Goal: Task Accomplishment & Management: Manage account settings

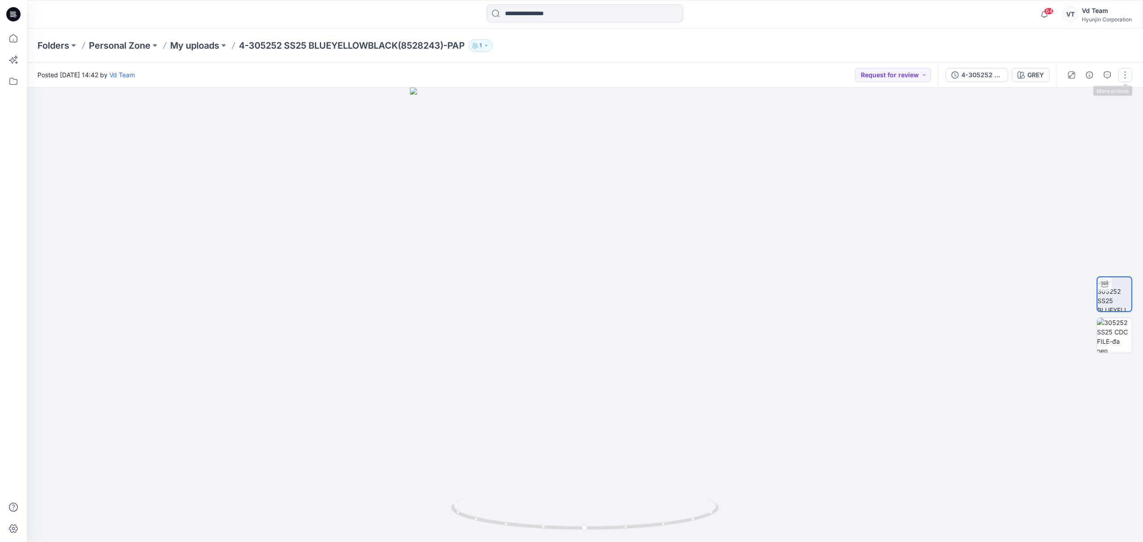
click at [1122, 77] on button "button" at bounding box center [1125, 75] width 14 height 14
click at [1096, 110] on div at bounding box center [1088, 108] width 86 height 8
click at [1094, 115] on button "Edit" at bounding box center [1088, 121] width 82 height 17
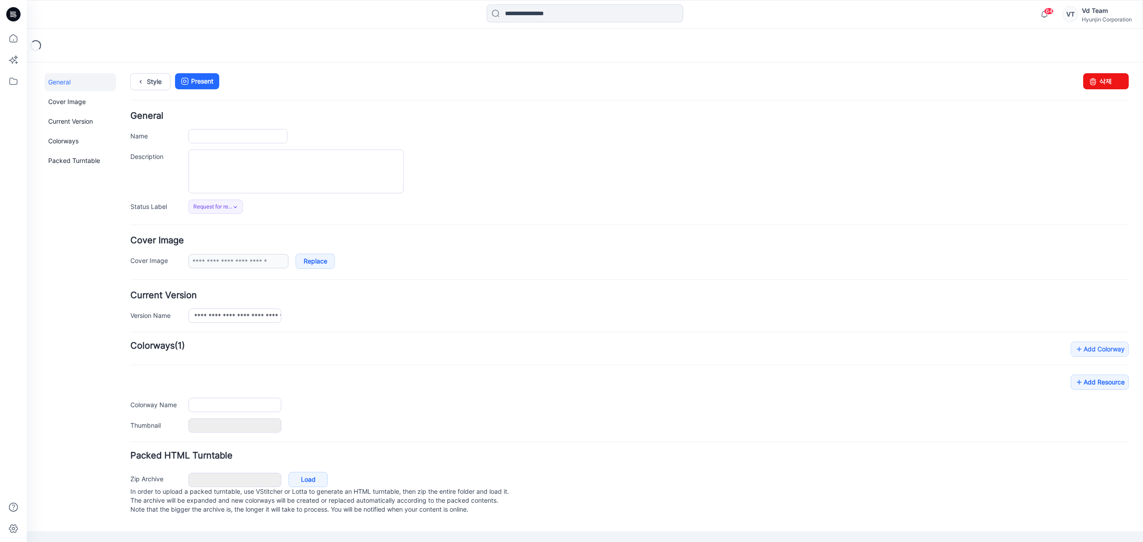
type input "**********"
type input "****"
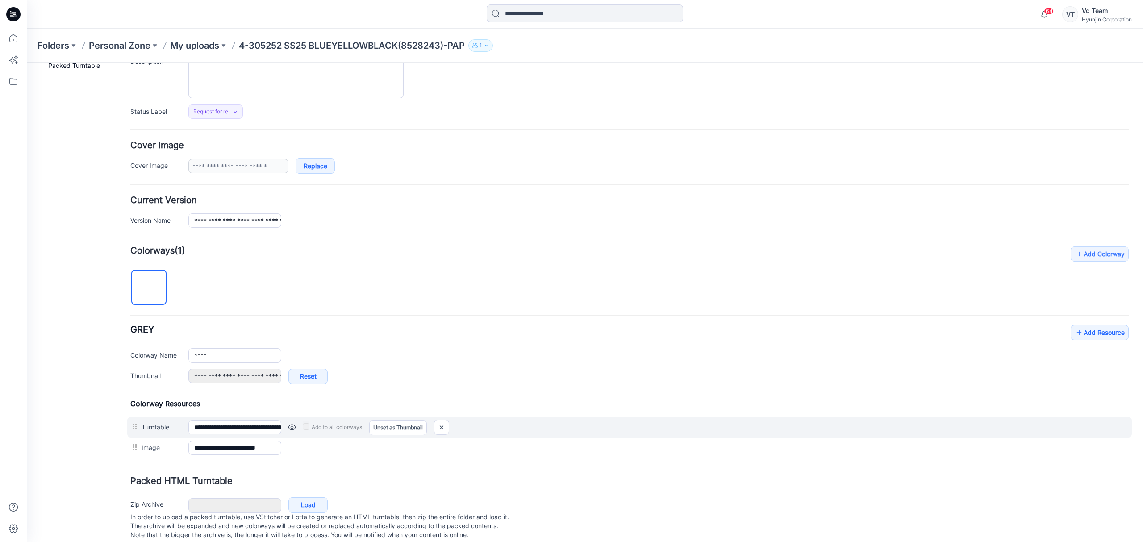
scroll to position [117, 0]
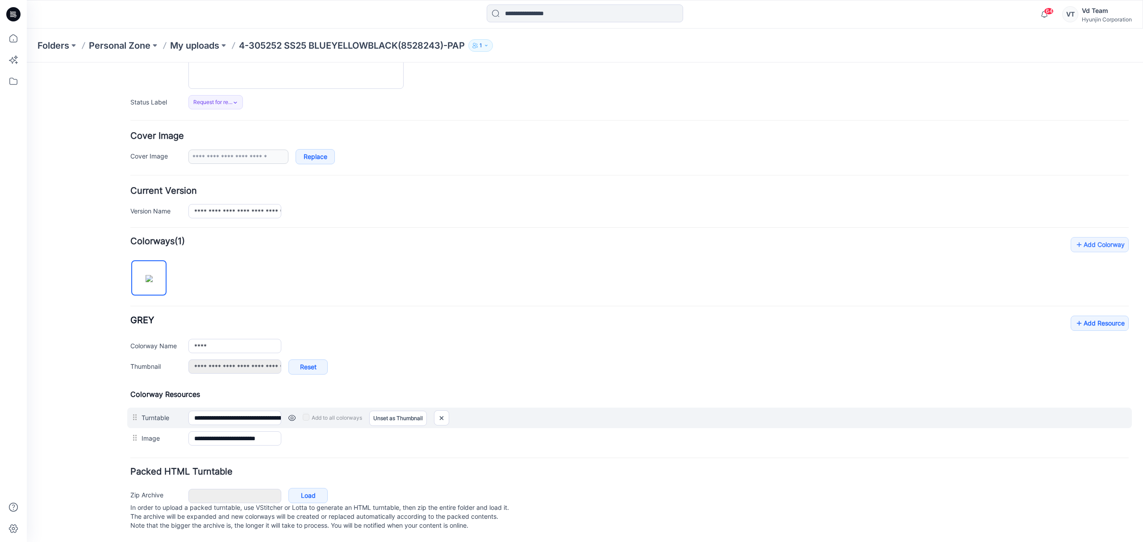
click at [435, 413] on div "Add to all colorways Set as Thumbnail Unset as Thumbnail" at bounding box center [705, 418] width 848 height 14
click at [442, 411] on img at bounding box center [441, 418] width 14 height 15
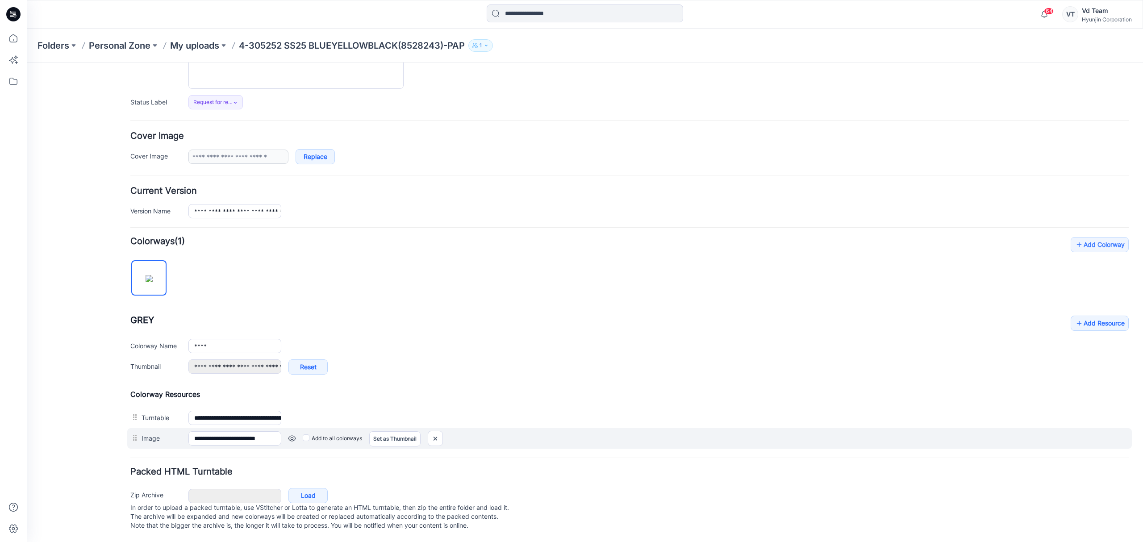
type input "**********"
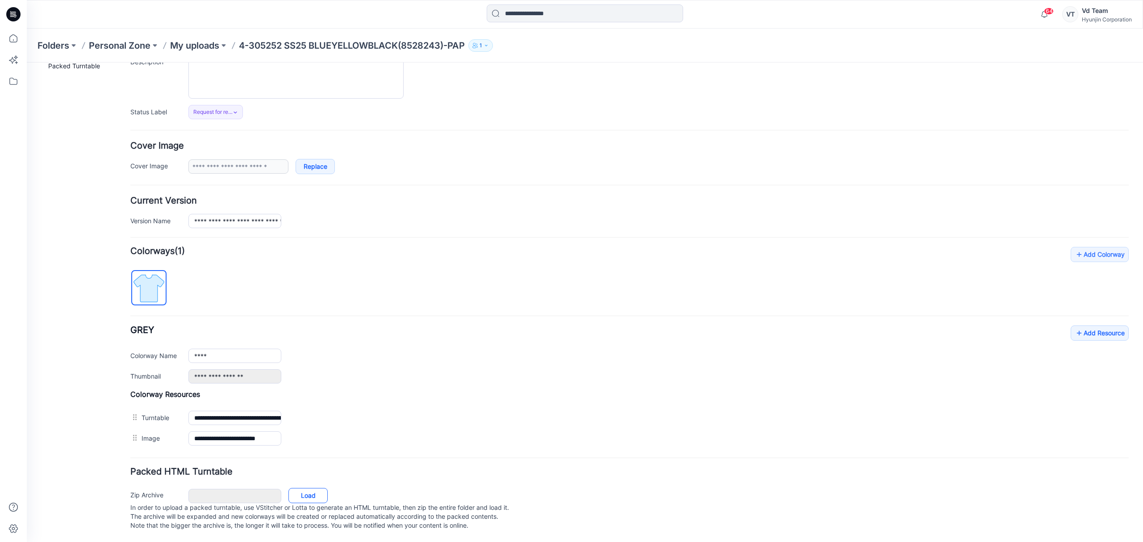
click at [297, 488] on link "Load" at bounding box center [307, 495] width 39 height 15
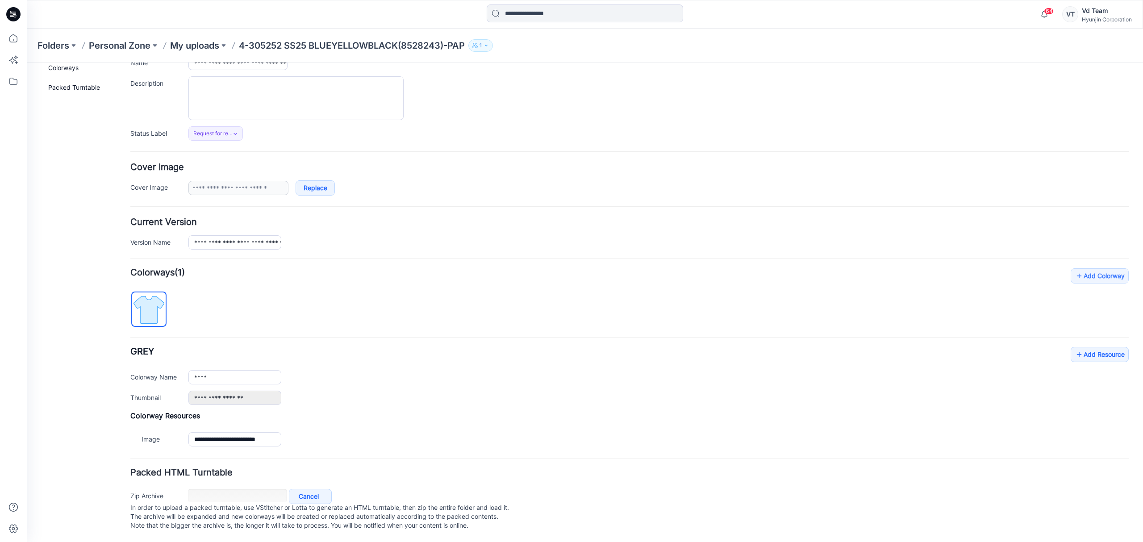
scroll to position [86, 0]
click at [445, 350] on div "**********" at bounding box center [629, 375] width 998 height 58
click at [195, 42] on p "My uploads" at bounding box center [194, 45] width 49 height 13
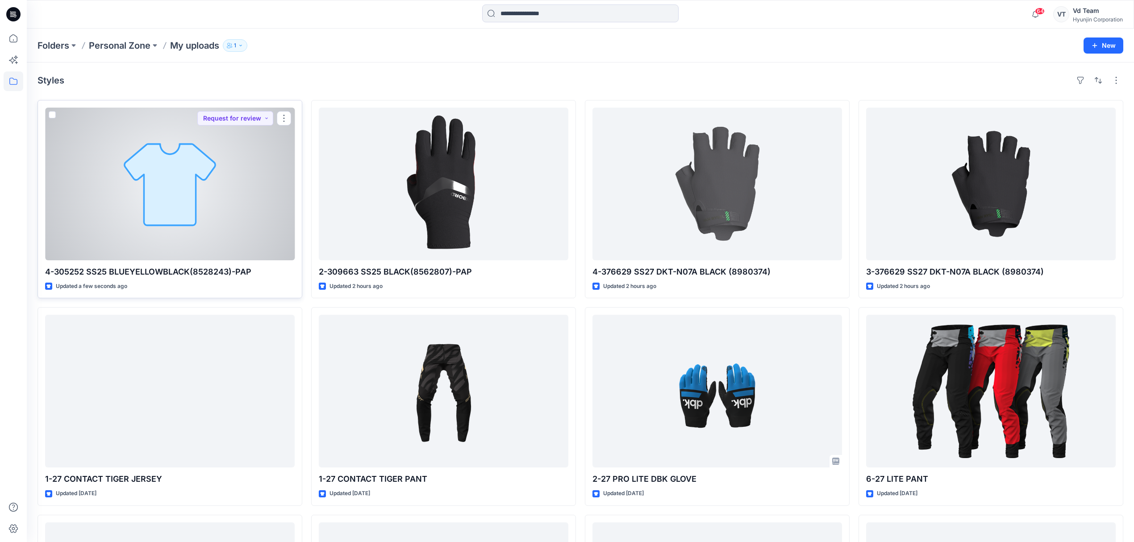
click at [167, 233] on div at bounding box center [170, 184] width 250 height 153
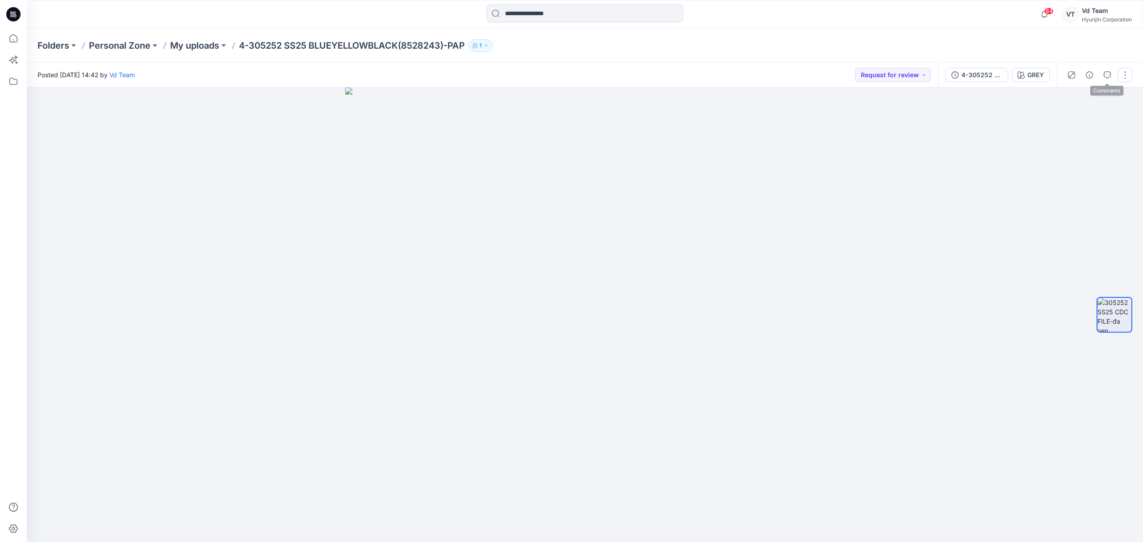
click at [1120, 74] on button "button" at bounding box center [1125, 75] width 14 height 14
click at [1093, 117] on button "Edit" at bounding box center [1088, 121] width 82 height 17
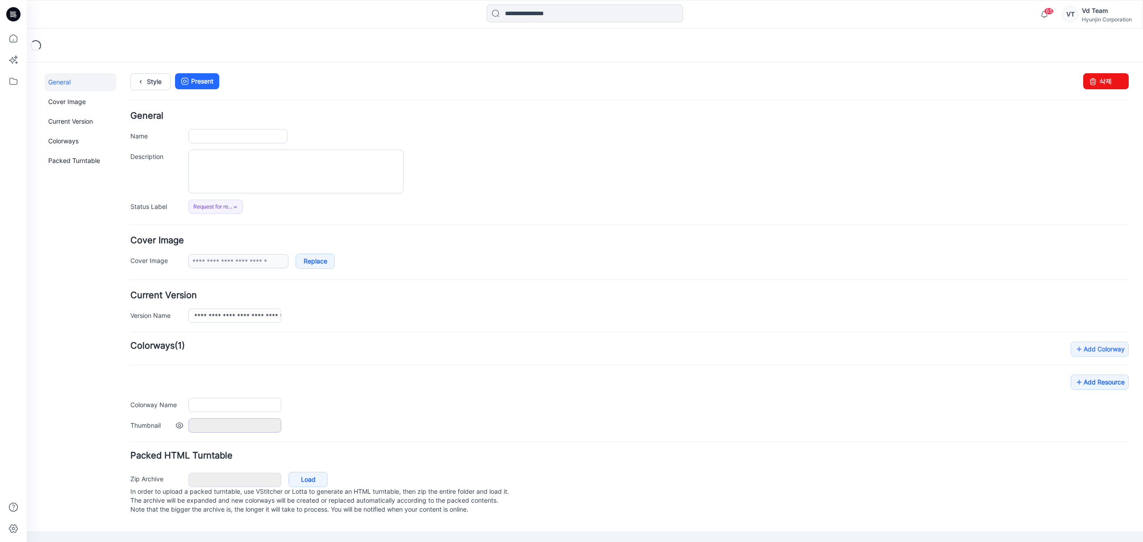
type input "**********"
type input "****"
type input "**********"
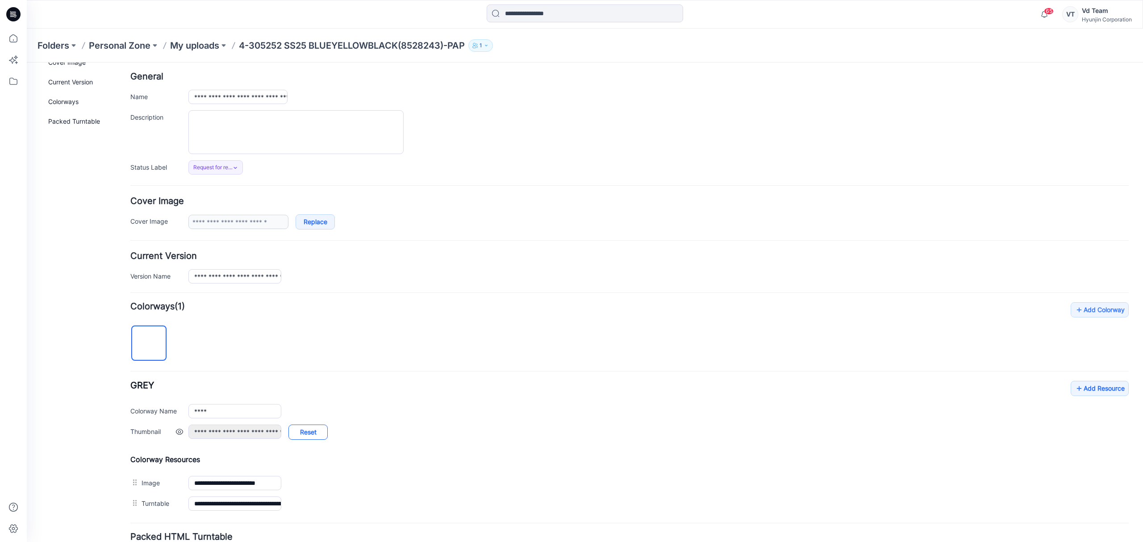
scroll to position [117, 0]
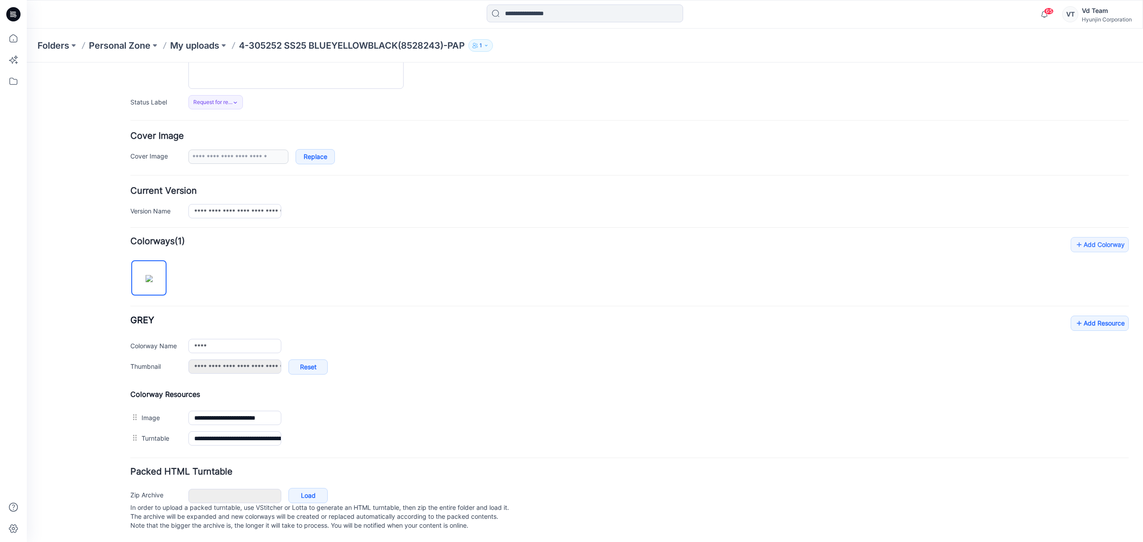
drag, startPoint x: 417, startPoint y: 430, endPoint x: 331, endPoint y: 440, distance: 85.9
click at [448, 456] on form "**********" at bounding box center [629, 270] width 998 height 526
click at [209, 47] on p "My uploads" at bounding box center [194, 45] width 49 height 13
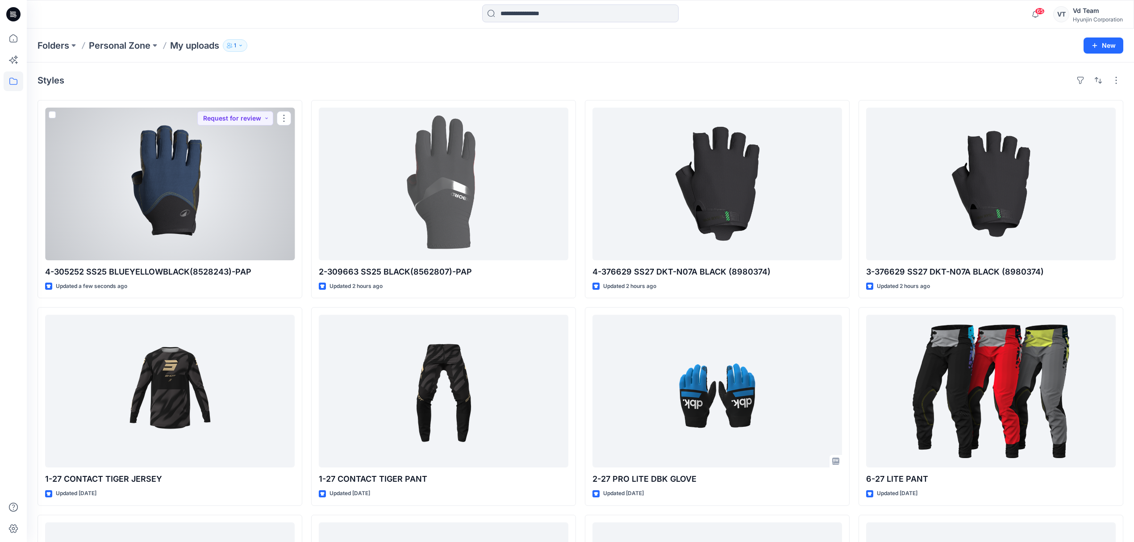
click at [189, 238] on div at bounding box center [170, 184] width 250 height 153
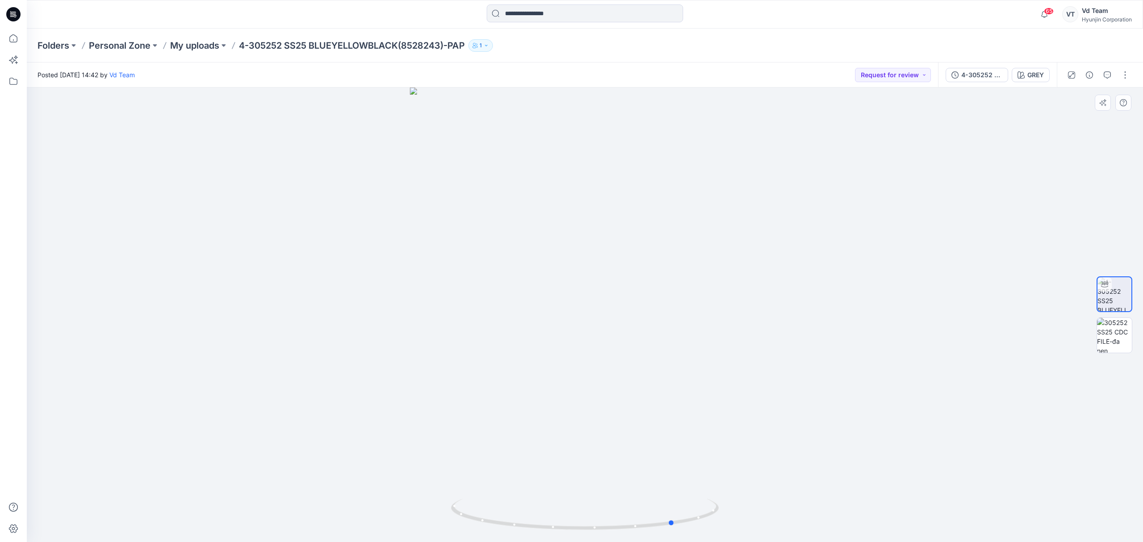
drag, startPoint x: 518, startPoint y: 522, endPoint x: 608, endPoint y: 497, distance: 93.3
click at [608, 497] on div at bounding box center [585, 315] width 1116 height 455
drag, startPoint x: 640, startPoint y: 526, endPoint x: 640, endPoint y: 518, distance: 7.6
click at [640, 518] on icon at bounding box center [586, 515] width 270 height 33
drag, startPoint x: 590, startPoint y: 524, endPoint x: 505, endPoint y: 512, distance: 86.2
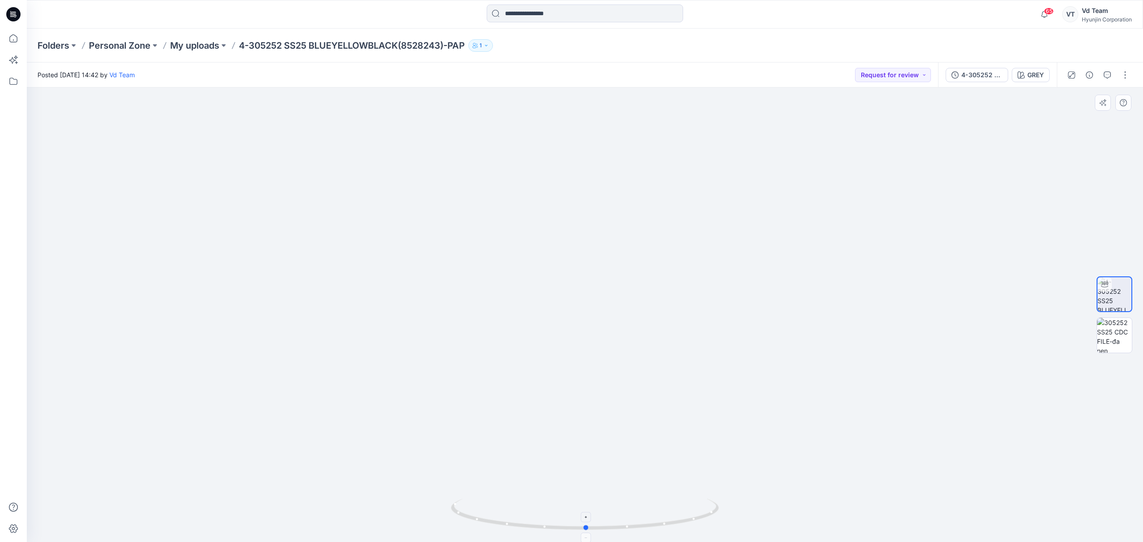
click at [505, 512] on icon at bounding box center [586, 515] width 270 height 33
drag, startPoint x: 604, startPoint y: 532, endPoint x: 501, endPoint y: 505, distance: 106.6
click at [501, 505] on icon at bounding box center [586, 515] width 270 height 33
drag, startPoint x: 507, startPoint y: 522, endPoint x: 489, endPoint y: 510, distance: 21.8
click at [489, 510] on icon at bounding box center [586, 515] width 270 height 33
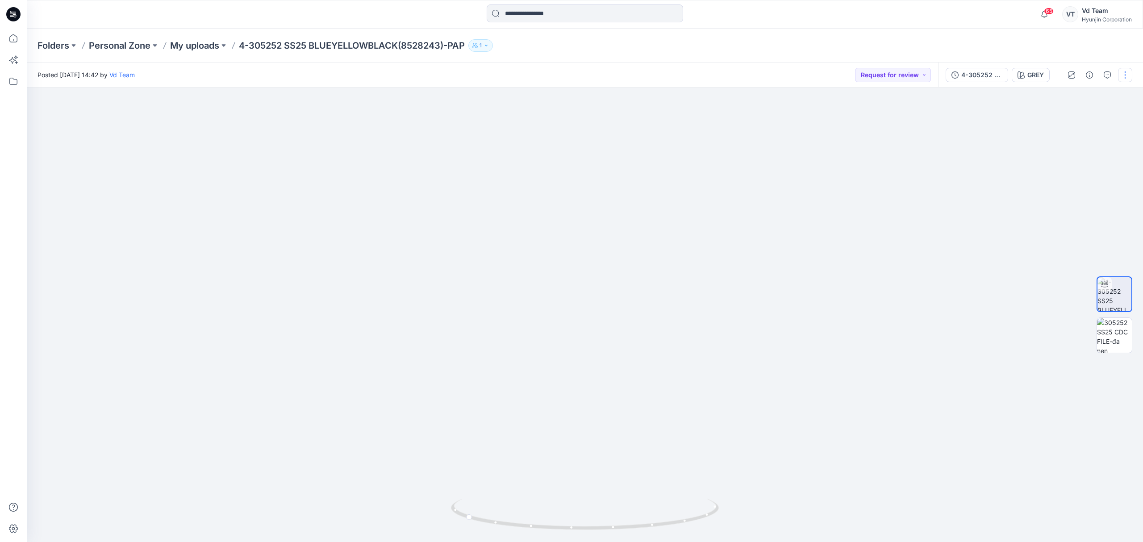
click at [1127, 77] on button "button" at bounding box center [1125, 75] width 14 height 14
click at [1079, 119] on button "Edit" at bounding box center [1088, 121] width 82 height 17
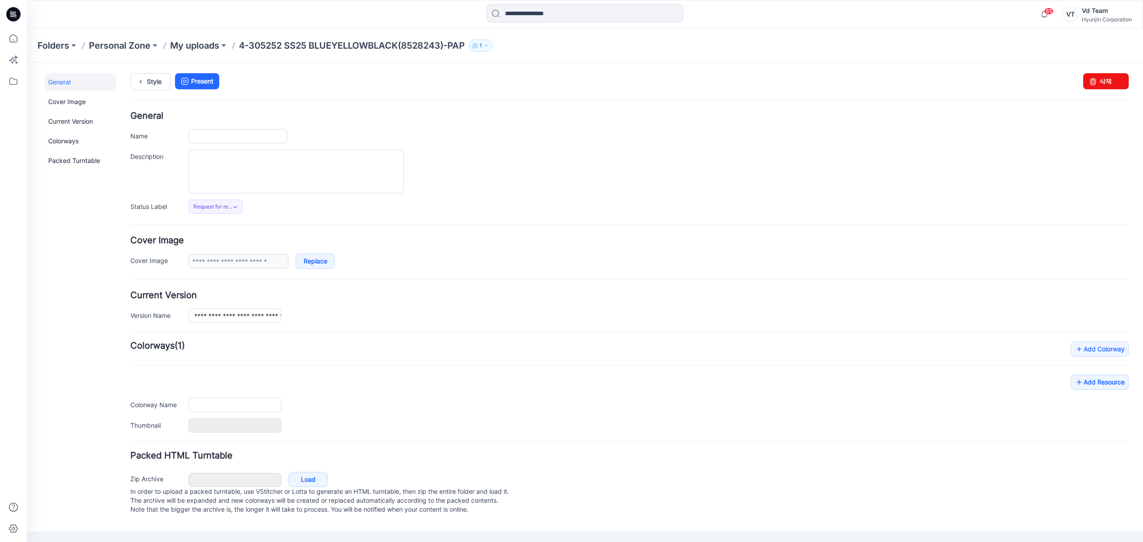
type input "**********"
type input "****"
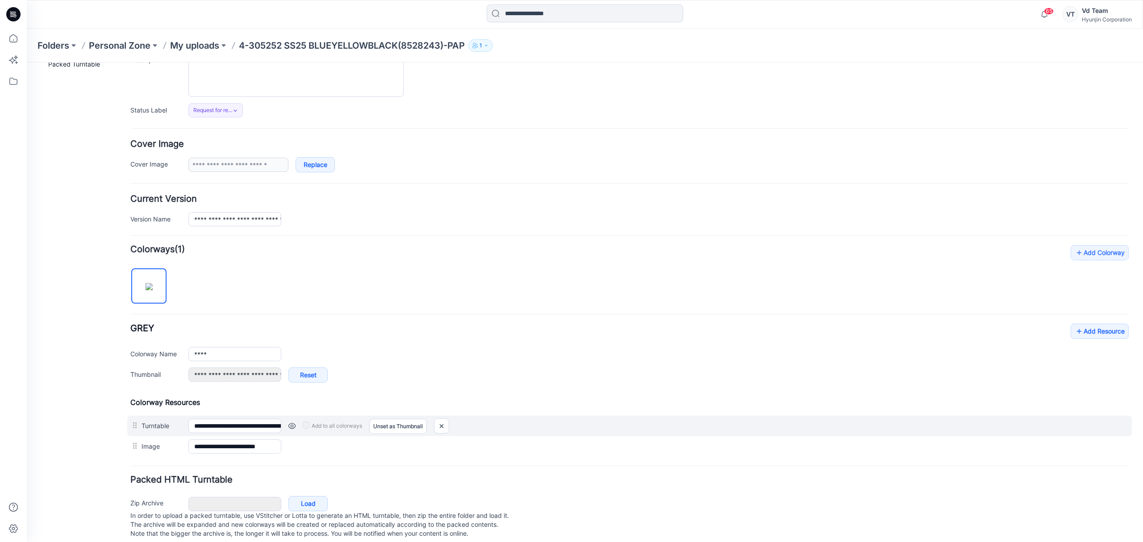
scroll to position [117, 0]
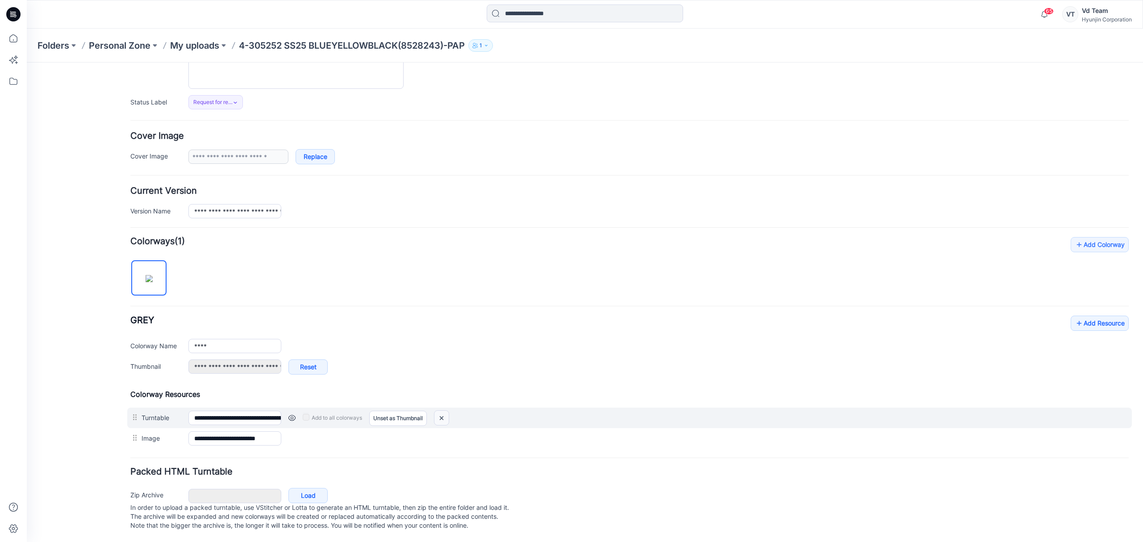
drag, startPoint x: 658, startPoint y: 108, endPoint x: 441, endPoint y: 409, distance: 371.5
click at [441, 411] on img at bounding box center [441, 418] width 14 height 15
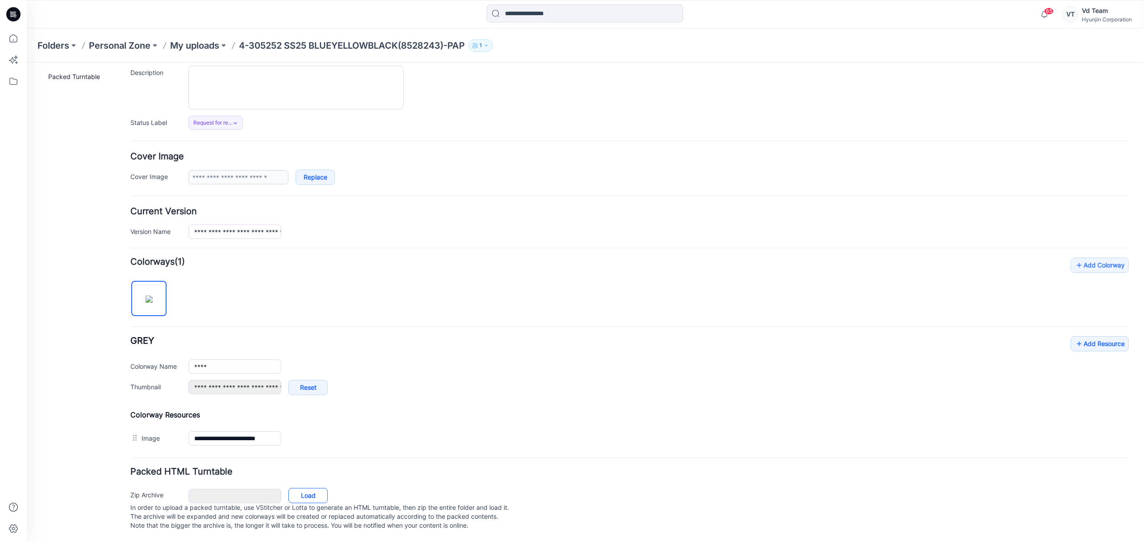
type input "**********"
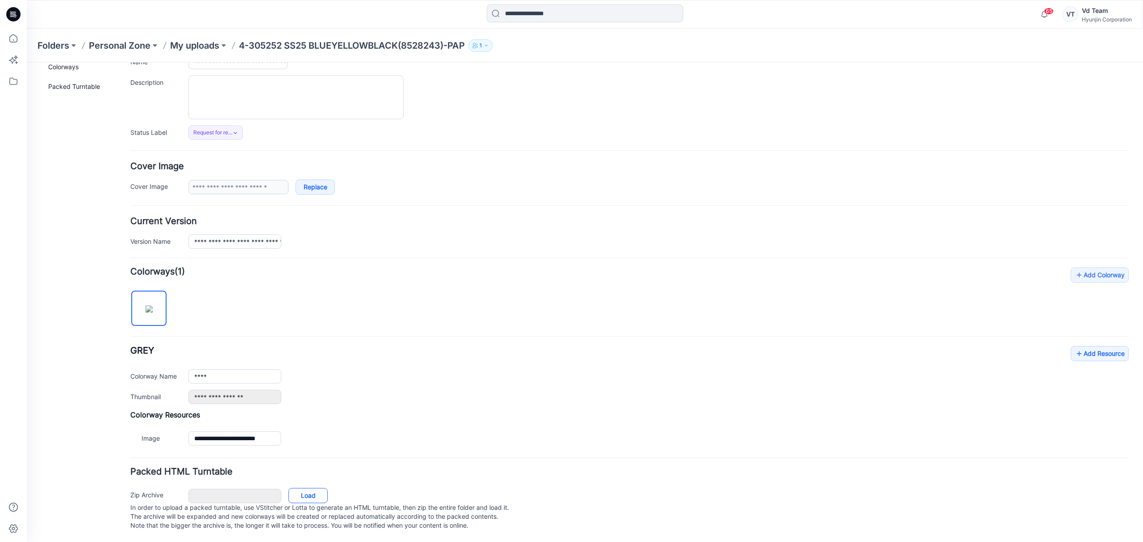
click at [302, 490] on link "Load" at bounding box center [307, 495] width 39 height 15
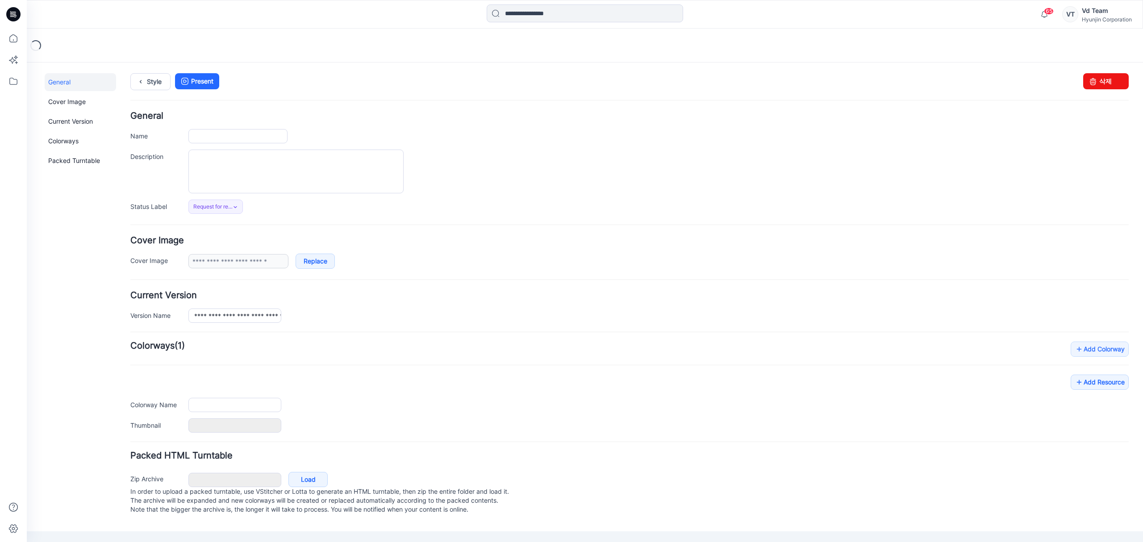
type input "**********"
type input "****"
type input "**********"
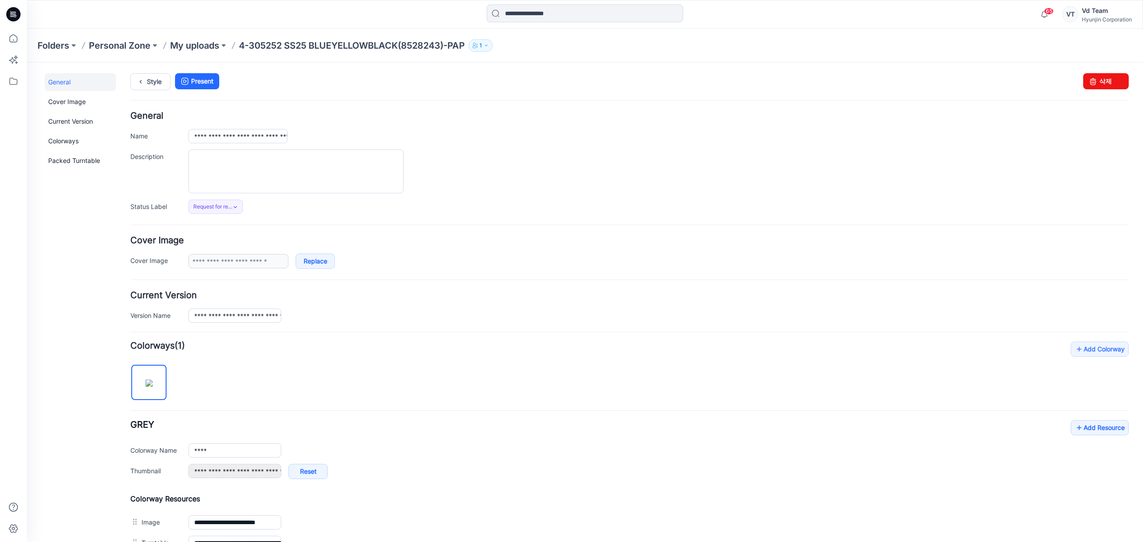
click at [318, 392] on div "Add Colorway Colorways (1) GREY Add Resource Delete Colorway Colorway Name ****…" at bounding box center [629, 448] width 998 height 212
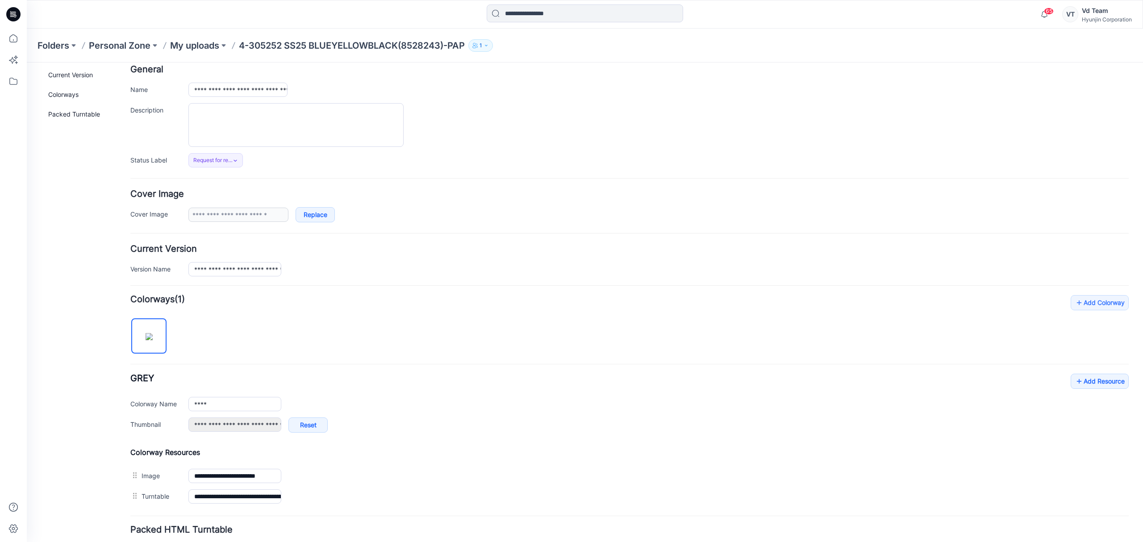
scroll to position [117, 0]
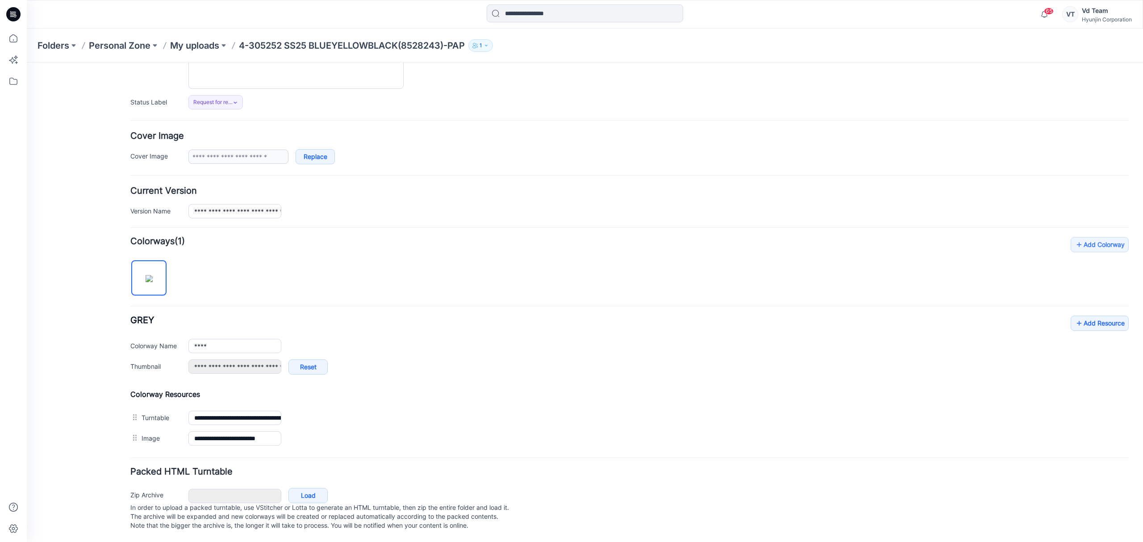
click at [412, 339] on div "****" at bounding box center [658, 346] width 940 height 14
click at [1088, 317] on link "Add Resource" at bounding box center [1100, 323] width 58 height 15
click at [1087, 316] on link "Add Resource" at bounding box center [1100, 323] width 58 height 15
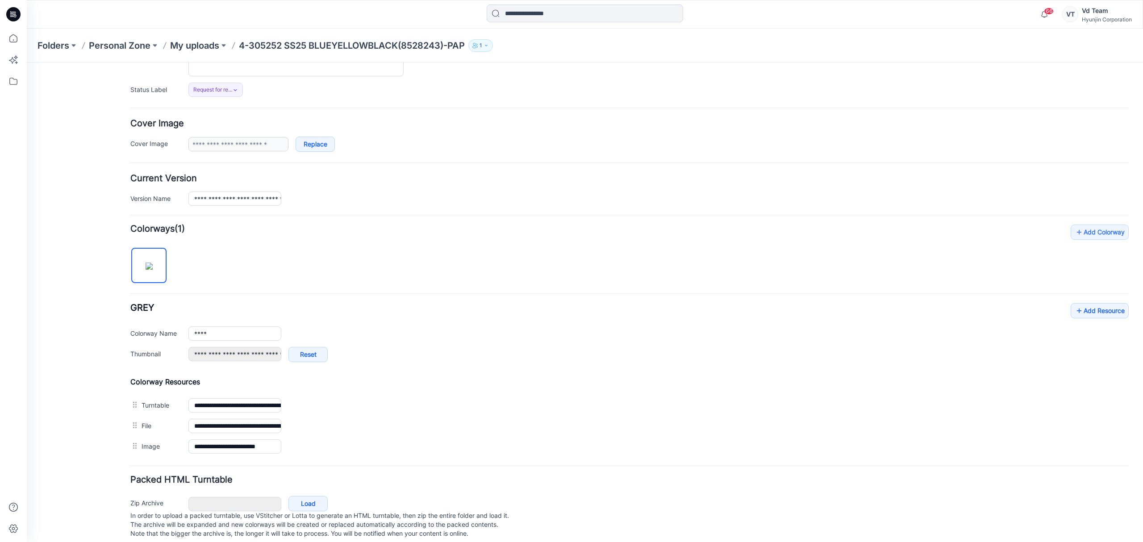
click at [205, 54] on div "Folders Personal Zone My uploads 4-305252 SS25 BLUEYELLOWBLACK(8528243)-PAP 1" at bounding box center [585, 46] width 1116 height 34
click at [209, 43] on p "My uploads" at bounding box center [194, 45] width 49 height 13
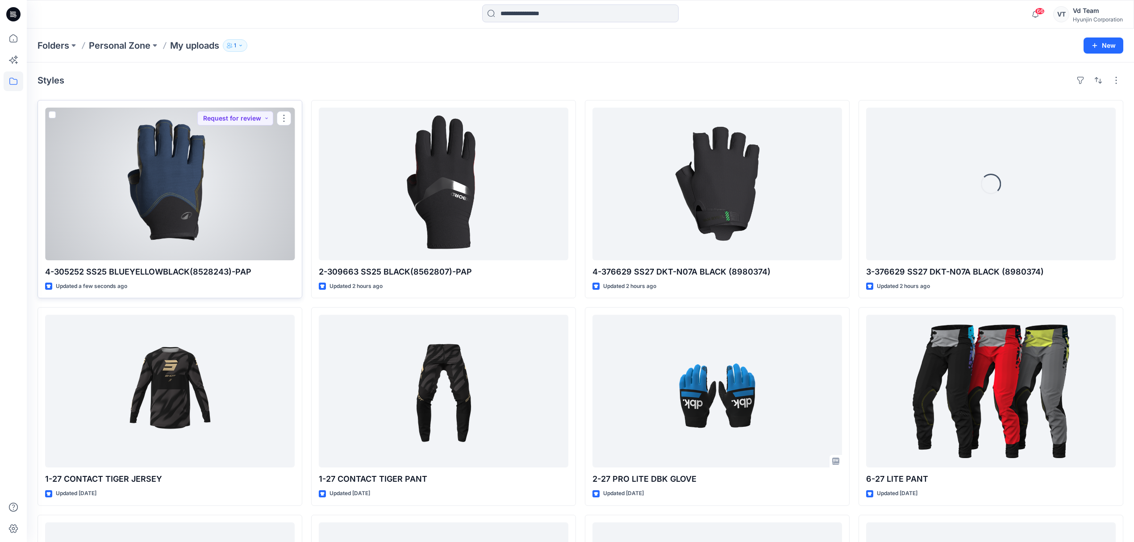
click at [230, 236] on div at bounding box center [170, 184] width 250 height 153
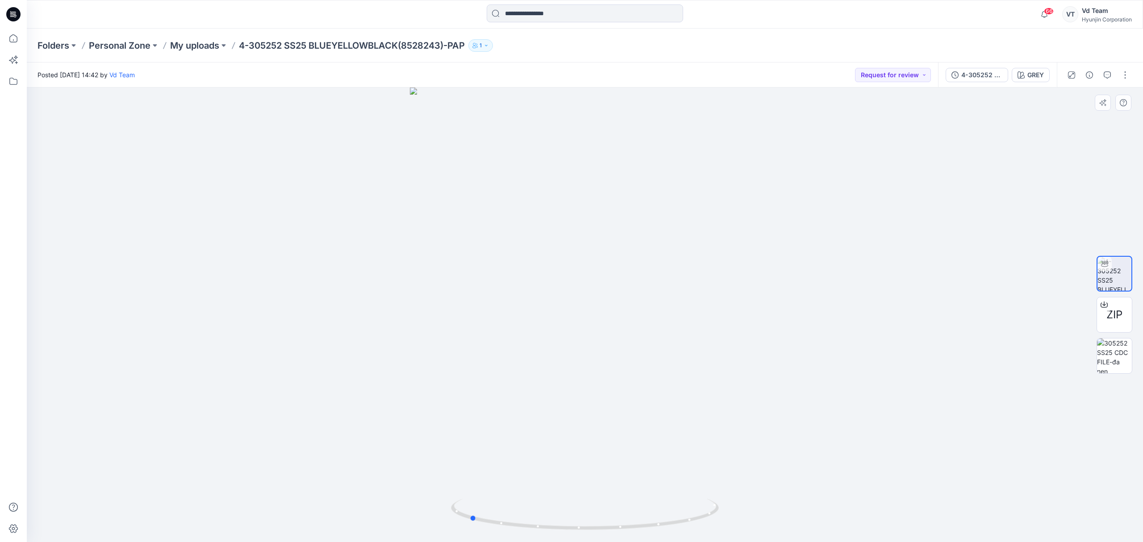
drag, startPoint x: 658, startPoint y: 515, endPoint x: 274, endPoint y: 515, distance: 383.6
click at [274, 515] on div at bounding box center [585, 315] width 1116 height 455
click at [188, 40] on p "My uploads" at bounding box center [194, 45] width 49 height 13
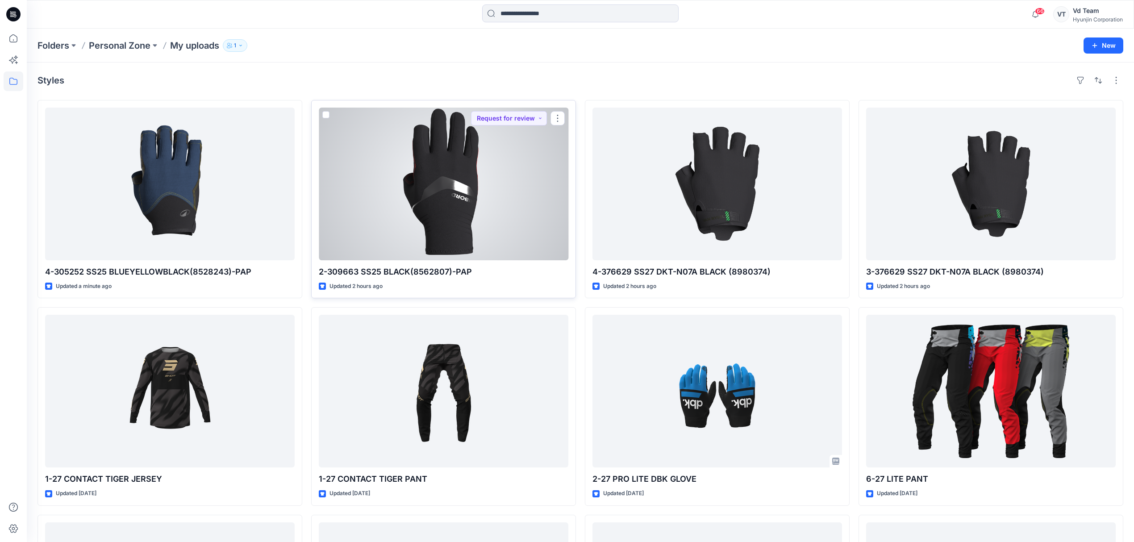
click at [485, 221] on div at bounding box center [444, 184] width 250 height 153
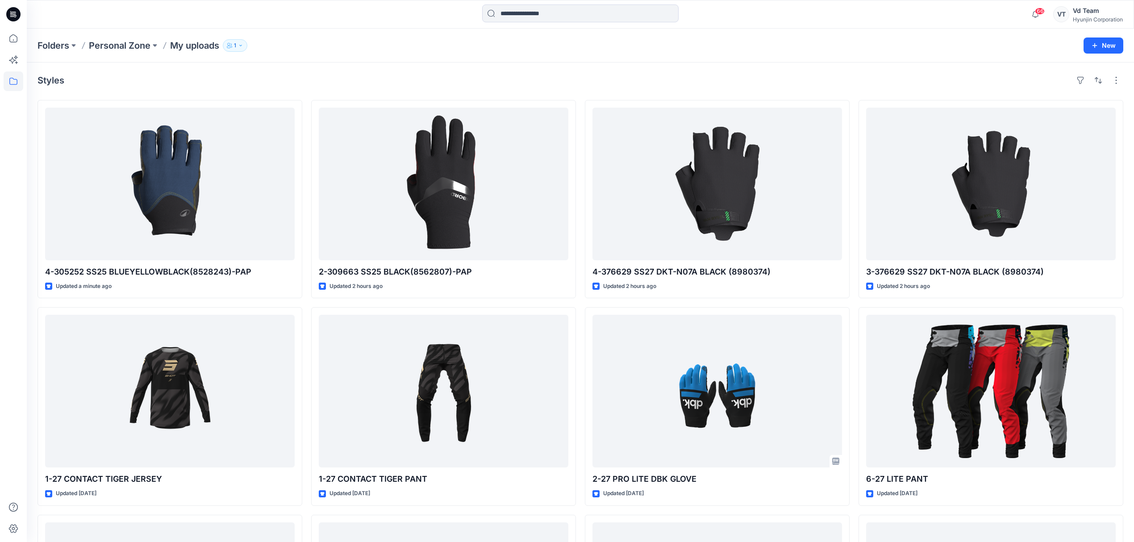
click at [281, 52] on div "Folders Personal Zone My uploads 1 New" at bounding box center [580, 46] width 1107 height 34
click at [641, 67] on div "Styles 4-305252 SS25 BLUEYELLOWBLACK(8528243)-PAP Updated 4 minutes ago 1-27 CO…" at bounding box center [580, 409] width 1107 height 693
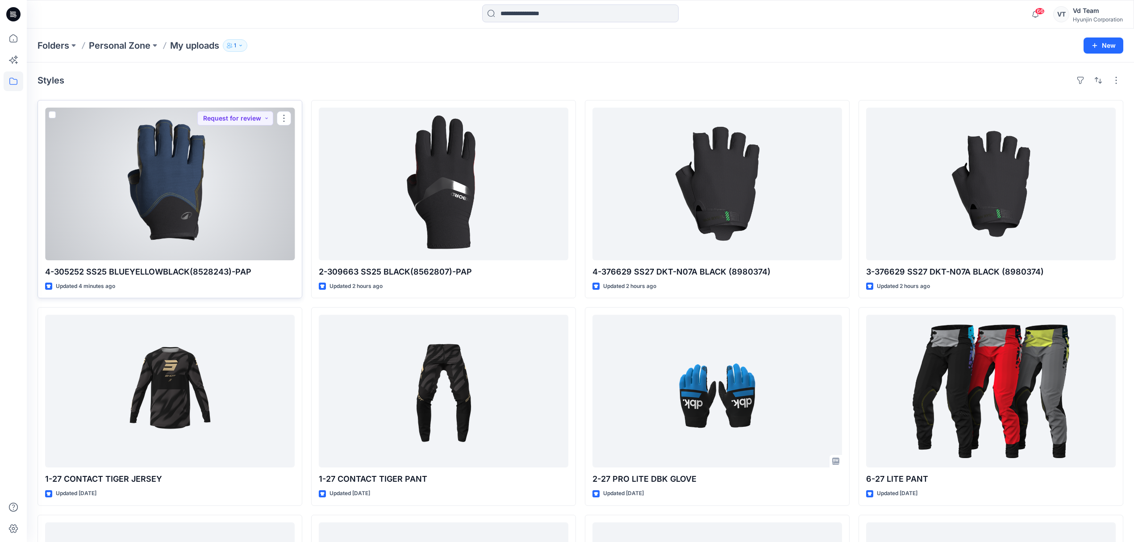
click at [181, 213] on div at bounding box center [170, 184] width 250 height 153
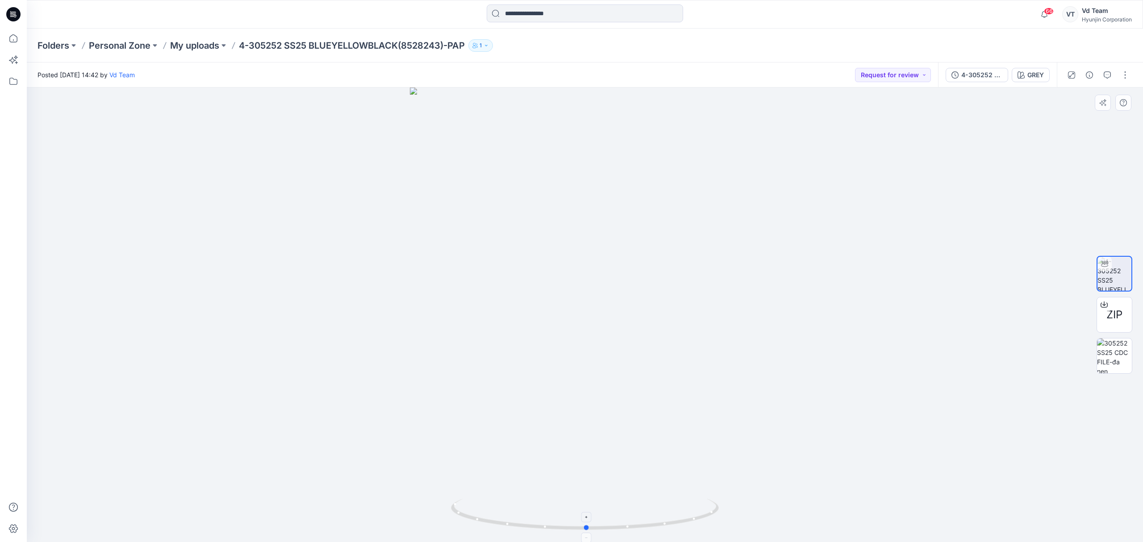
drag, startPoint x: 594, startPoint y: 525, endPoint x: 596, endPoint y: 502, distance: 22.8
click at [596, 502] on icon at bounding box center [586, 515] width 270 height 33
click at [582, 69] on div "Posted [DATE] 14:42 by Vd Team Request for review" at bounding box center [482, 75] width 911 height 25
drag, startPoint x: 499, startPoint y: 522, endPoint x: 876, endPoint y: 485, distance: 378.7
click at [876, 485] on div at bounding box center [585, 315] width 1116 height 455
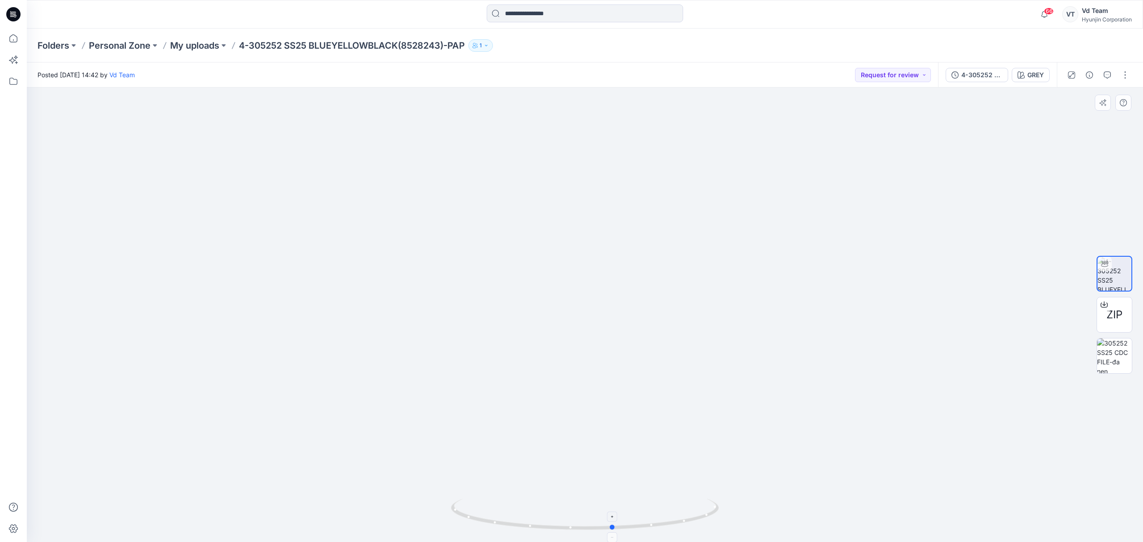
drag, startPoint x: 654, startPoint y: 528, endPoint x: 572, endPoint y: 529, distance: 81.3
click at [572, 529] on icon at bounding box center [586, 515] width 270 height 33
click at [206, 43] on p "My uploads" at bounding box center [194, 45] width 49 height 13
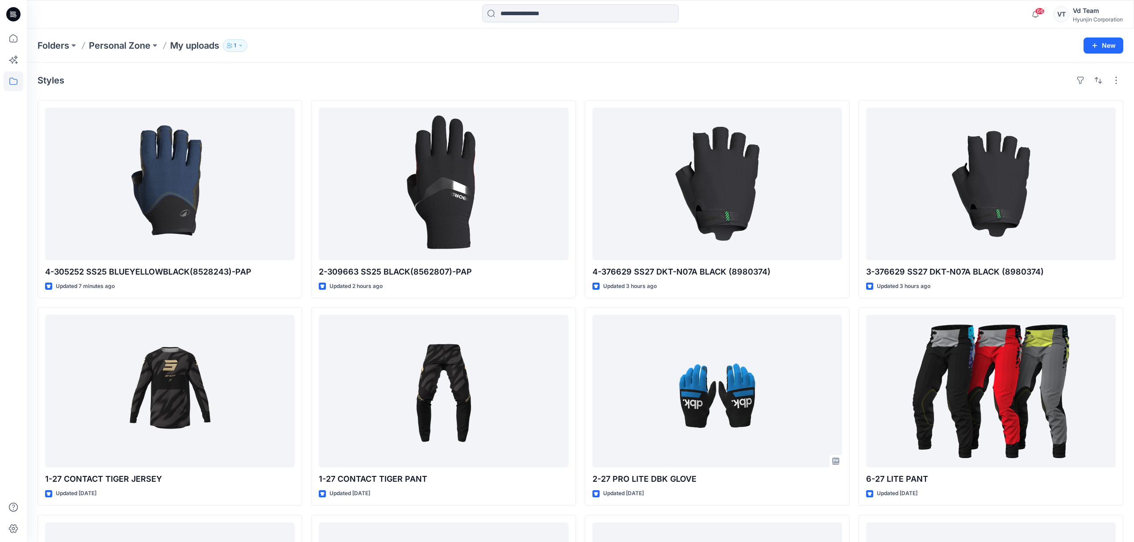
click at [774, 49] on div "Folders Personal Zone My uploads 1" at bounding box center [546, 45] width 1016 height 13
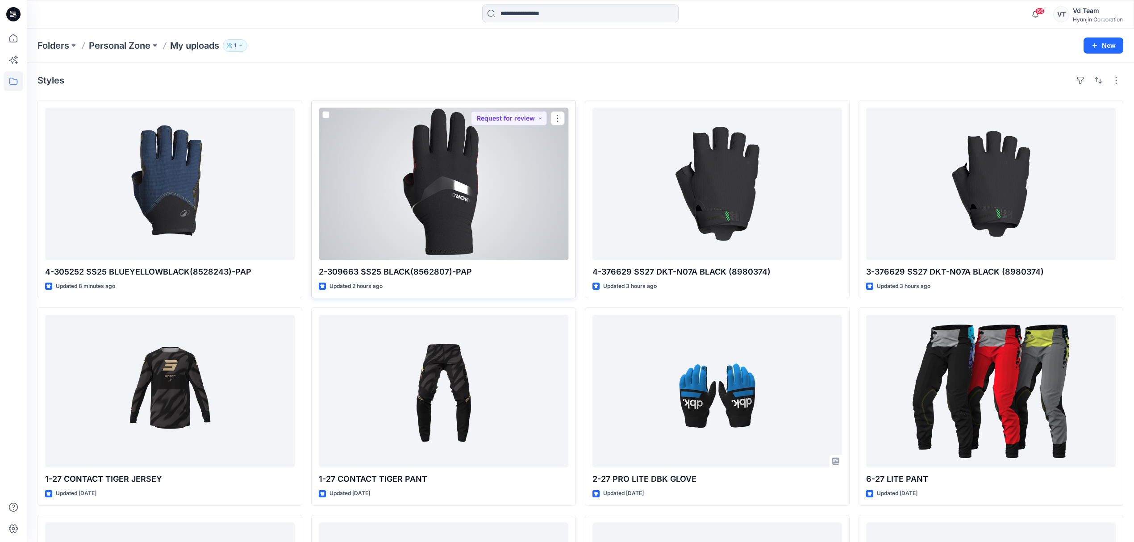
click at [426, 238] on div at bounding box center [444, 184] width 250 height 153
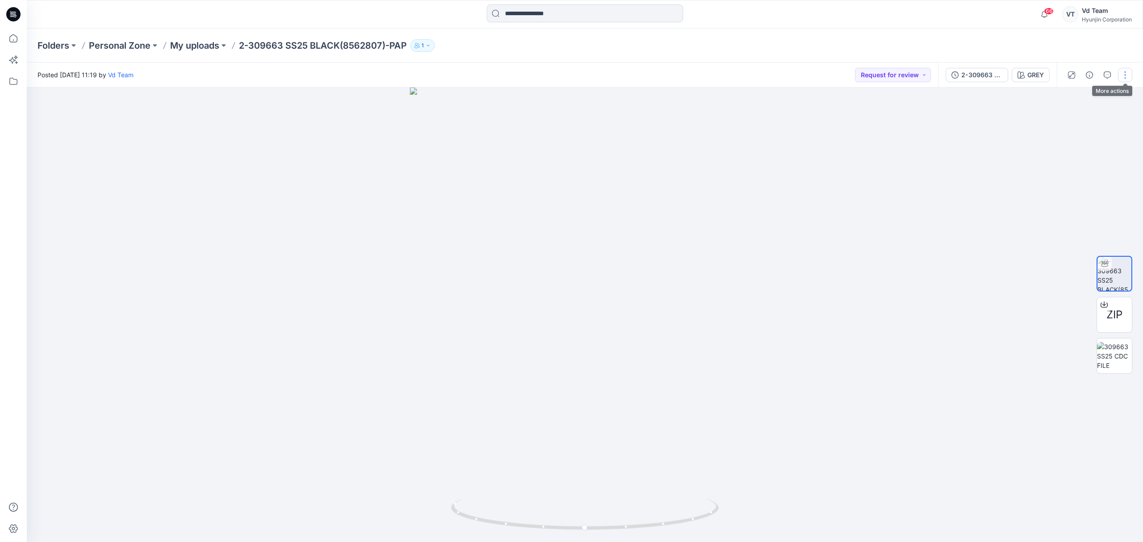
click at [1124, 74] on button "button" at bounding box center [1125, 75] width 14 height 14
click at [1079, 188] on p "Move to..." at bounding box center [1077, 186] width 29 height 9
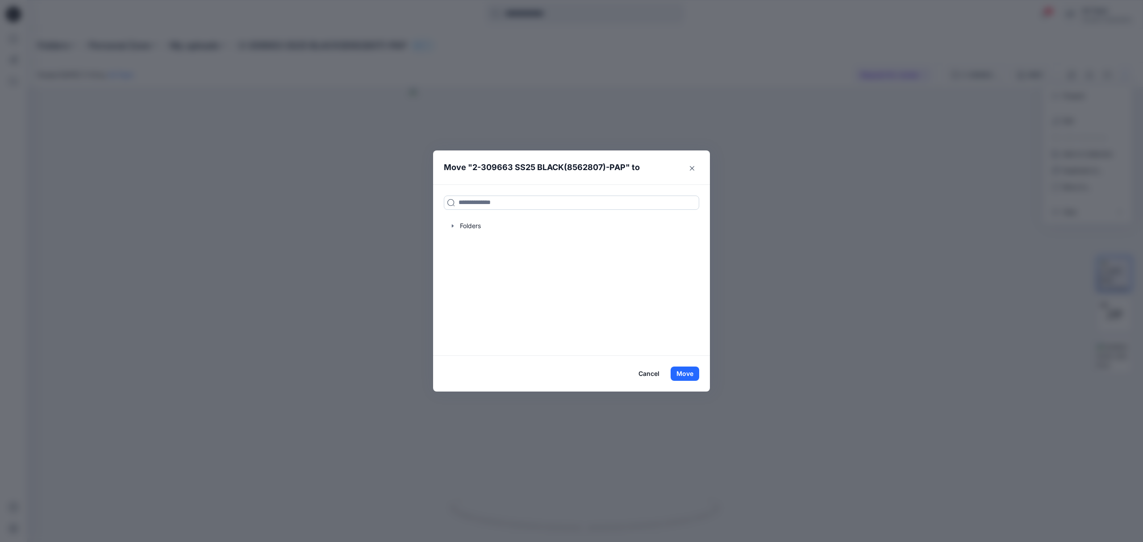
click at [599, 204] on input at bounding box center [571, 203] width 255 height 14
paste input "**********"
type input "**********"
click at [542, 233] on icon at bounding box center [544, 232] width 5 height 5
click at [683, 370] on button "Move" at bounding box center [685, 374] width 29 height 14
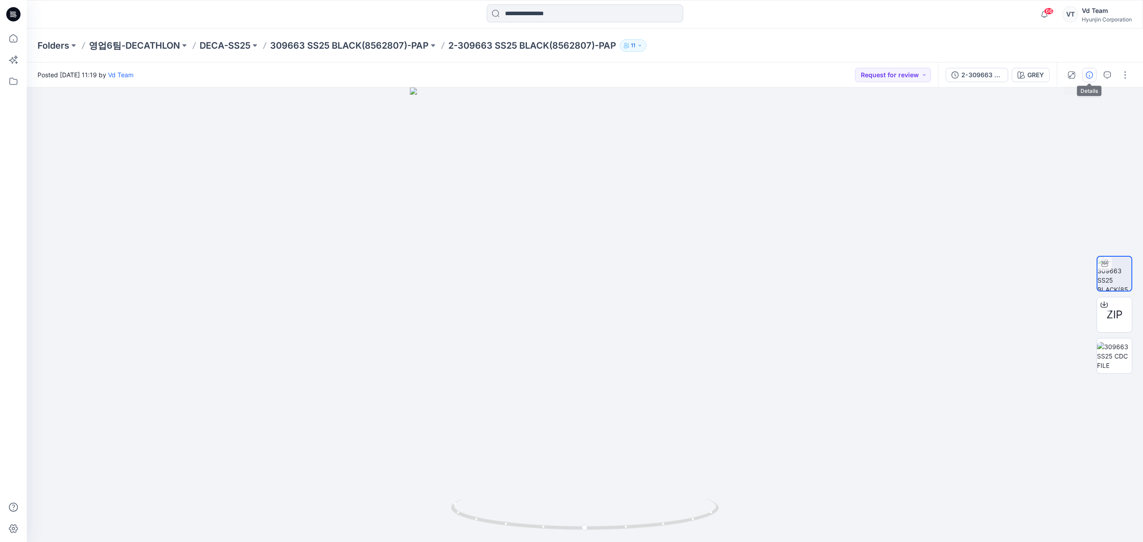
click at [1084, 77] on button "button" at bounding box center [1089, 75] width 14 height 14
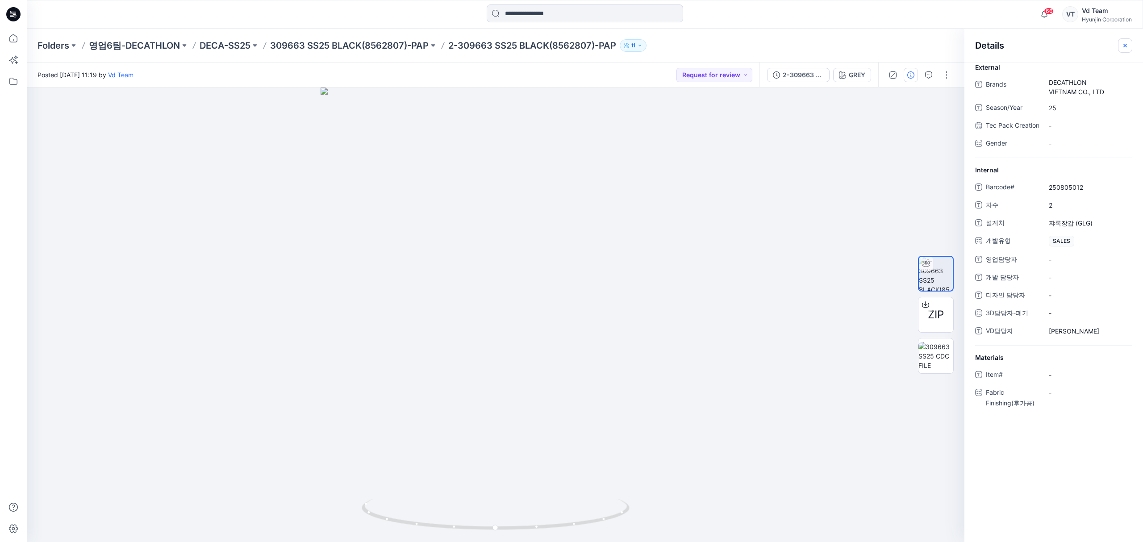
click at [1126, 44] on icon "button" at bounding box center [1125, 45] width 3 height 3
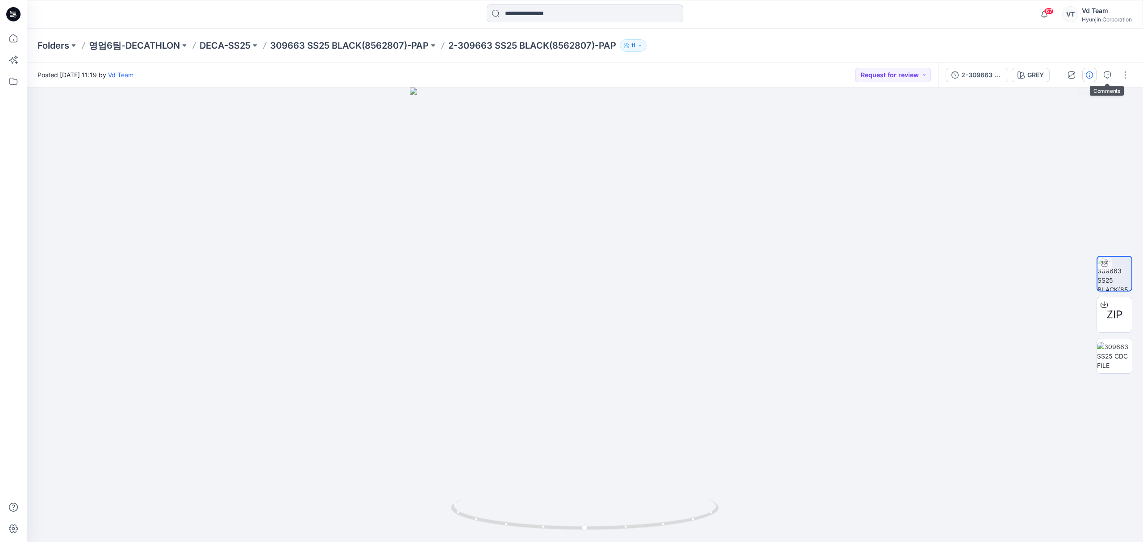
click at [1091, 75] on icon "button" at bounding box center [1089, 74] width 7 height 7
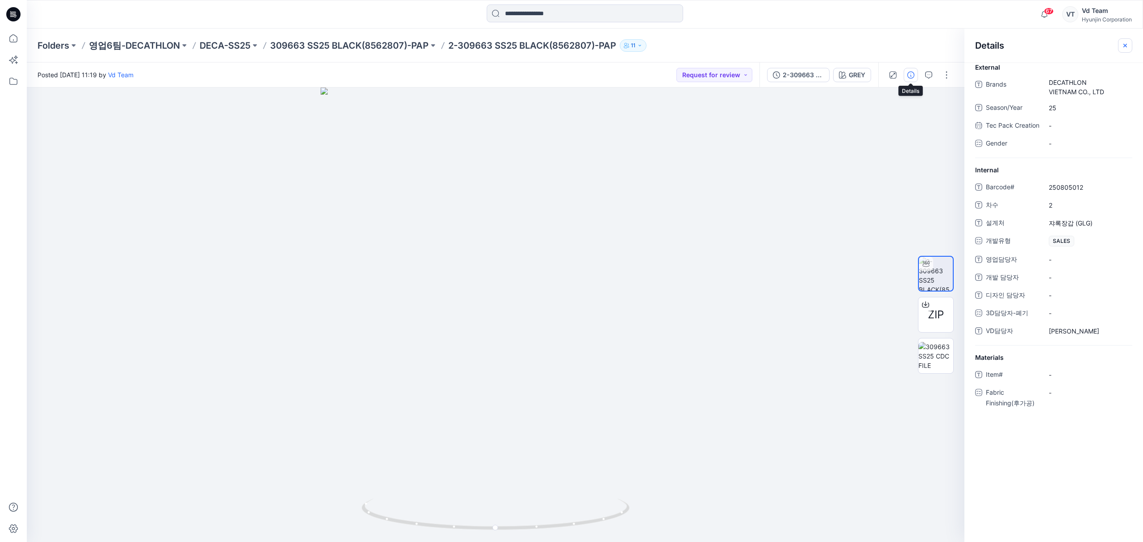
click at [1124, 47] on icon "button" at bounding box center [1125, 45] width 7 height 7
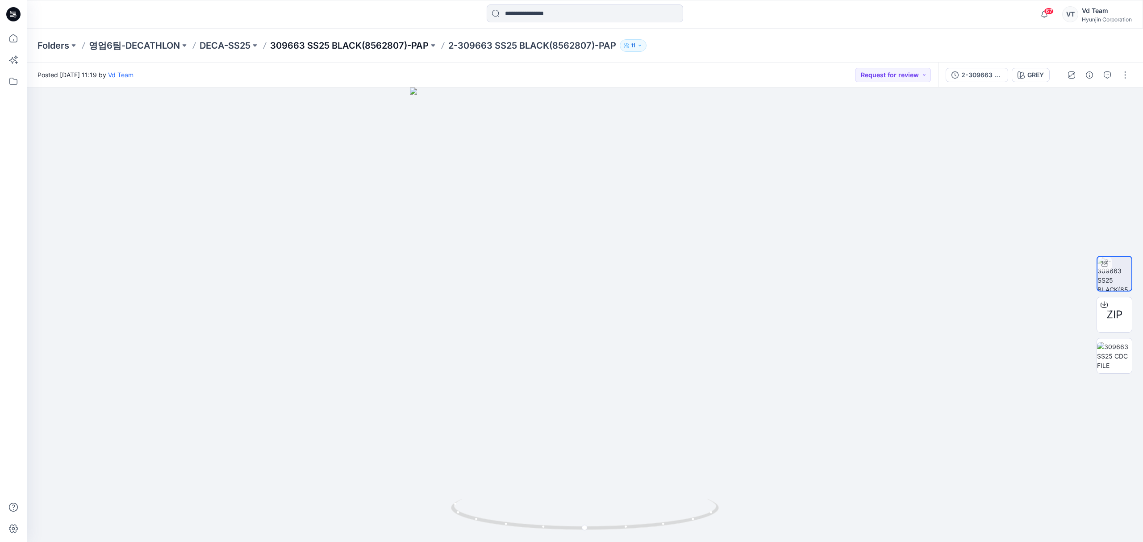
click at [325, 47] on p "309663 SS25 BLACK(8562807)-PAP" at bounding box center [349, 45] width 159 height 13
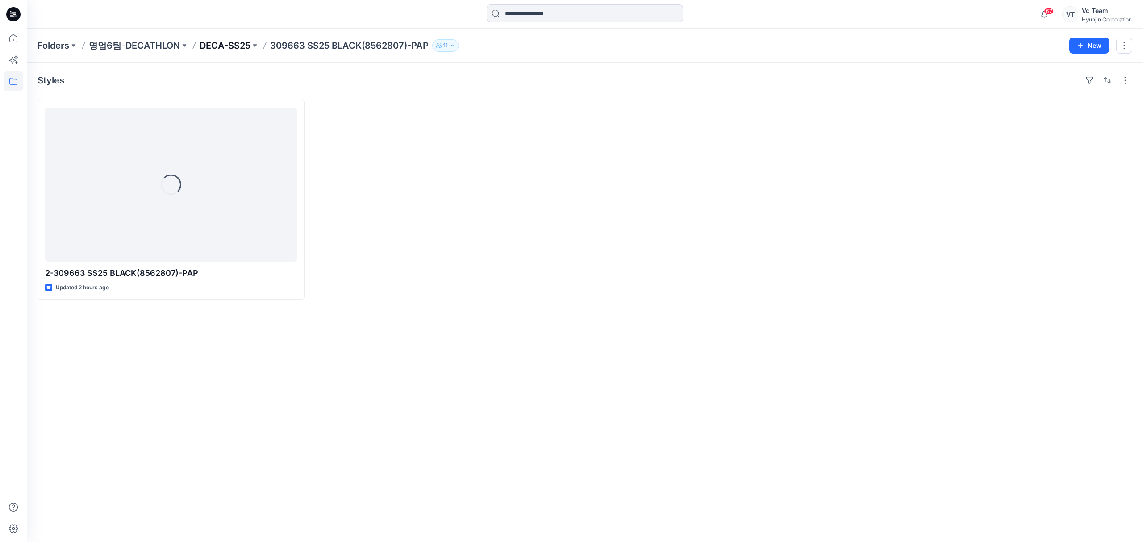
click at [232, 47] on p "DECA-SS25" at bounding box center [225, 45] width 51 height 13
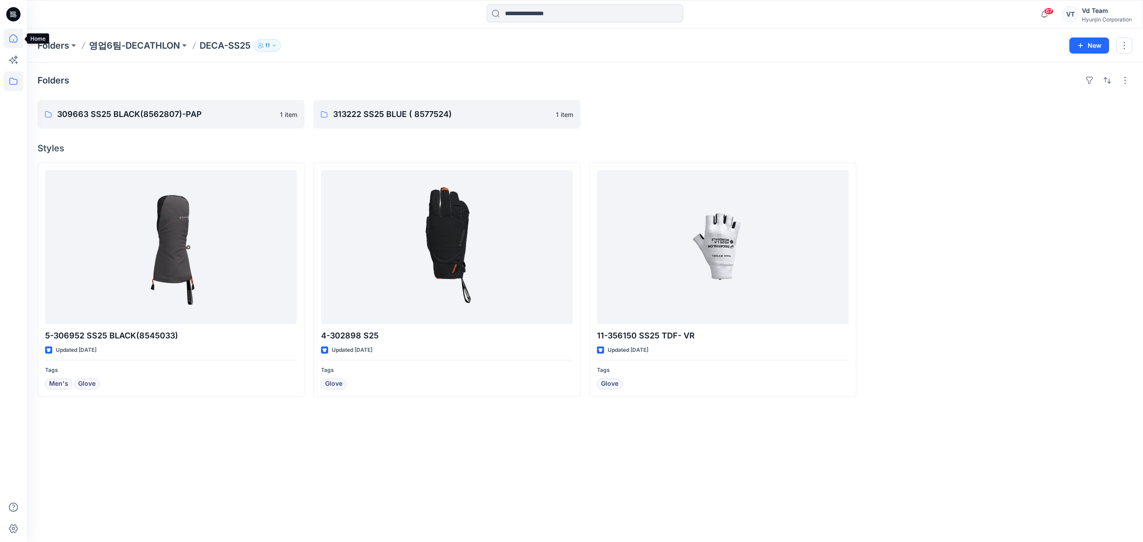
click at [10, 37] on icon at bounding box center [13, 38] width 8 height 8
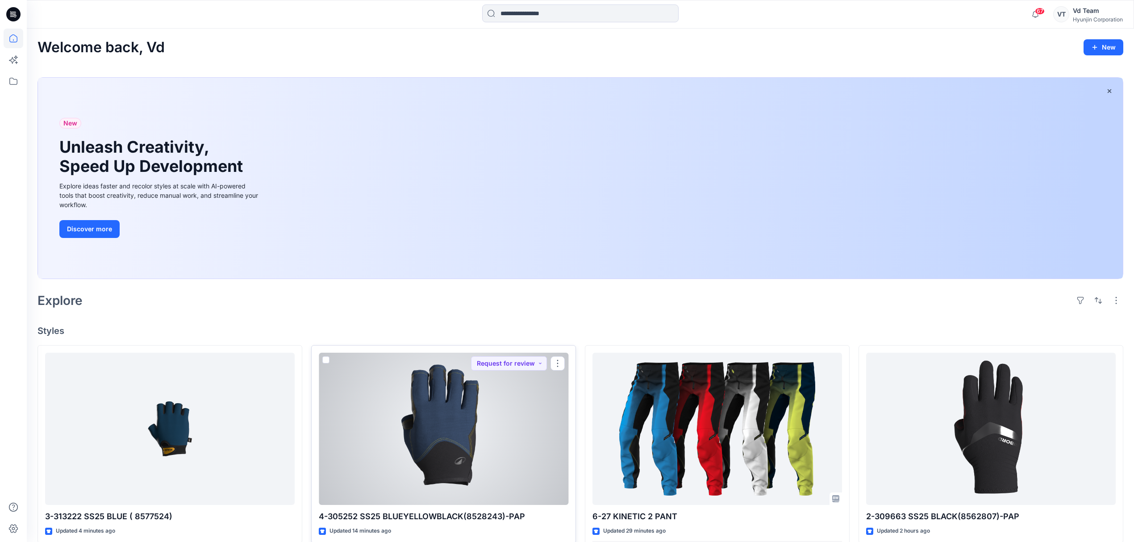
click at [426, 474] on div at bounding box center [444, 429] width 250 height 153
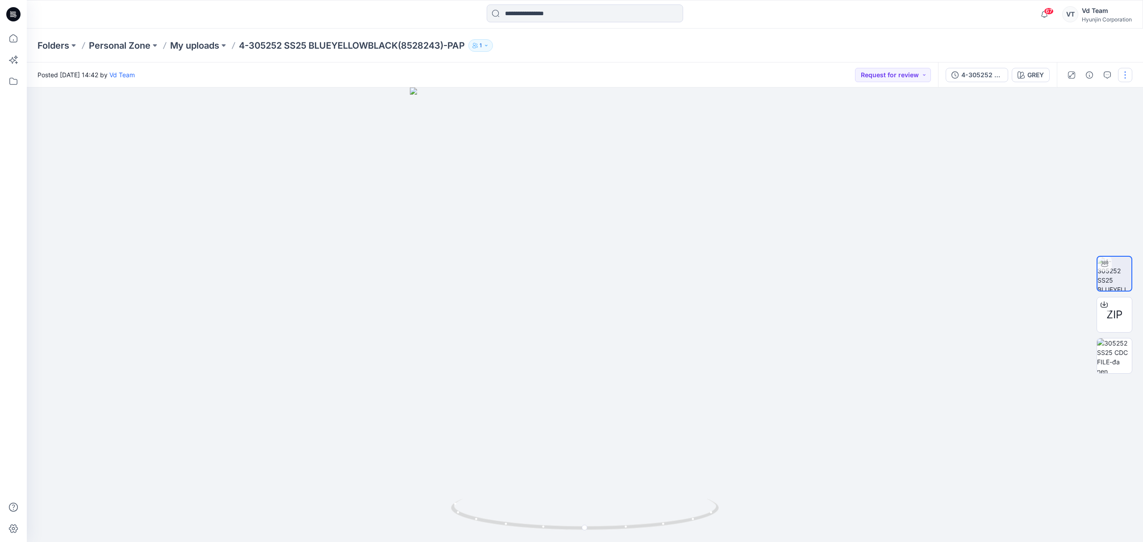
click at [1124, 77] on button "button" at bounding box center [1125, 75] width 14 height 14
click at [1086, 124] on button "Edit" at bounding box center [1088, 121] width 82 height 17
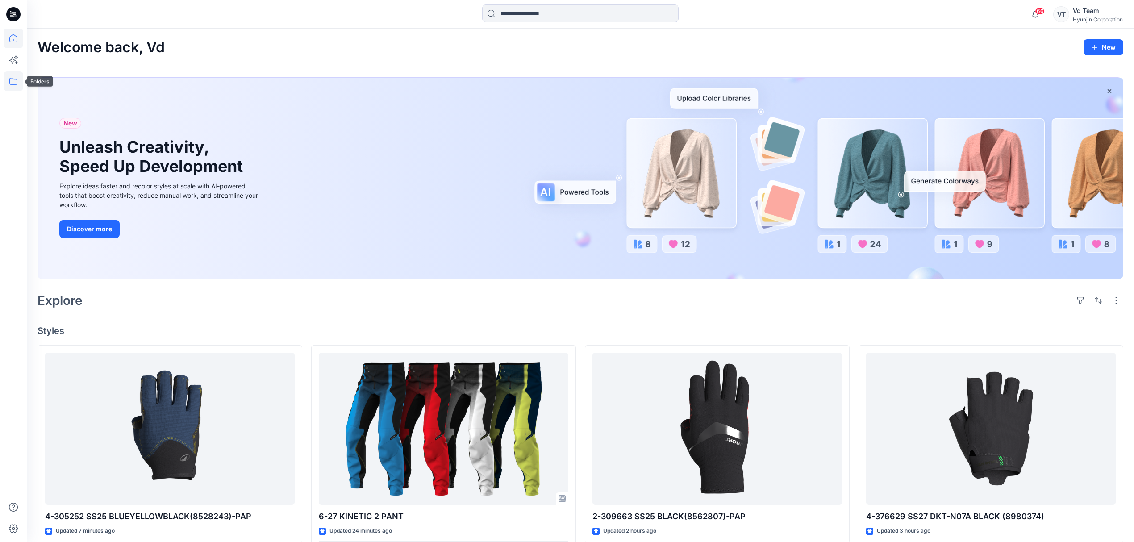
click at [9, 78] on icon at bounding box center [14, 81] width 20 height 20
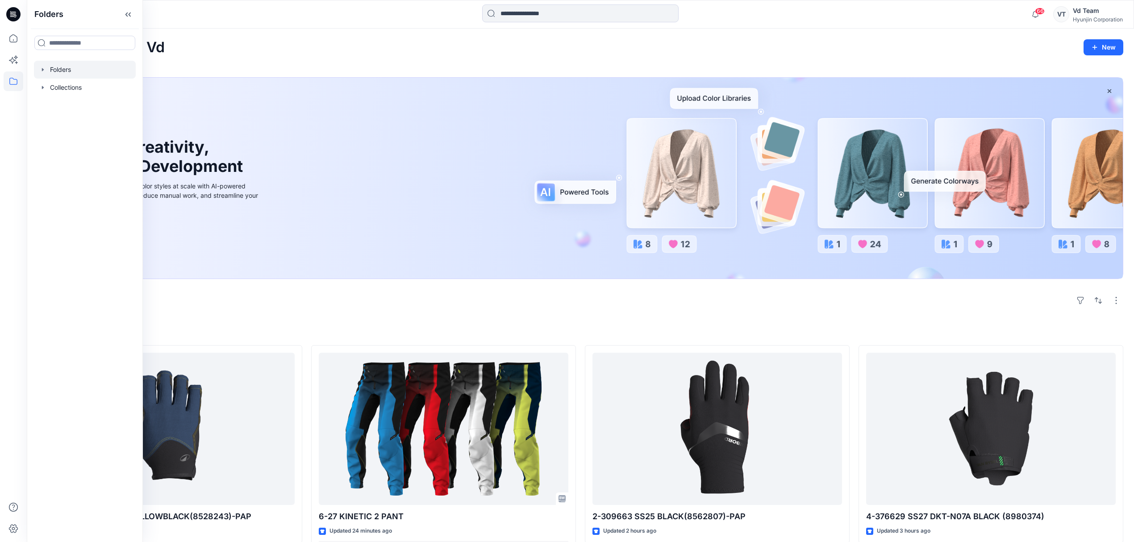
click at [70, 70] on div at bounding box center [85, 70] width 102 height 18
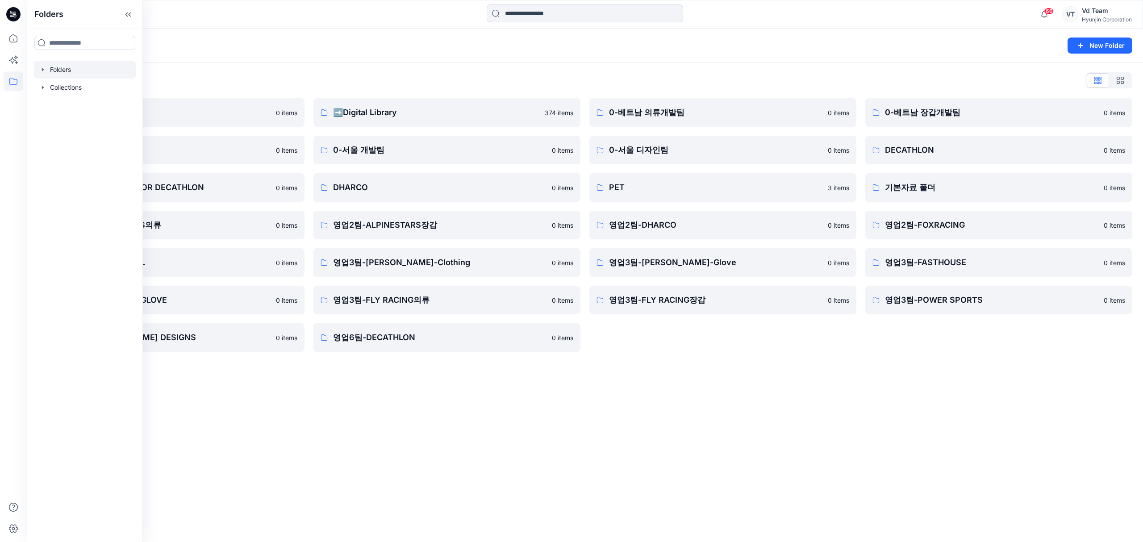
click at [670, 390] on div "Folders New Folder Folders List ♻️Project 0 items 0-본사VD 0 items DESIGN PROPOSA…" at bounding box center [585, 286] width 1116 height 514
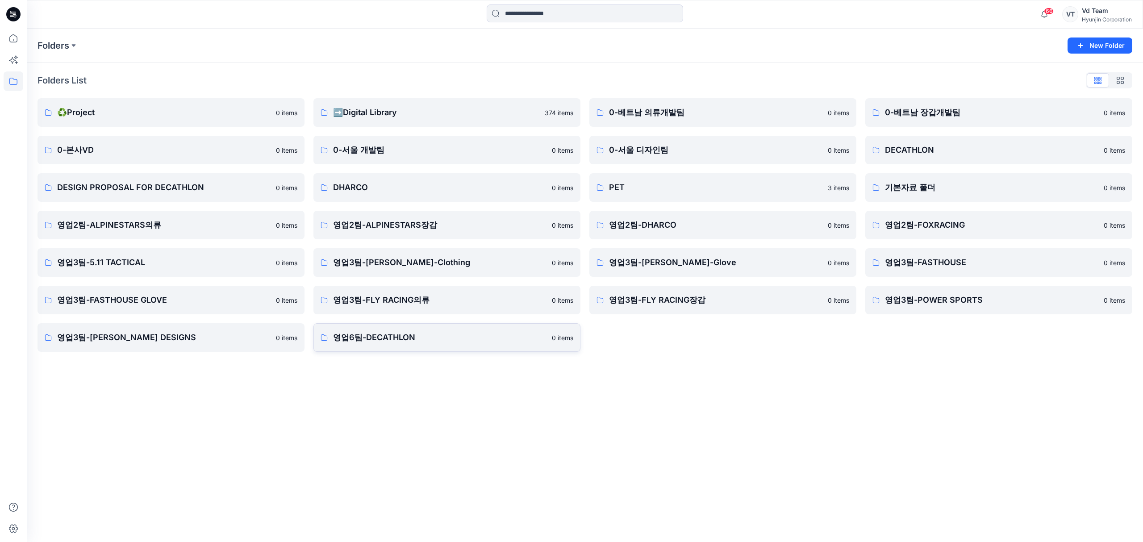
click at [469, 336] on p "영업6팀-DECATHLON" at bounding box center [439, 337] width 213 height 13
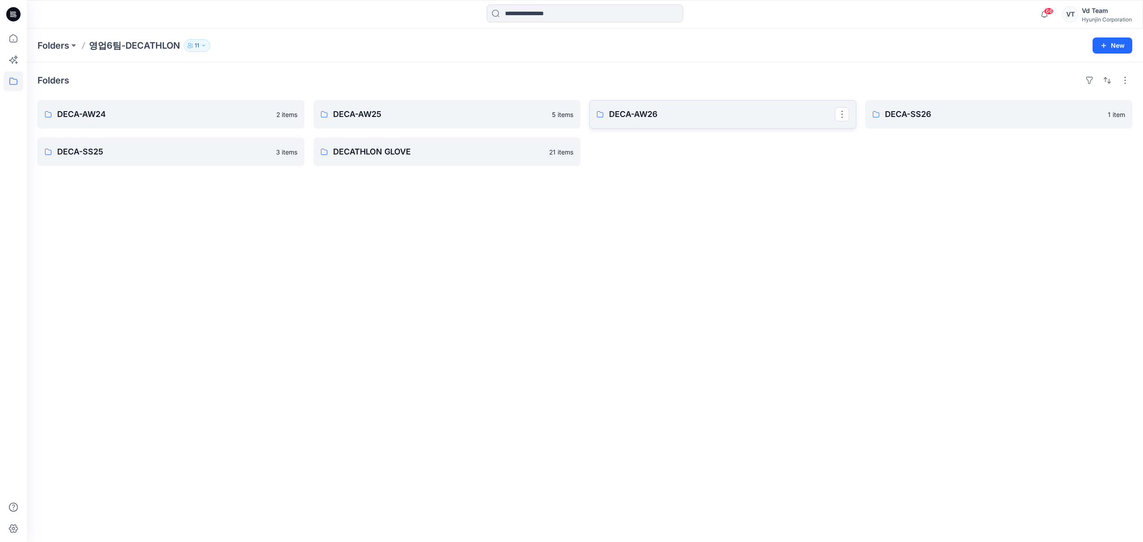
click at [722, 118] on p "DECA-AW26" at bounding box center [722, 114] width 226 height 13
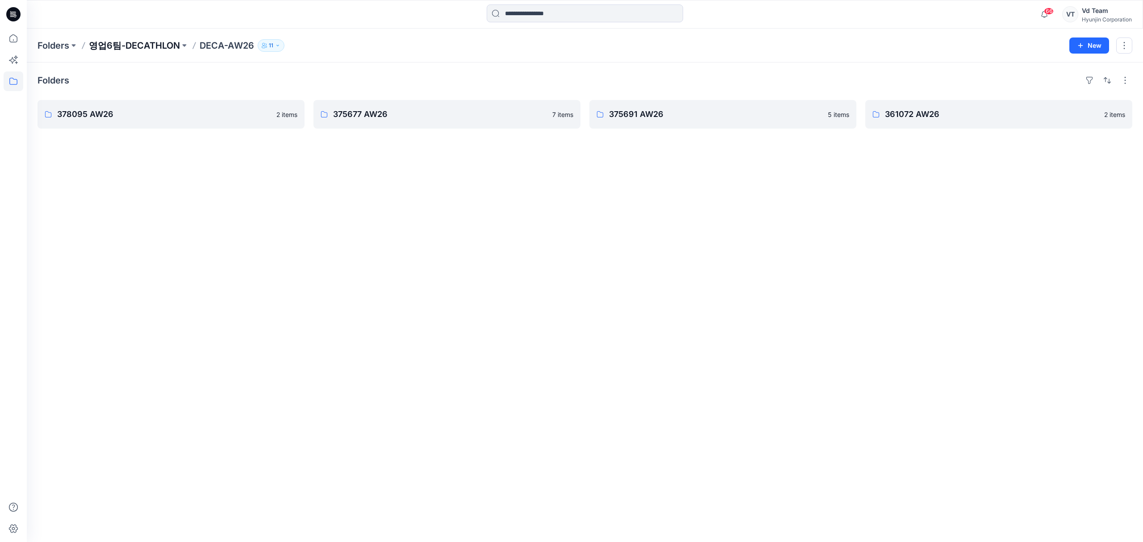
click at [154, 40] on p "영업6팀-DECATHLON" at bounding box center [134, 45] width 91 height 13
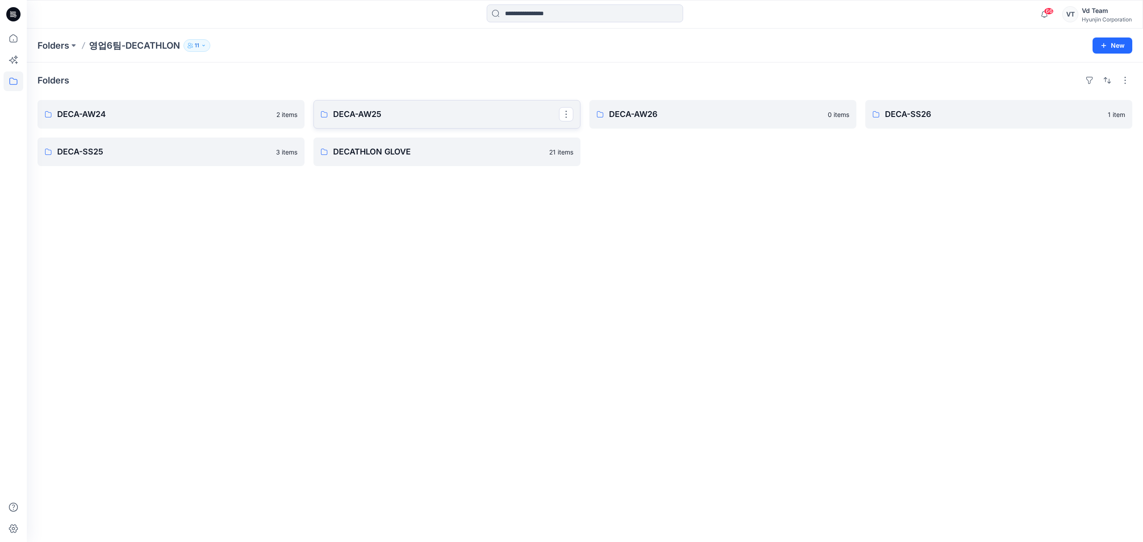
click at [408, 117] on p "DECA-AW25" at bounding box center [446, 114] width 226 height 13
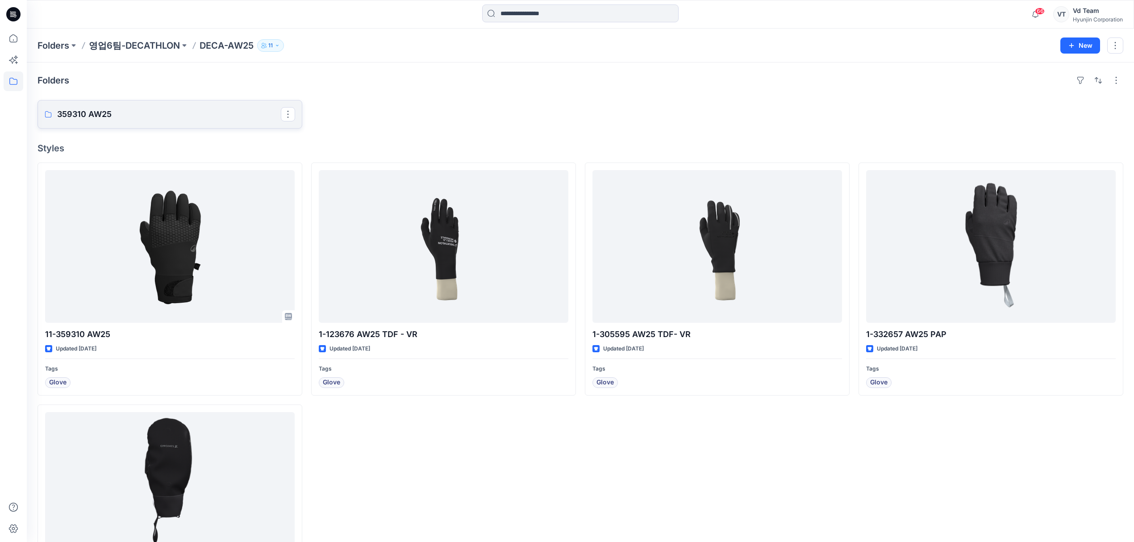
click at [142, 114] on p "359310 AW25" at bounding box center [169, 114] width 224 height 13
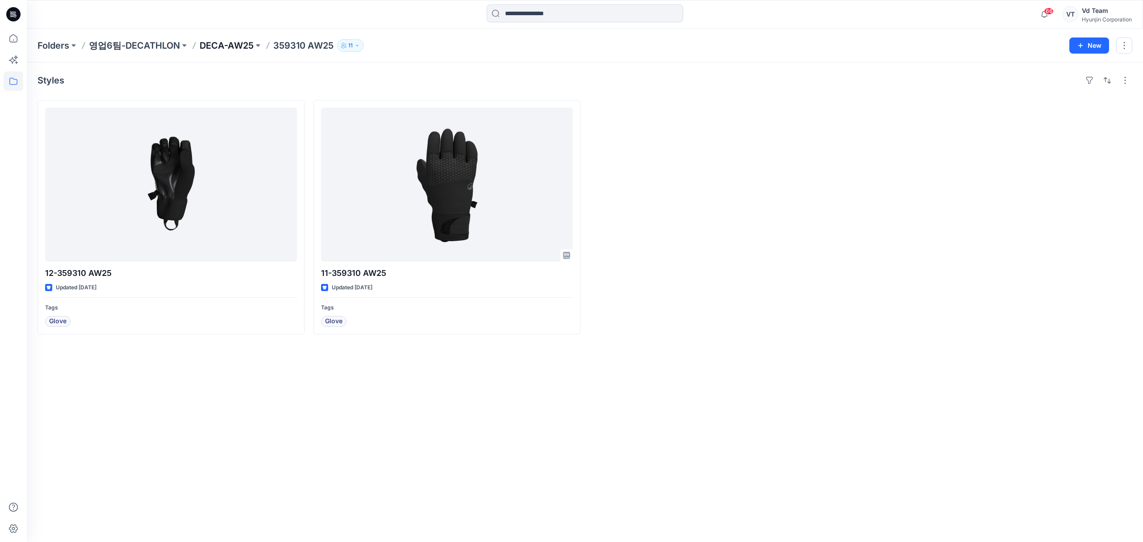
click at [226, 50] on p "DECA-AW25" at bounding box center [227, 45] width 54 height 13
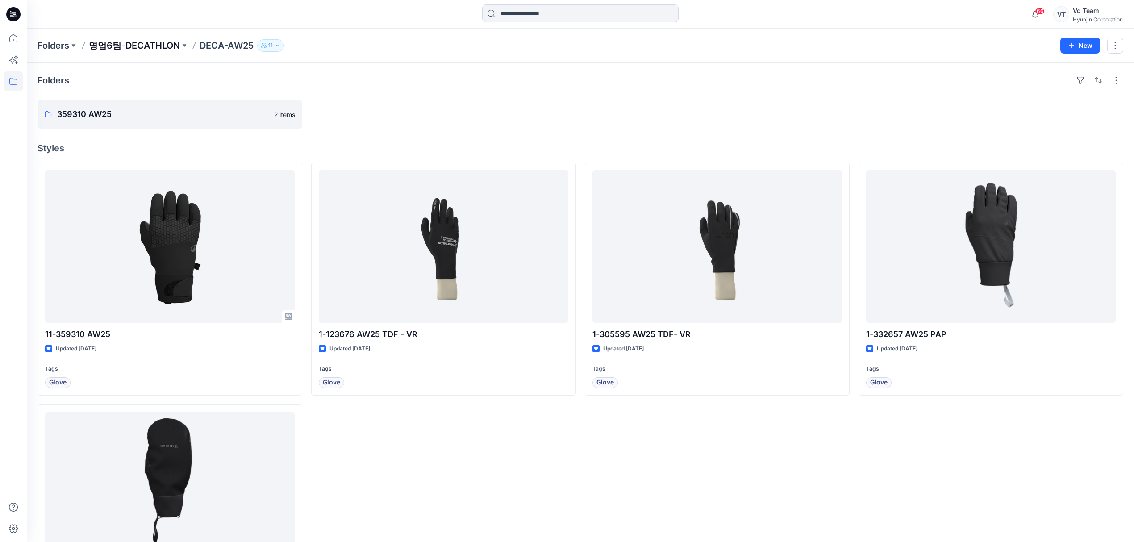
click at [161, 46] on p "영업6팀-DECATHLON" at bounding box center [134, 45] width 91 height 13
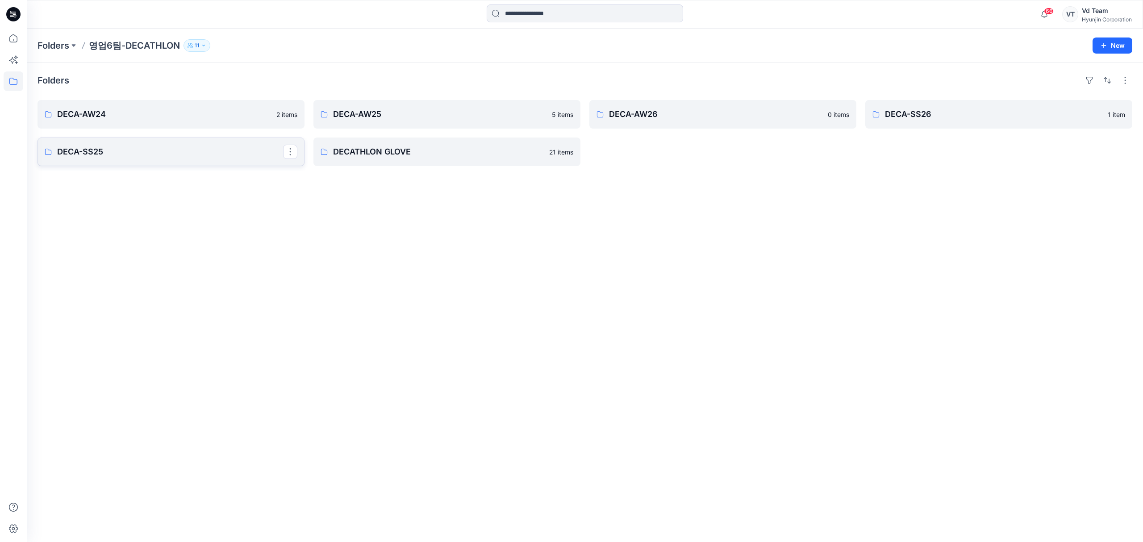
click at [146, 164] on link "DECA-SS25" at bounding box center [171, 152] width 267 height 29
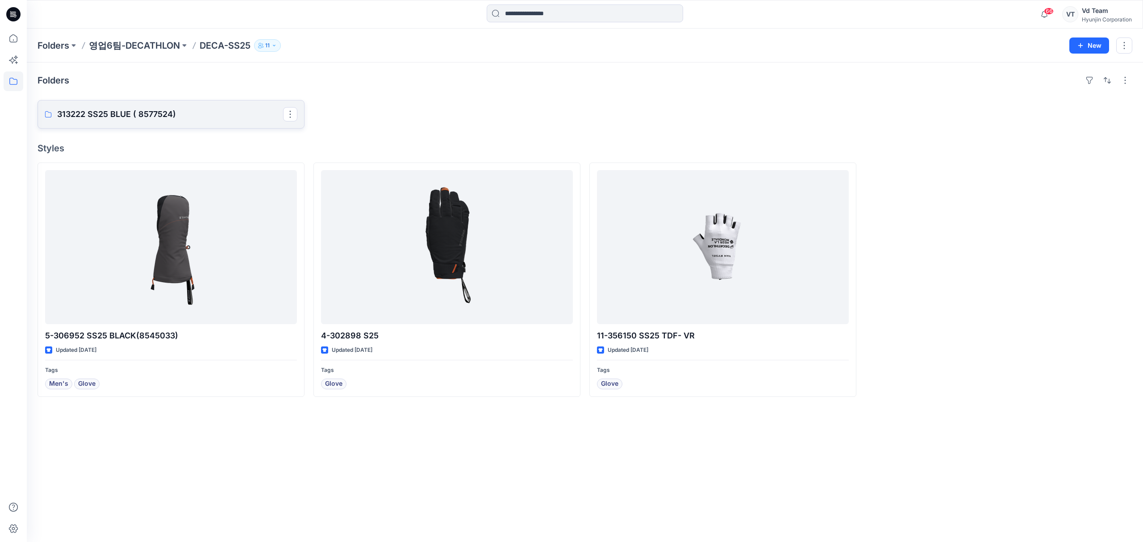
click at [218, 126] on link "313222 SS25 BLUE ( 8577524)" at bounding box center [171, 114] width 267 height 29
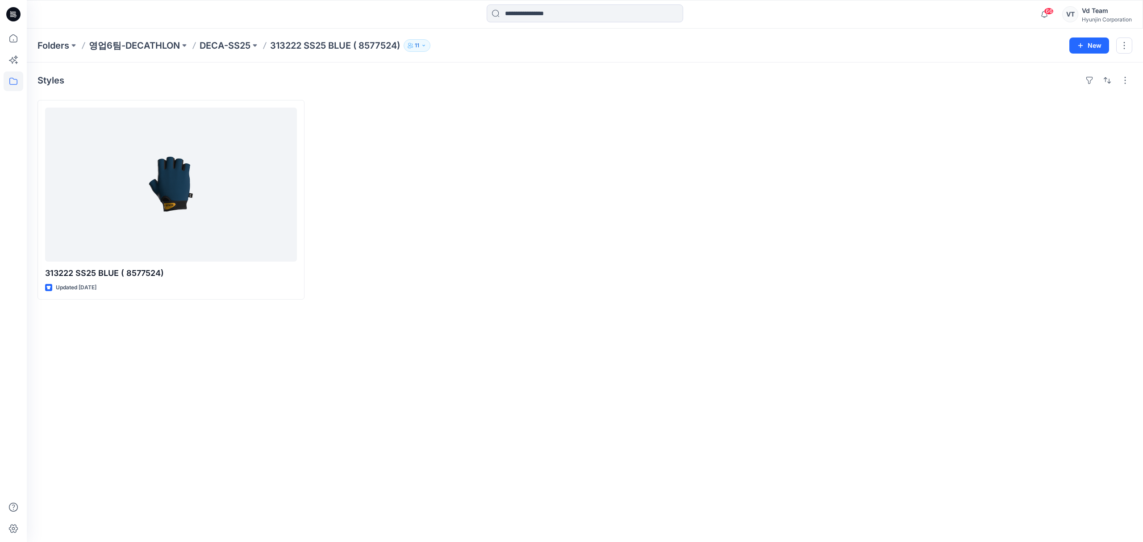
click at [422, 240] on div at bounding box center [446, 200] width 267 height 200
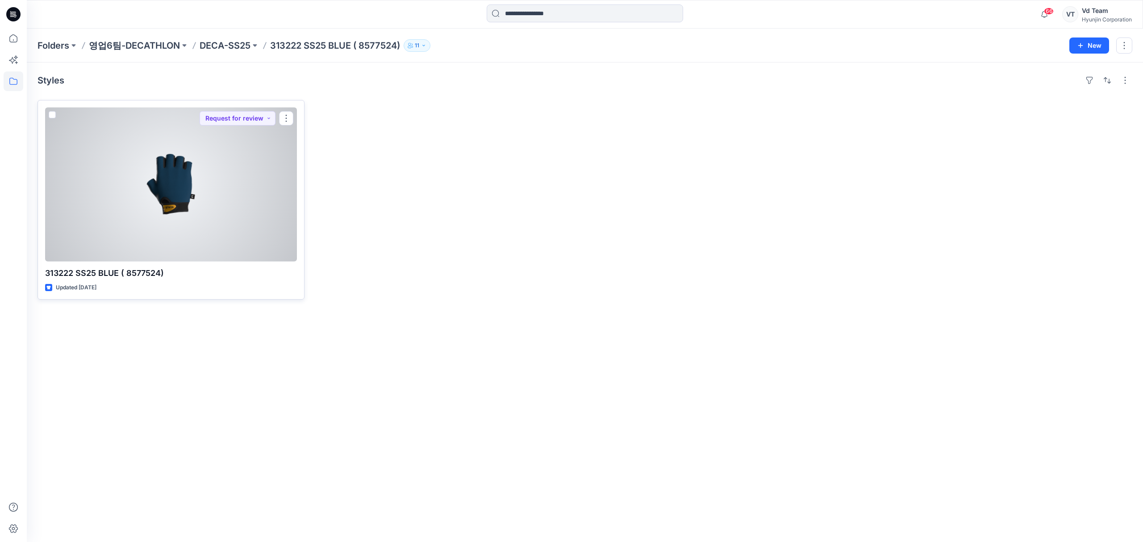
click at [215, 240] on div at bounding box center [171, 185] width 252 height 154
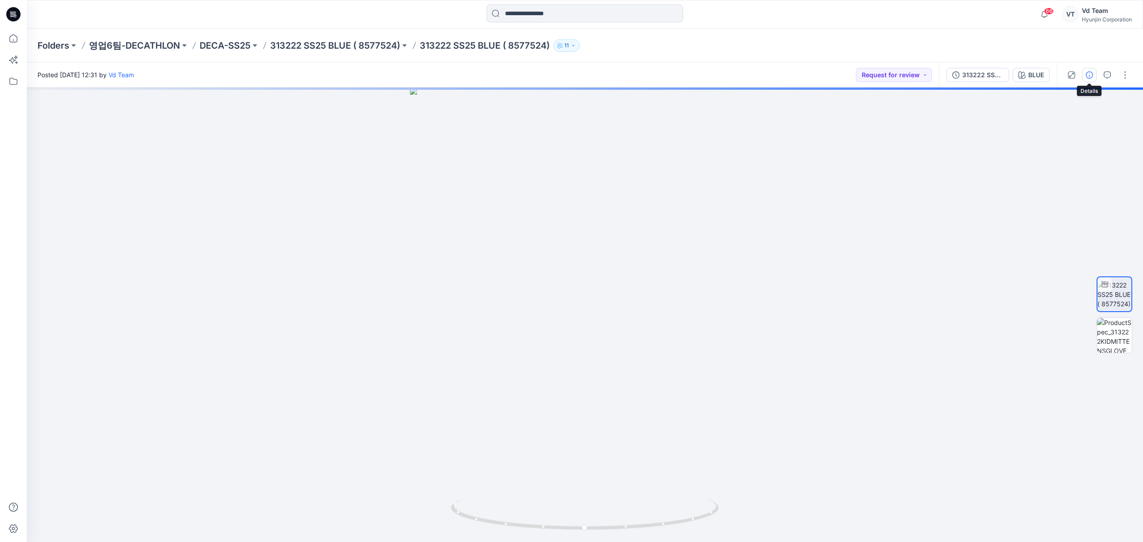
click at [1092, 76] on icon "button" at bounding box center [1089, 74] width 7 height 7
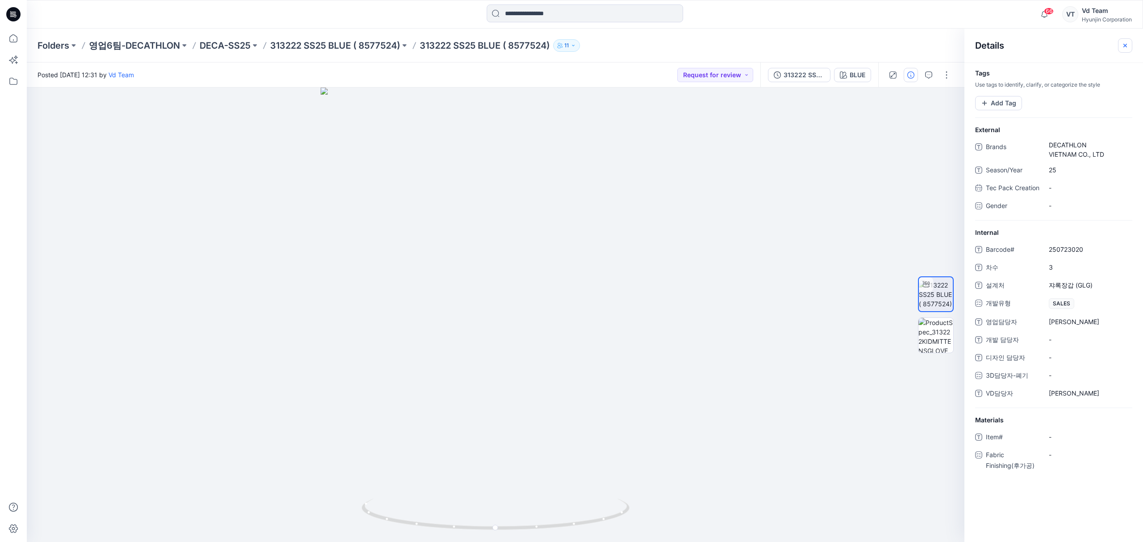
click at [1124, 45] on icon "button" at bounding box center [1125, 45] width 7 height 7
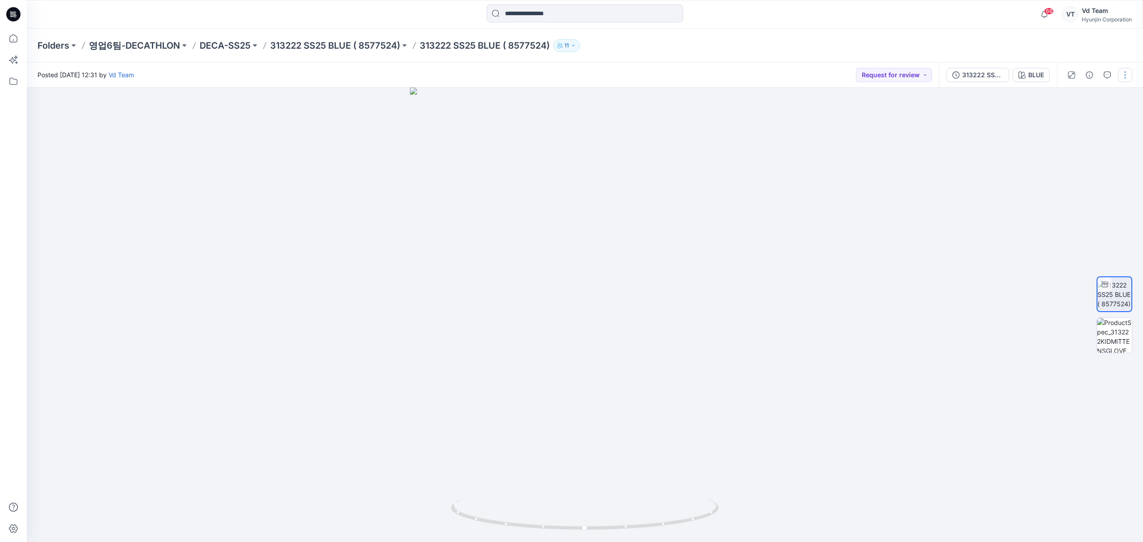
click at [1127, 79] on button "button" at bounding box center [1125, 75] width 14 height 14
click at [1088, 119] on button "Edit" at bounding box center [1088, 121] width 82 height 17
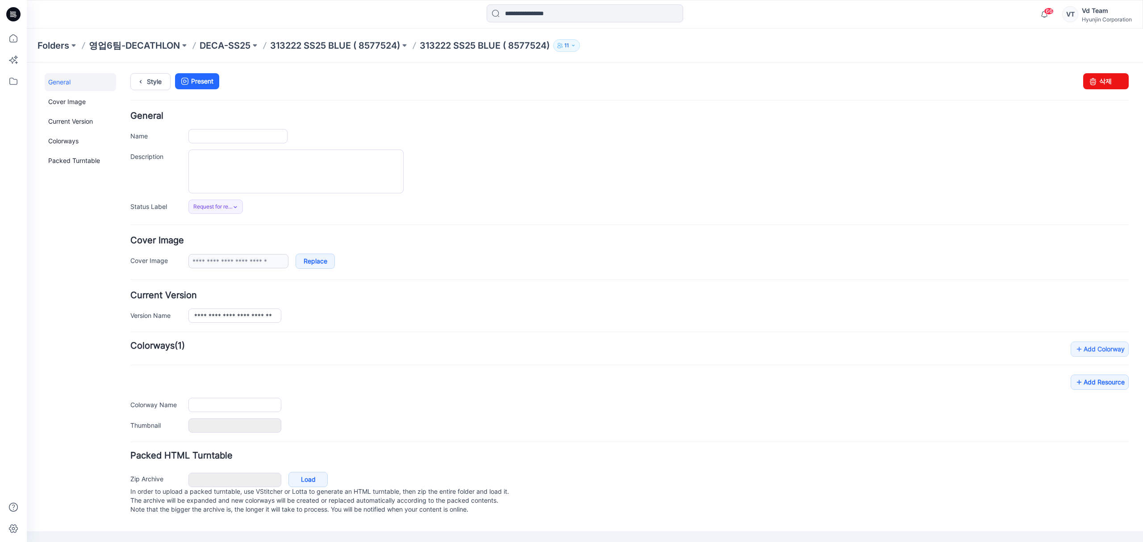
type input "**********"
type input "****"
type input "**********"
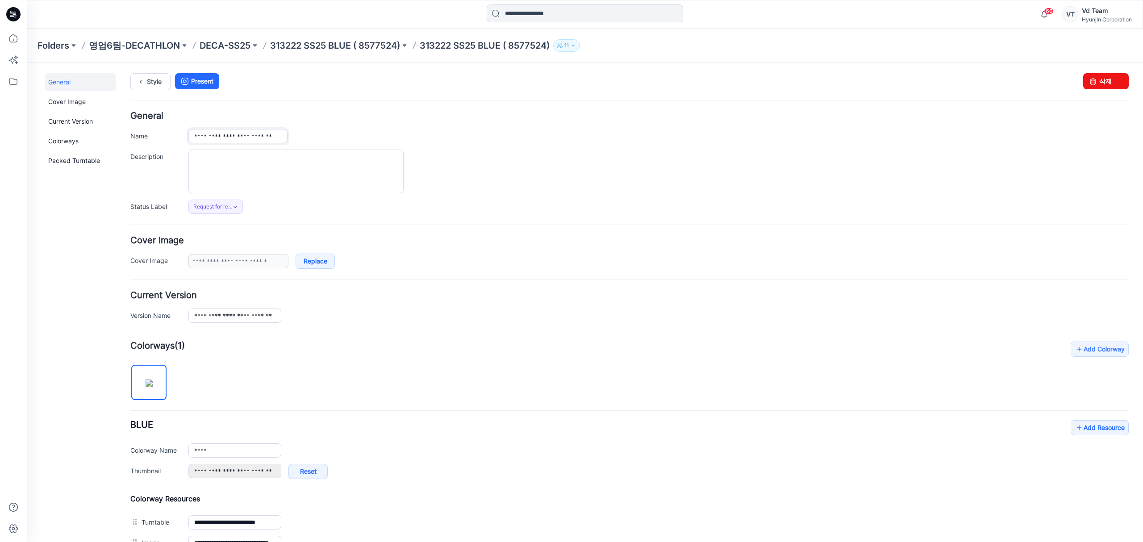
click at [193, 139] on input "**********" at bounding box center [237, 136] width 99 height 14
type input "**********"
click at [195, 317] on input "**********" at bounding box center [234, 316] width 93 height 14
type input "**********"
click at [438, 306] on div "**********" at bounding box center [629, 307] width 998 height 32
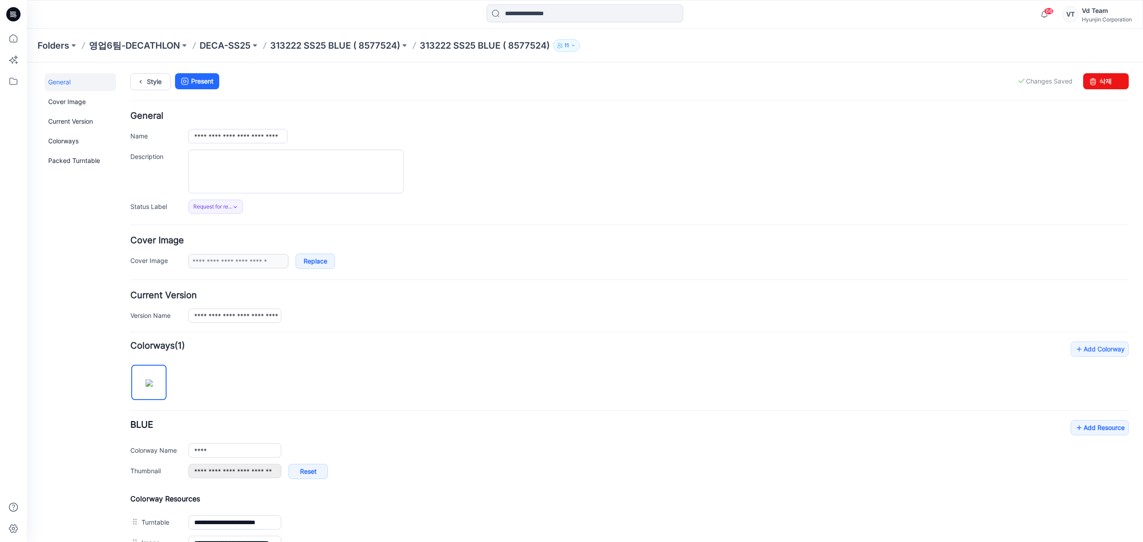
click at [538, 149] on div "**********" at bounding box center [629, 163] width 998 height 102
click at [298, 42] on p "313222 SS25 BLUE ( 8577524)" at bounding box center [335, 45] width 130 height 13
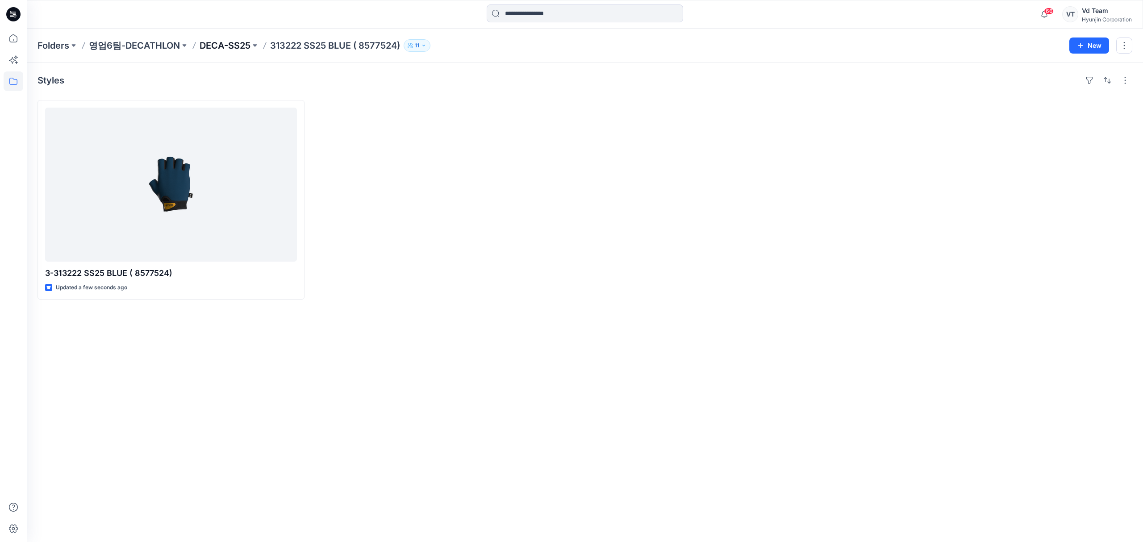
click at [220, 46] on p "DECA-SS25" at bounding box center [225, 45] width 51 height 13
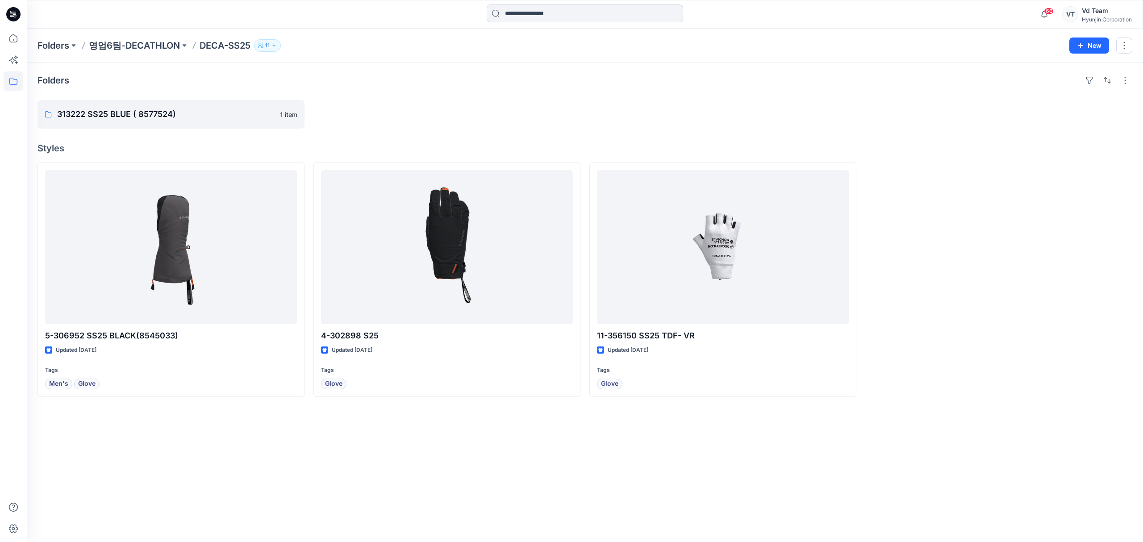
click at [372, 103] on div at bounding box center [446, 114] width 267 height 29
click at [398, 106] on div at bounding box center [446, 114] width 267 height 29
click at [1076, 50] on button "New" at bounding box center [1089, 46] width 40 height 16
click at [1066, 84] on p "New Folder" at bounding box center [1063, 84] width 33 height 9
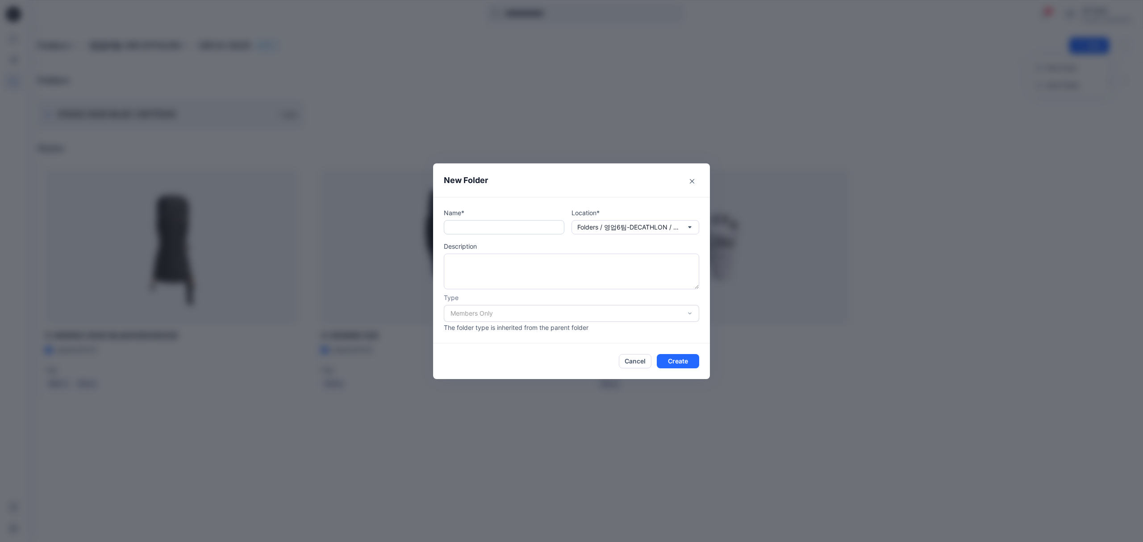
click at [509, 226] on input "text" at bounding box center [504, 227] width 121 height 14
paste input "**********"
type input "**********"
click at [673, 361] on button "Create" at bounding box center [678, 361] width 42 height 14
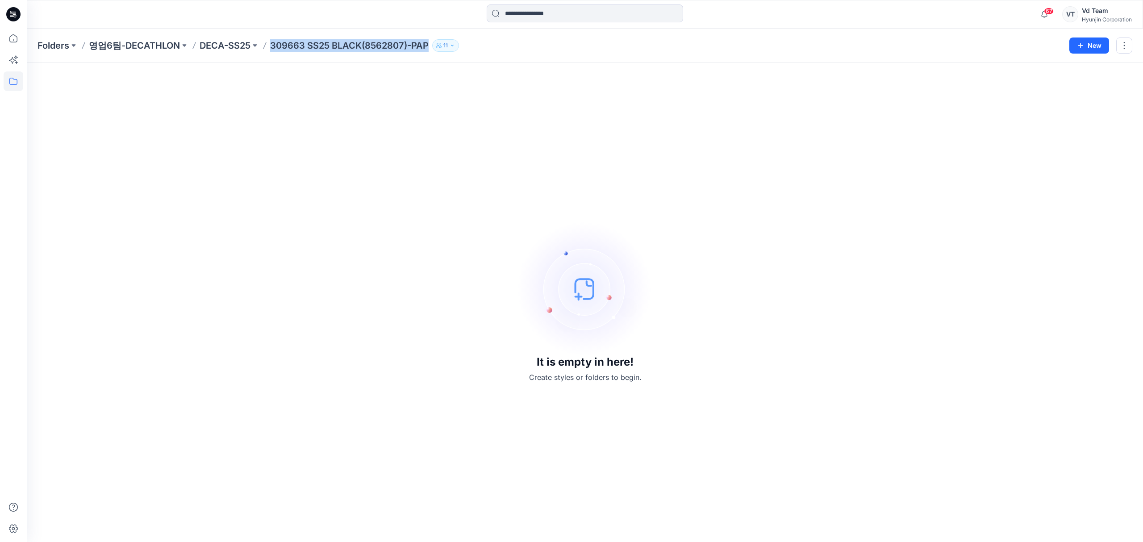
drag, startPoint x: 270, startPoint y: 46, endPoint x: 428, endPoint y: 40, distance: 157.7
click at [428, 40] on div "Folders 영업6팀-DECATHLON DECA-SS25 309663 SS25 BLACK(8562807)-PAP 11" at bounding box center [550, 45] width 1025 height 13
copy p "309663 SS25 BLACK(8562807)-PAP"
click at [233, 46] on p "DECA-SS25" at bounding box center [225, 45] width 51 height 13
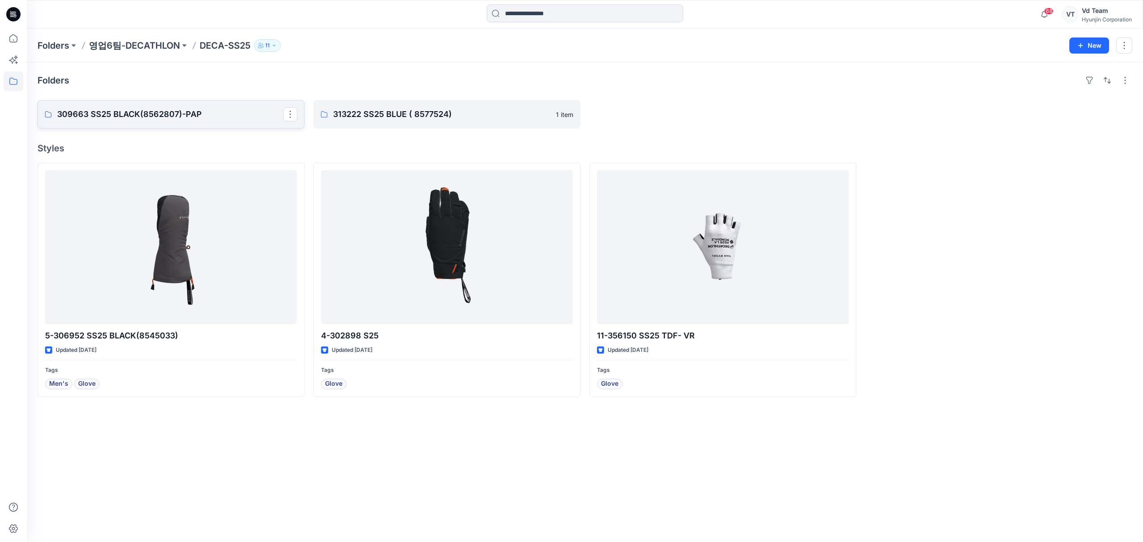
click at [198, 114] on p "309663 SS25 BLACK(8562807)-PAP" at bounding box center [170, 114] width 226 height 13
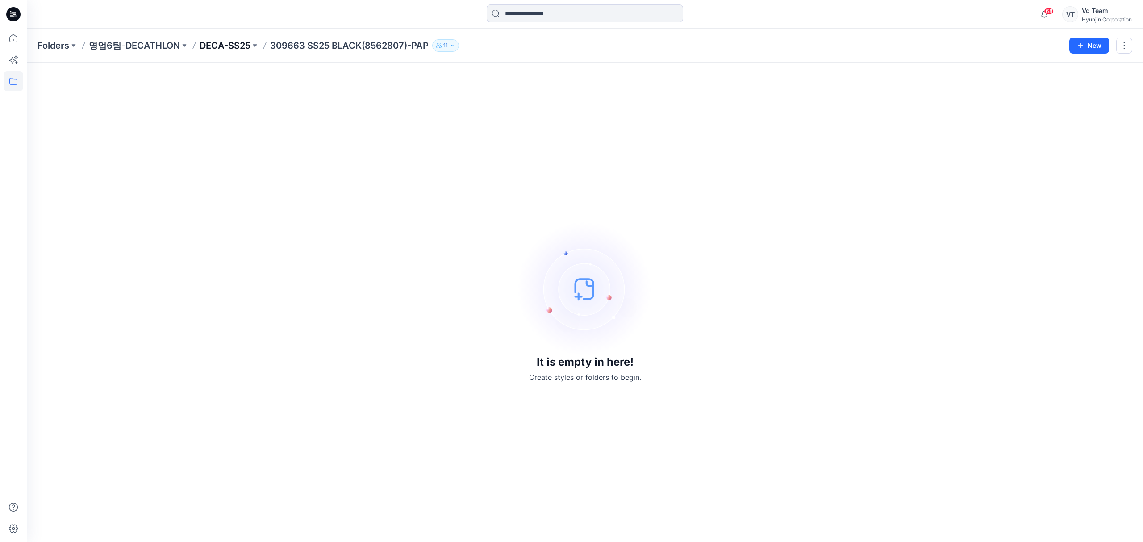
click at [232, 45] on p "DECA-SS25" at bounding box center [225, 45] width 51 height 13
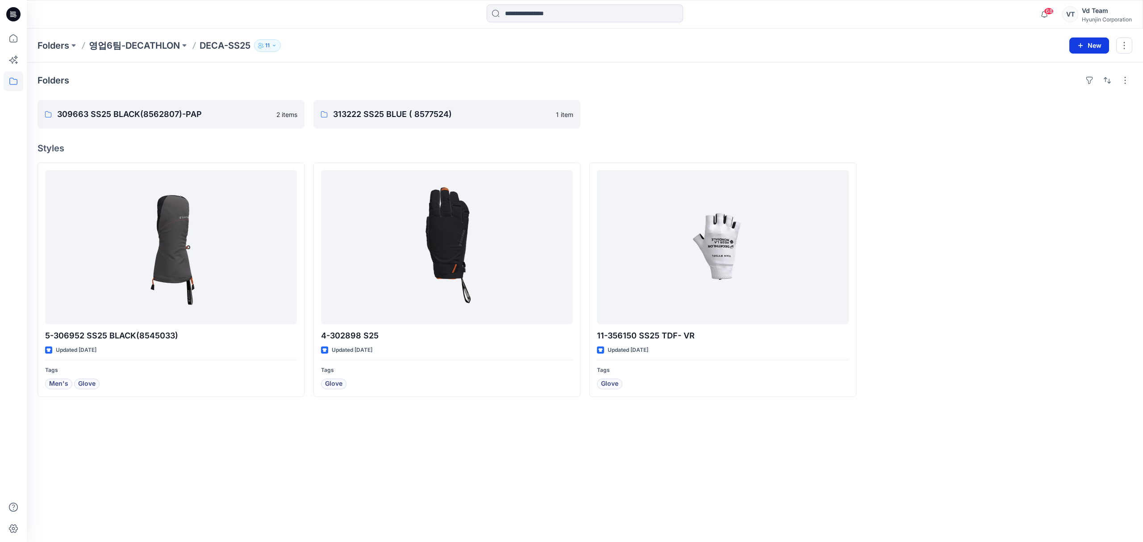
click at [1081, 50] on button "New" at bounding box center [1089, 46] width 40 height 16
click at [697, 119] on div at bounding box center [722, 114] width 267 height 29
click at [213, 76] on div "Folders" at bounding box center [585, 80] width 1095 height 14
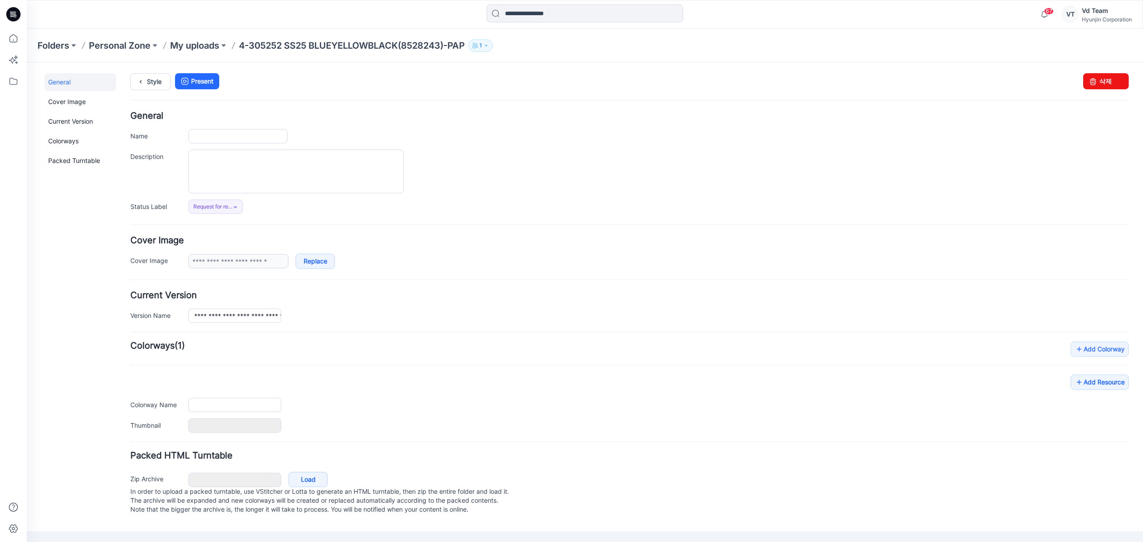
type input "**********"
type input "****"
type input "**********"
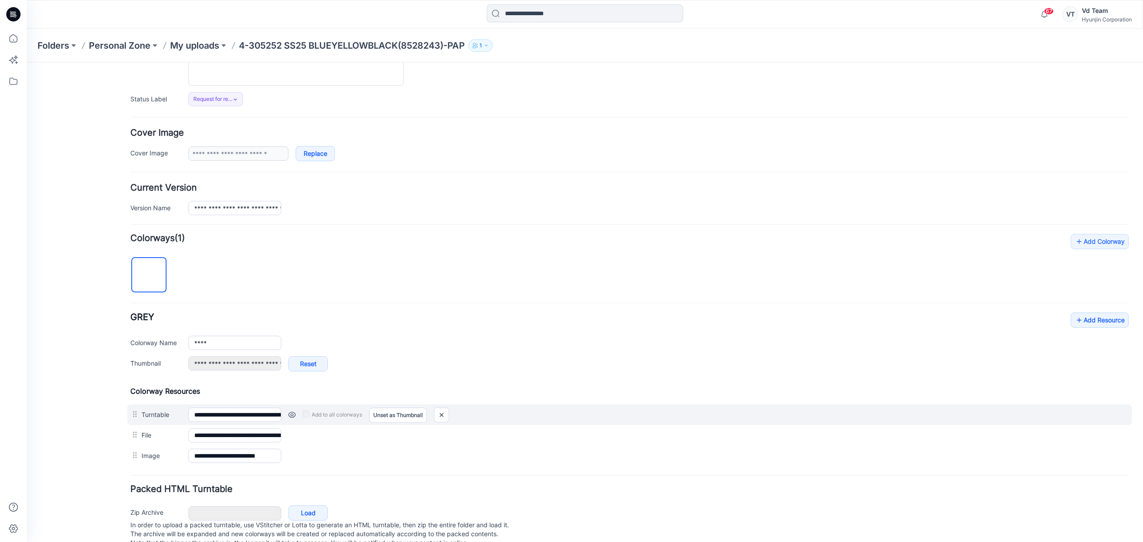
scroll to position [119, 0]
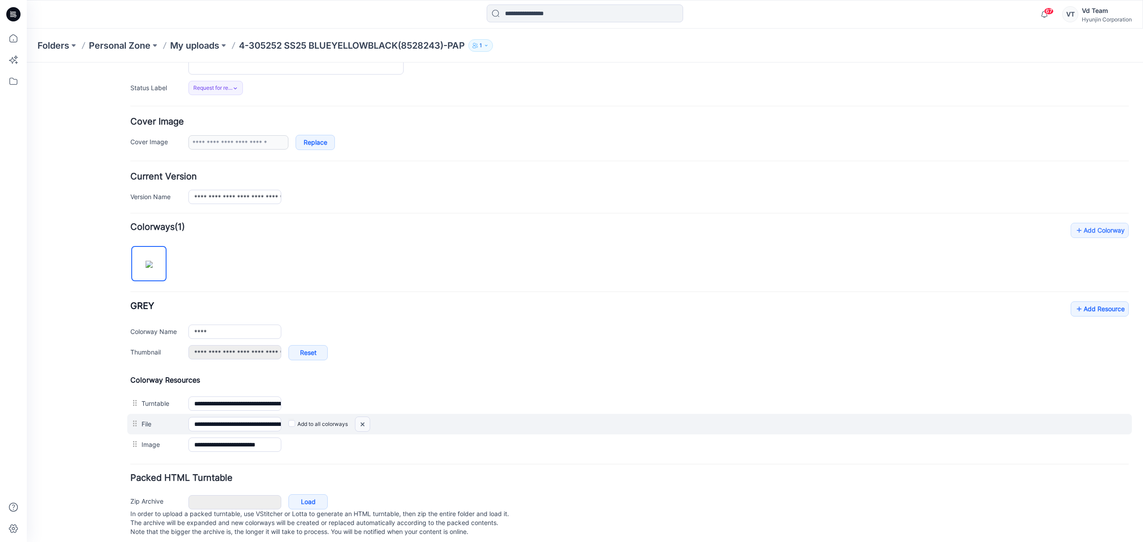
click at [27, 63] on img at bounding box center [27, 63] width 0 height 0
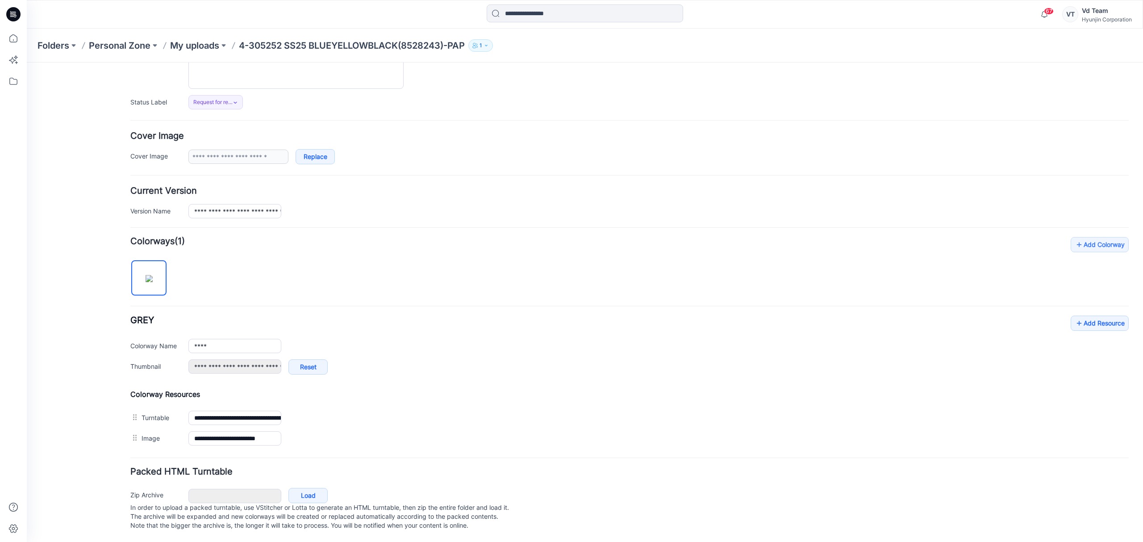
scroll to position [117, 0]
click at [1076, 316] on link "Add Resource" at bounding box center [1100, 323] width 58 height 15
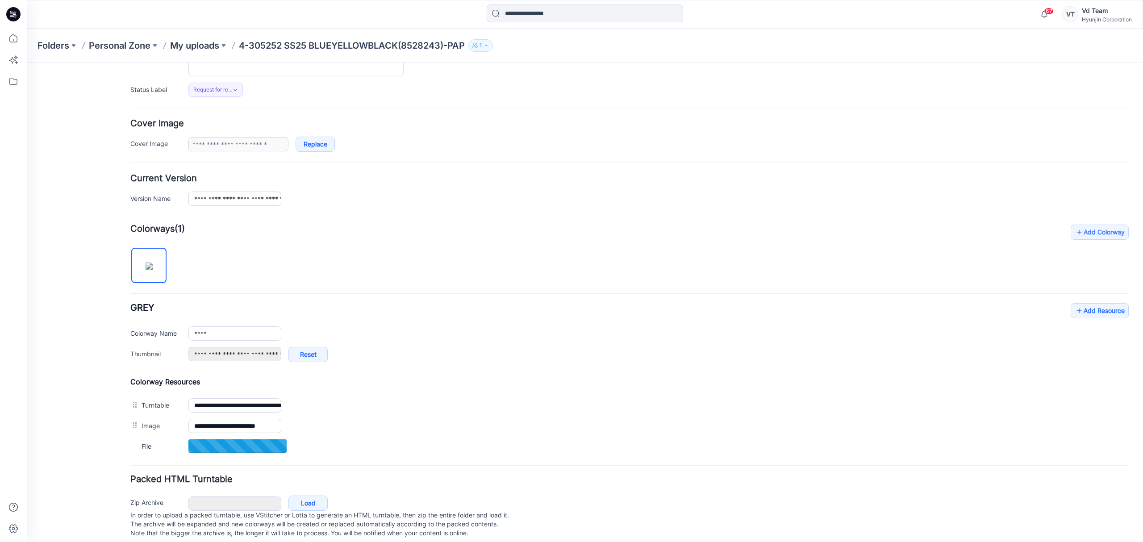
click at [93, 429] on div "General Cover Image Current Version Colorways Packed Turntable" at bounding box center [80, 252] width 71 height 593
click at [209, 42] on p "My uploads" at bounding box center [194, 45] width 49 height 13
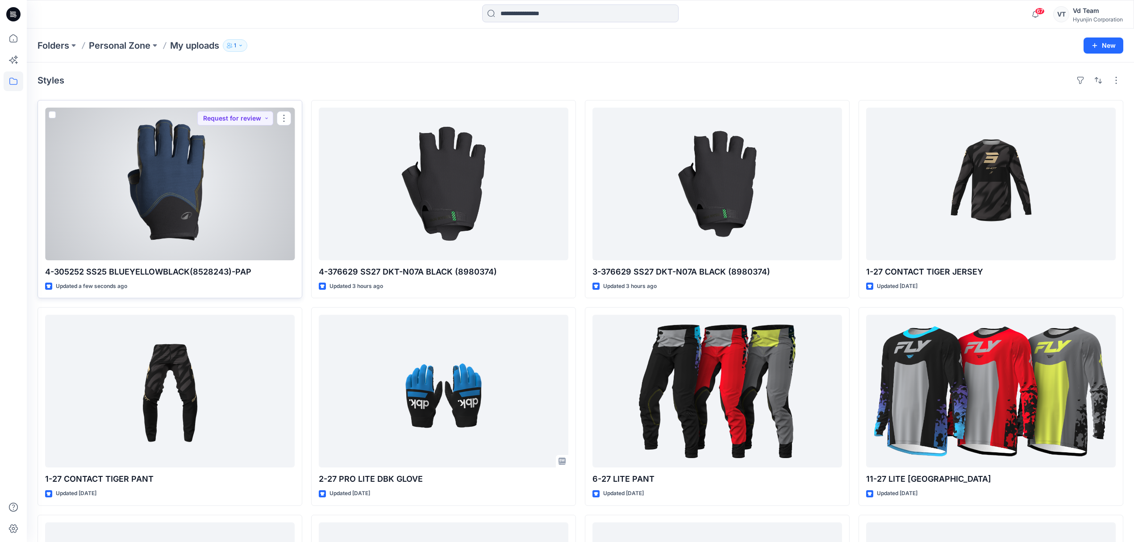
click at [225, 245] on div at bounding box center [170, 184] width 250 height 153
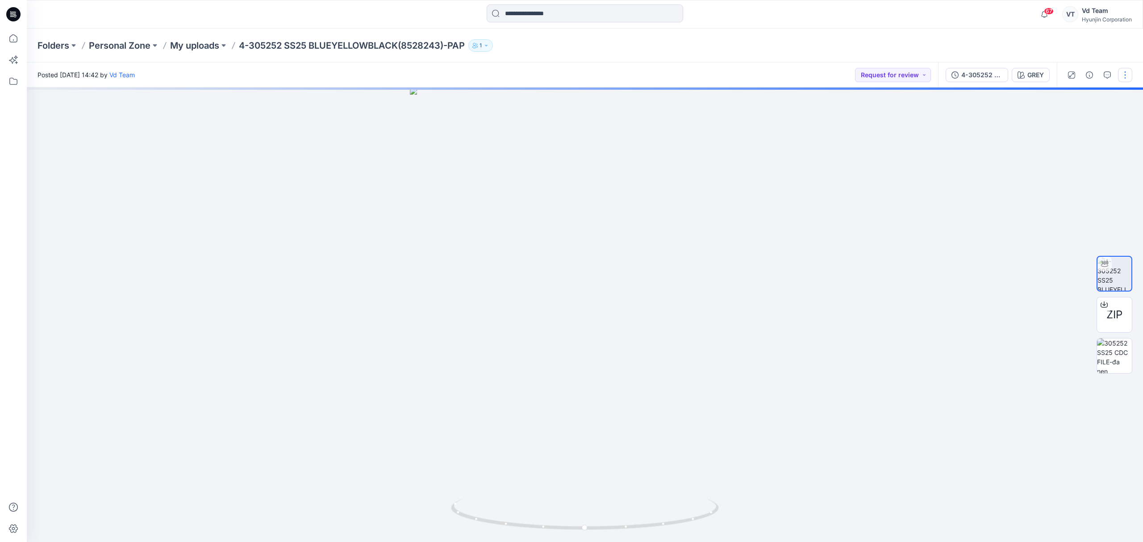
click at [1124, 78] on button "button" at bounding box center [1125, 75] width 14 height 14
click at [1081, 186] on p "Move to..." at bounding box center [1077, 186] width 29 height 9
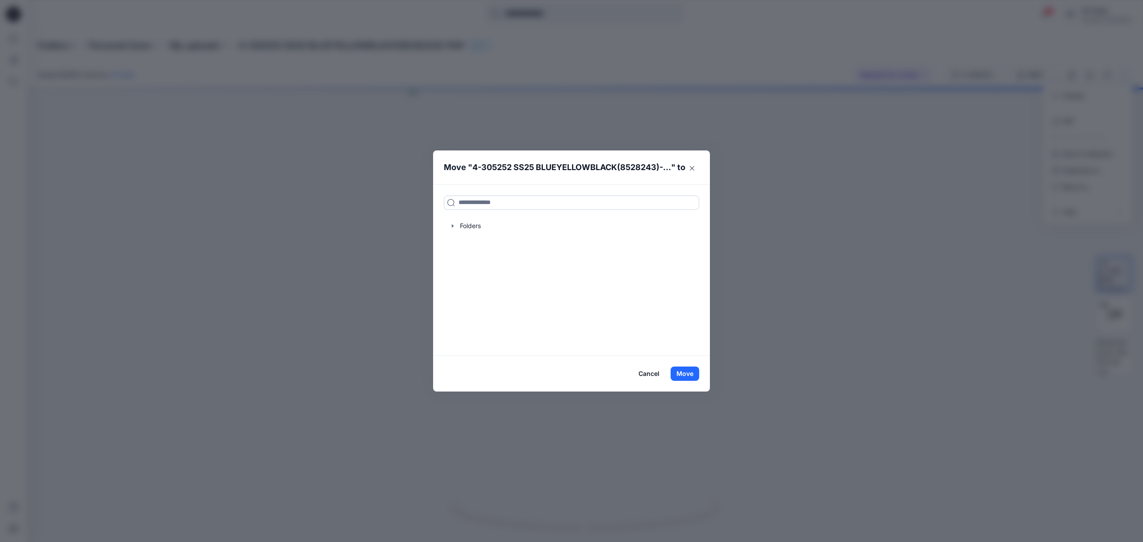
click at [503, 204] on input at bounding box center [571, 203] width 255 height 14
paste input "**********"
type input "**********"
click at [556, 224] on mark "309663 SS25 BLACK(8562807)-PAP" at bounding box center [514, 222] width 112 height 12
click at [683, 367] on button "Move" at bounding box center [685, 374] width 29 height 14
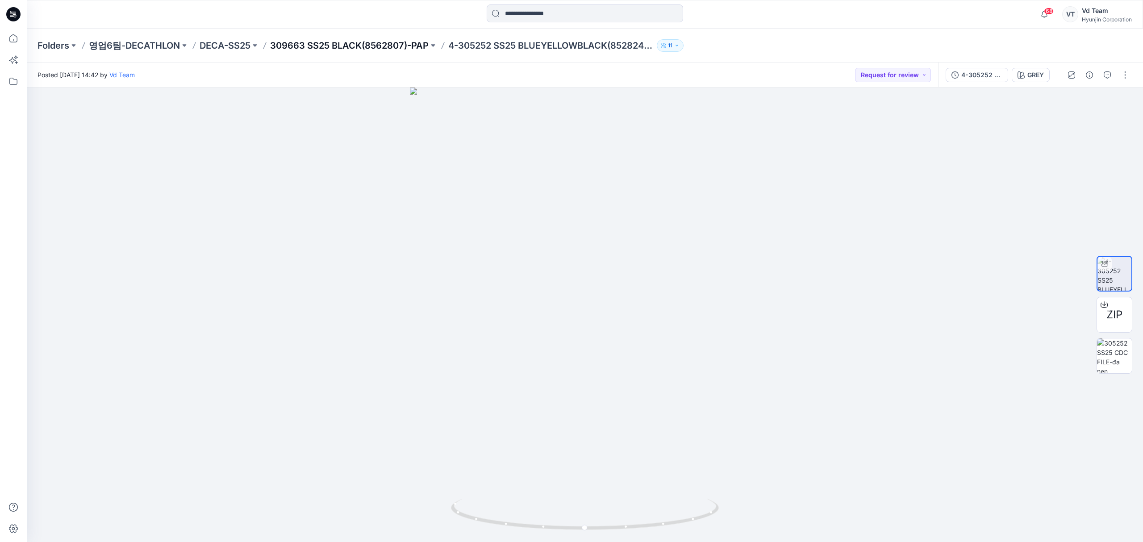
click at [308, 46] on p "309663 SS25 BLACK(8562807)-PAP" at bounding box center [349, 45] width 159 height 13
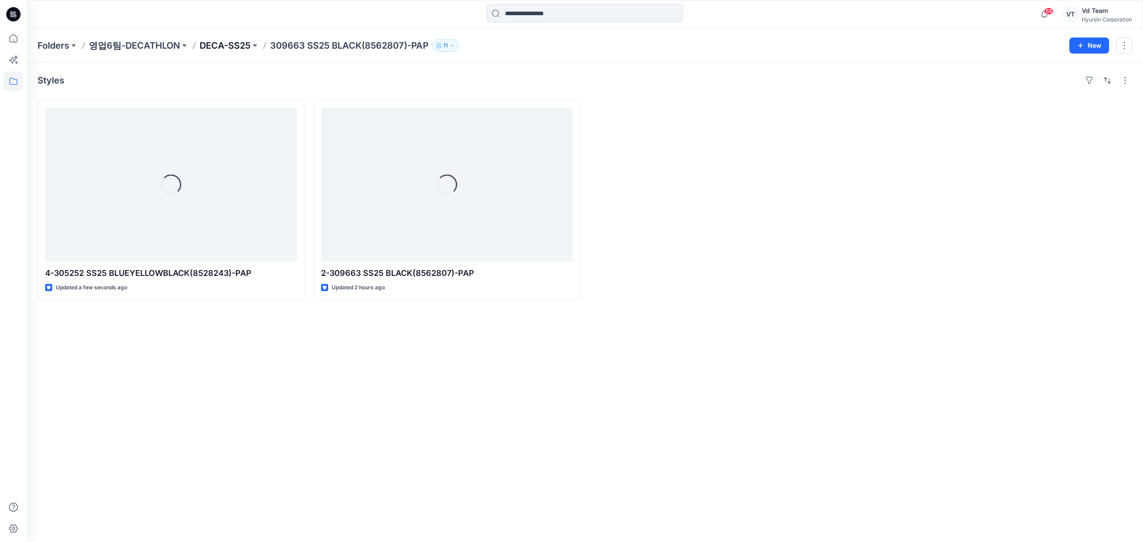
click at [227, 46] on p "DECA-SS25" at bounding box center [225, 45] width 51 height 13
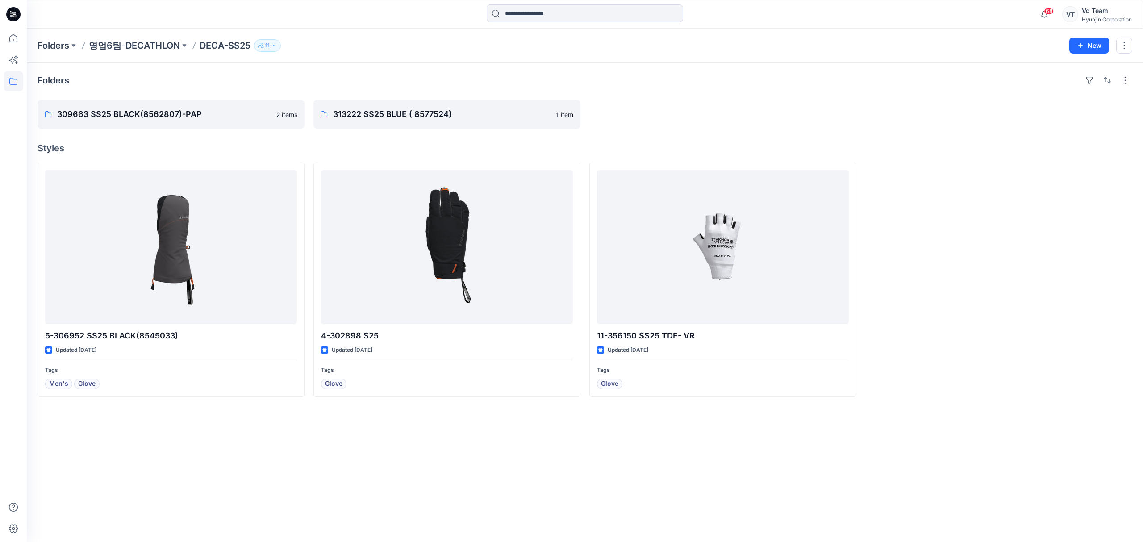
click at [702, 127] on div at bounding box center [722, 114] width 267 height 29
click at [380, 118] on p "313222 SS25 BLUE ( 8577524)" at bounding box center [446, 114] width 226 height 13
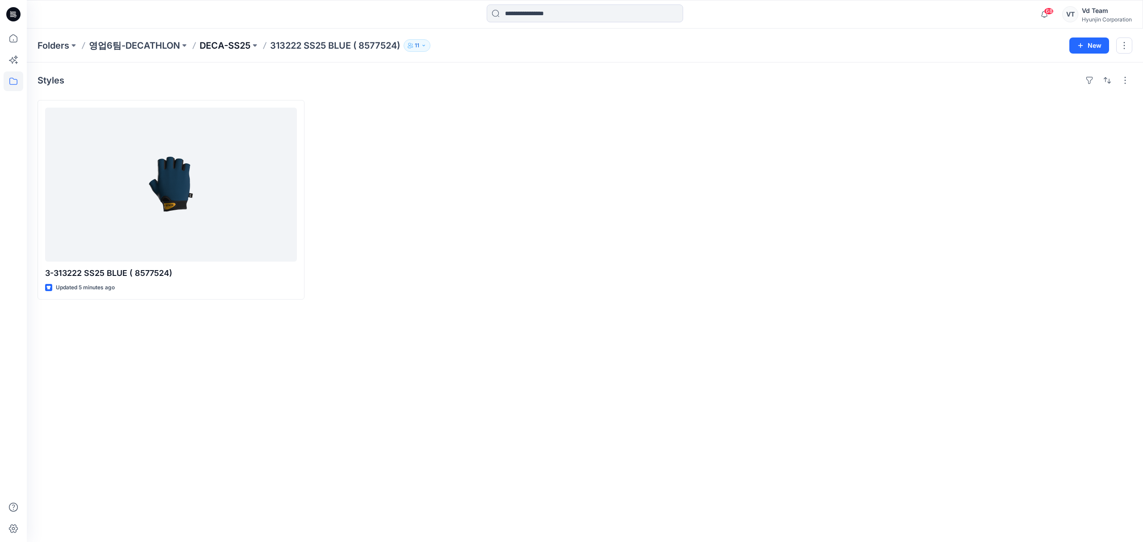
click at [229, 45] on p "DECA-SS25" at bounding box center [225, 45] width 51 height 13
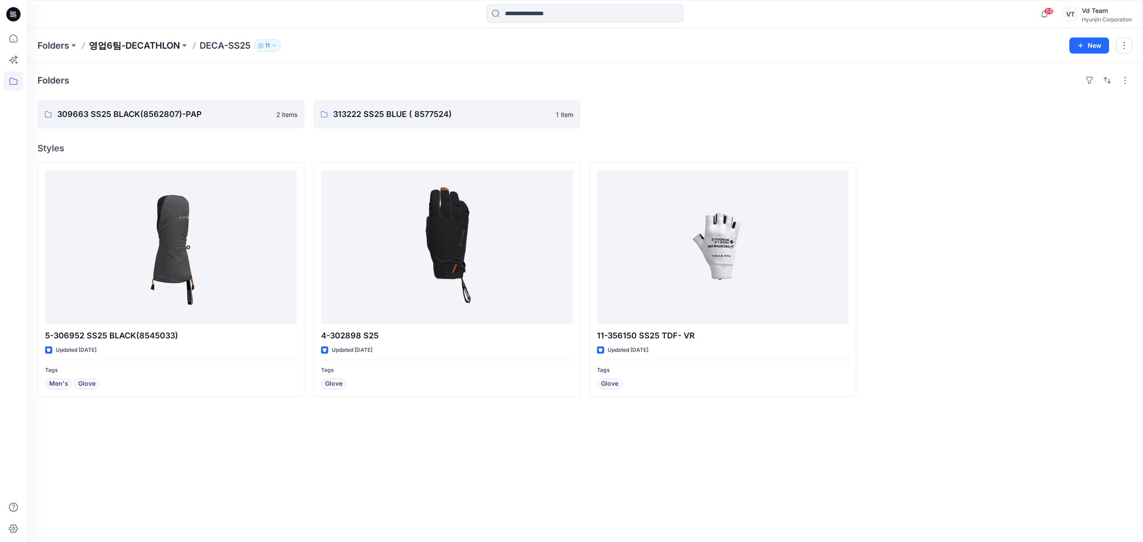
click at [157, 45] on p "영업6팀-DECATHLON" at bounding box center [134, 45] width 91 height 13
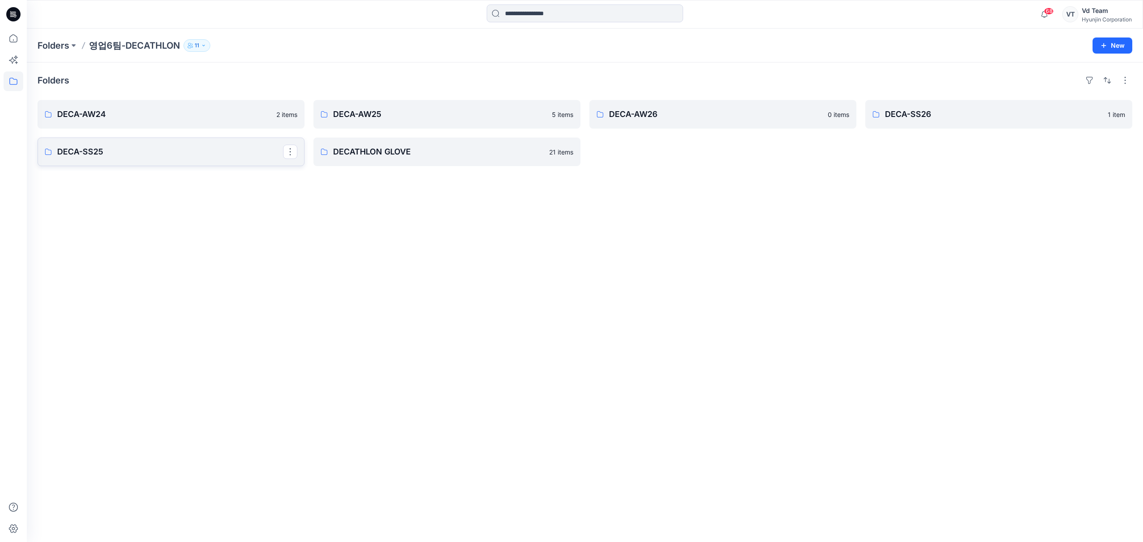
click at [201, 156] on p "DECA-SS25" at bounding box center [170, 152] width 226 height 13
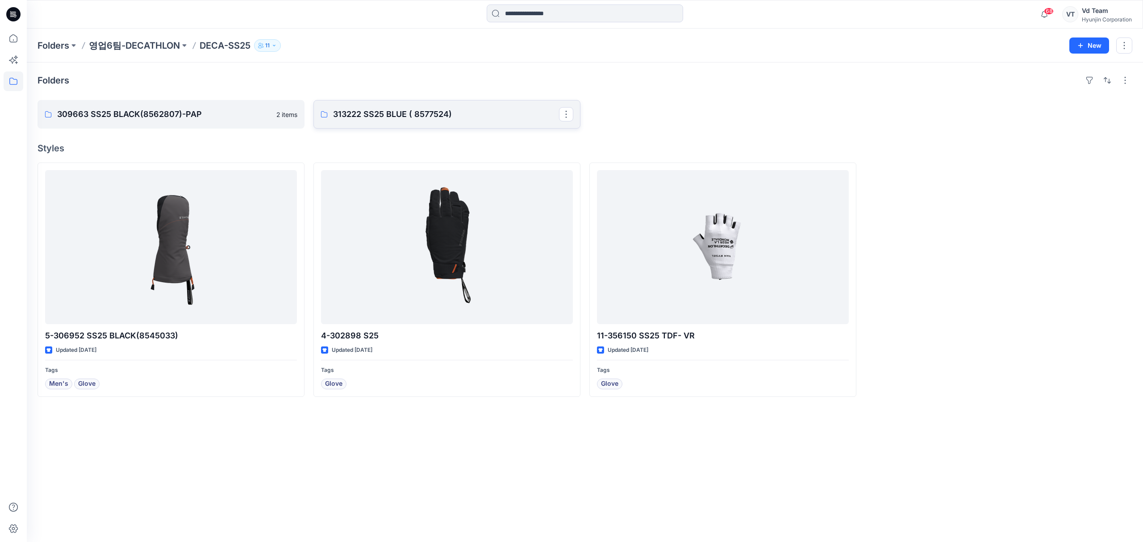
click at [390, 119] on p "313222 SS25 BLUE ( 8577524)" at bounding box center [446, 114] width 226 height 13
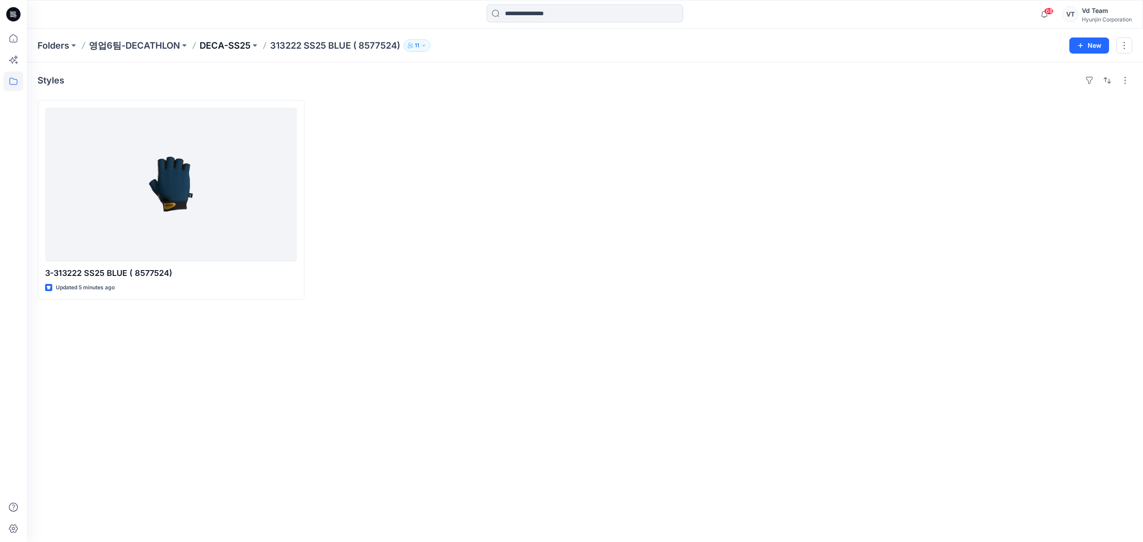
click at [226, 42] on p "DECA-SS25" at bounding box center [225, 45] width 51 height 13
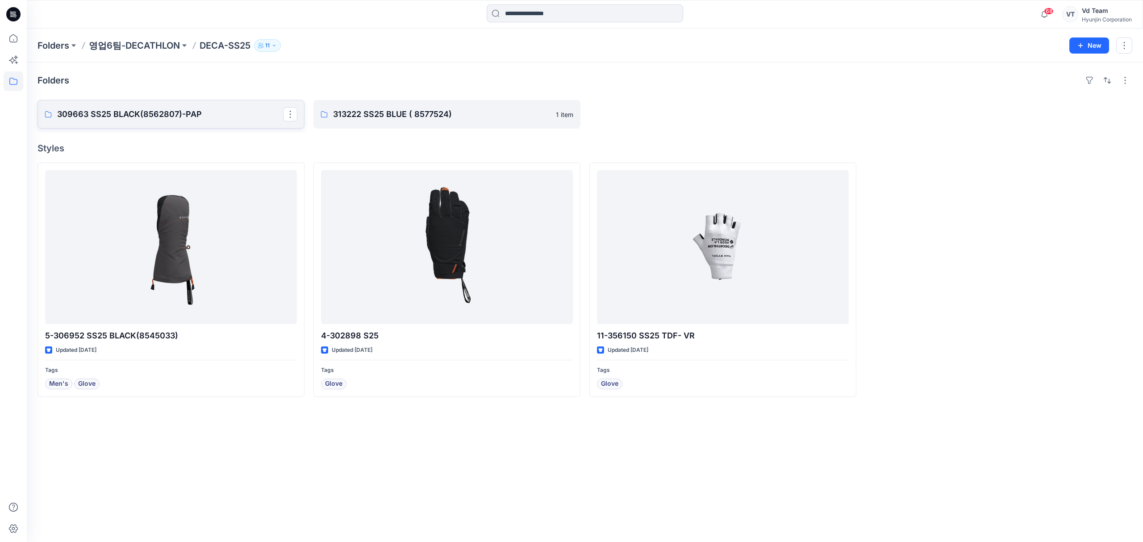
click at [181, 113] on p "309663 SS25 BLACK(8562807)-PAP" at bounding box center [170, 114] width 226 height 13
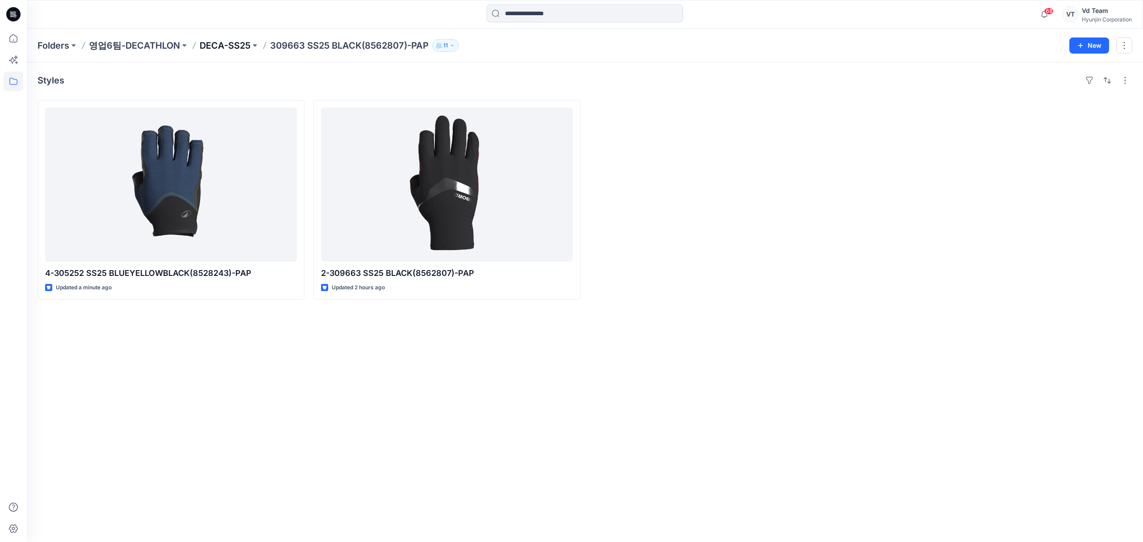
click at [231, 45] on p "DECA-SS25" at bounding box center [225, 45] width 51 height 13
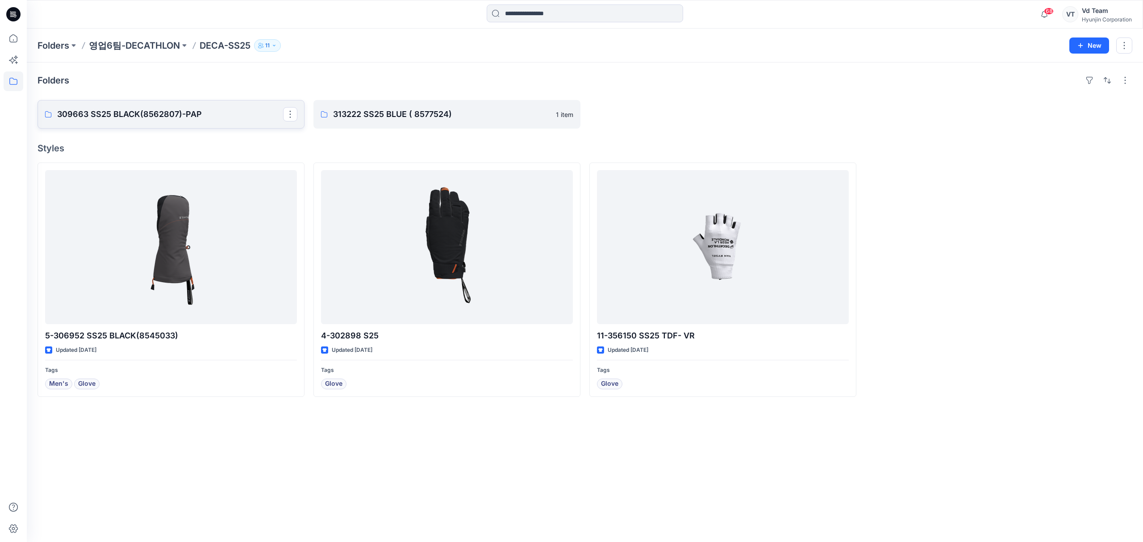
click at [209, 113] on p "309663 SS25 BLACK(8562807)-PAP" at bounding box center [170, 114] width 226 height 13
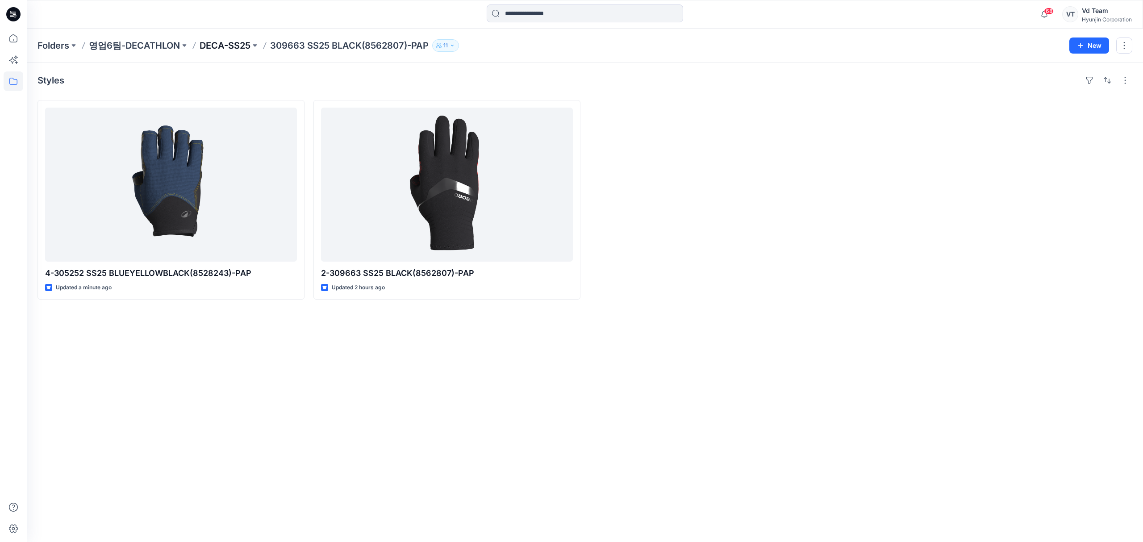
click at [231, 46] on p "DECA-SS25" at bounding box center [225, 45] width 51 height 13
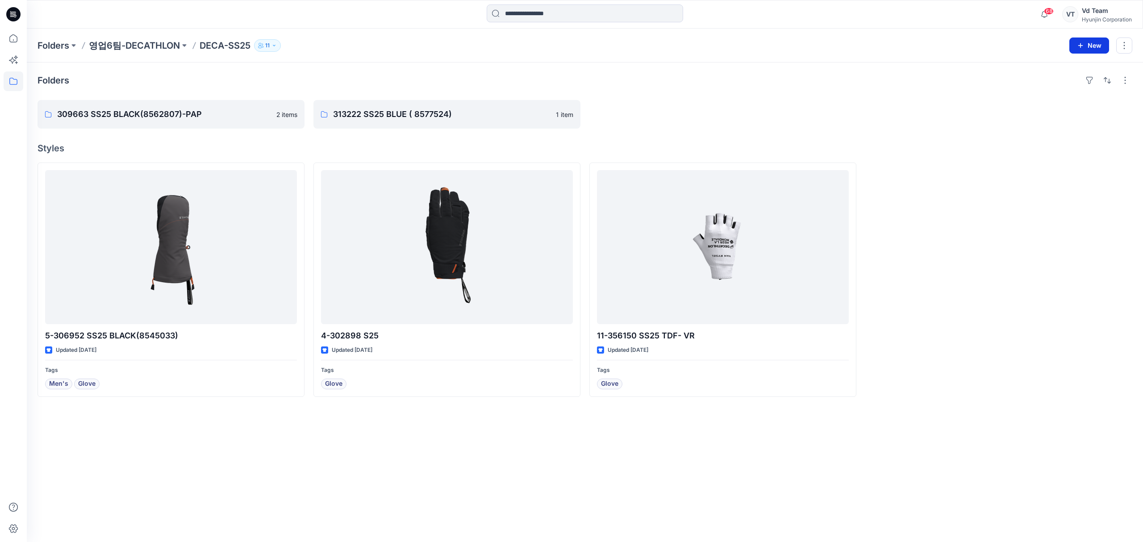
click at [1083, 44] on icon "button" at bounding box center [1080, 45] width 7 height 7
click at [1060, 70] on p "New Style" at bounding box center [1062, 68] width 30 height 11
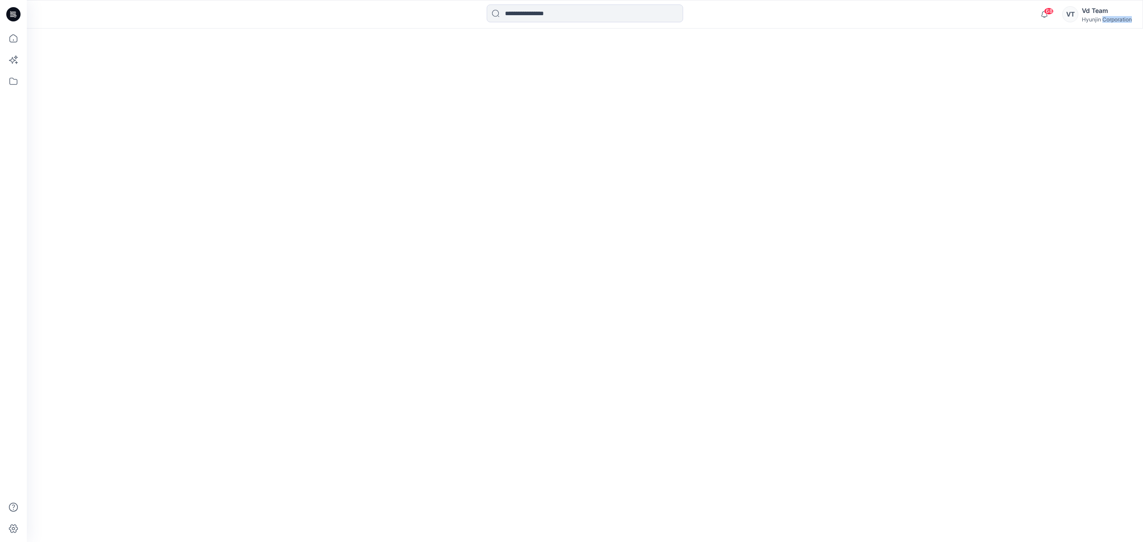
click at [1060, 70] on div at bounding box center [585, 286] width 1116 height 514
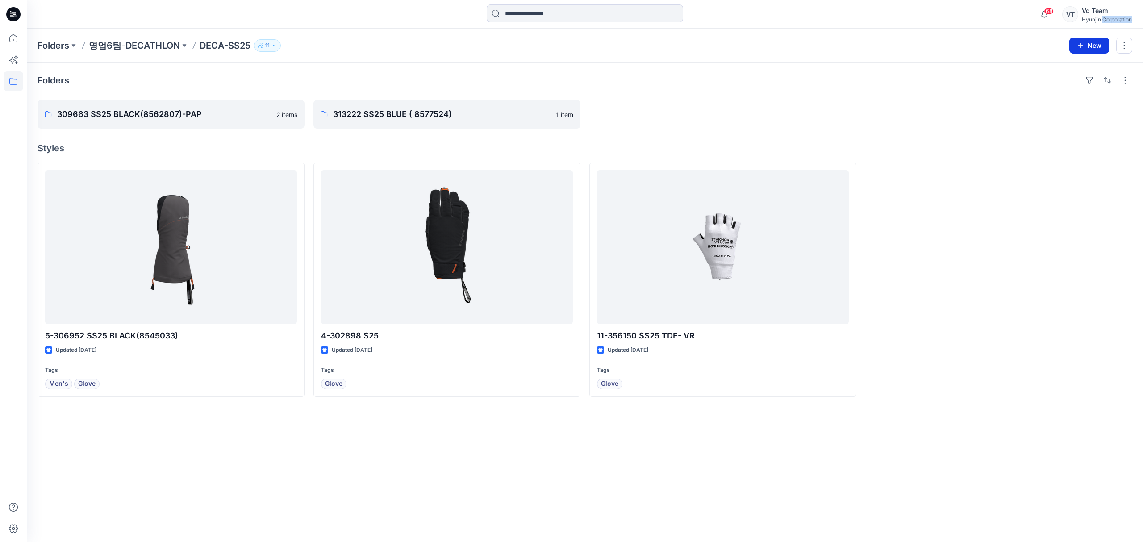
click at [1079, 45] on icon "button" at bounding box center [1080, 45] width 7 height 7
click at [1065, 84] on p "New Folder" at bounding box center [1063, 84] width 33 height 9
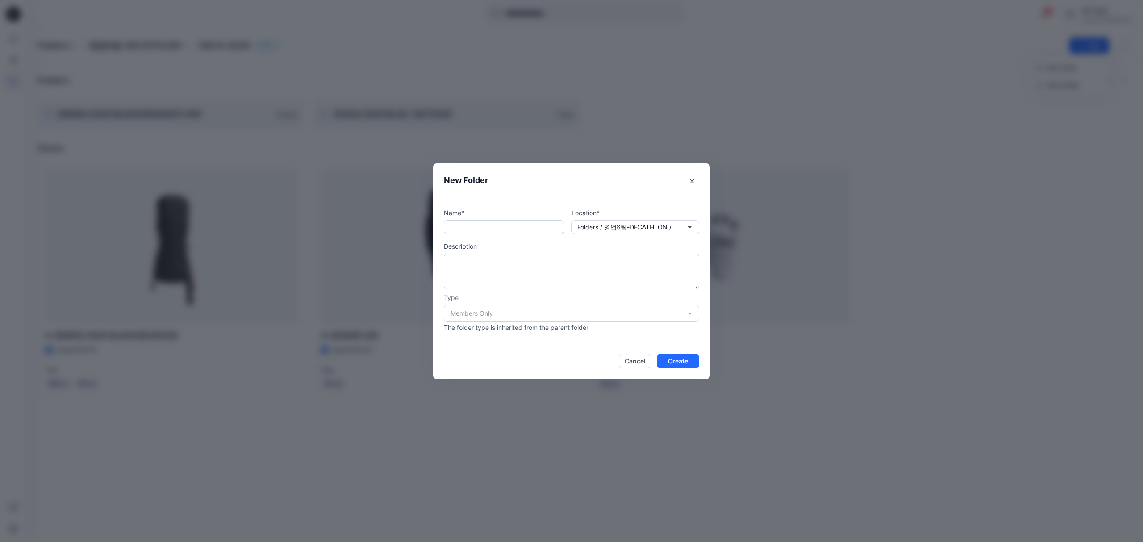
click at [528, 224] on input "text" at bounding box center [504, 227] width 121 height 14
paste input "**********"
type input "**********"
click at [673, 359] on button "Create" at bounding box center [678, 361] width 42 height 14
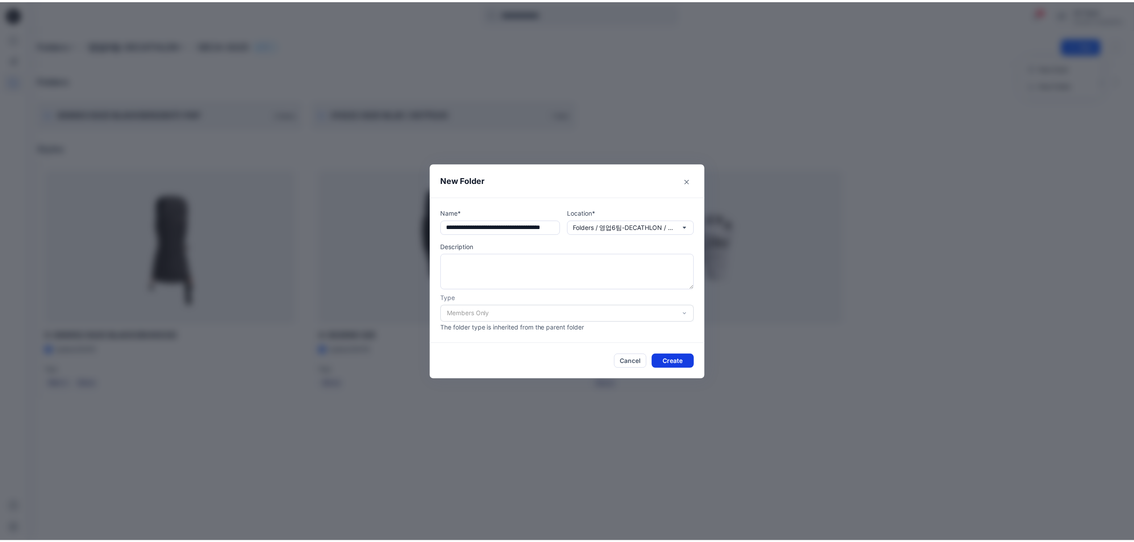
scroll to position [0, 0]
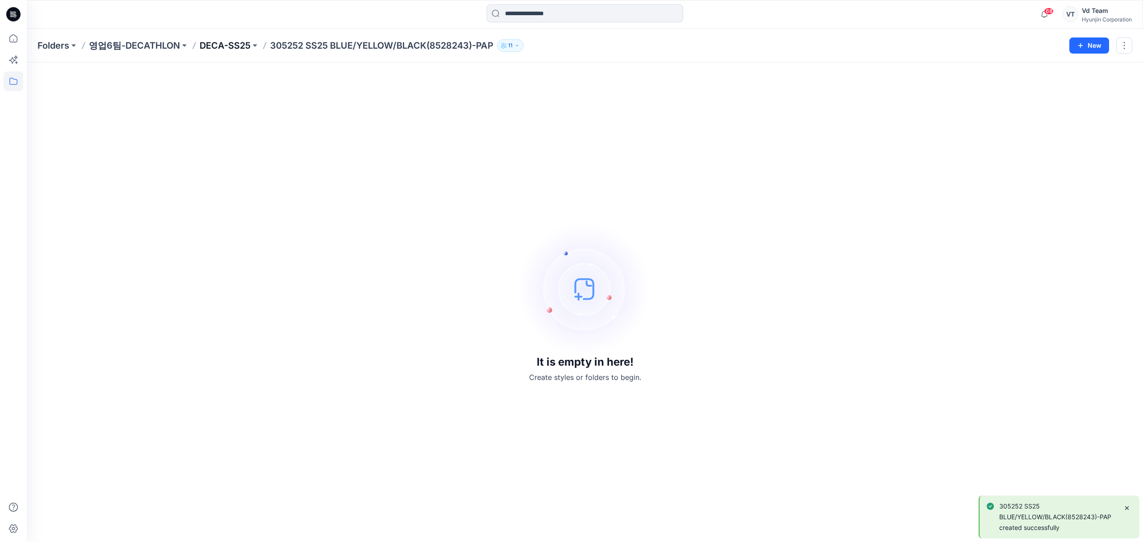
click at [227, 39] on p "DECA-SS25" at bounding box center [225, 45] width 51 height 13
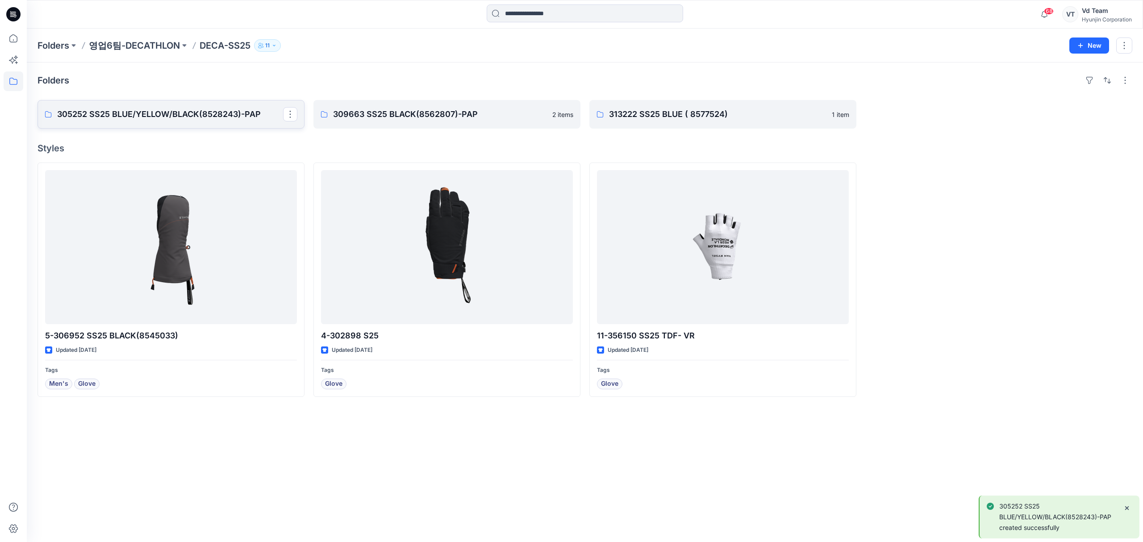
click at [184, 123] on link "305252 SS25 BLUE/YELLOW/BLACK(8528243)-PAP" at bounding box center [171, 114] width 267 height 29
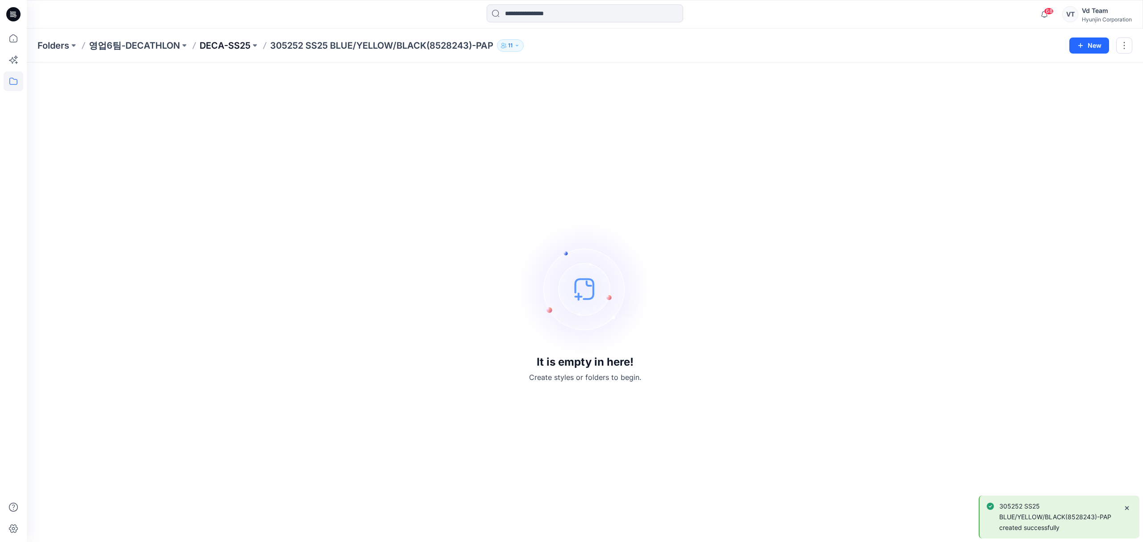
click at [224, 45] on p "DECA-SS25" at bounding box center [225, 45] width 51 height 13
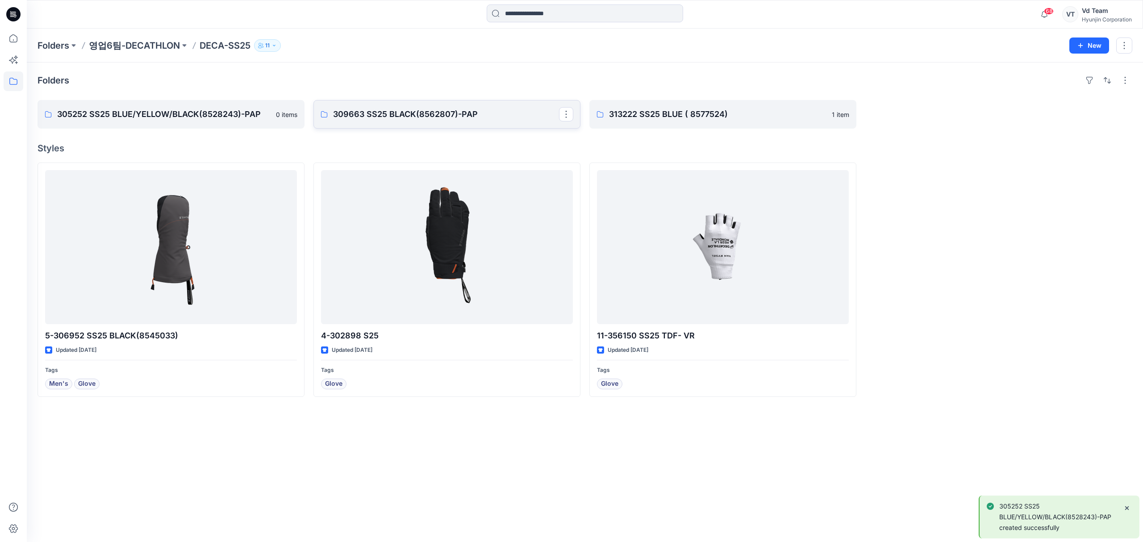
click at [414, 115] on p "309663 SS25 BLACK(8562807)-PAP" at bounding box center [446, 114] width 226 height 13
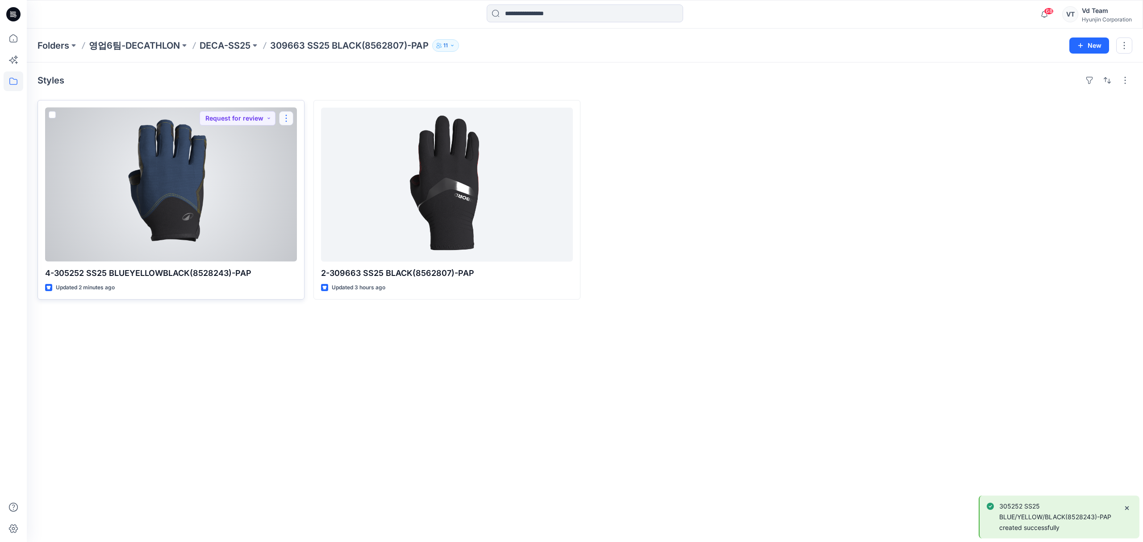
click at [288, 115] on button "button" at bounding box center [286, 118] width 14 height 14
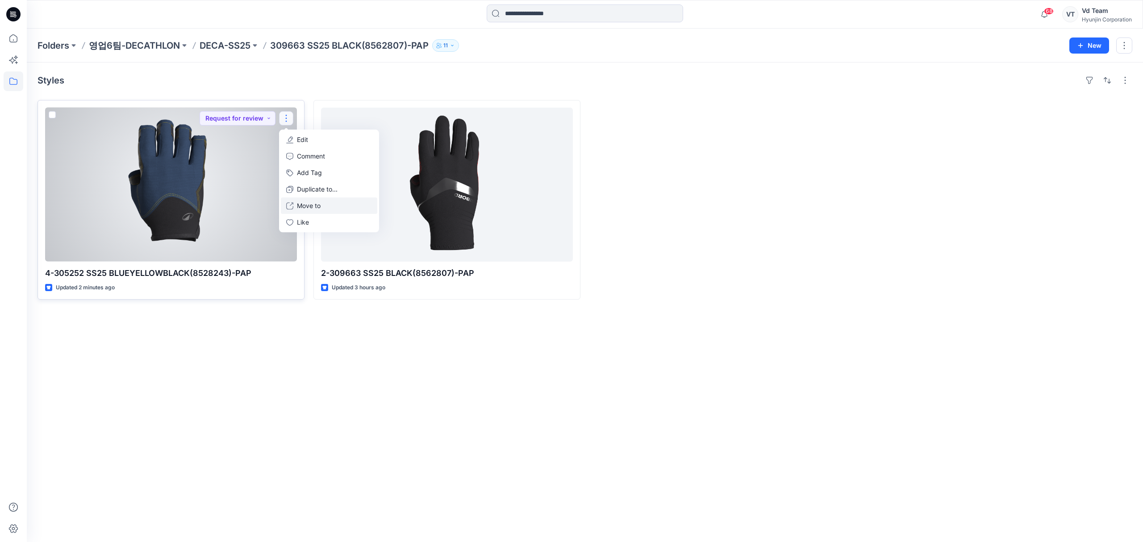
click at [305, 208] on p "Move to" at bounding box center [309, 205] width 24 height 9
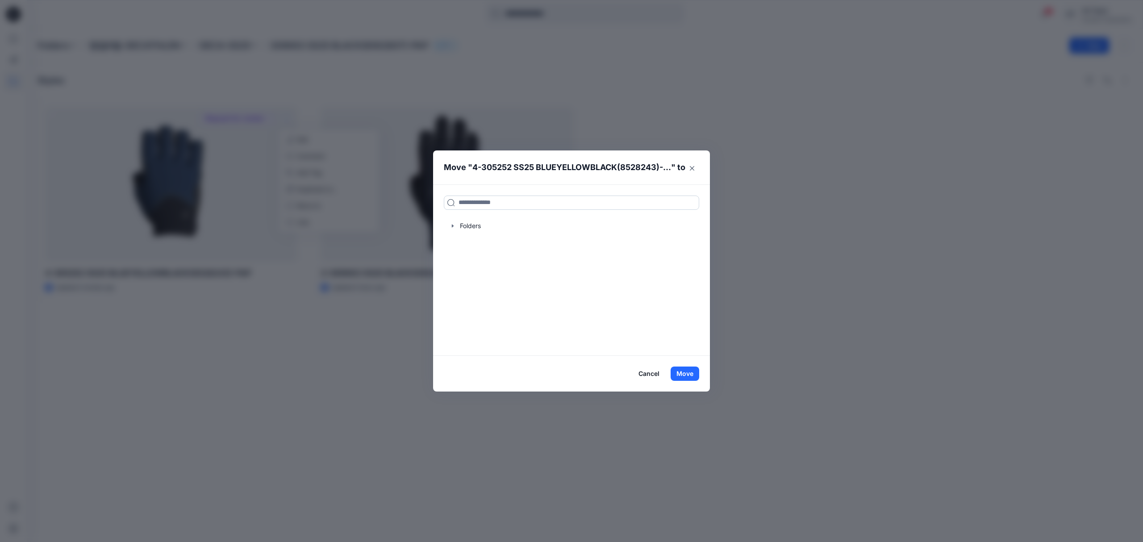
click at [494, 209] on input at bounding box center [571, 203] width 255 height 14
paste input "**********"
type input "**********"
click at [646, 228] on div "305252 SS25 BLUE/YELLOW/BLACK(8528243)-PAP Folders 영업6팀-DECATHLON DECA-SS25" at bounding box center [571, 227] width 255 height 20
click at [676, 372] on button "Move" at bounding box center [685, 374] width 29 height 14
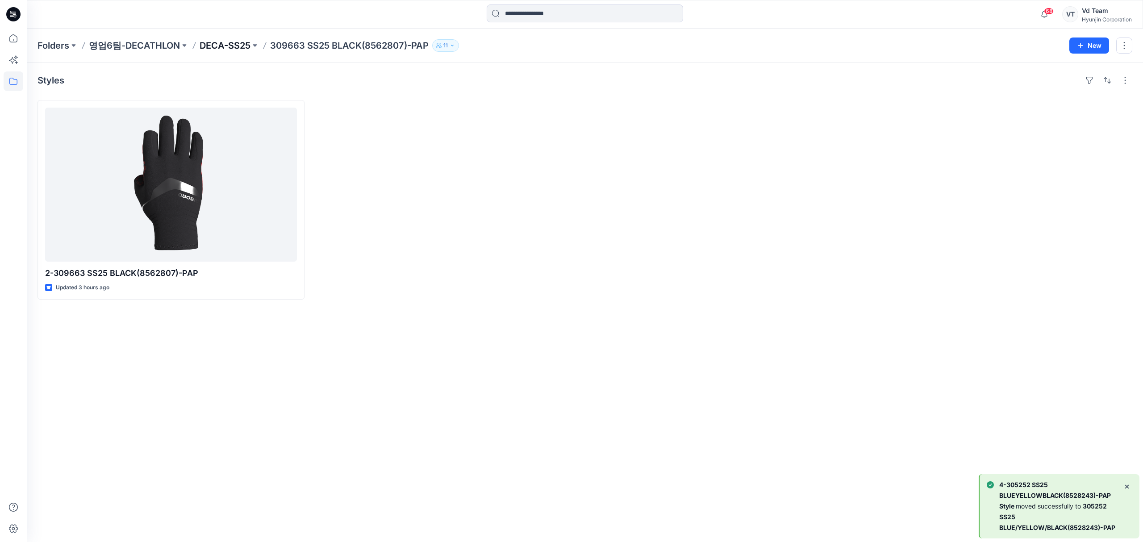
click at [222, 49] on p "DECA-SS25" at bounding box center [225, 45] width 51 height 13
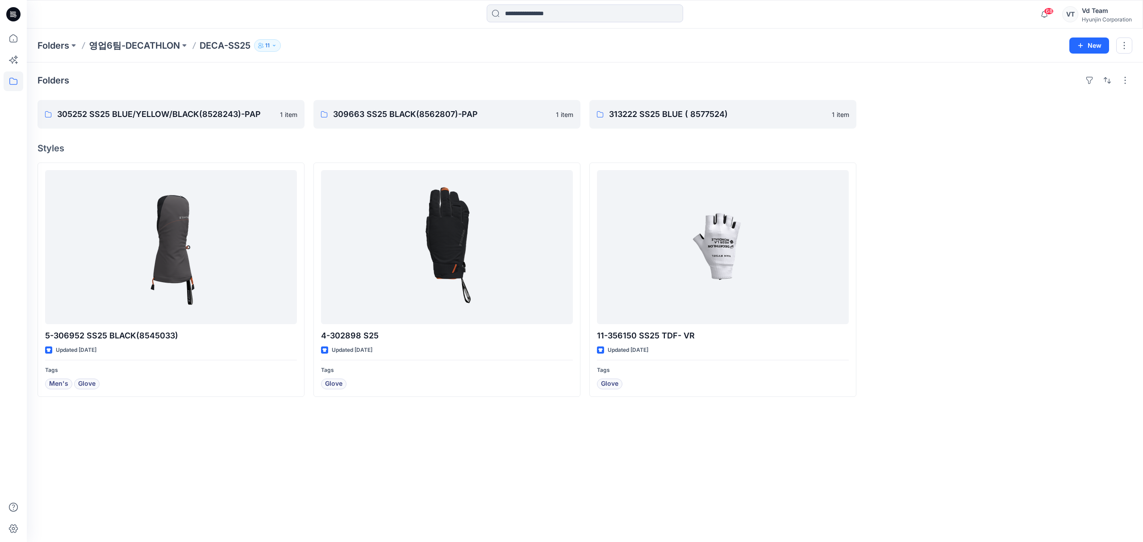
click at [949, 130] on div "Folders 305252 SS25 BLUE/YELLOW/BLACK(8528243)-PAP 1 item 309663 SS25 BLACK(856…" at bounding box center [585, 303] width 1116 height 480
click at [129, 47] on p "영업6팀-DECATHLON" at bounding box center [134, 45] width 91 height 13
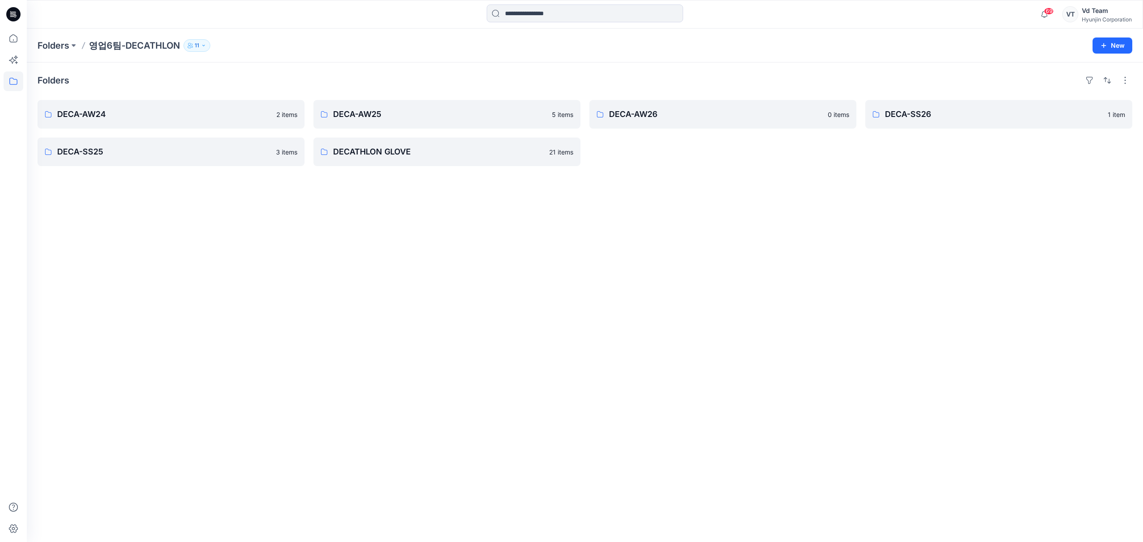
click at [883, 161] on div "DECA-SS26 1 item" at bounding box center [998, 133] width 267 height 66
click at [1114, 46] on button "New" at bounding box center [1113, 46] width 40 height 16
click at [1078, 88] on p "New Folder" at bounding box center [1086, 84] width 33 height 9
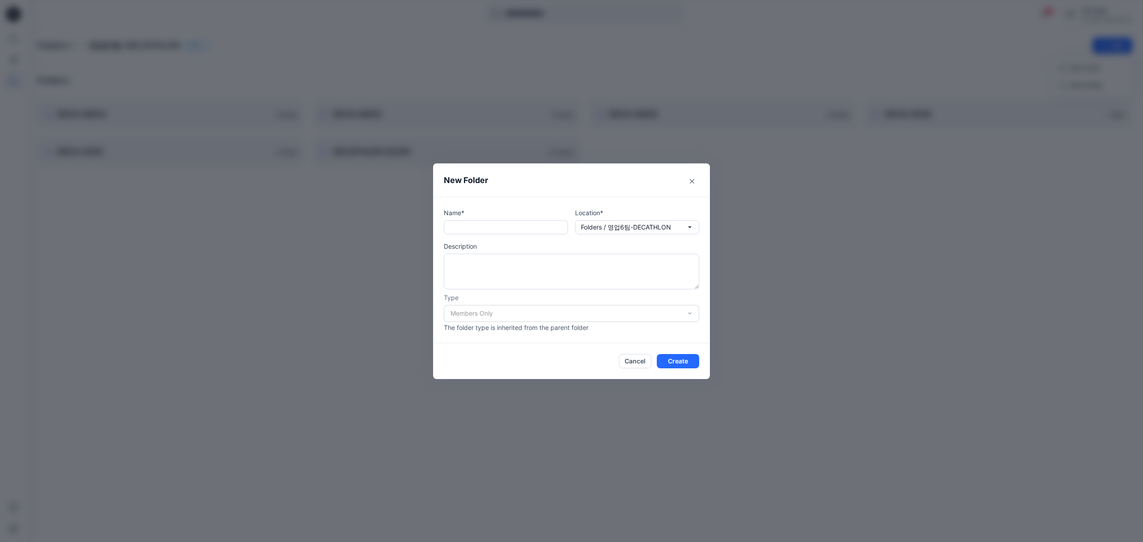
click at [480, 234] on div "Name* Location* Folders / 영업6팀-DECATHLON Description Type Members Only The fold…" at bounding box center [571, 270] width 255 height 124
click at [483, 228] on input "text" at bounding box center [506, 227] width 124 height 14
type input "*********"
click at [690, 359] on button "Create" at bounding box center [678, 361] width 42 height 14
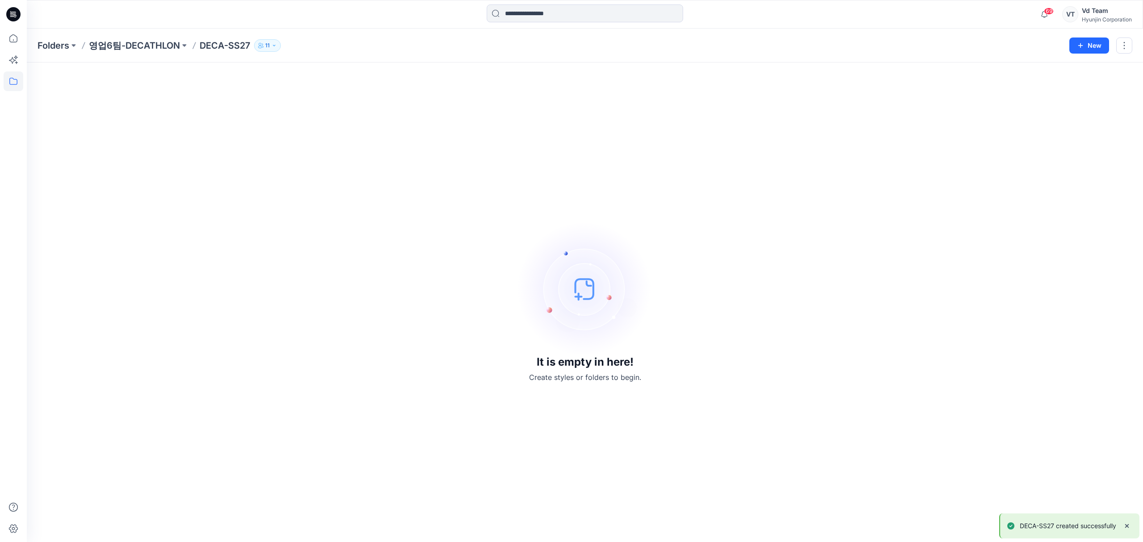
click at [408, 305] on div "It is empty in here! Create styles or folders to begin." at bounding box center [585, 302] width 1095 height 458
click at [153, 45] on p "영업6팀-DECATHLON" at bounding box center [134, 45] width 91 height 13
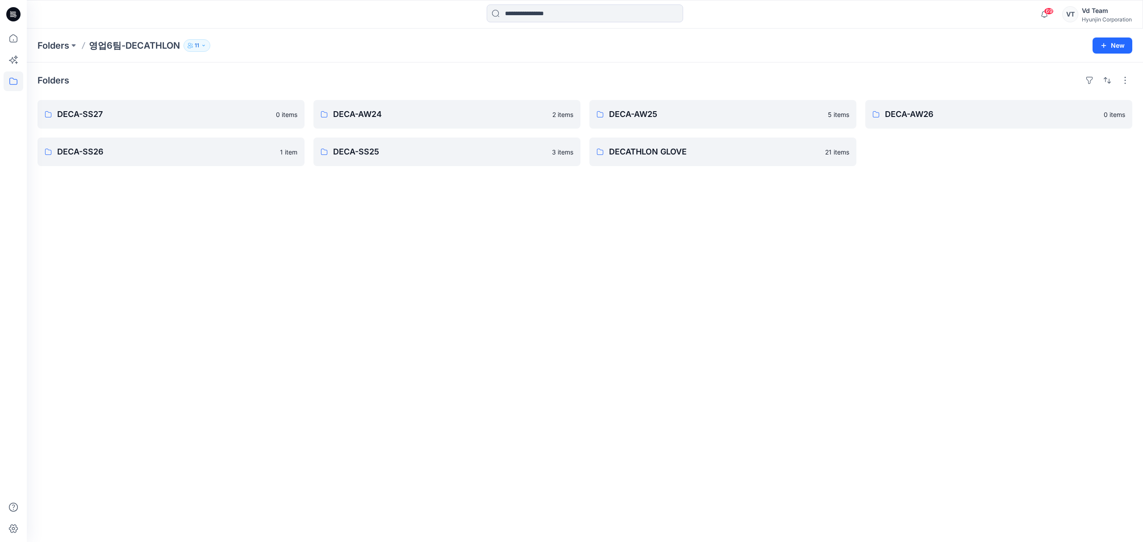
click at [1094, 19] on div "Hyunjin Corporation" at bounding box center [1107, 19] width 50 height 7
click at [1052, 85] on div "Profile" at bounding box center [1065, 81] width 130 height 17
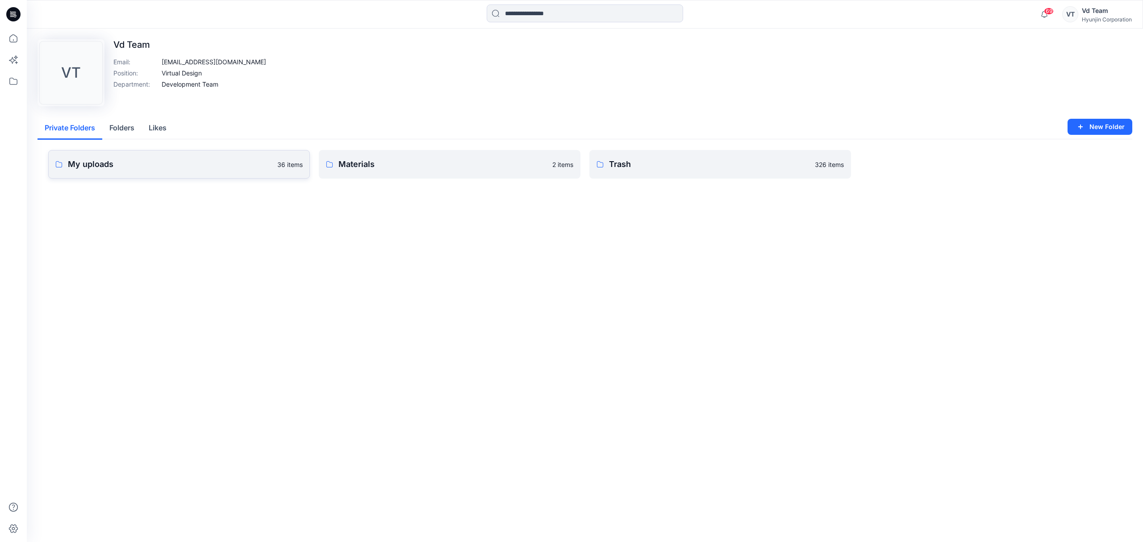
click at [106, 168] on p "My uploads" at bounding box center [170, 164] width 204 height 13
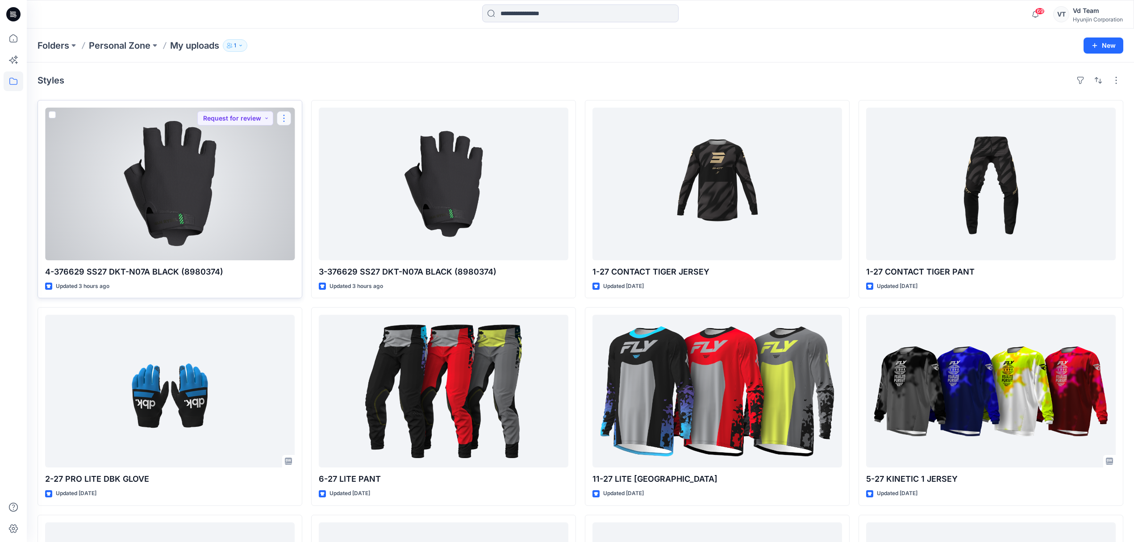
click at [287, 119] on button "button" at bounding box center [284, 118] width 14 height 14
click at [302, 205] on p "Move to" at bounding box center [307, 205] width 24 height 9
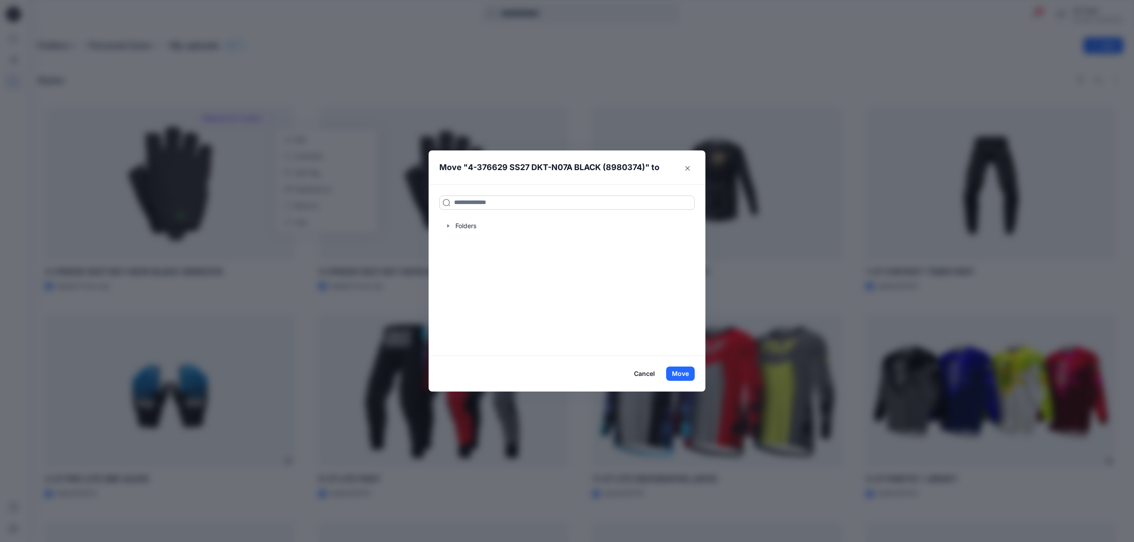
click at [536, 206] on input at bounding box center [566, 203] width 255 height 14
paste input "**********"
type input "**********"
click at [574, 235] on p "DECA-SS27" at bounding box center [560, 232] width 31 height 9
click at [686, 374] on button "Move" at bounding box center [680, 374] width 29 height 14
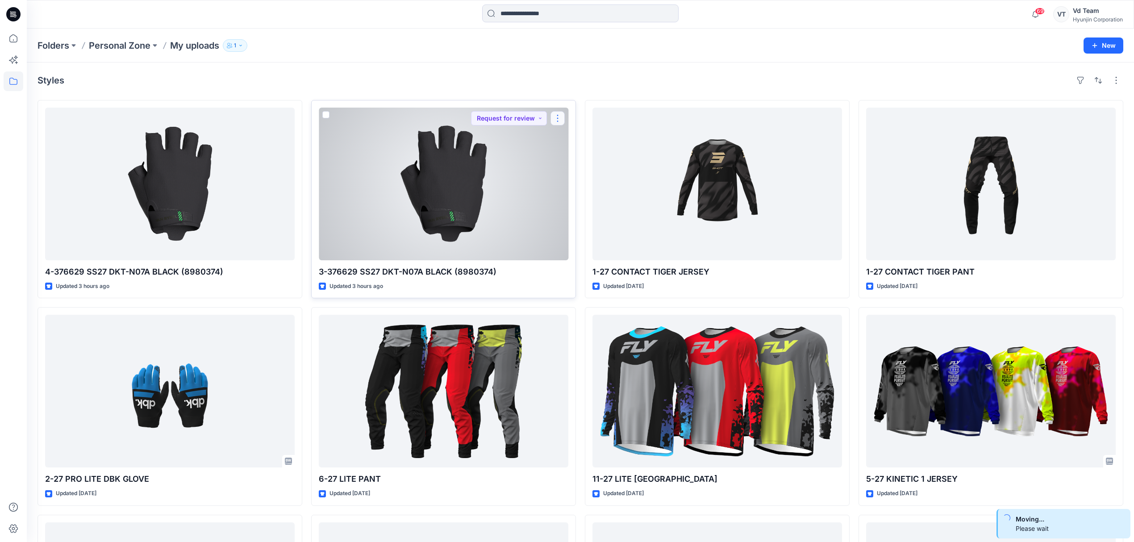
click at [559, 118] on button "button" at bounding box center [558, 118] width 14 height 14
click at [579, 204] on p "Move to" at bounding box center [580, 205] width 24 height 9
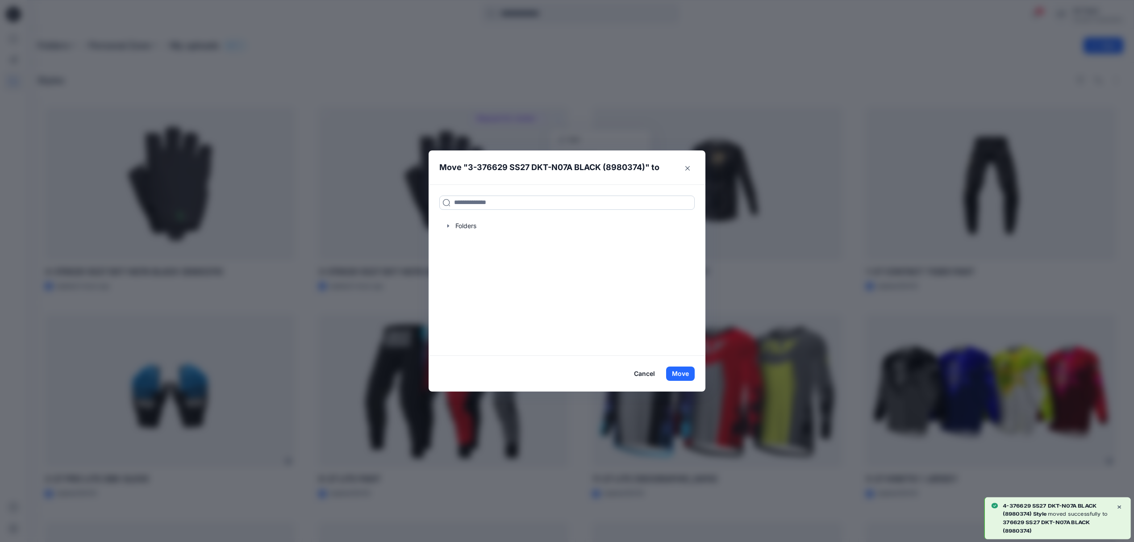
click at [561, 204] on input at bounding box center [566, 203] width 255 height 14
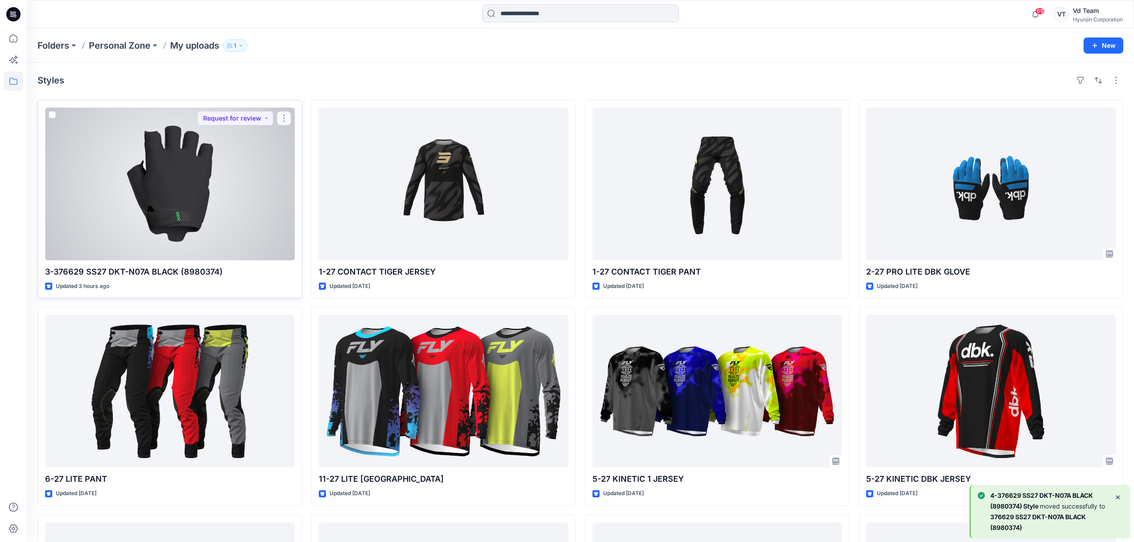
click at [283, 119] on button "button" at bounding box center [284, 118] width 14 height 14
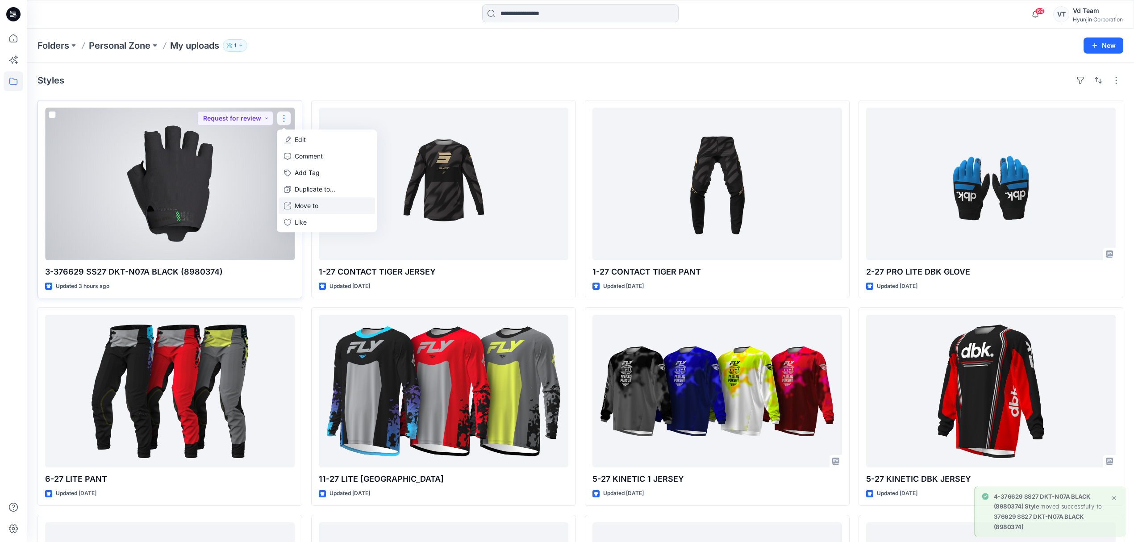
click at [317, 202] on p "Move to" at bounding box center [307, 205] width 24 height 9
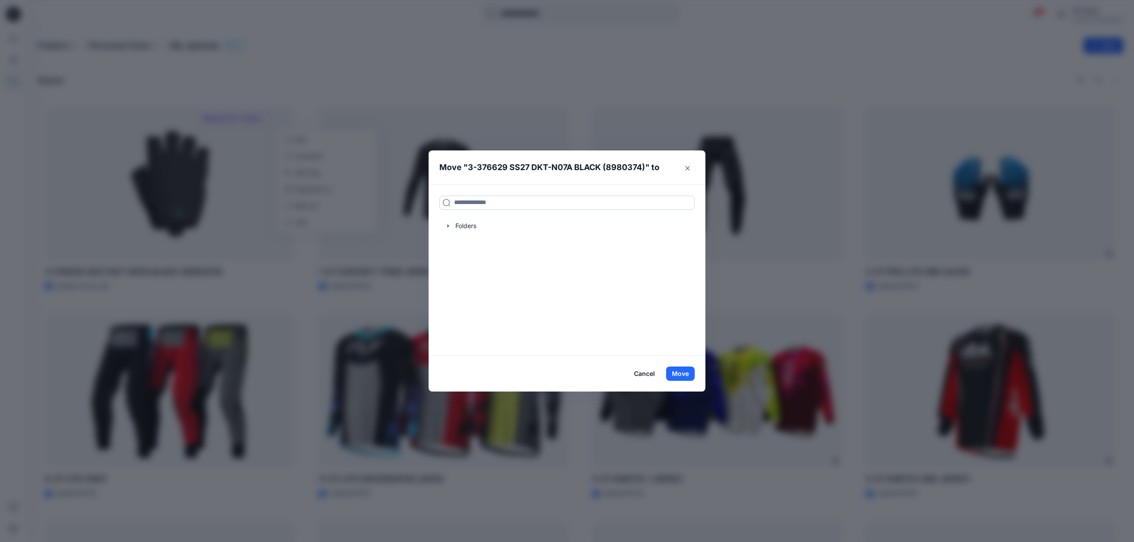
click at [501, 206] on input at bounding box center [566, 203] width 255 height 14
paste input "**********"
type input "**********"
click at [692, 370] on button "Move" at bounding box center [680, 374] width 29 height 14
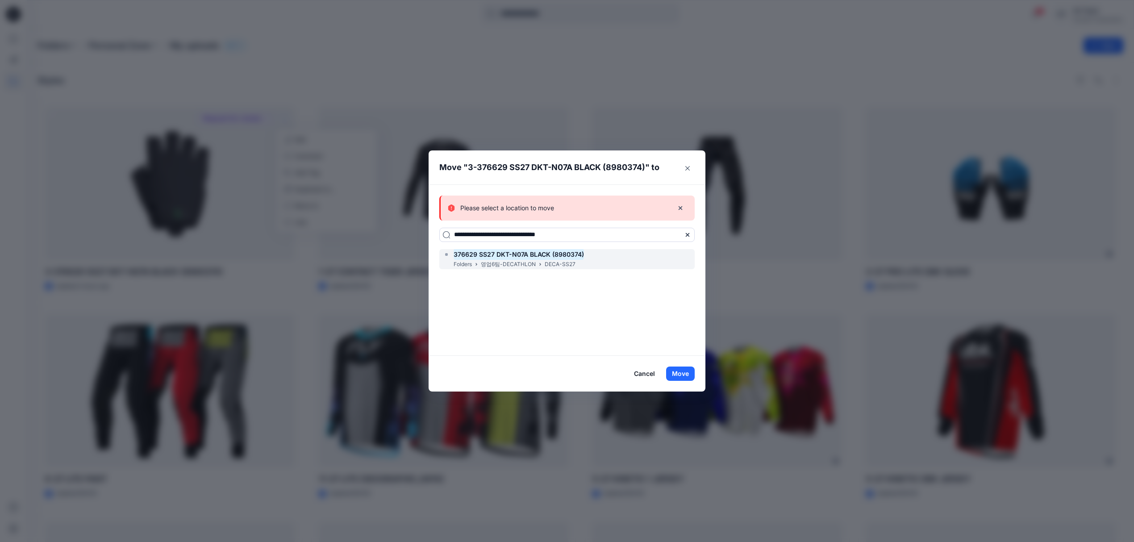
click at [592, 254] on div "376629 SS27 DKT-N07A BLACK (8980374) Folders 영업6팀-DECATHLON DECA-SS27" at bounding box center [566, 259] width 255 height 20
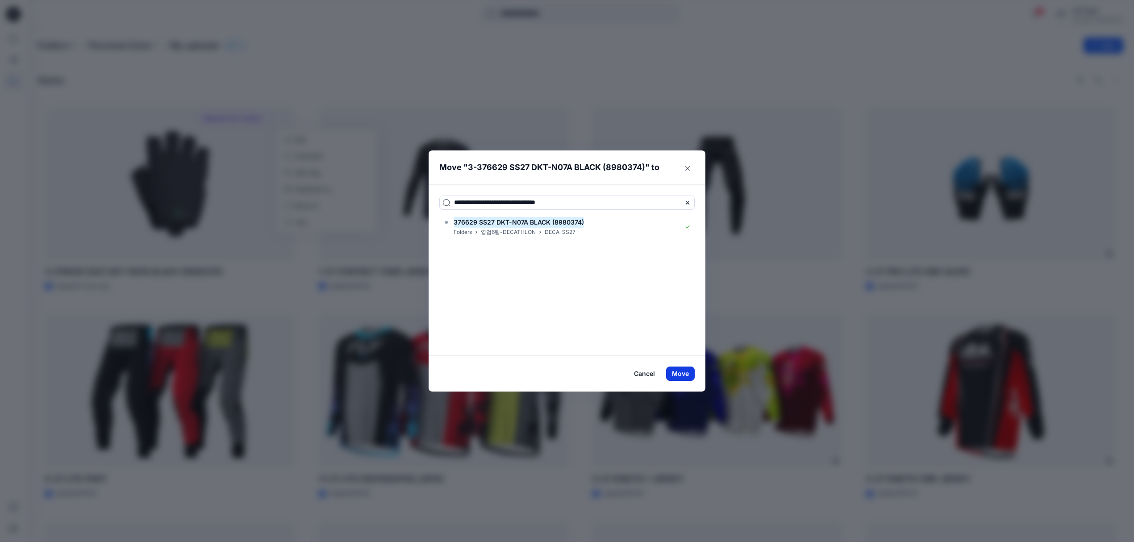
click at [683, 367] on button "Move" at bounding box center [680, 374] width 29 height 14
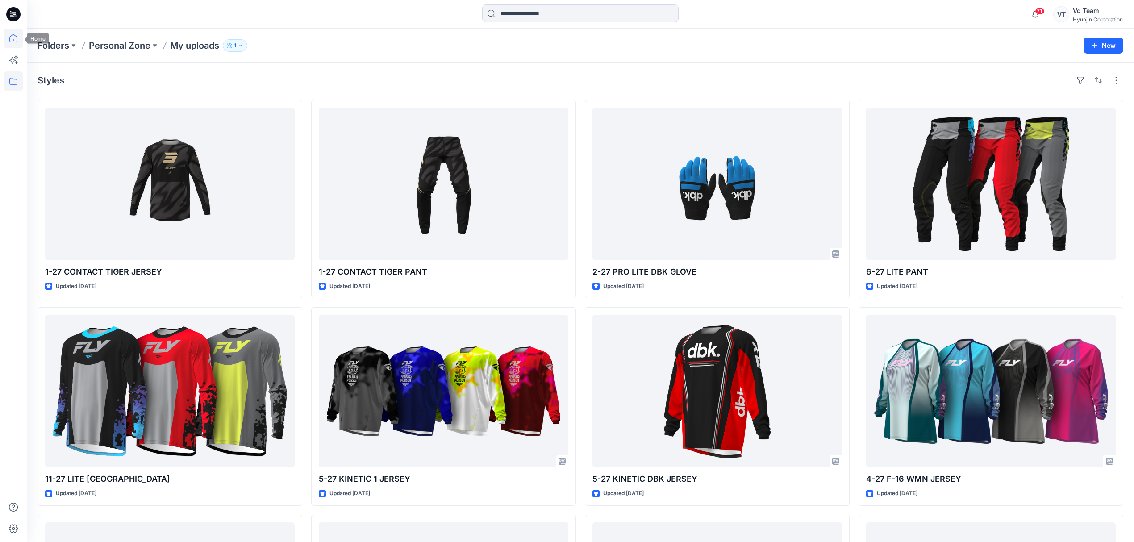
click at [7, 36] on icon at bounding box center [14, 39] width 20 height 20
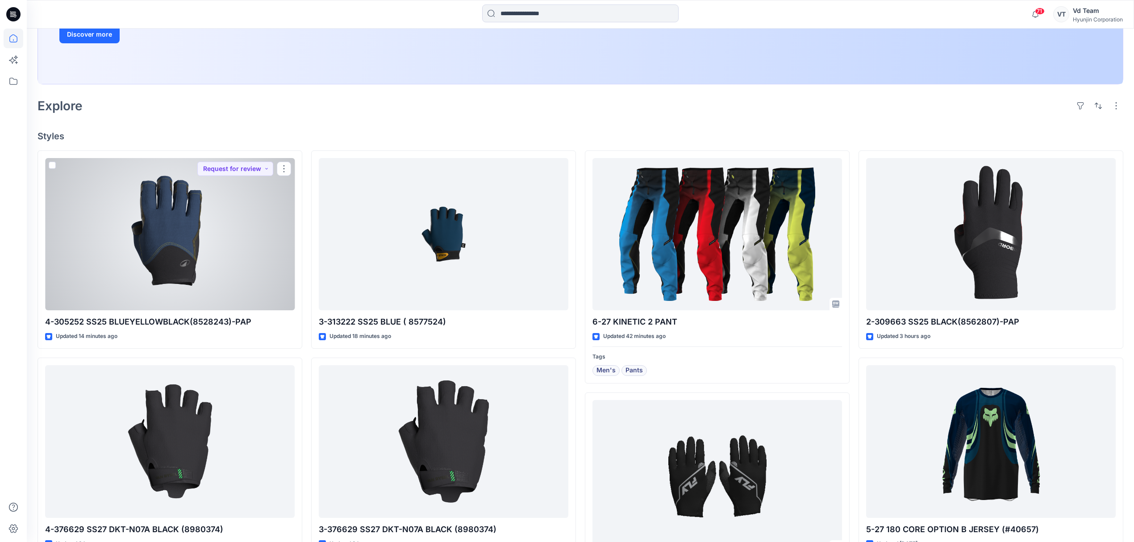
scroll to position [59, 0]
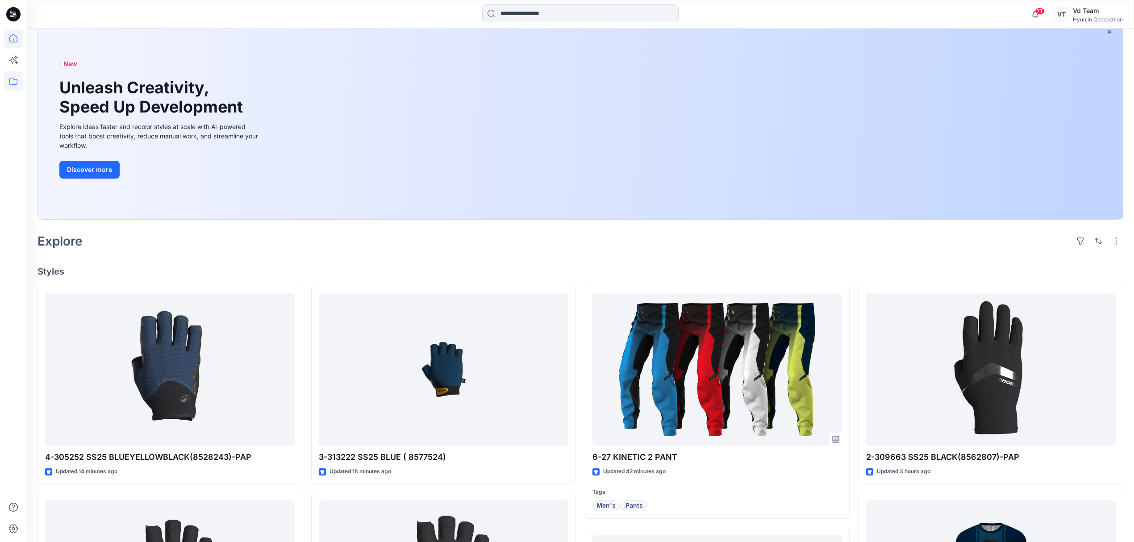
click at [18, 81] on icon at bounding box center [14, 81] width 20 height 20
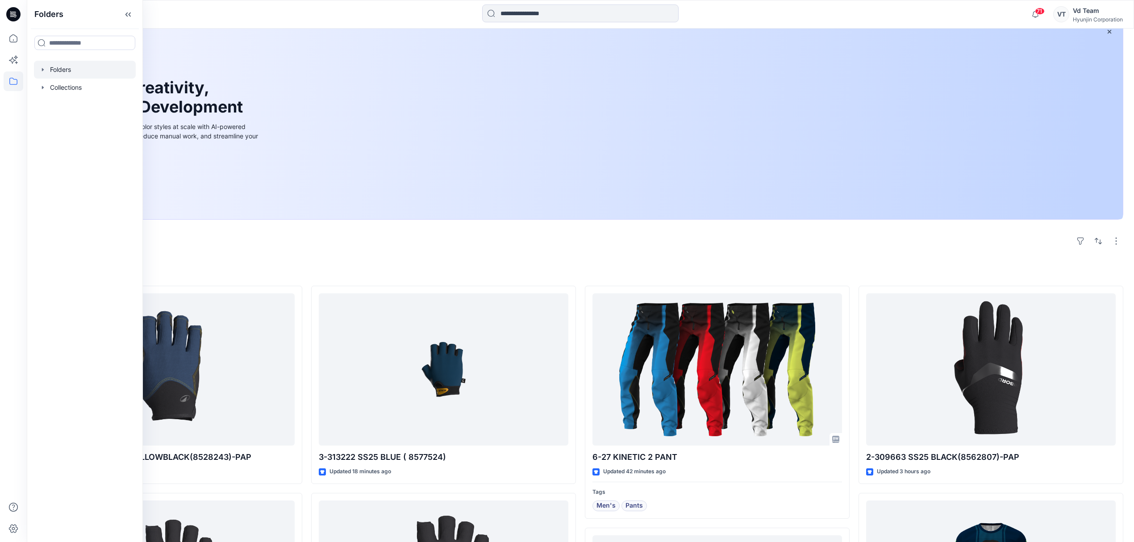
click at [65, 68] on div at bounding box center [85, 70] width 102 height 18
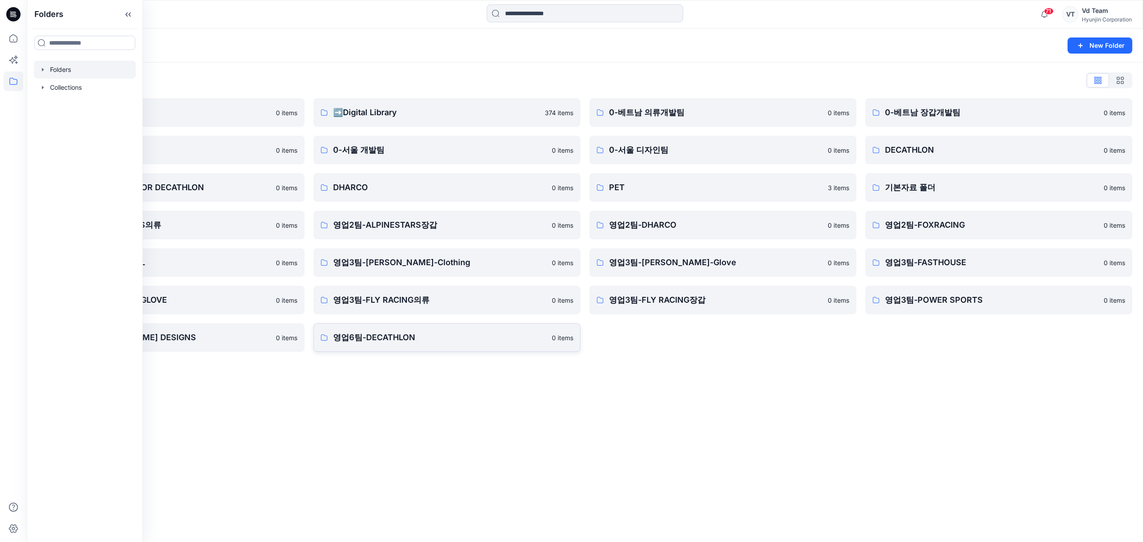
click at [372, 343] on p "영업6팀-DECATHLON" at bounding box center [439, 337] width 213 height 13
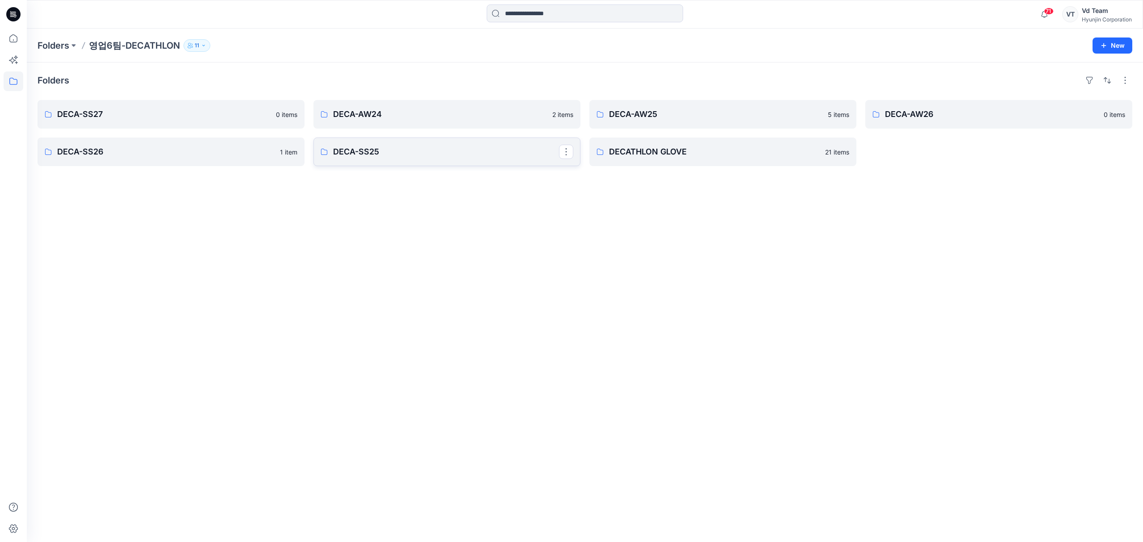
click at [373, 157] on p "DECA-SS25" at bounding box center [446, 152] width 226 height 13
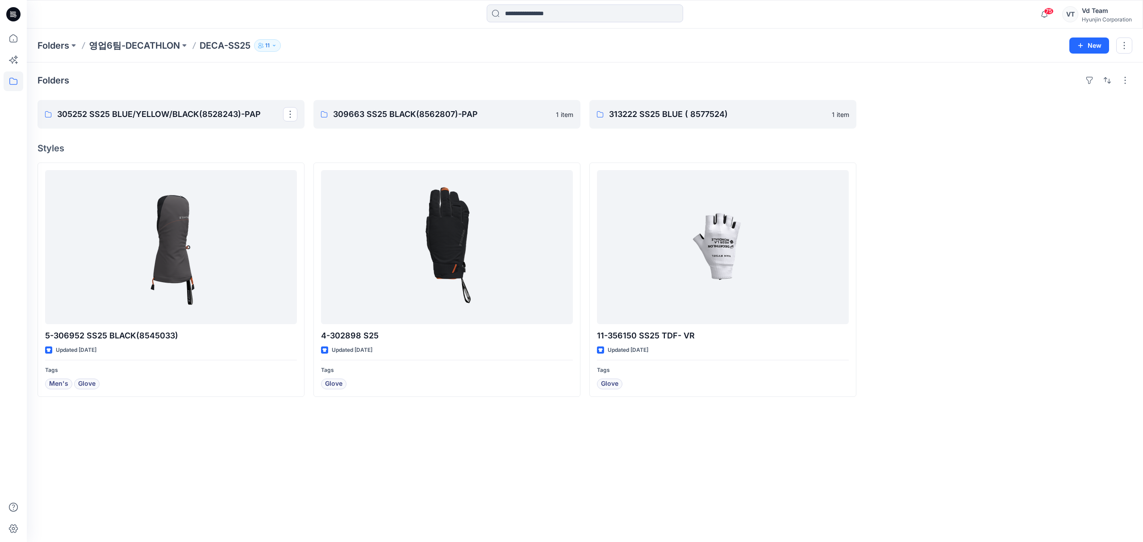
click at [266, 440] on div "Folders 305252 SS25 BLUE/YELLOW/BLACK(8528243)-PAP 309663 SS25 BLACK(8562807)-P…" at bounding box center [585, 303] width 1116 height 480
click at [262, 109] on p "305252 SS25 BLUE/YELLOW/BLACK(8528243)-PAP" at bounding box center [170, 114] width 226 height 13
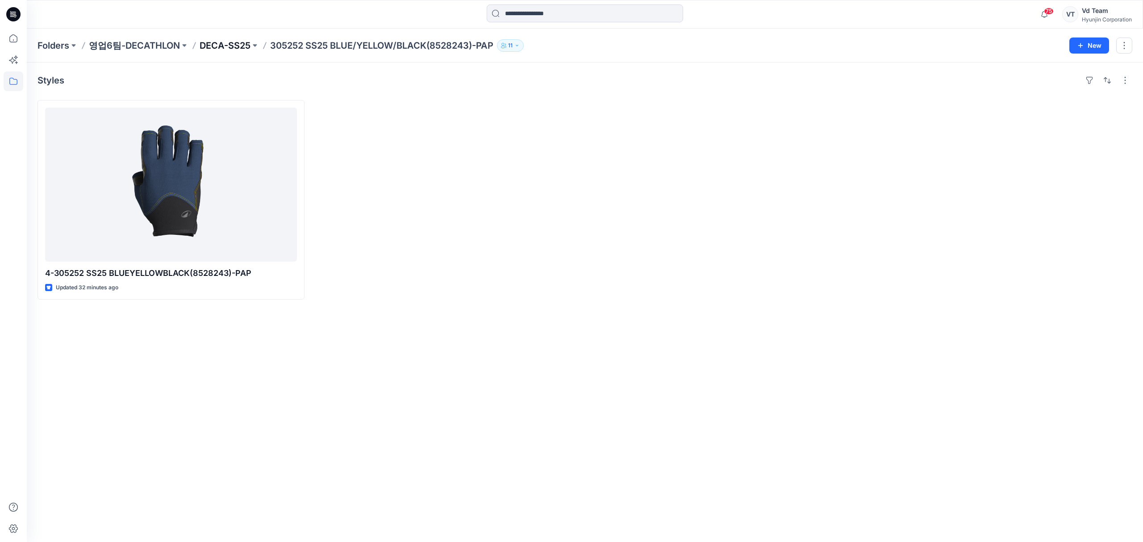
click at [209, 46] on p "DECA-SS25" at bounding box center [225, 45] width 51 height 13
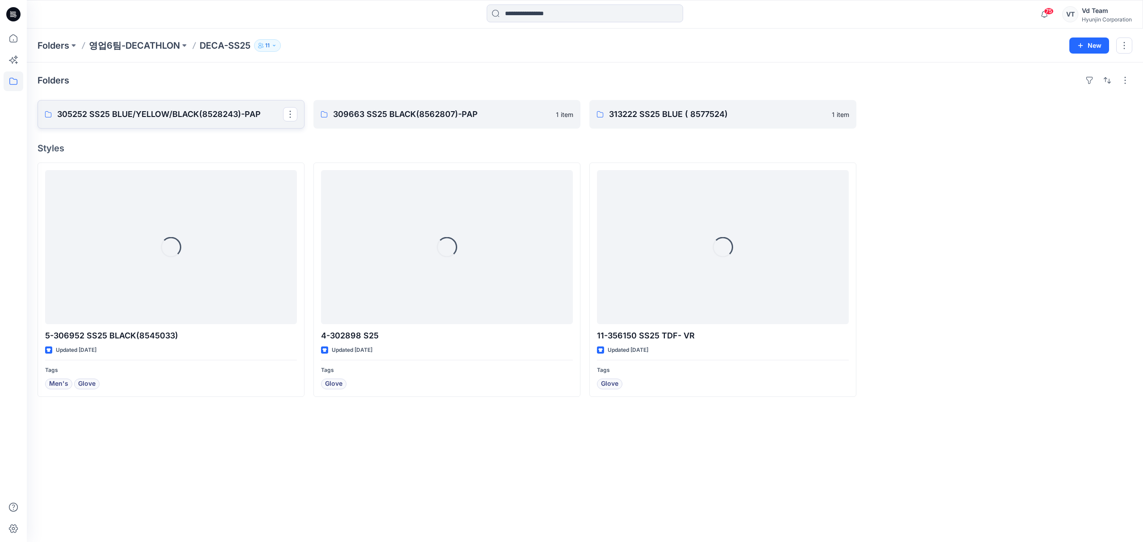
click at [229, 121] on link "305252 SS25 BLUE/YELLOW/BLACK(8528243)-PAP" at bounding box center [171, 114] width 267 height 29
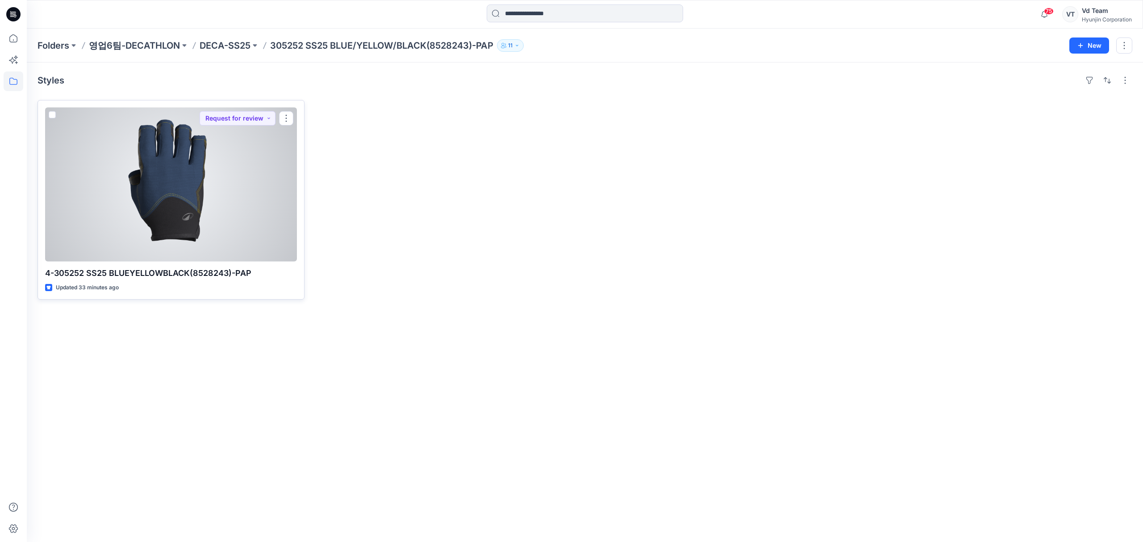
click at [256, 188] on div at bounding box center [171, 185] width 252 height 154
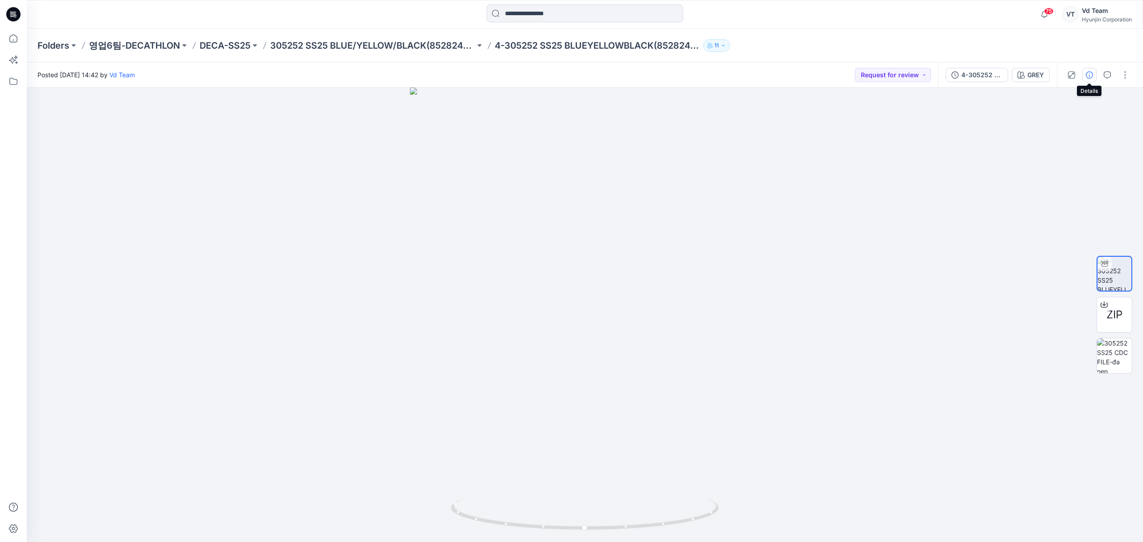
click at [1092, 73] on icon "button" at bounding box center [1089, 74] width 7 height 7
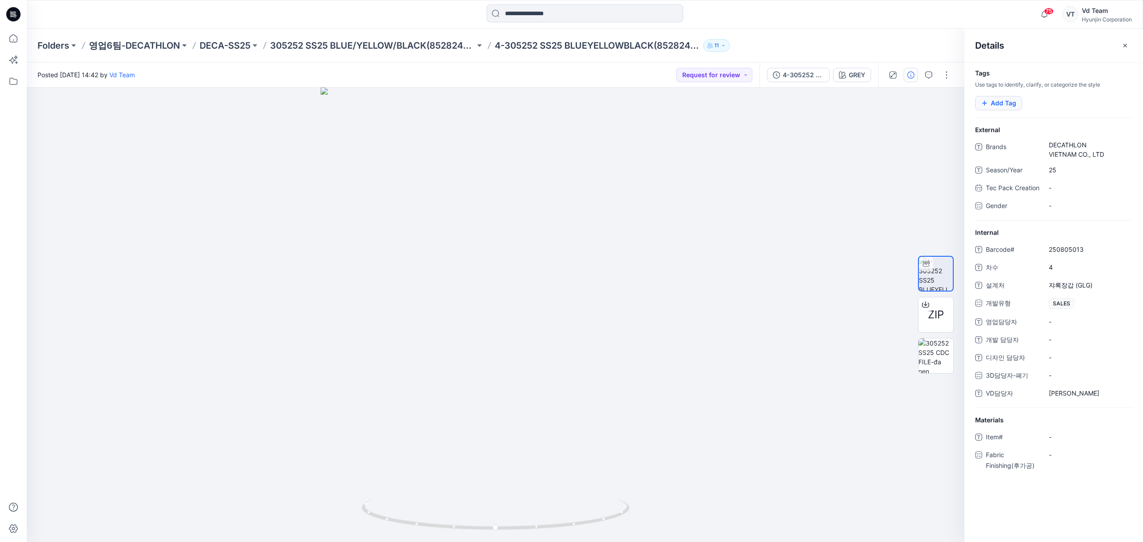
click at [984, 107] on button "Add Tag" at bounding box center [998, 103] width 47 height 14
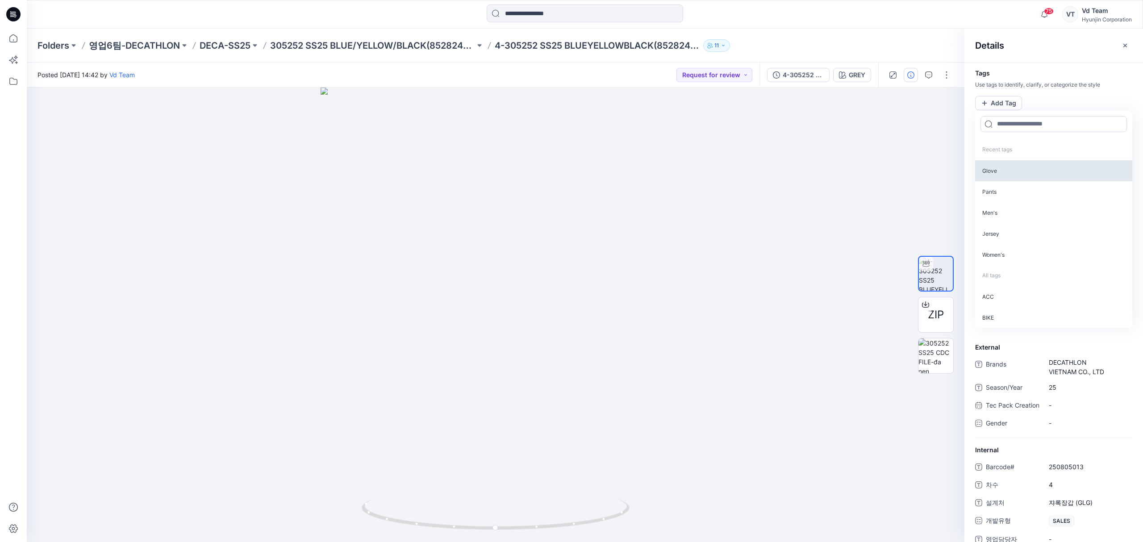
click at [1004, 171] on p "Glove" at bounding box center [1053, 170] width 157 height 21
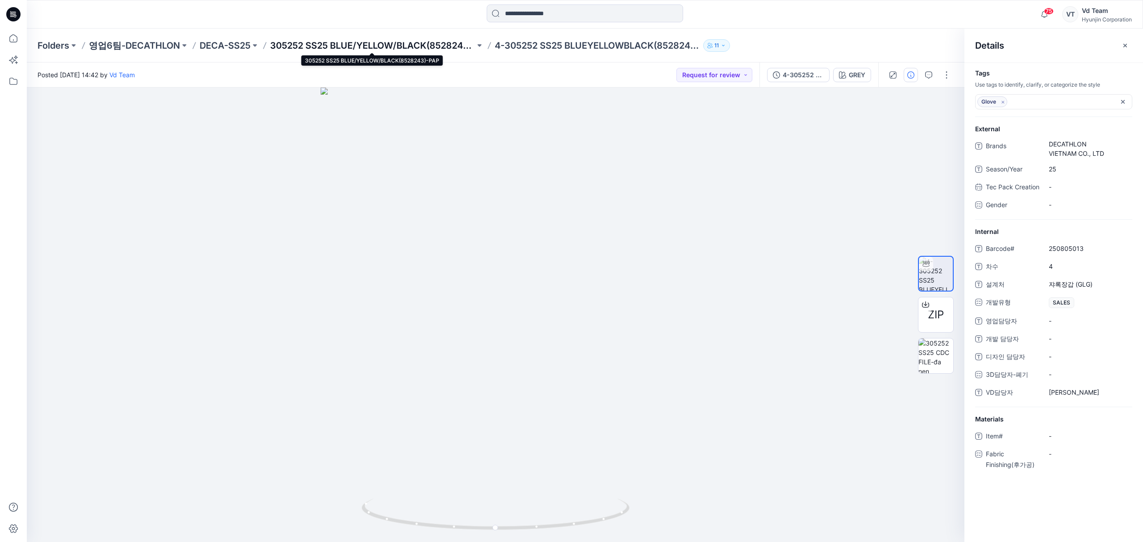
click at [333, 43] on p "305252 SS25 BLUE/YELLOW/BLACK(8528243)-PAP" at bounding box center [372, 45] width 205 height 13
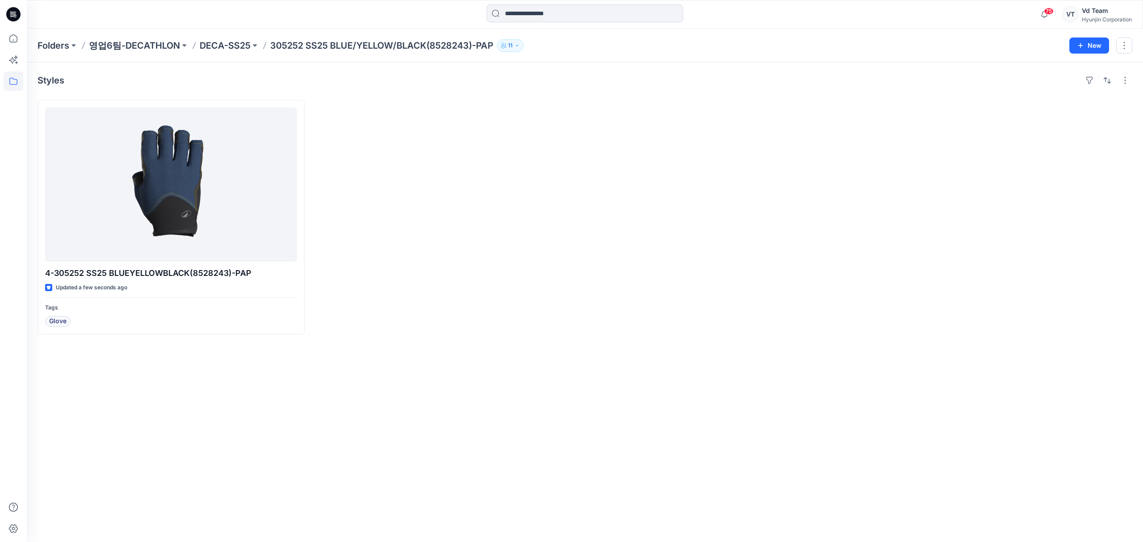
click at [232, 40] on p "DECA-SS25" at bounding box center [225, 45] width 51 height 13
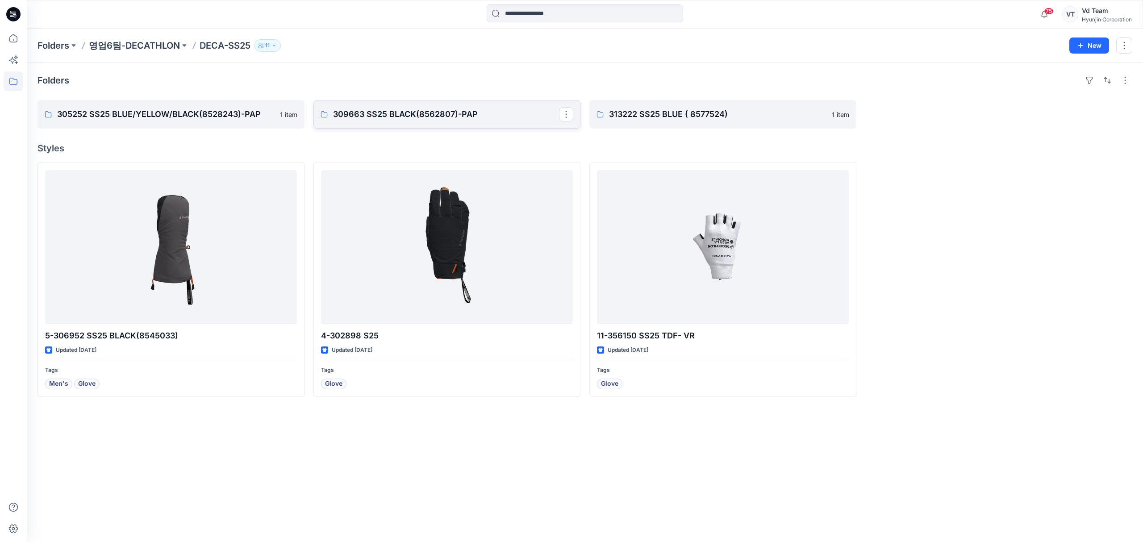
click at [424, 116] on p "309663 SS25 BLACK(8562807)-PAP" at bounding box center [446, 114] width 226 height 13
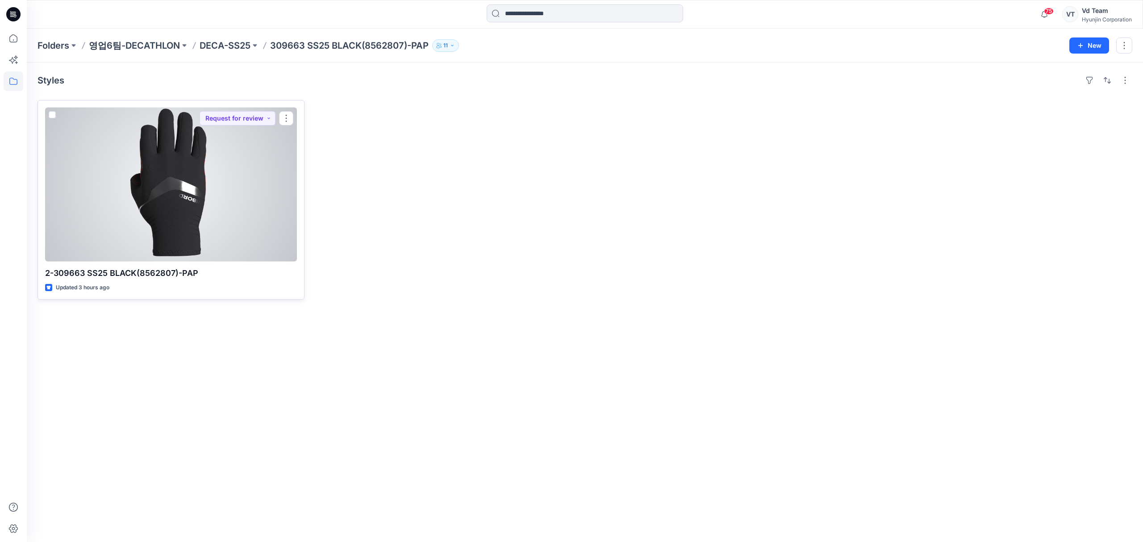
click at [212, 222] on div at bounding box center [171, 185] width 252 height 154
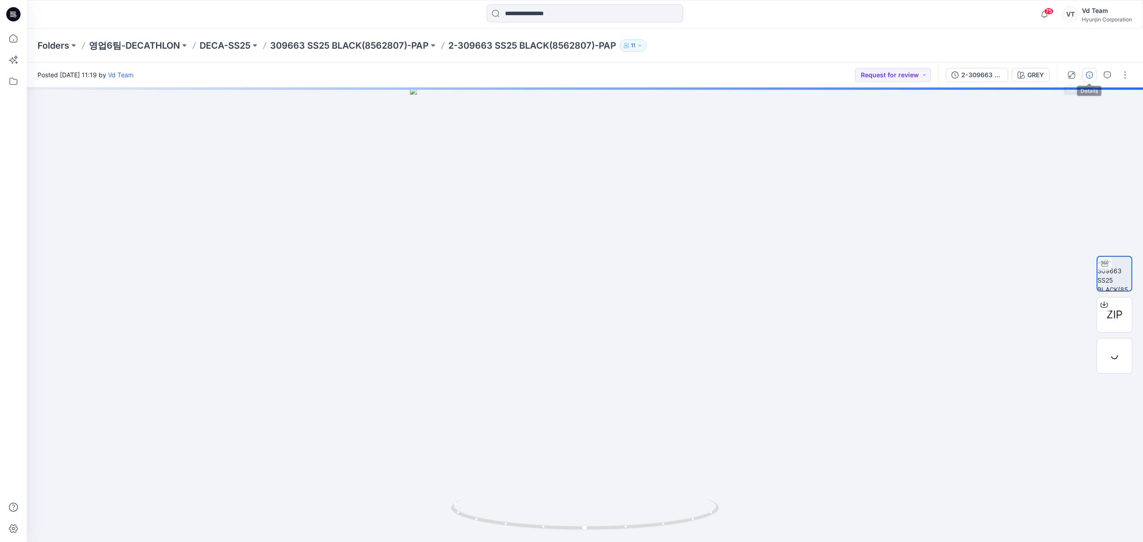
click at [1088, 74] on icon "button" at bounding box center [1089, 74] width 7 height 7
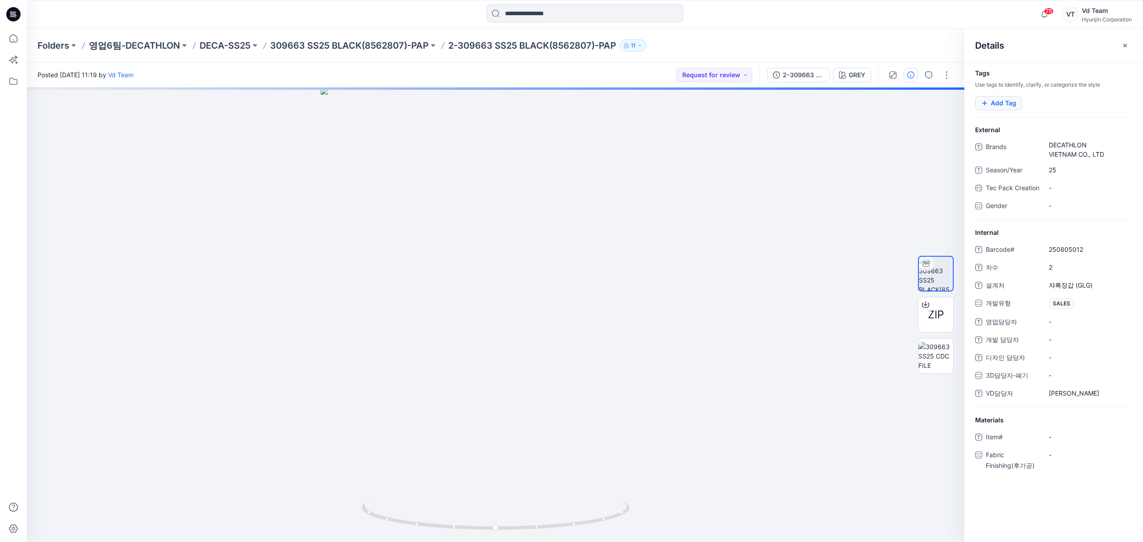
click at [995, 103] on button "Add Tag" at bounding box center [998, 103] width 47 height 14
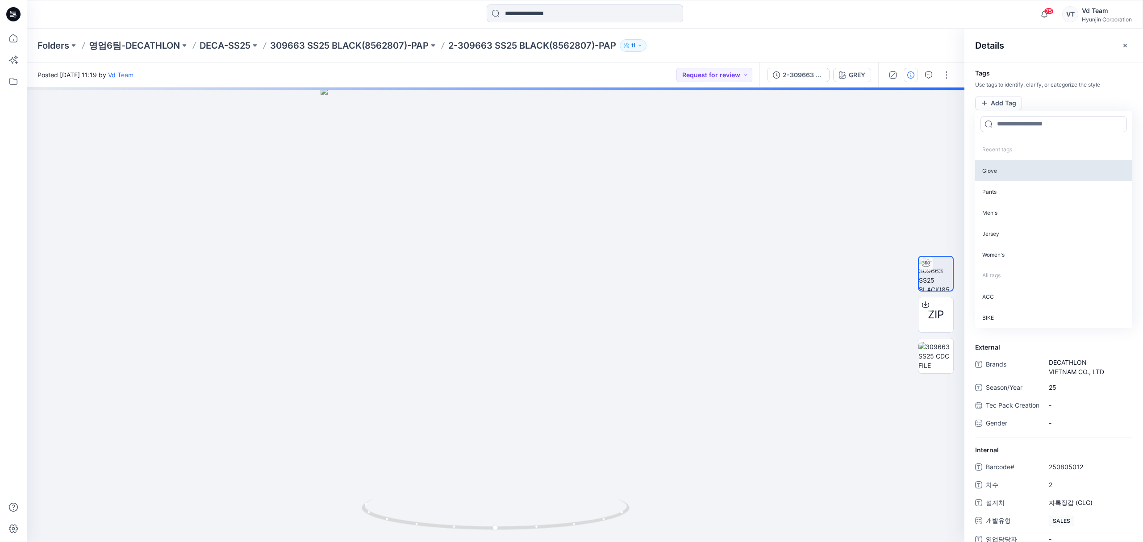
click at [997, 172] on p "Glove" at bounding box center [1053, 170] width 157 height 21
click at [341, 43] on p "309663 SS25 BLACK(8562807)-PAP" at bounding box center [349, 45] width 159 height 13
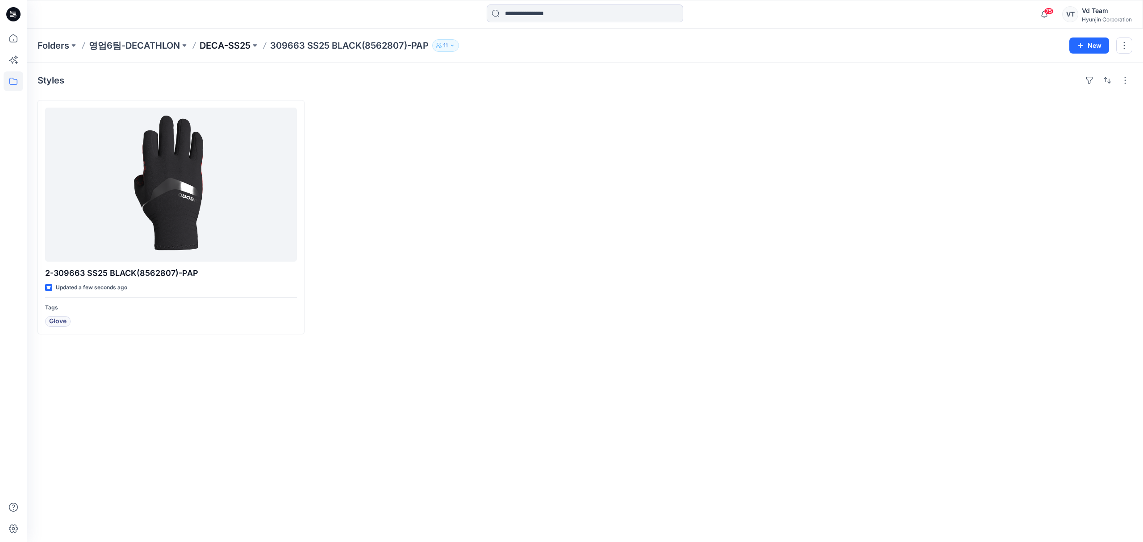
click at [230, 50] on p "DECA-SS25" at bounding box center [225, 45] width 51 height 13
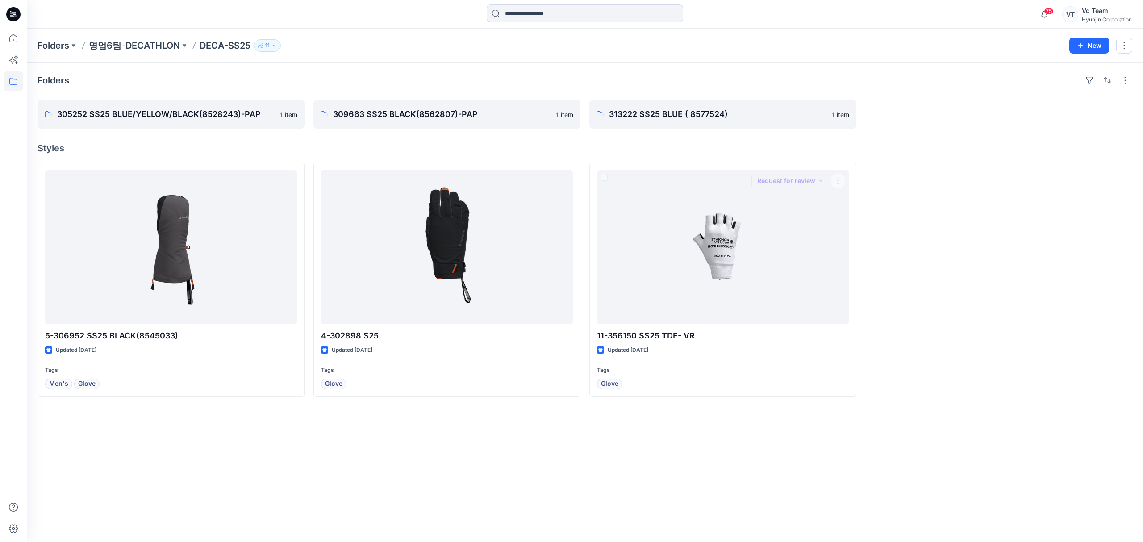
click at [964, 147] on h4 "Styles" at bounding box center [585, 148] width 1095 height 11
drag, startPoint x: 1028, startPoint y: 170, endPoint x: 1019, endPoint y: 154, distance: 17.8
click at [1028, 169] on div at bounding box center [998, 280] width 267 height 234
click at [213, 119] on p "305252 SS25 BLUE/YELLOW/BLACK(8528243)-PAP" at bounding box center [170, 114] width 226 height 13
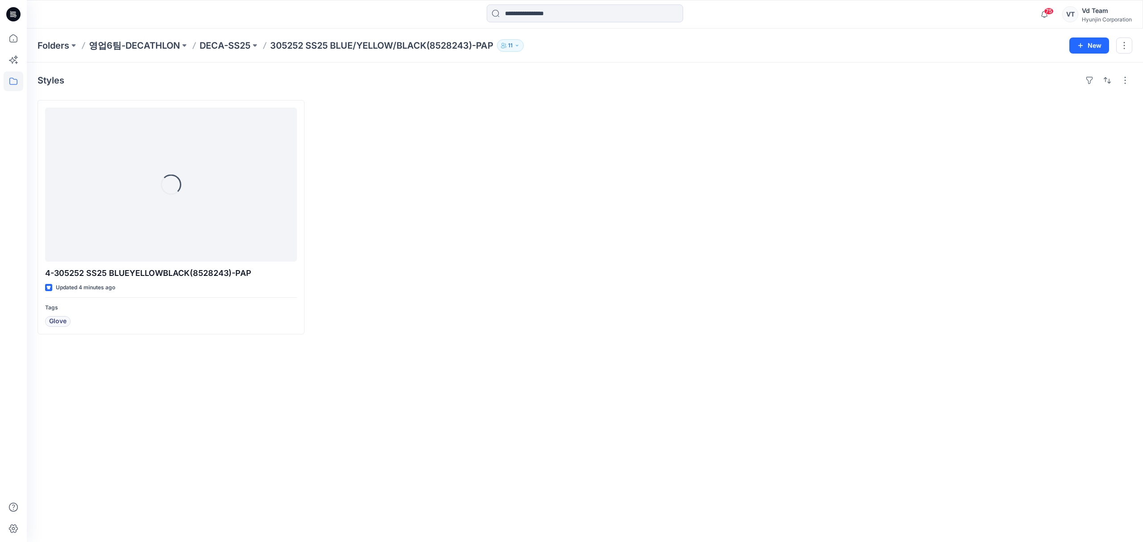
click at [430, 233] on div at bounding box center [446, 217] width 267 height 234
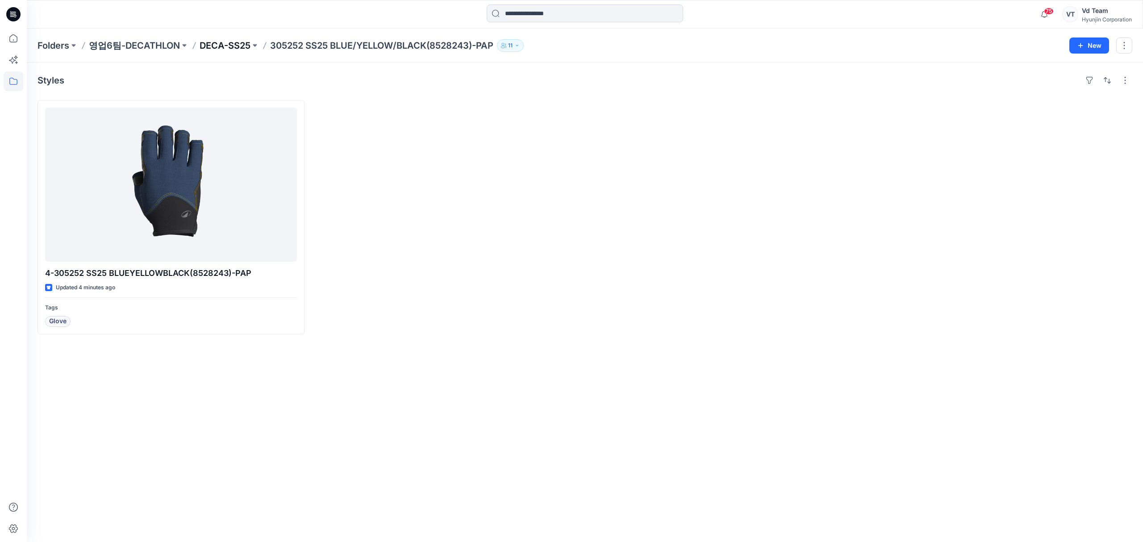
click at [234, 50] on p "DECA-SS25" at bounding box center [225, 45] width 51 height 13
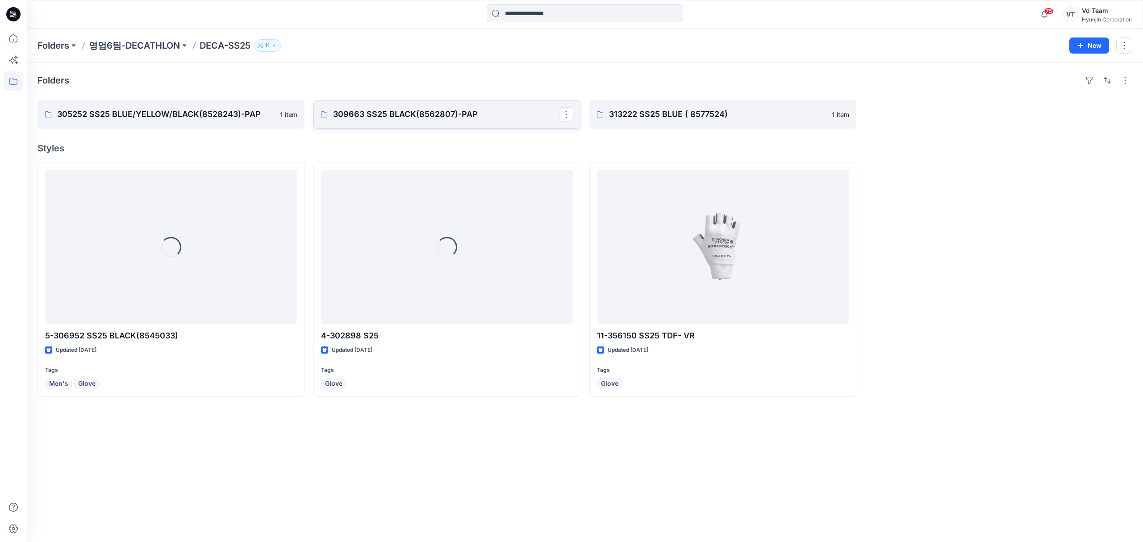
click at [404, 122] on link "309663 SS25 BLACK(8562807)-PAP" at bounding box center [446, 114] width 267 height 29
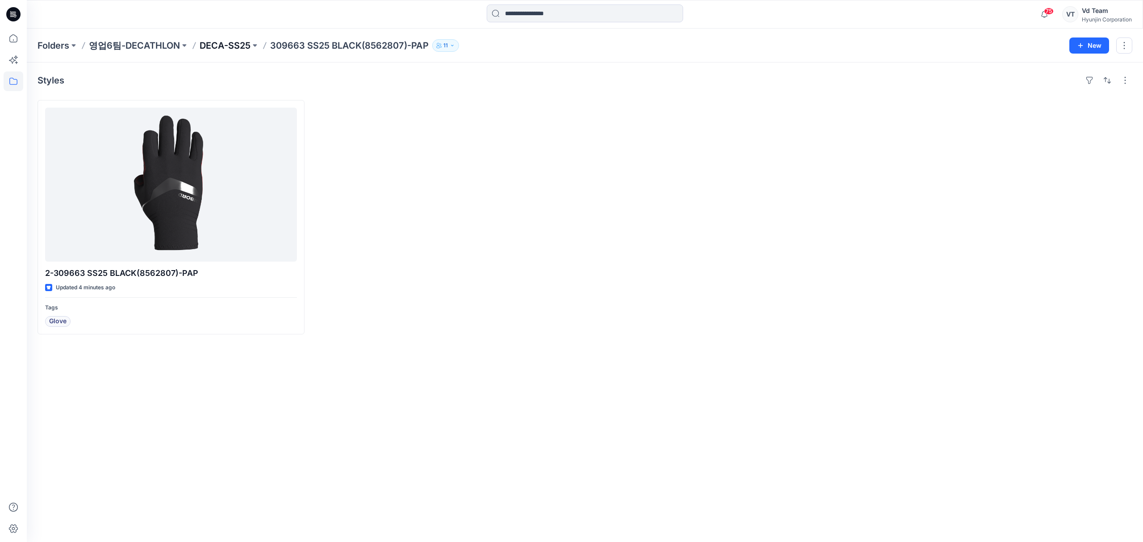
click at [229, 45] on p "DECA-SS25" at bounding box center [225, 45] width 51 height 13
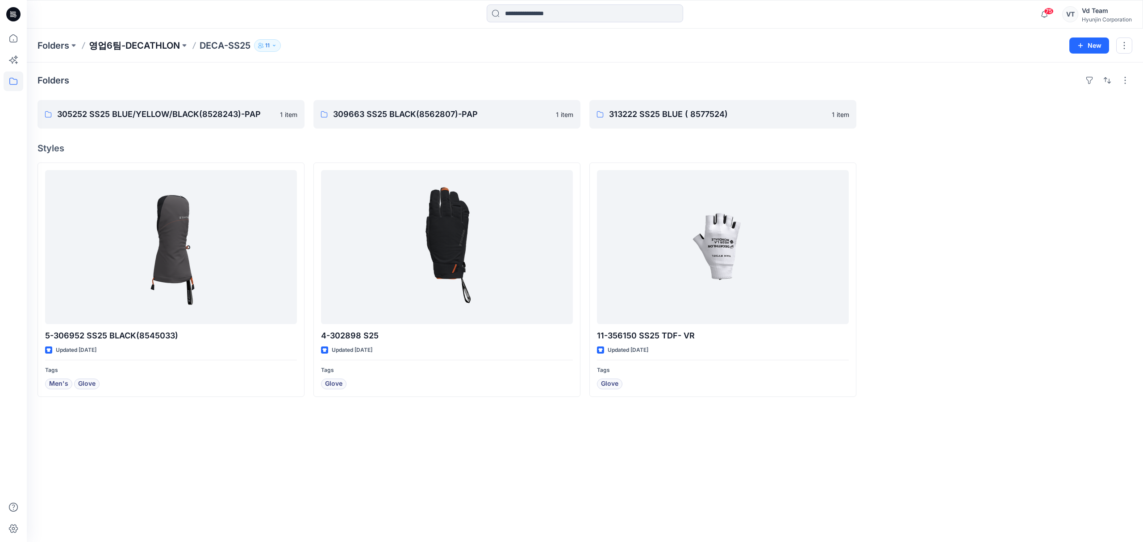
click at [161, 48] on p "영업6팀-DECATHLON" at bounding box center [134, 45] width 91 height 13
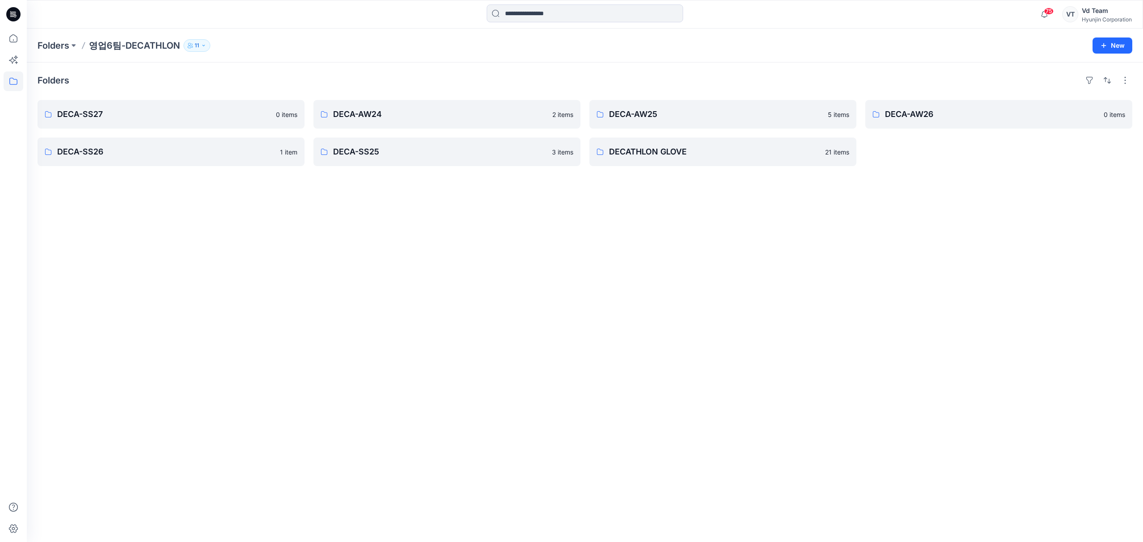
click at [527, 293] on div "Folders DECA-SS27 0 items DECA-SS26 1 item DECA-AW24 2 items DECA-SS25 3 items …" at bounding box center [585, 303] width 1116 height 480
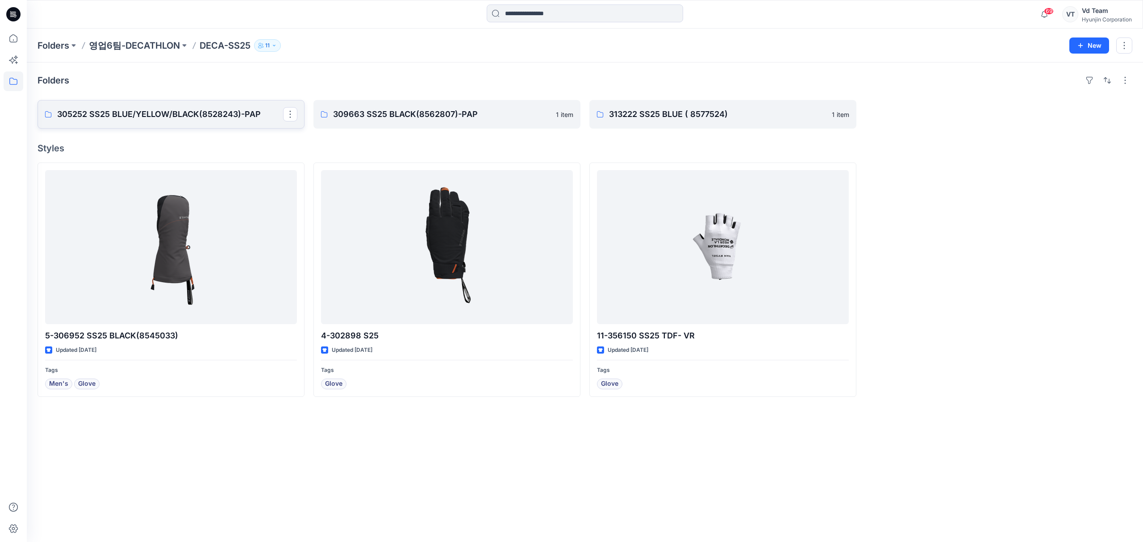
click at [211, 117] on p "305252 SS25 BLUE/YELLOW/BLACK(8528243)-PAP" at bounding box center [170, 114] width 226 height 13
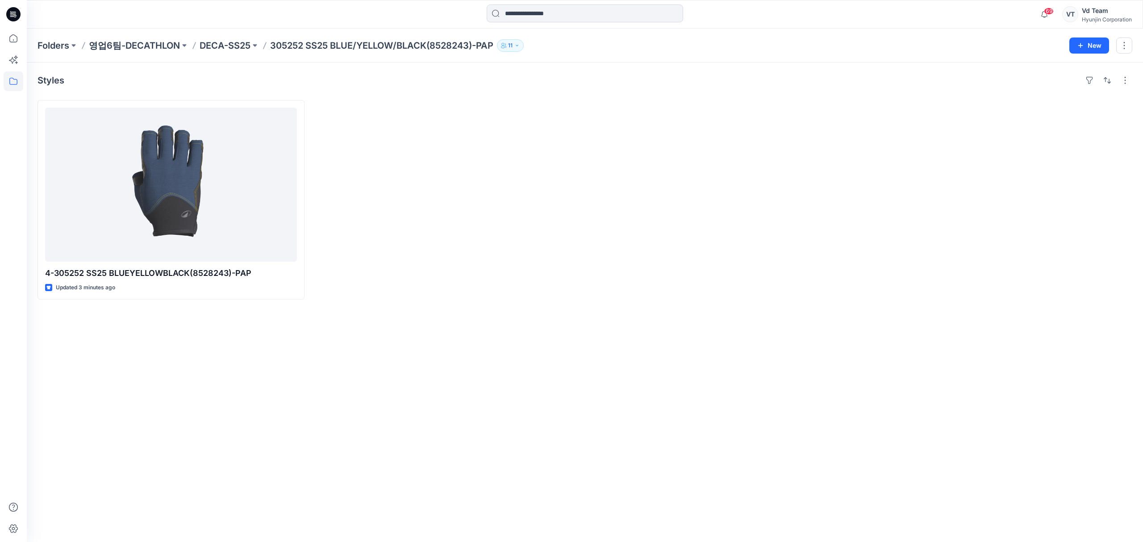
click at [485, 203] on div at bounding box center [446, 200] width 267 height 200
drag, startPoint x: 224, startPoint y: 357, endPoint x: 239, endPoint y: 305, distance: 54.8
click at [224, 357] on div "Styles 4-305252 SS25 BLUEYELLOWBLACK(8528243)-PAP Updated 3 minutes ago" at bounding box center [585, 303] width 1116 height 480
click at [225, 48] on p "DECA-SS25" at bounding box center [225, 45] width 51 height 13
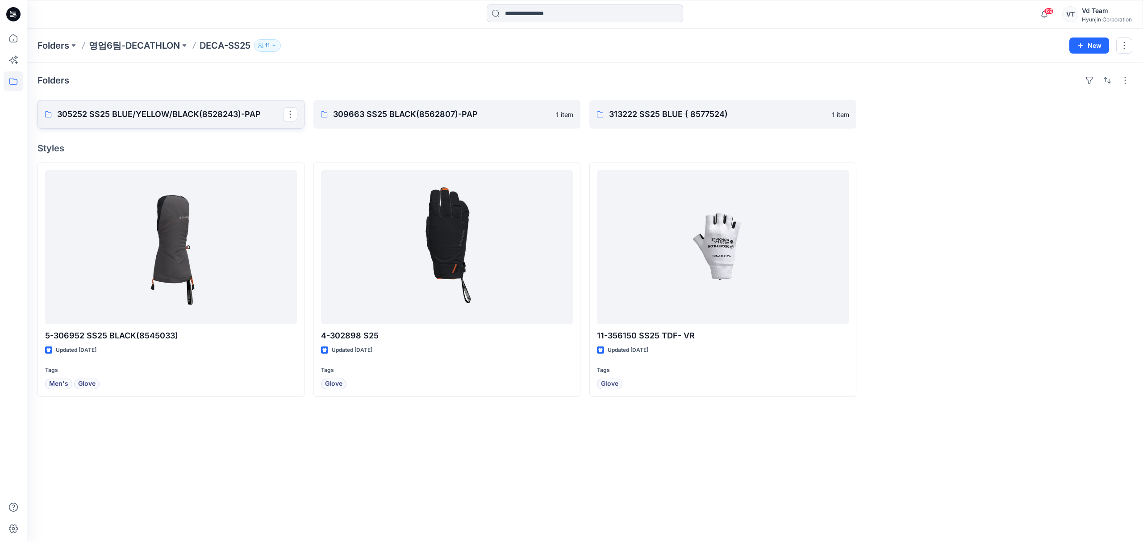
click at [191, 119] on p "305252 SS25 BLUE/YELLOW/BLACK(8528243)-PAP" at bounding box center [170, 114] width 226 height 13
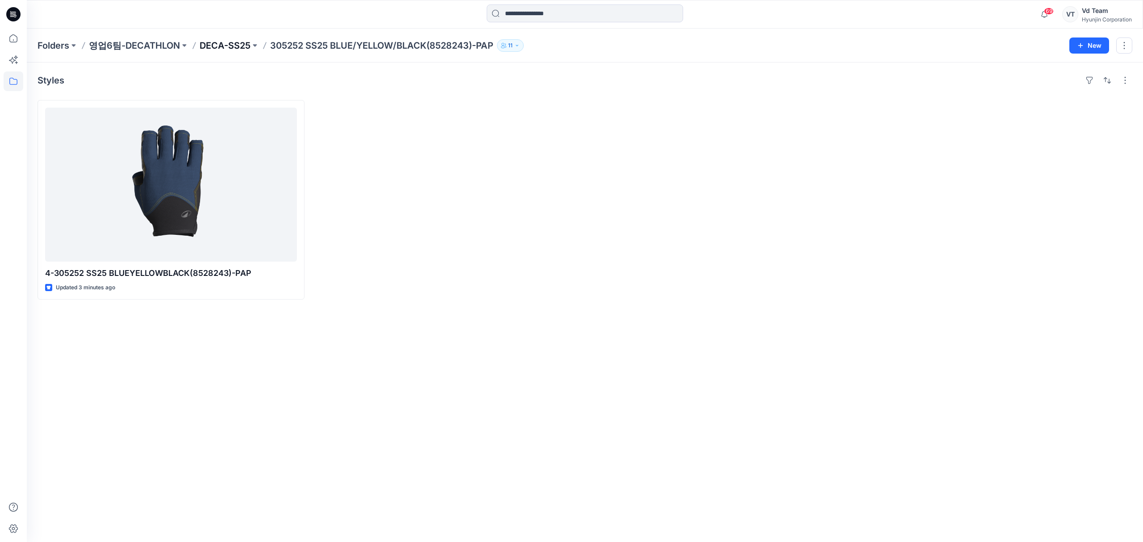
click at [223, 46] on p "DECA-SS25" at bounding box center [225, 45] width 51 height 13
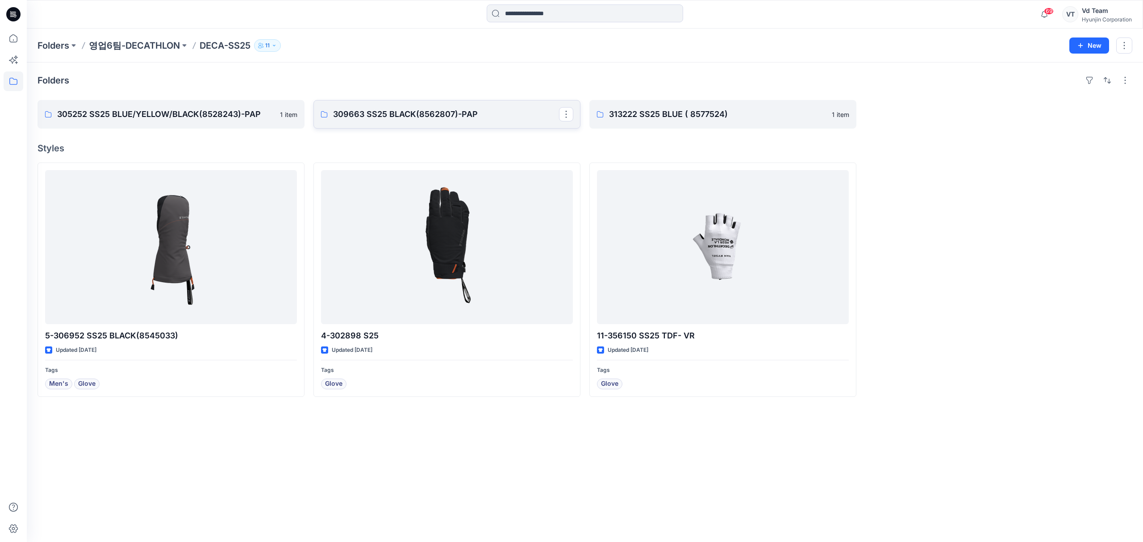
click at [367, 120] on p "309663 SS25 BLACK(8562807)-PAP" at bounding box center [446, 114] width 226 height 13
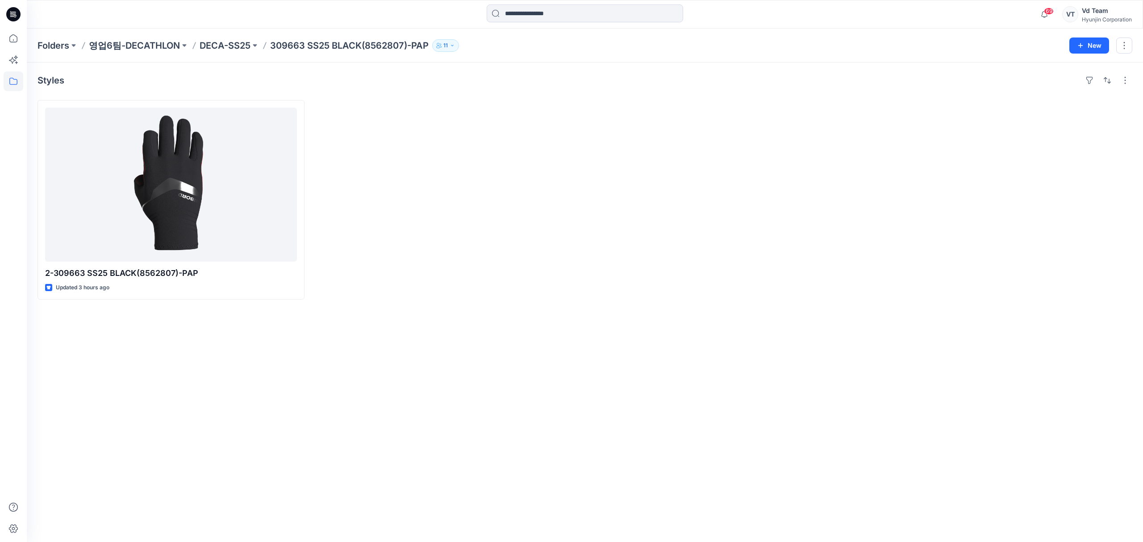
click at [216, 54] on div "Folders 영업6팀-DECATHLON DECA-SS25 309663 SS25 BLACK(8562807)-PAP 11 New" at bounding box center [585, 46] width 1116 height 34
click at [221, 45] on p "DECA-SS25" at bounding box center [225, 45] width 51 height 13
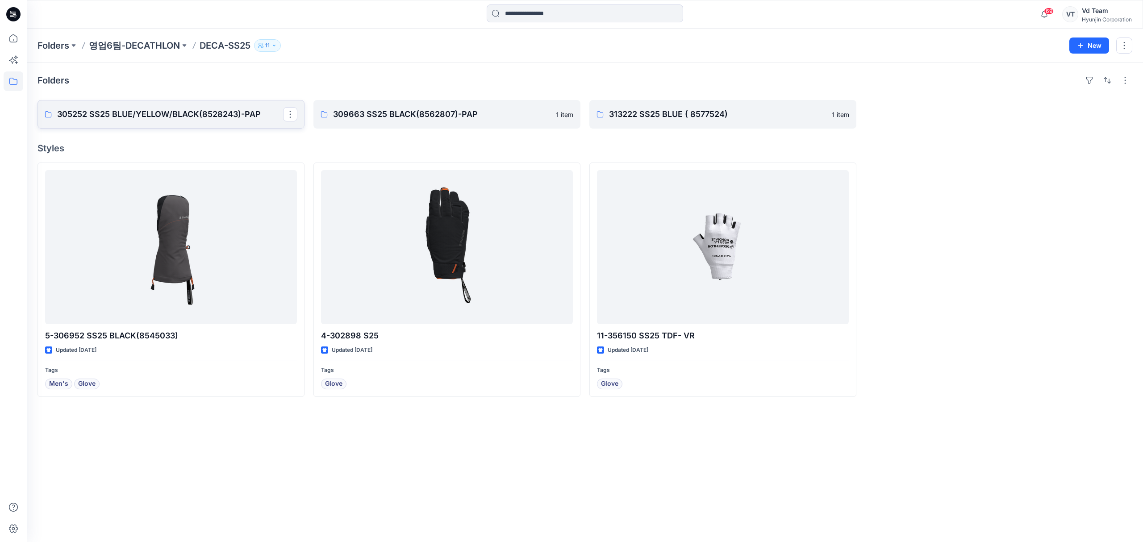
click at [190, 113] on p "305252 SS25 BLUE/YELLOW/BLACK(8528243)-PAP" at bounding box center [170, 114] width 226 height 13
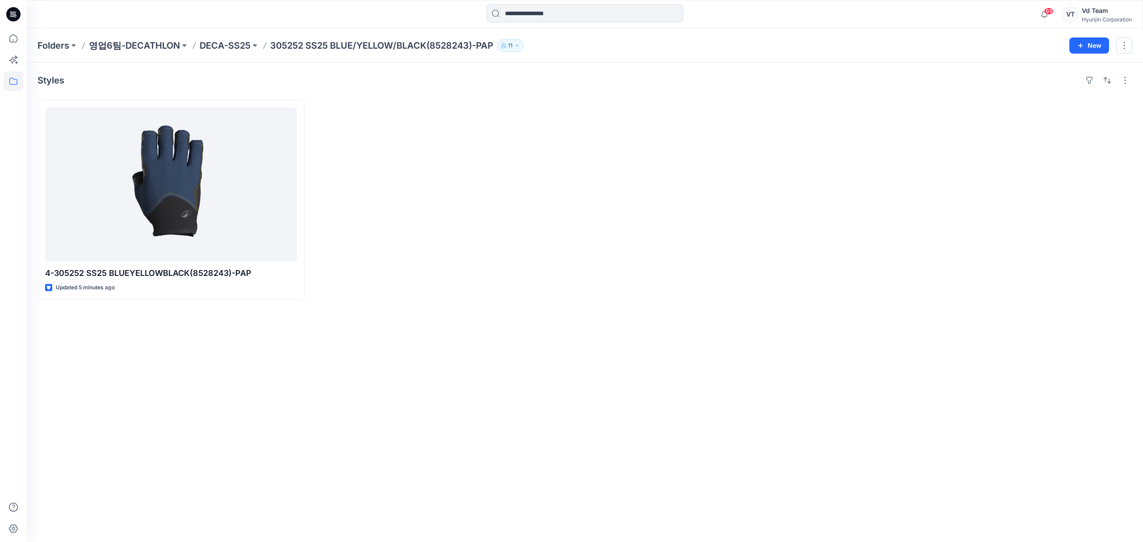
click at [460, 174] on div at bounding box center [446, 200] width 267 height 200
click at [224, 42] on p "DECA-SS25" at bounding box center [225, 45] width 51 height 13
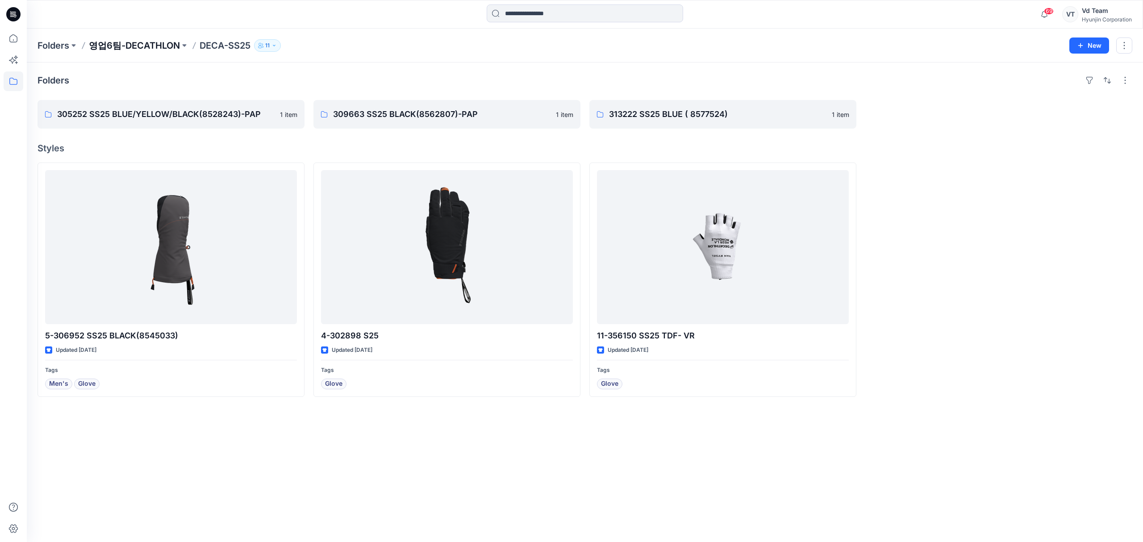
click at [161, 47] on p "영업6팀-DECATHLON" at bounding box center [134, 45] width 91 height 13
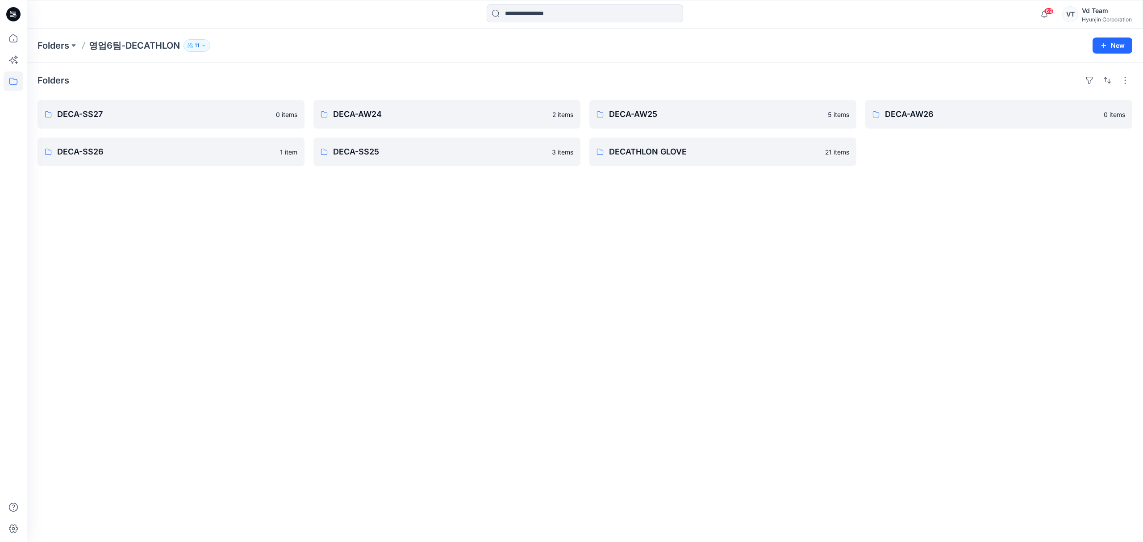
click at [437, 215] on div "Folders DECA-SS27 0 items DECA-SS26 1 item DECA-AW24 2 items DECA-SS25 3 items …" at bounding box center [585, 303] width 1116 height 480
click at [171, 113] on p "DECA-SS27" at bounding box center [170, 114] width 226 height 13
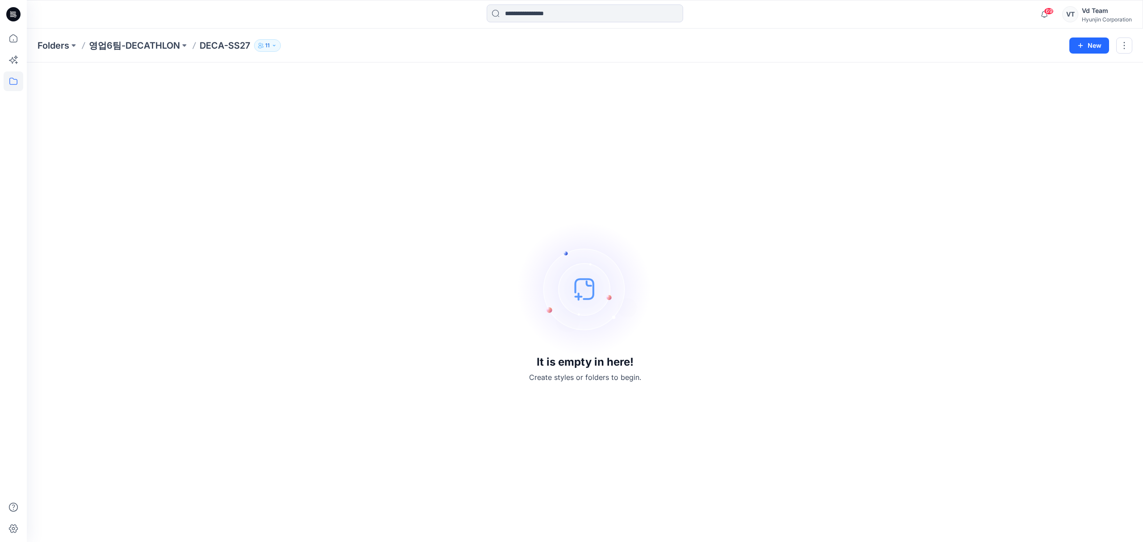
click at [359, 204] on div "It is empty in here! Create styles or folders to begin." at bounding box center [585, 302] width 1095 height 458
click at [1083, 49] on button "New" at bounding box center [1089, 46] width 40 height 16
click at [1073, 81] on p "New Folder" at bounding box center [1063, 84] width 33 height 9
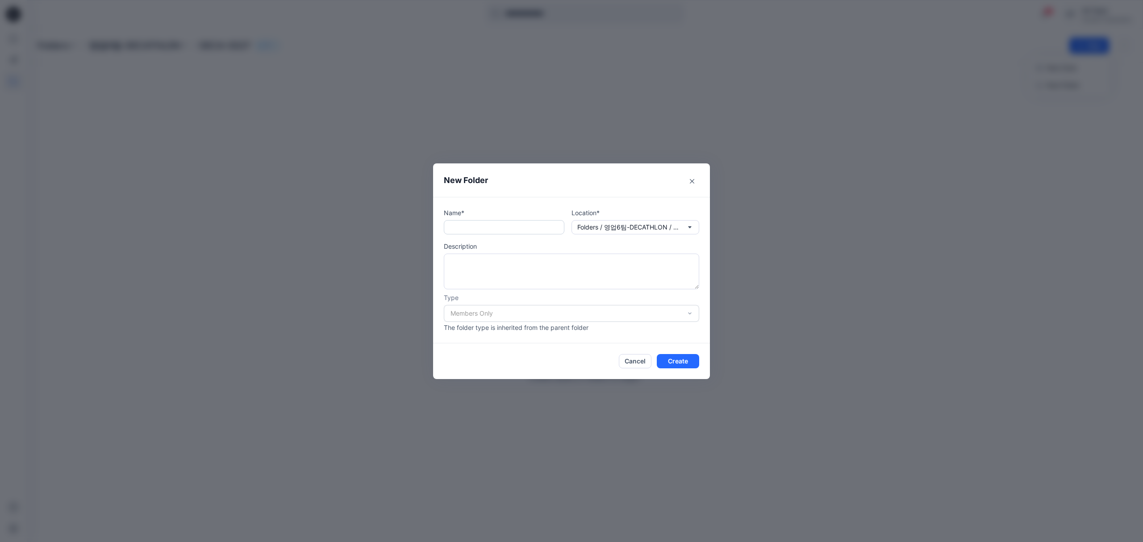
click at [504, 225] on input "text" at bounding box center [504, 227] width 121 height 14
paste input "**********"
type input "**********"
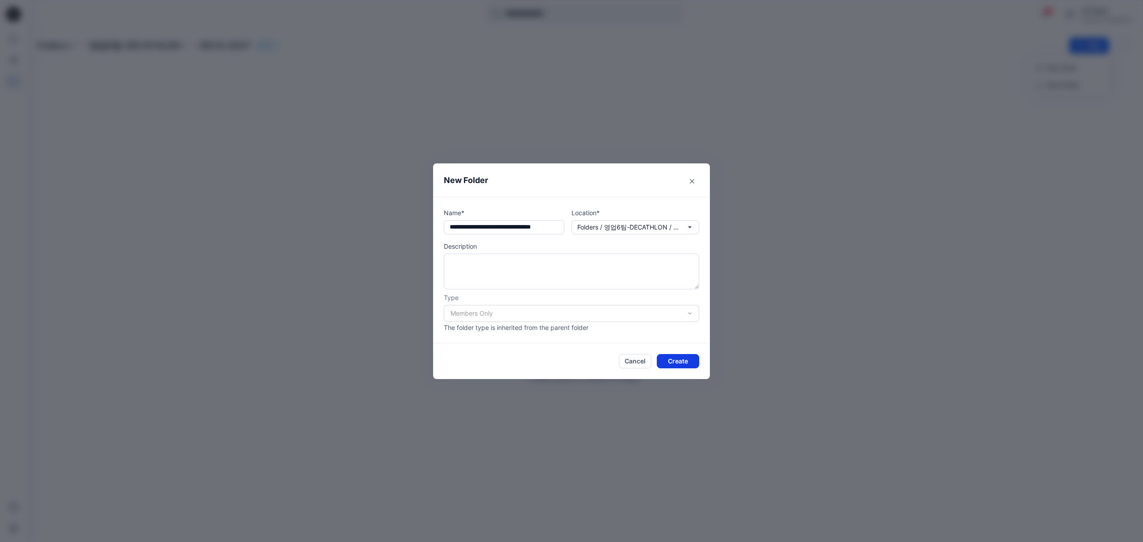
click at [672, 360] on button "Create" at bounding box center [678, 361] width 42 height 14
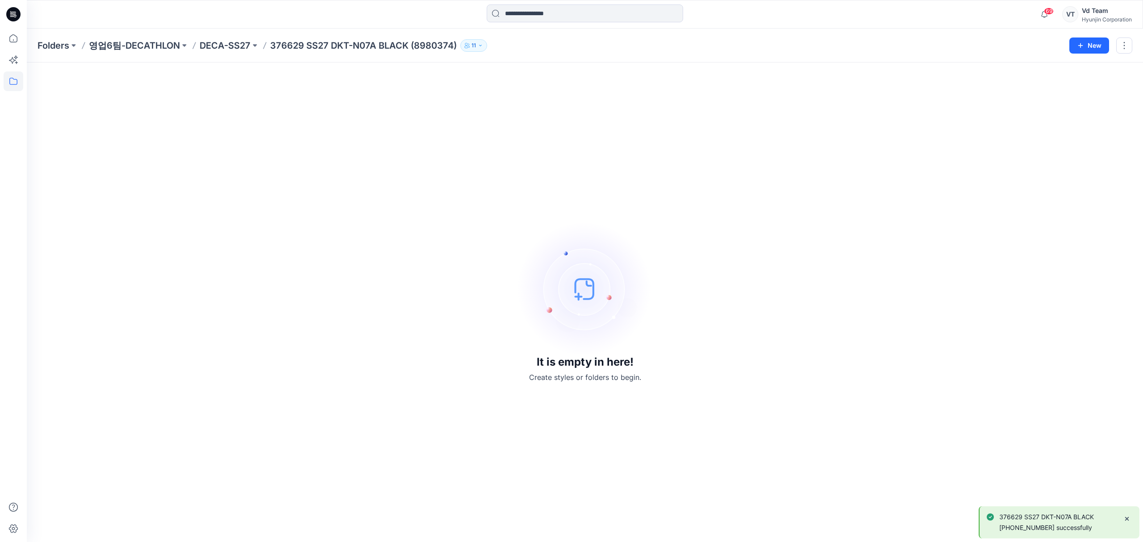
drag, startPoint x: 315, startPoint y: 206, endPoint x: 349, endPoint y: 154, distance: 62.5
click at [315, 206] on div "It is empty in here! Create styles or folders to begin." at bounding box center [585, 302] width 1095 height 458
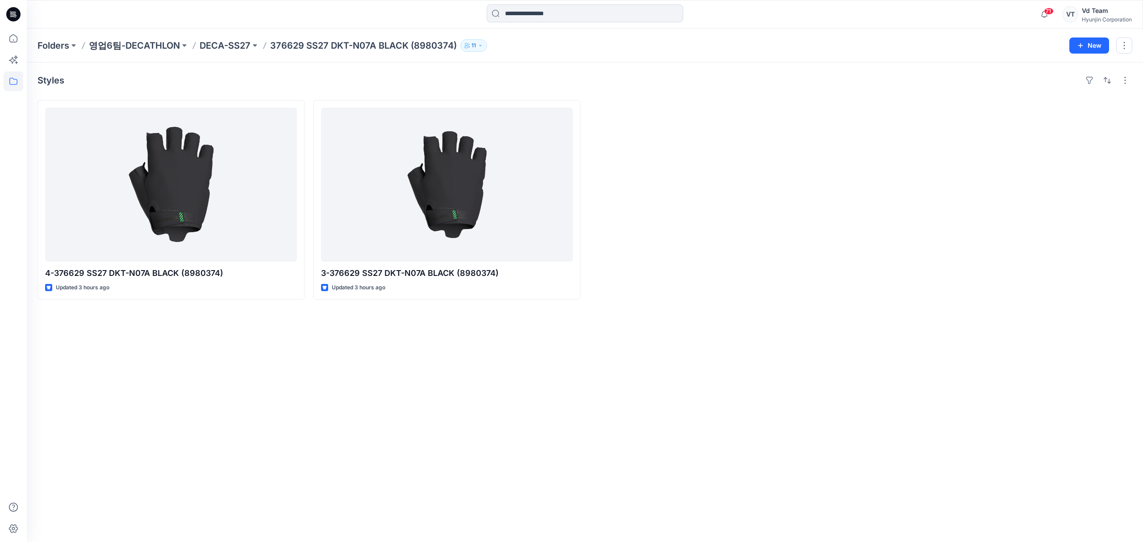
click at [406, 417] on div "Styles 4-376629 SS27 DKT-N07A BLACK (8980374) Updated 3 hours ago 3-376629 SS27…" at bounding box center [585, 303] width 1116 height 480
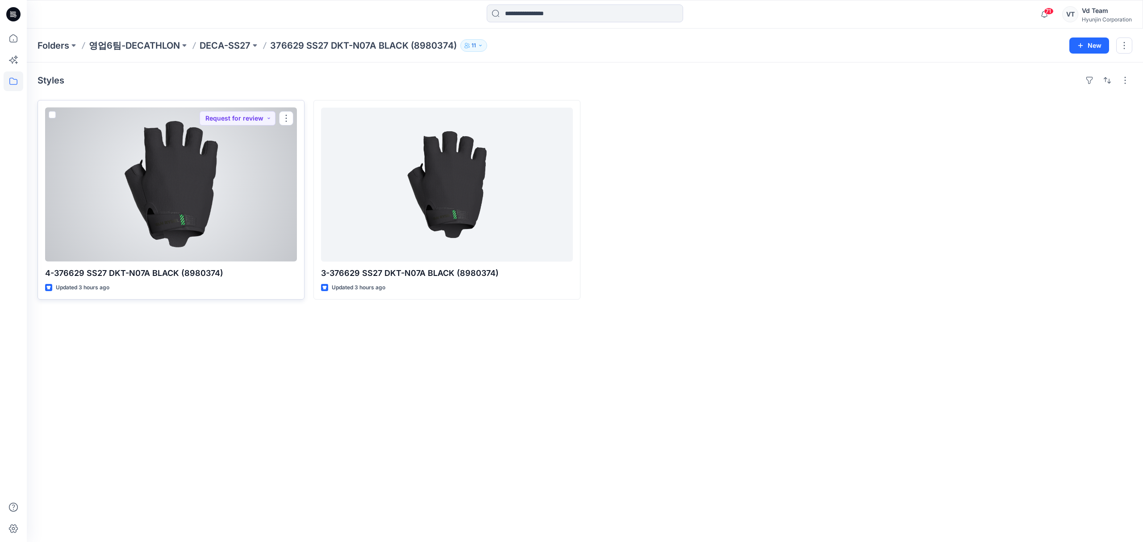
click at [217, 242] on div at bounding box center [171, 185] width 252 height 154
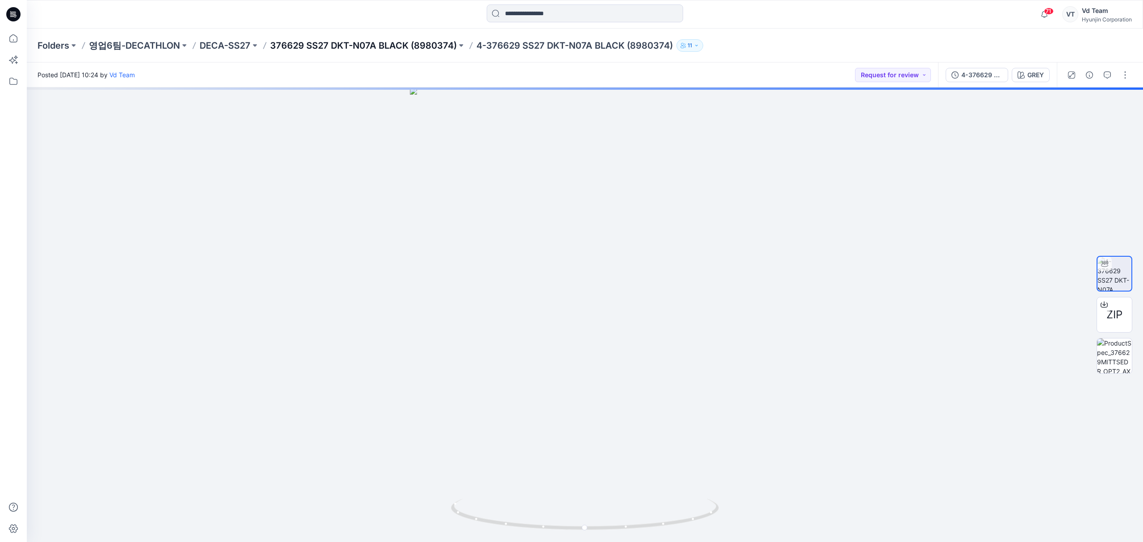
click at [395, 45] on p "376629 SS27 DKT-N07A BLACK (8980374)" at bounding box center [363, 45] width 187 height 13
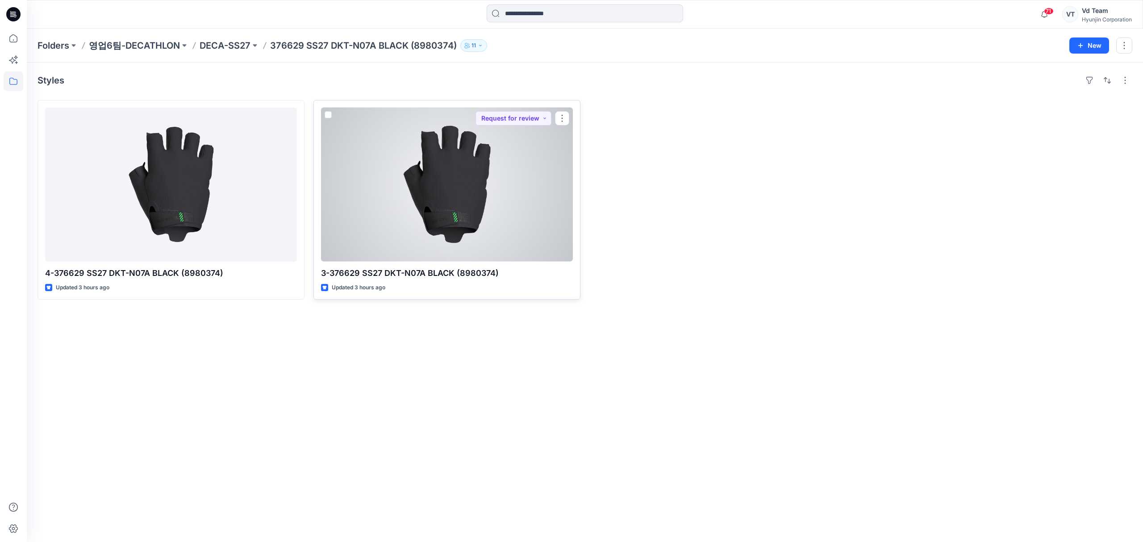
click at [470, 205] on div at bounding box center [447, 185] width 252 height 154
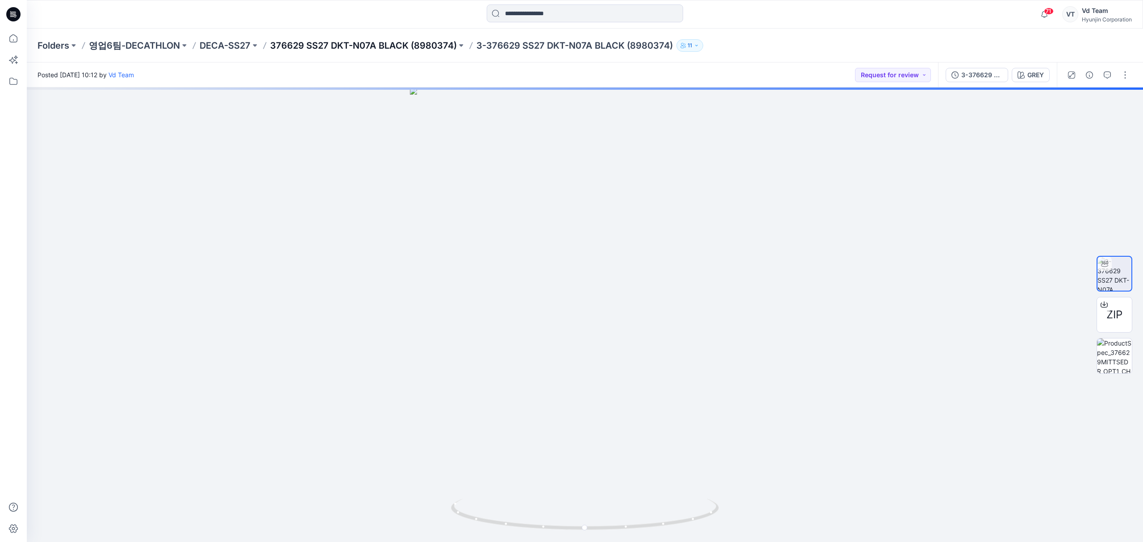
click at [395, 42] on p "376629 SS27 DKT-N07A BLACK (8980374)" at bounding box center [363, 45] width 187 height 13
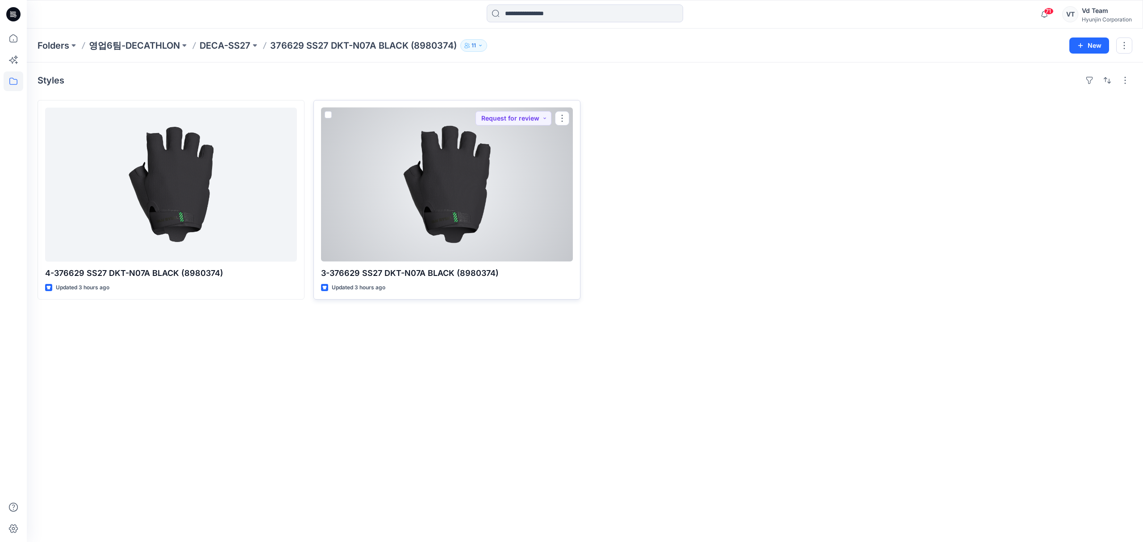
click at [439, 236] on div at bounding box center [447, 185] width 252 height 154
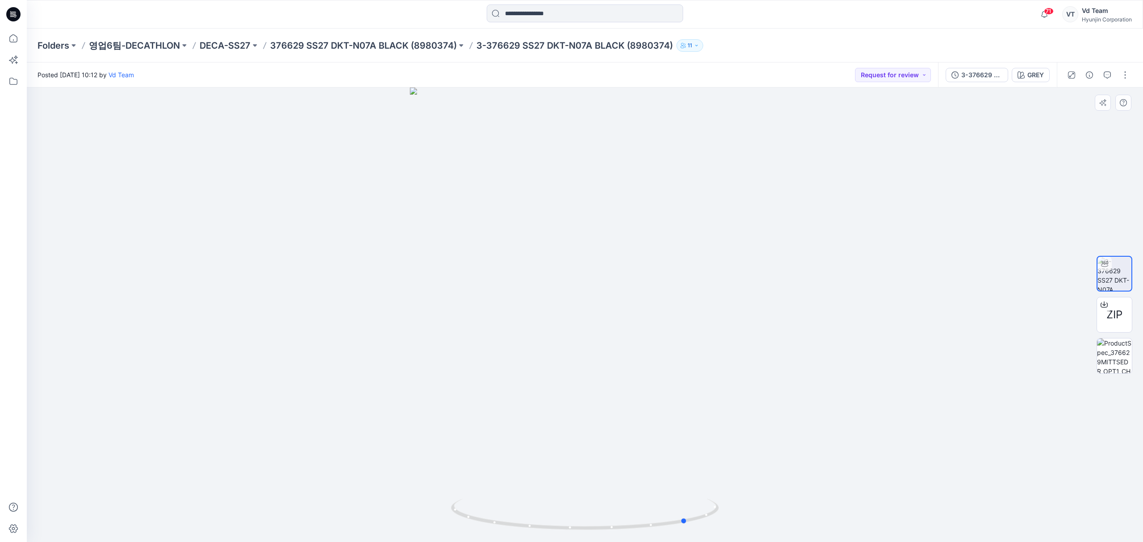
drag, startPoint x: 664, startPoint y: 498, endPoint x: 496, endPoint y: 498, distance: 167.9
click at [497, 500] on div at bounding box center [585, 315] width 1116 height 455
drag, startPoint x: 582, startPoint y: 499, endPoint x: 558, endPoint y: 468, distance: 39.8
click at [558, 499] on div at bounding box center [585, 315] width 1116 height 455
click at [338, 45] on p "376629 SS27 DKT-N07A BLACK (8980374)" at bounding box center [363, 45] width 187 height 13
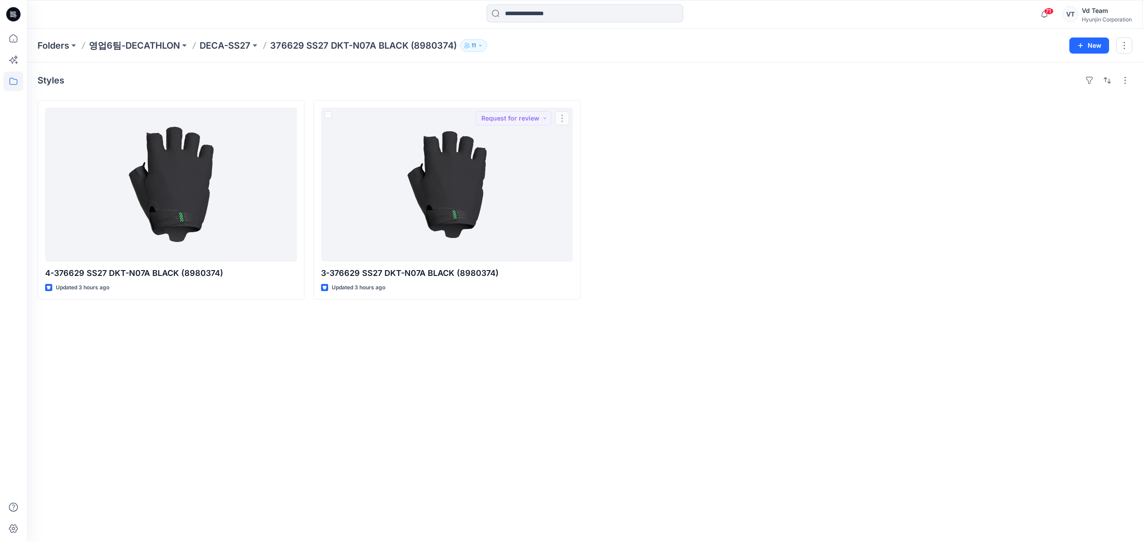
click at [681, 205] on div at bounding box center [722, 200] width 267 height 200
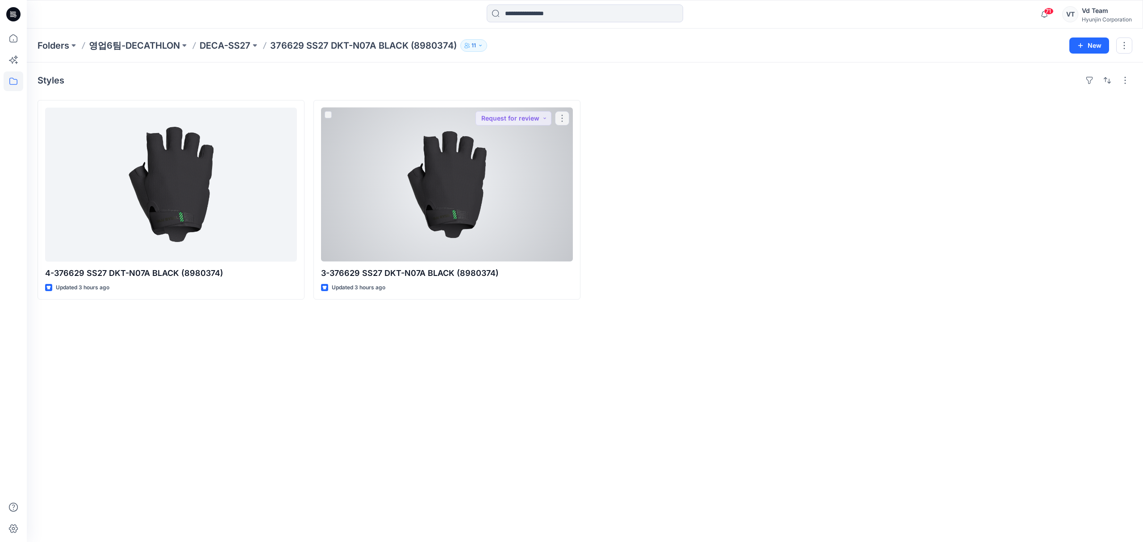
click at [463, 241] on div at bounding box center [447, 185] width 252 height 154
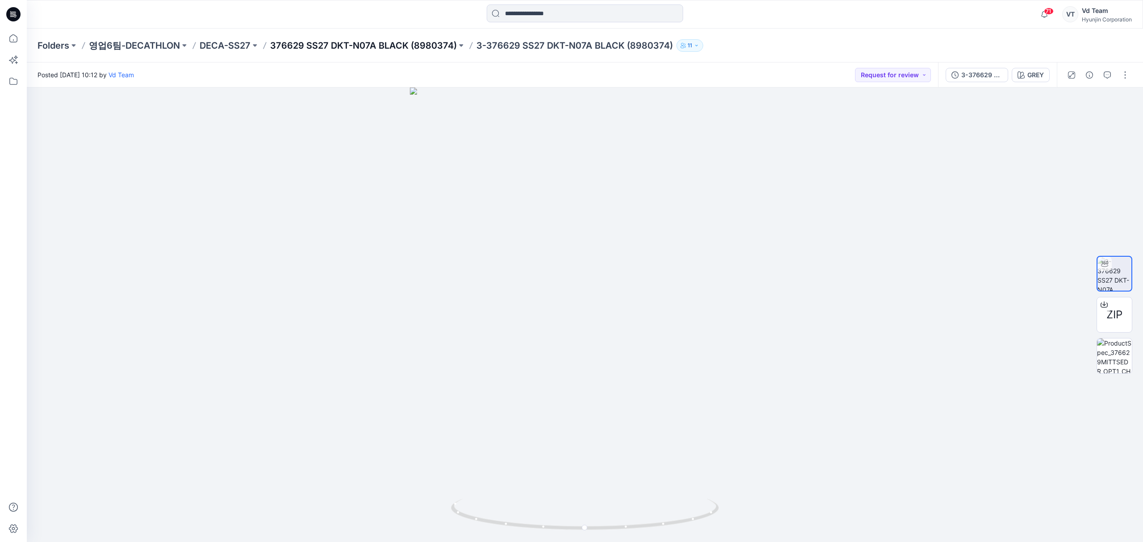
click at [380, 50] on p "376629 SS27 DKT-N07A BLACK (8980374)" at bounding box center [363, 45] width 187 height 13
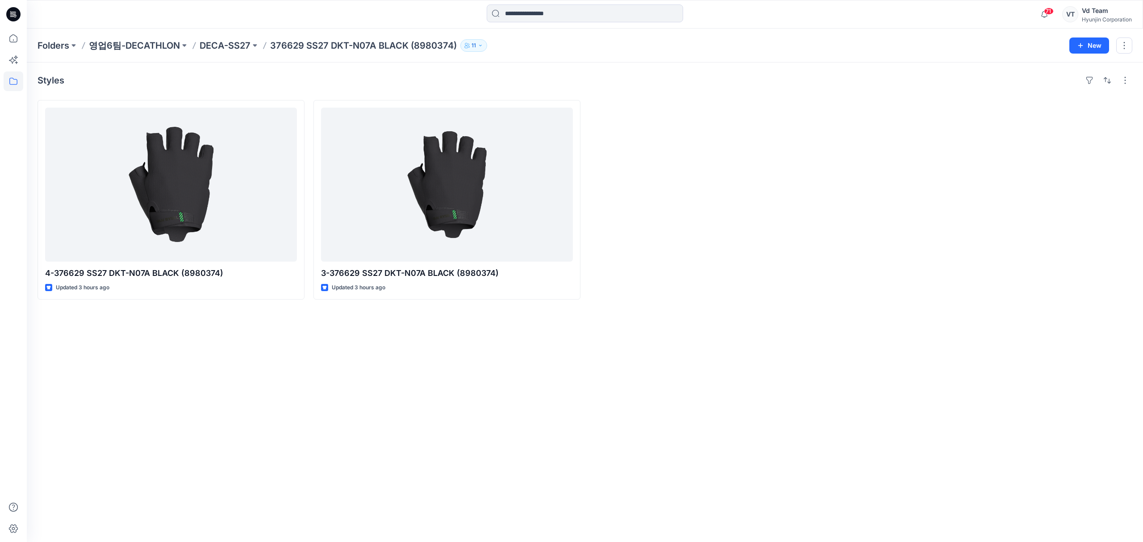
click at [164, 392] on div "Styles 4-376629 SS27 DKT-N07A BLACK (8980374) Updated 3 hours ago 3-376629 SS27…" at bounding box center [585, 303] width 1116 height 480
click at [283, 429] on div "Styles 4-376629 SS27 DKT-N07A BLACK (8980374) Updated 3 hours ago 3-376629 SS27…" at bounding box center [585, 303] width 1116 height 480
click at [726, 133] on div at bounding box center [722, 200] width 267 height 200
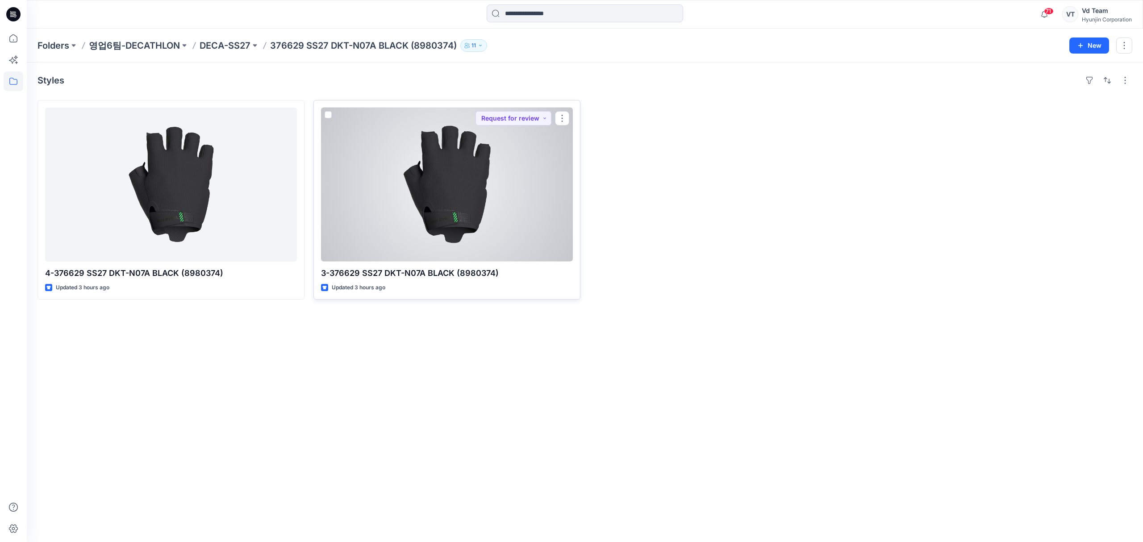
click at [421, 220] on div at bounding box center [447, 185] width 252 height 154
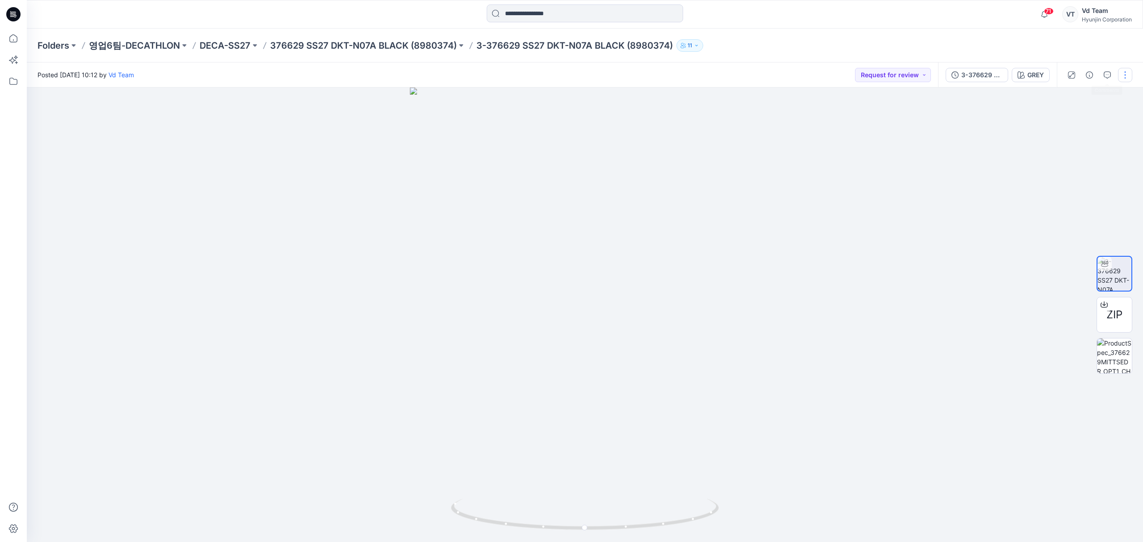
click at [1121, 72] on button "button" at bounding box center [1125, 75] width 14 height 14
click at [1093, 117] on button "Edit" at bounding box center [1088, 121] width 82 height 17
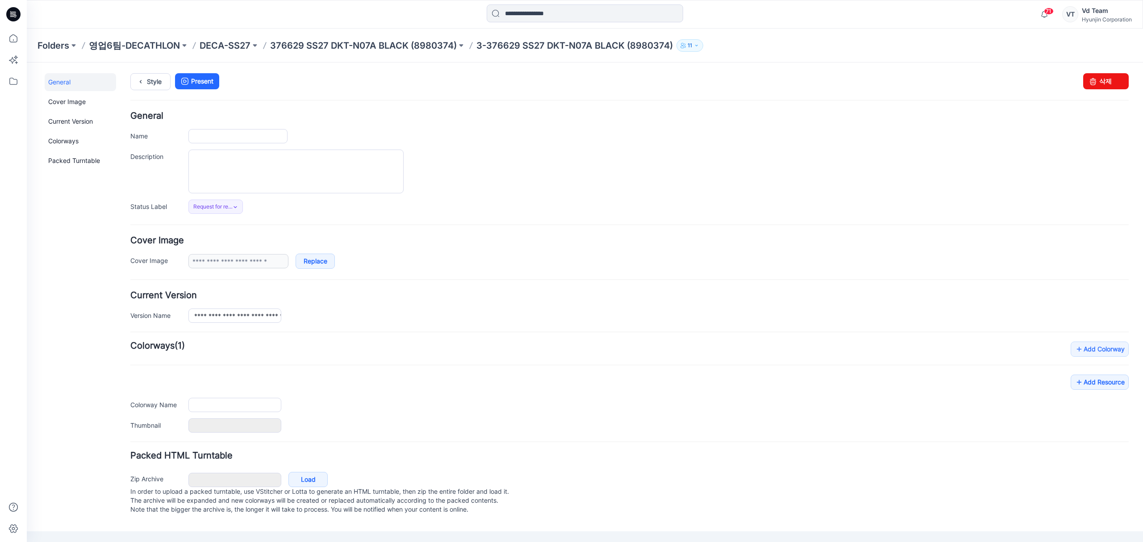
type input "**********"
type input "****"
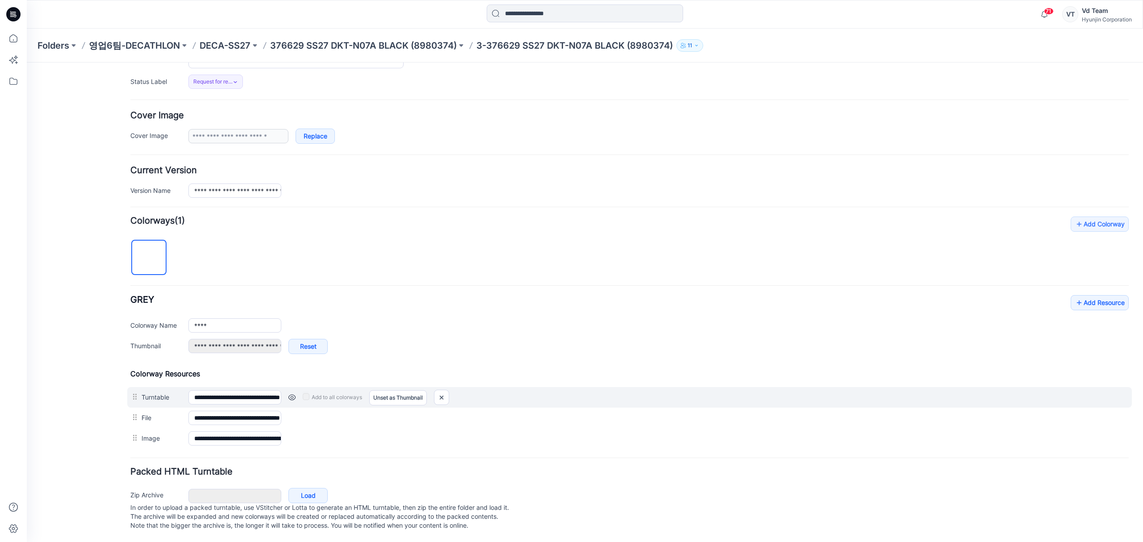
scroll to position [138, 0]
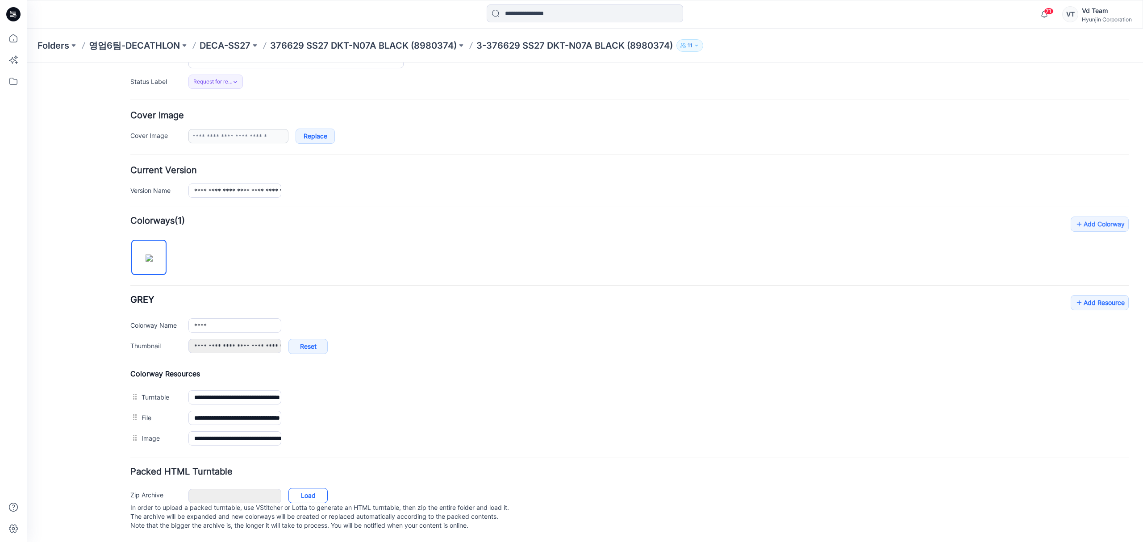
click at [306, 488] on link "Load" at bounding box center [307, 495] width 39 height 15
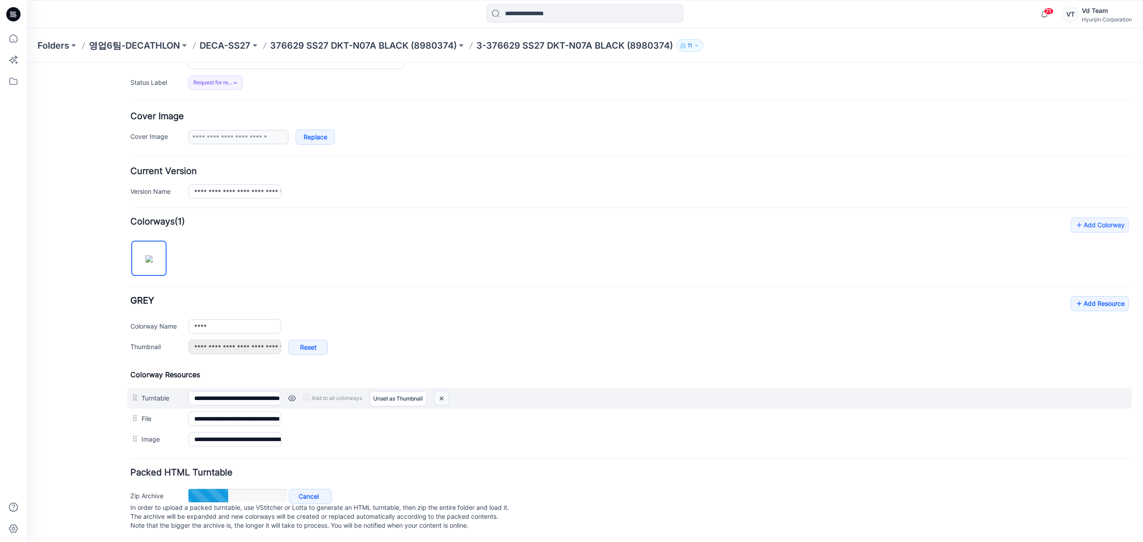
drag, startPoint x: 439, startPoint y: 388, endPoint x: 650, endPoint y: 115, distance: 345.1
click at [439, 391] on img at bounding box center [441, 398] width 14 height 15
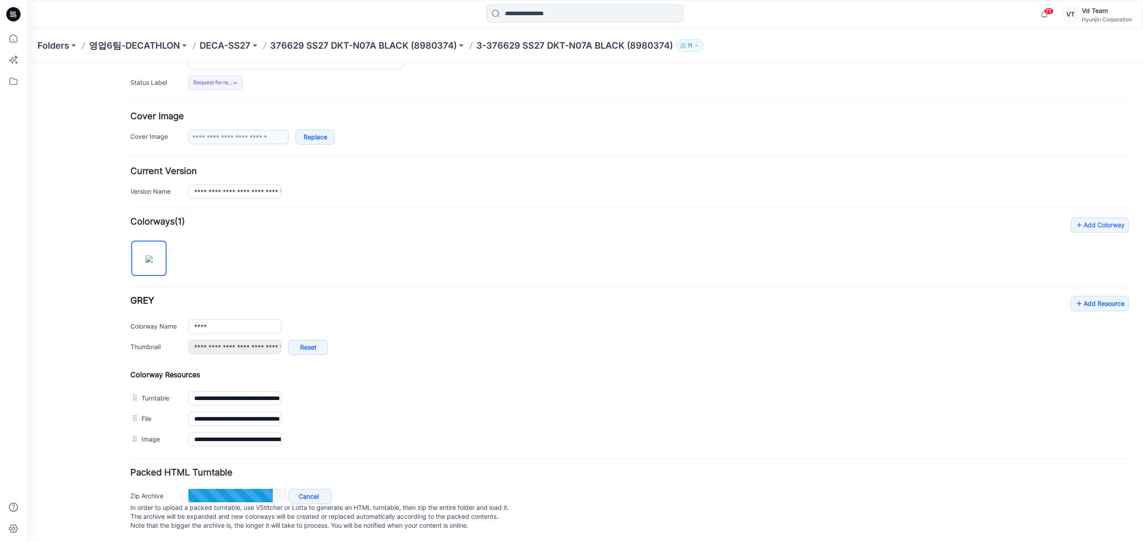
type input "**********"
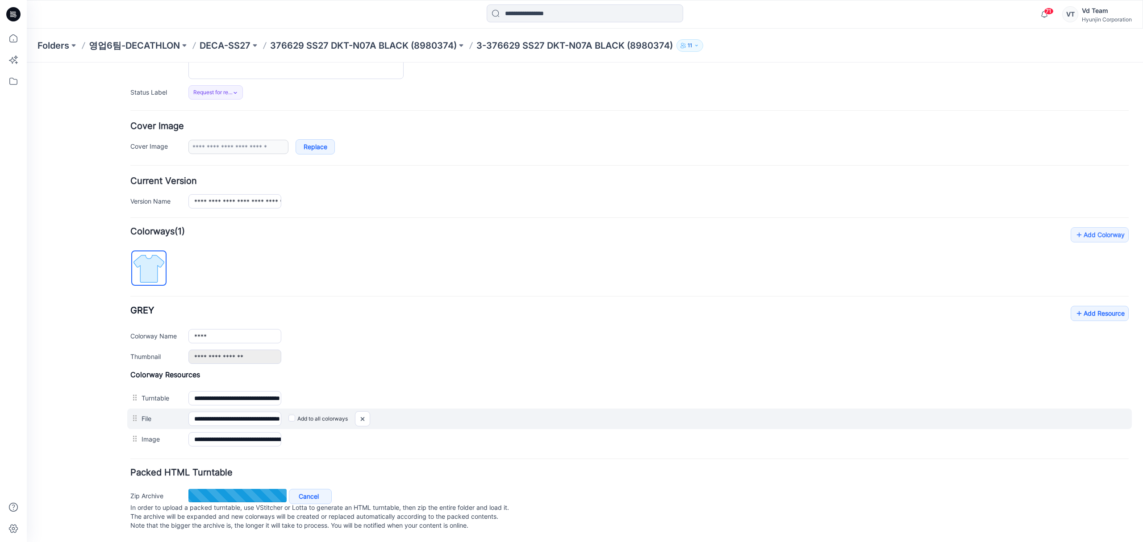
scroll to position [107, 0]
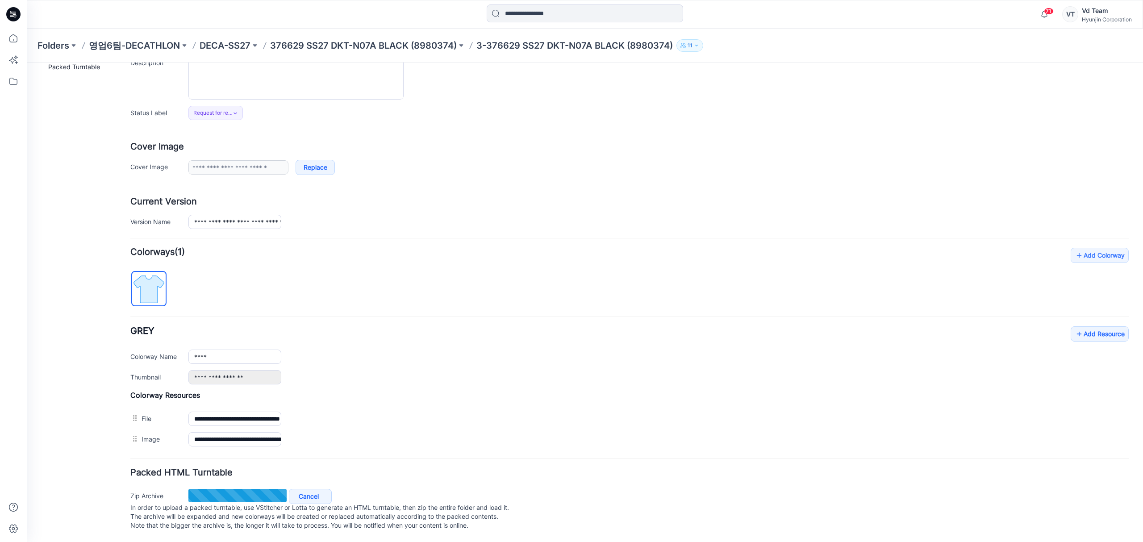
click at [88, 372] on div "General Cover Image Current Version Colorways Packed Turntable" at bounding box center [80, 260] width 71 height 563
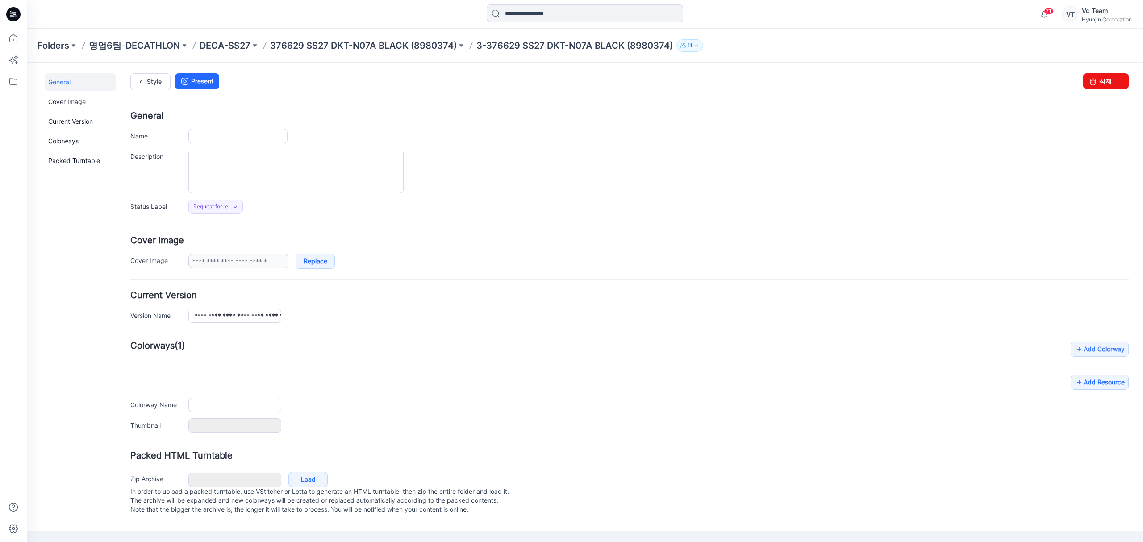
type input "**********"
type input "****"
type input "**********"
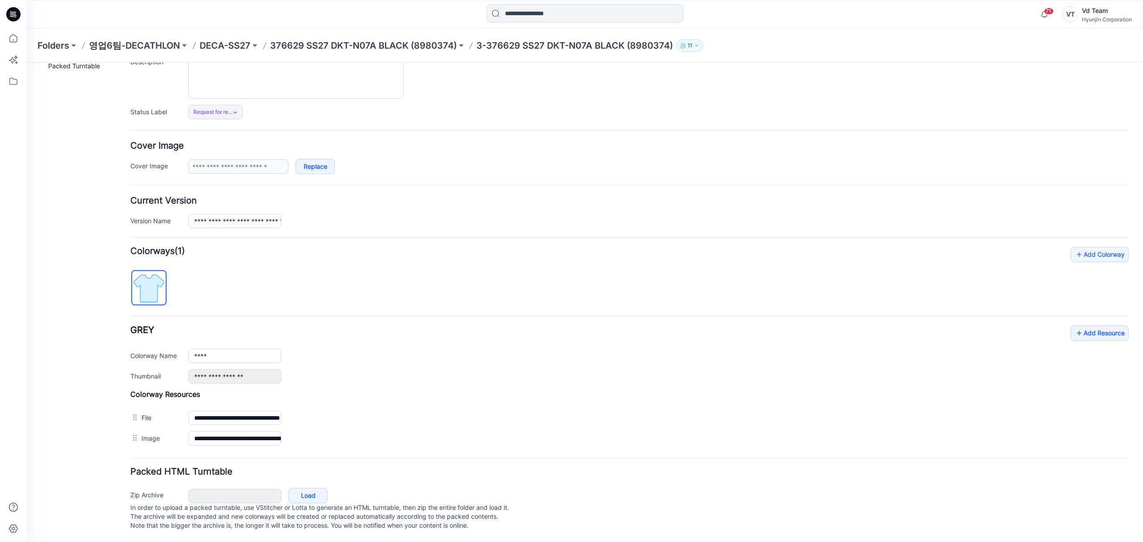
scroll to position [108, 0]
click at [381, 390] on h4 "Colorway Resources" at bounding box center [629, 394] width 998 height 9
click at [308, 488] on link "Load" at bounding box center [307, 495] width 39 height 15
click at [86, 315] on div "General Cover Image Current Version Colorways Packed Turntable" at bounding box center [80, 260] width 71 height 563
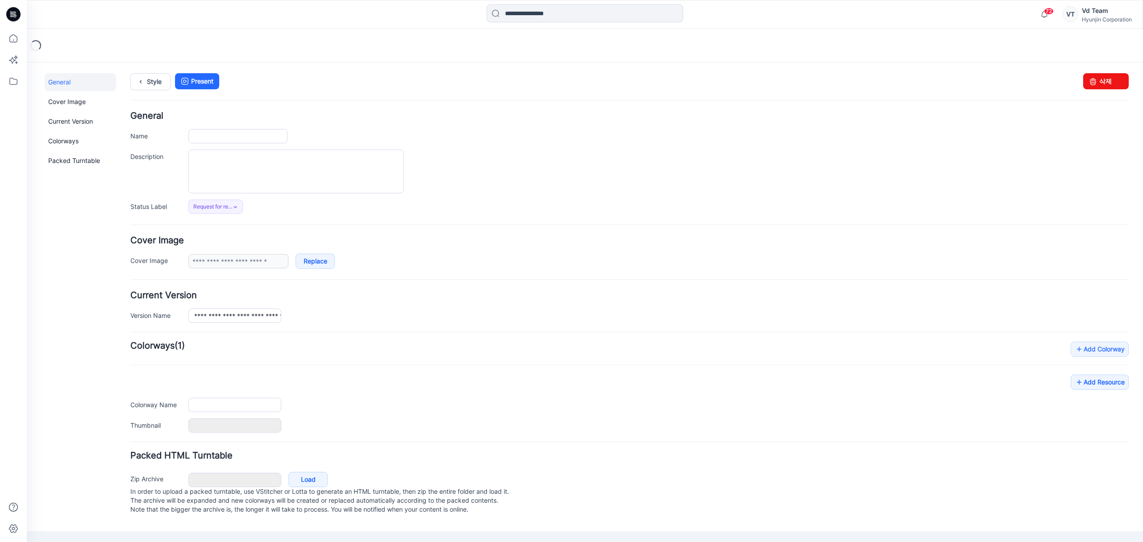
type input "**********"
type input "****"
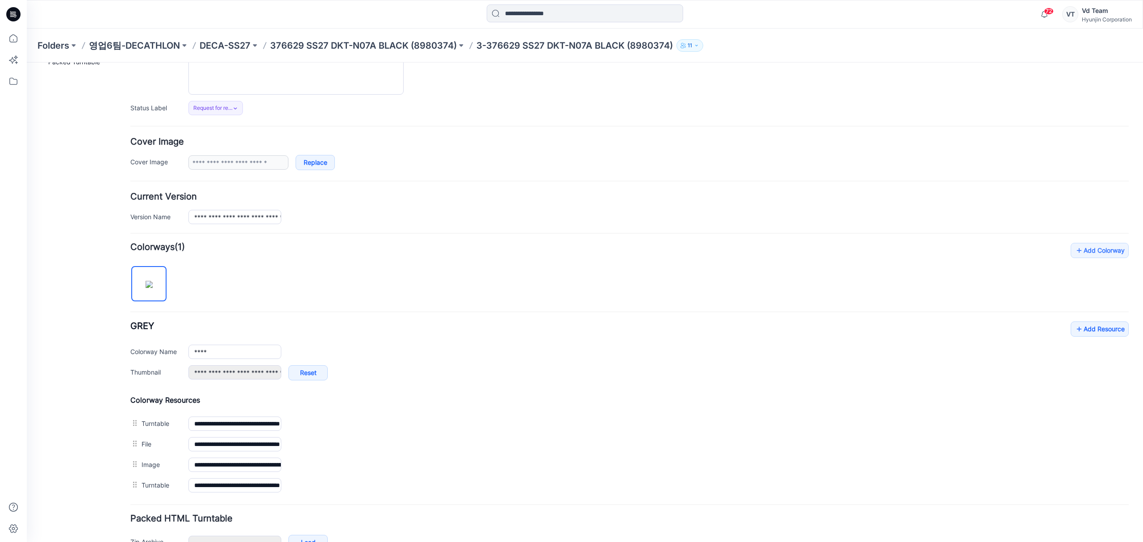
scroll to position [159, 0]
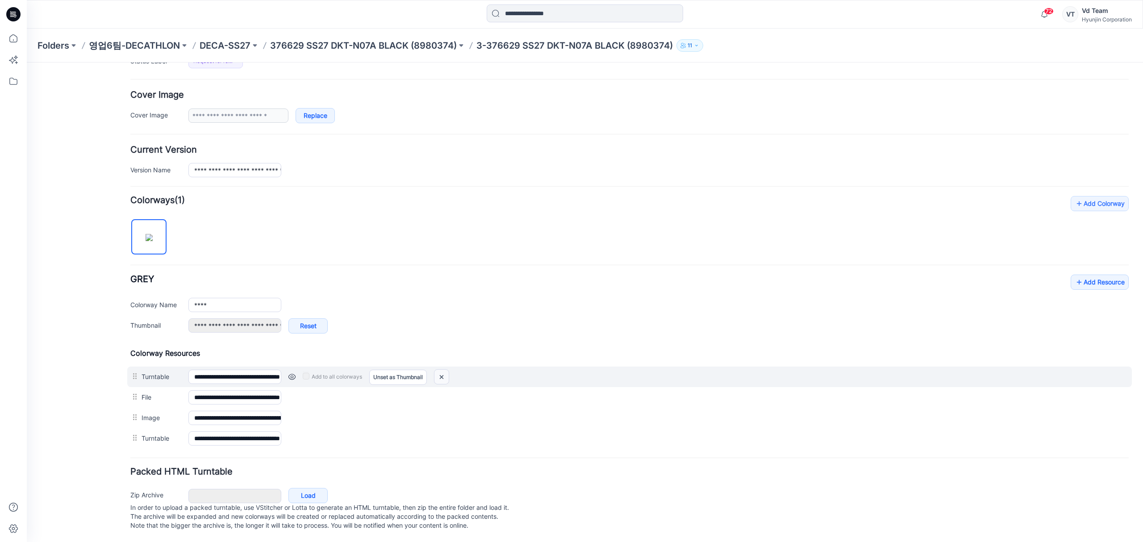
click at [442, 370] on img at bounding box center [441, 377] width 14 height 15
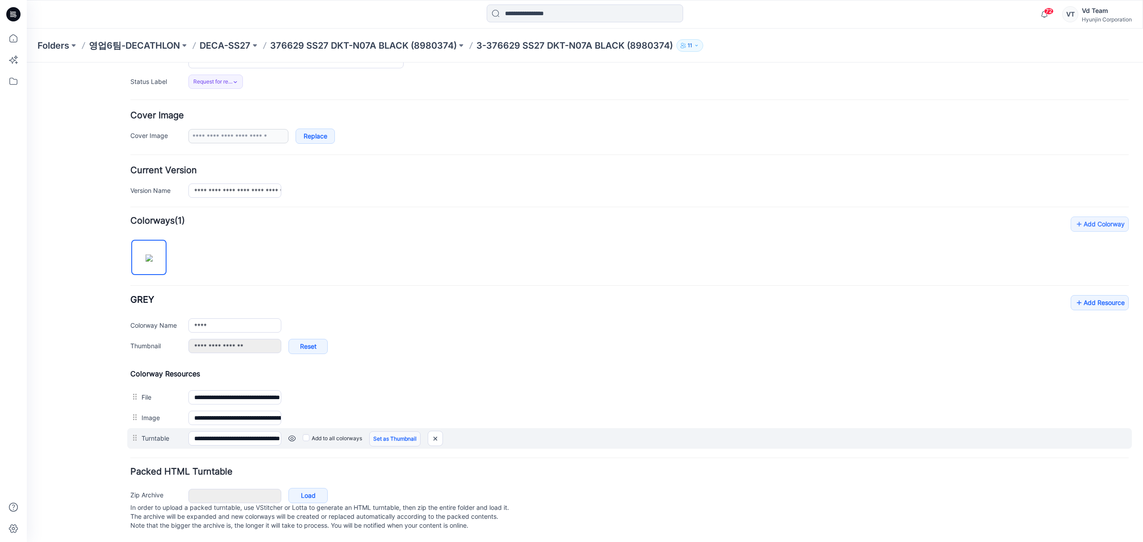
scroll to position [129, 0]
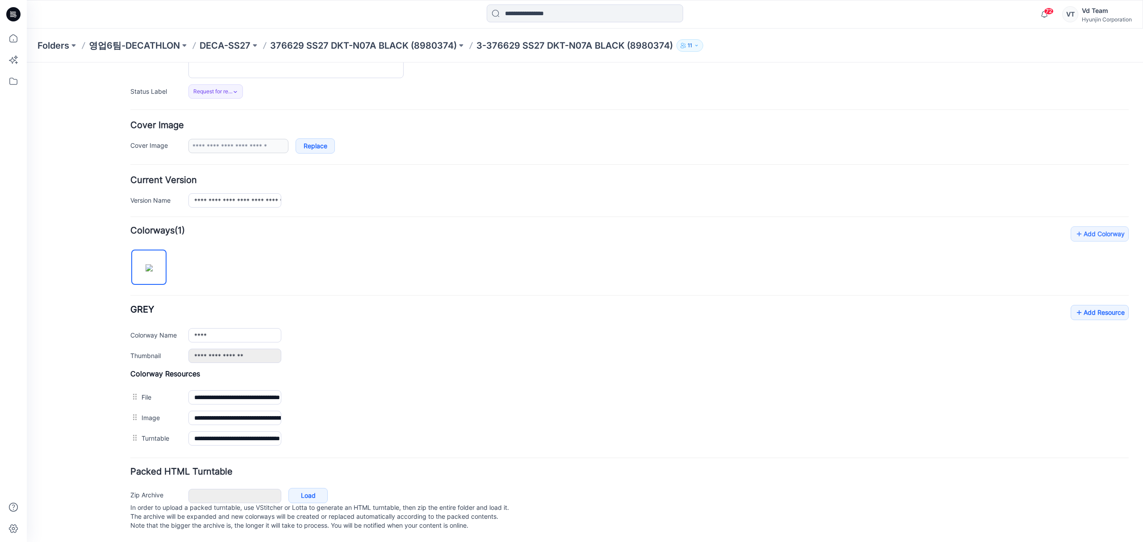
click at [27, 63] on link "Set as Thumbnail" at bounding box center [27, 63] width 0 height 0
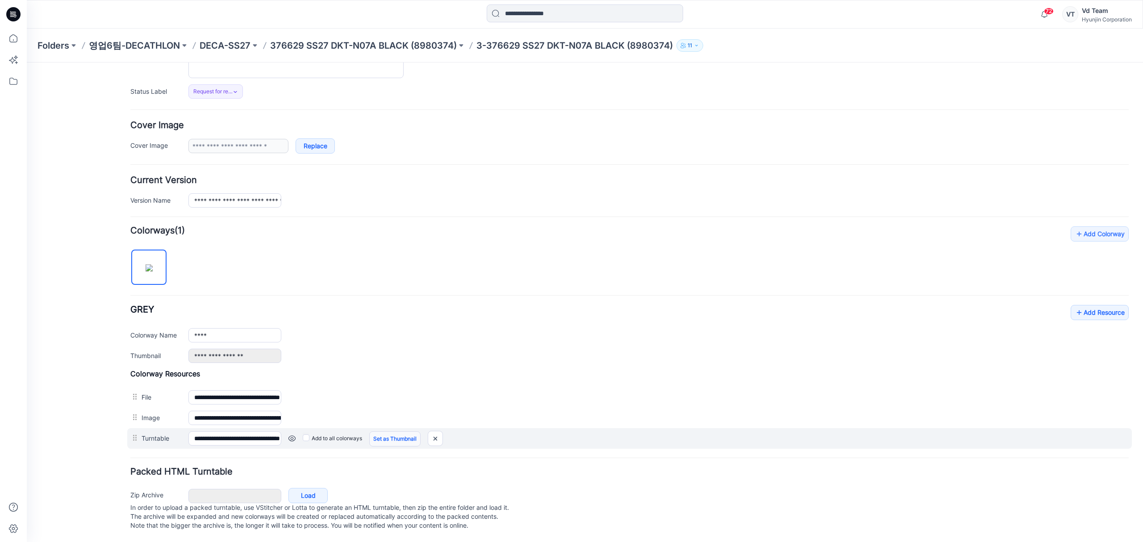
type input "**********"
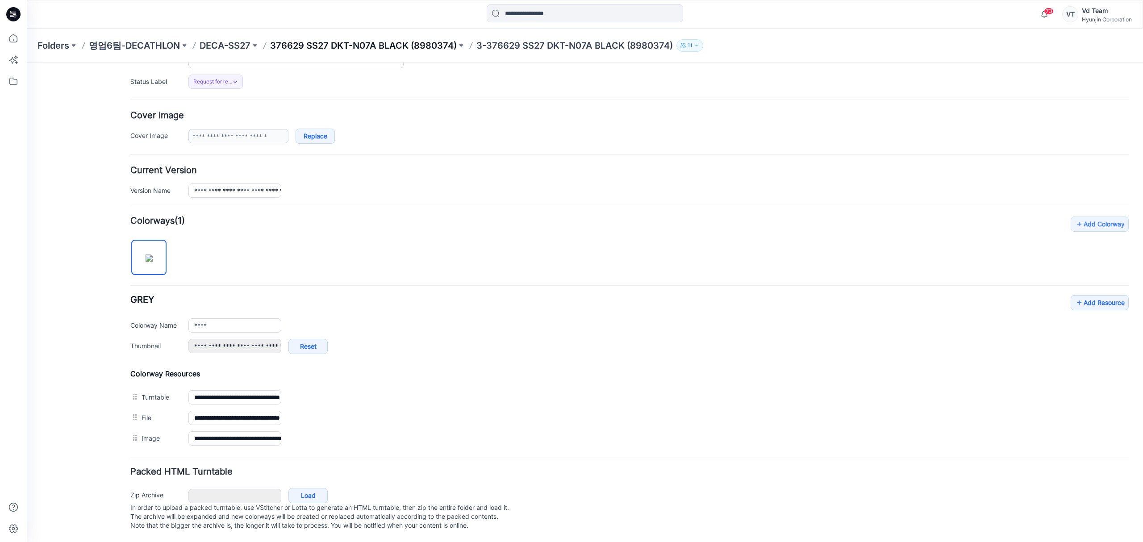
click at [336, 47] on p "376629 SS27 DKT-N07A BLACK (8980374)" at bounding box center [363, 45] width 187 height 13
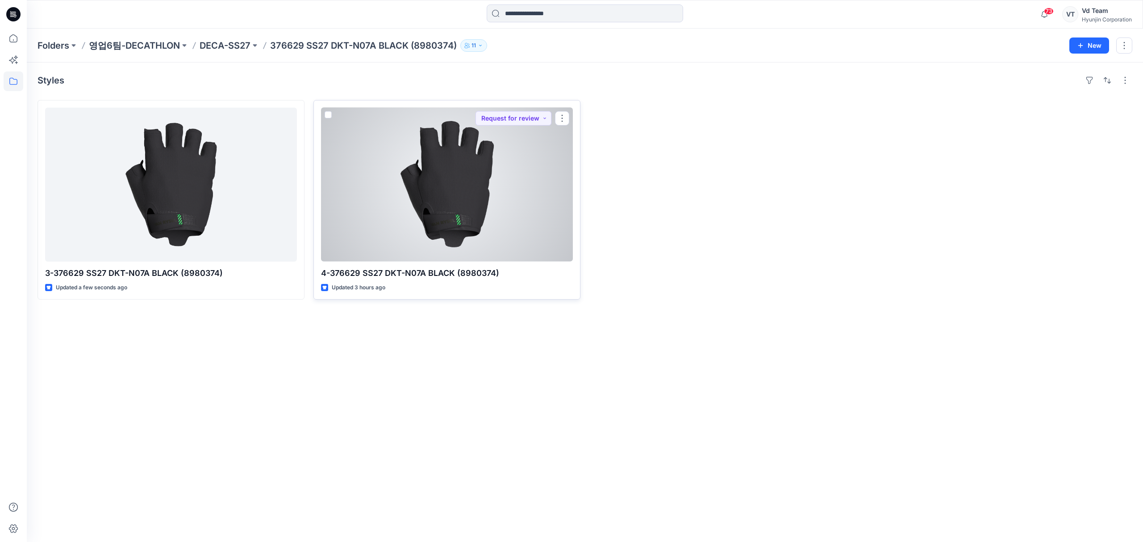
click at [407, 230] on div at bounding box center [447, 185] width 252 height 154
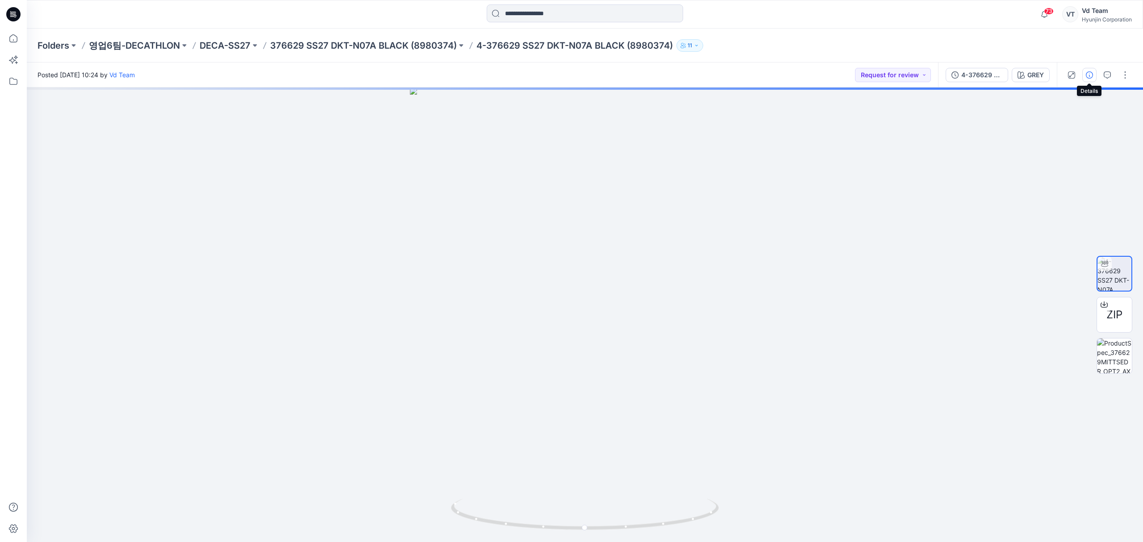
click at [1090, 71] on icon "button" at bounding box center [1089, 74] width 7 height 7
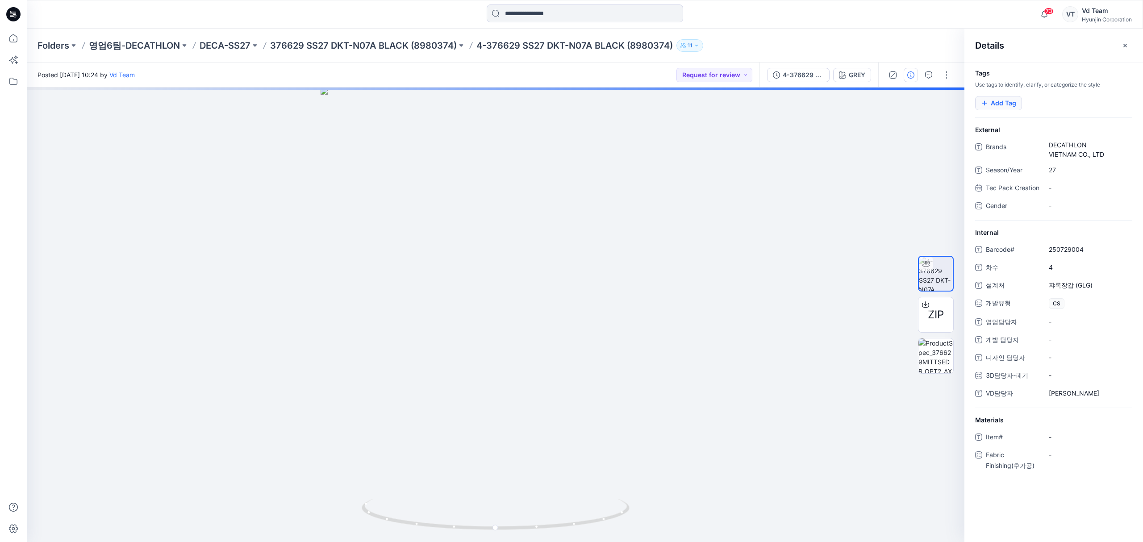
click at [1013, 99] on button "Add Tag" at bounding box center [998, 103] width 47 height 14
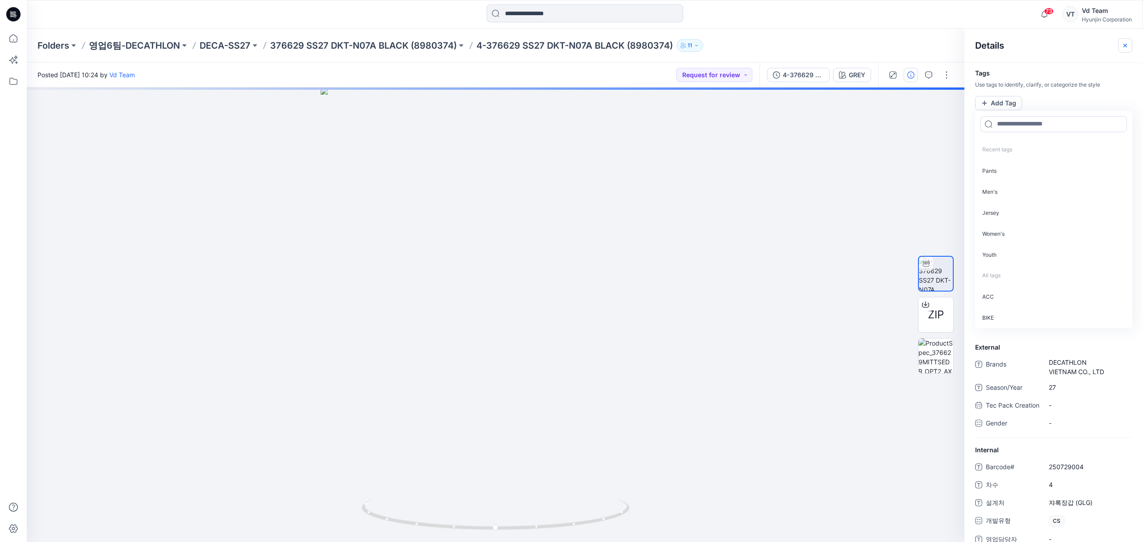
click at [1132, 47] on button "button" at bounding box center [1125, 45] width 14 height 14
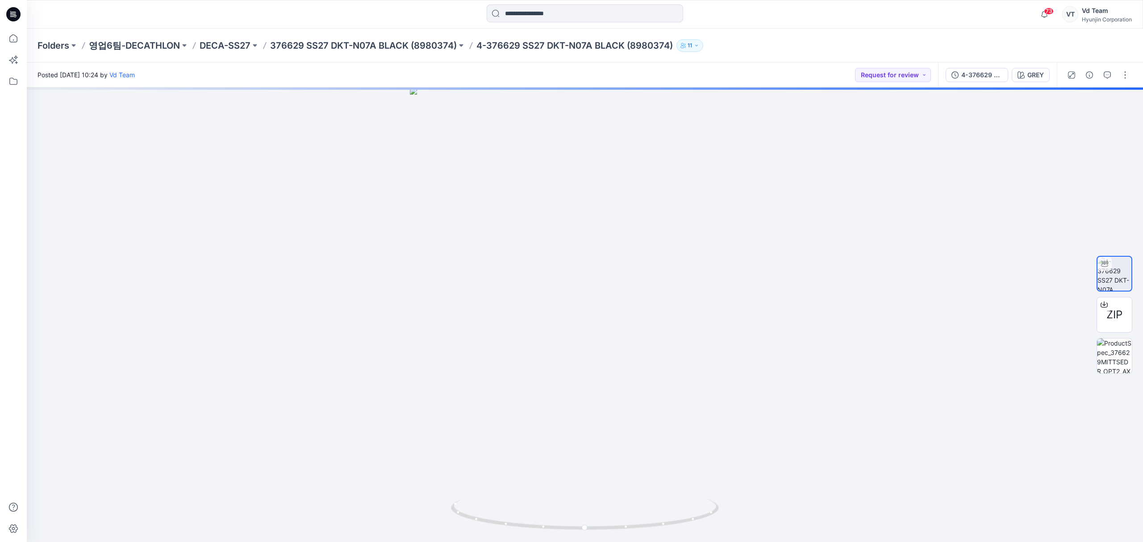
click at [369, 52] on div "Folders 영업6팀-DECATHLON DECA-SS27 376629 SS27 DKT-N07A BLACK (8980374) 4-376629 …" at bounding box center [585, 46] width 1116 height 34
click at [370, 44] on p "376629 SS27 DKT-N07A BLACK (8980374)" at bounding box center [363, 45] width 187 height 13
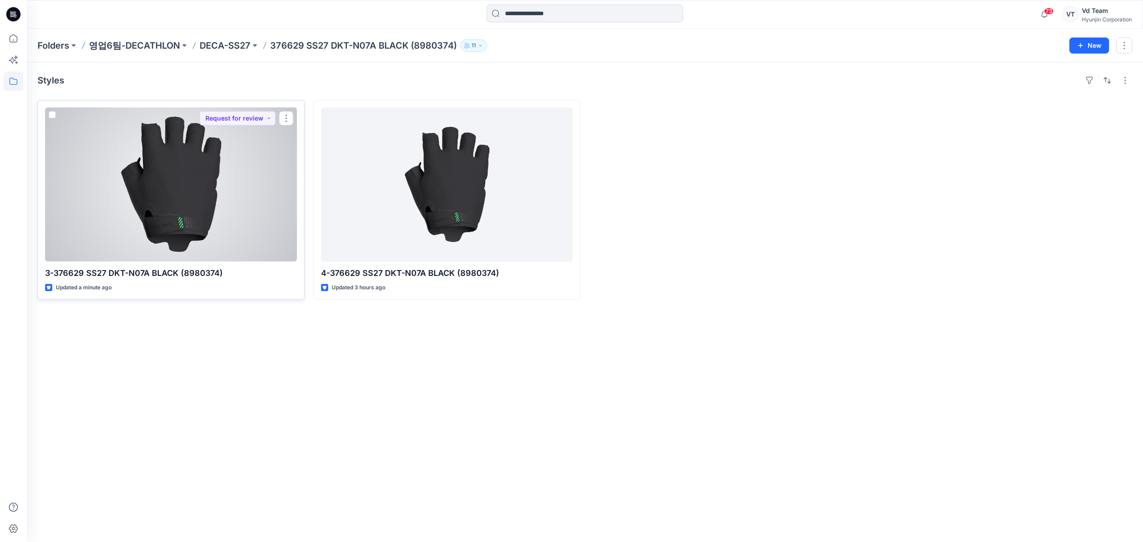
click at [244, 183] on div at bounding box center [171, 185] width 252 height 154
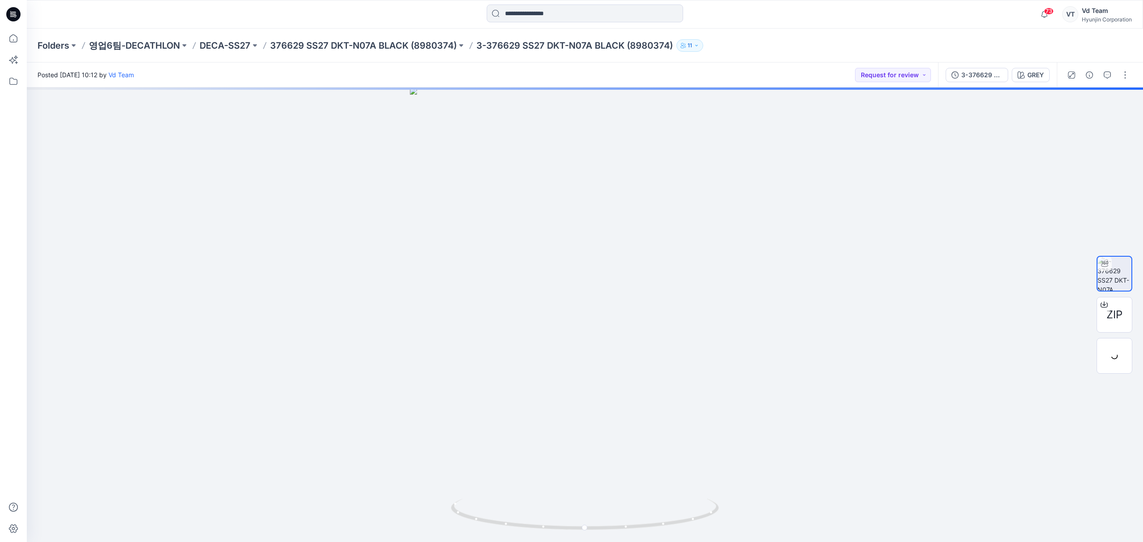
click at [1124, 84] on div at bounding box center [1098, 75] width 83 height 25
click at [1128, 74] on button "button" at bounding box center [1125, 75] width 14 height 14
click at [1087, 115] on button "Edit" at bounding box center [1088, 121] width 82 height 17
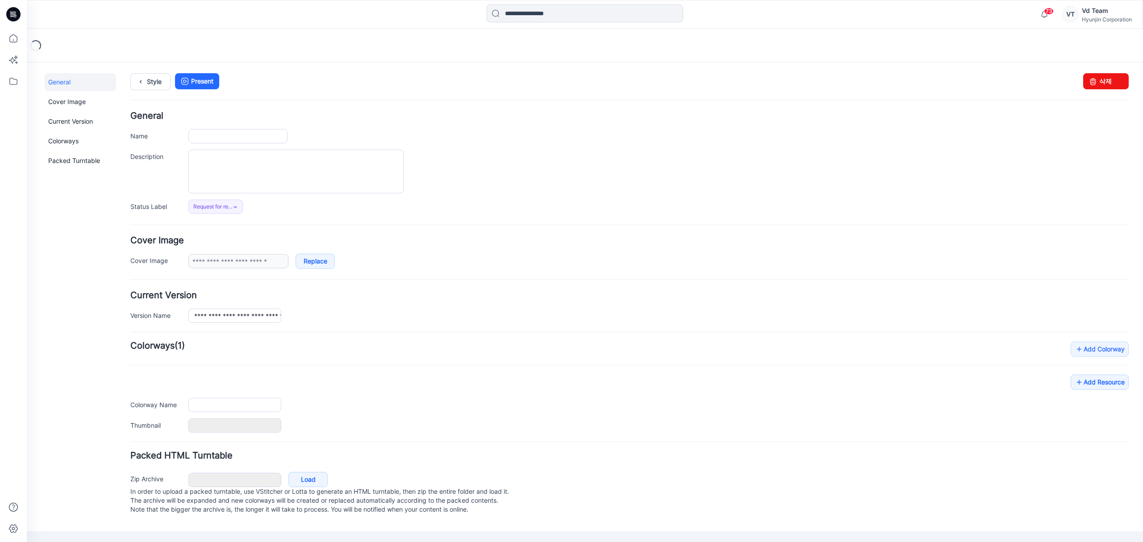
type input "**********"
type input "****"
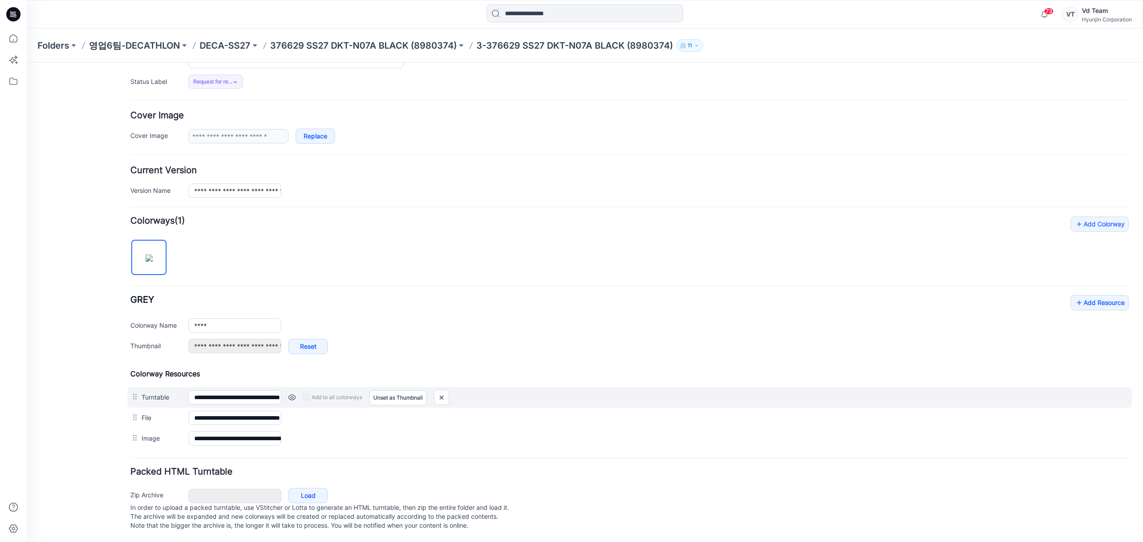
scroll to position [138, 0]
click at [440, 390] on img at bounding box center [441, 397] width 14 height 15
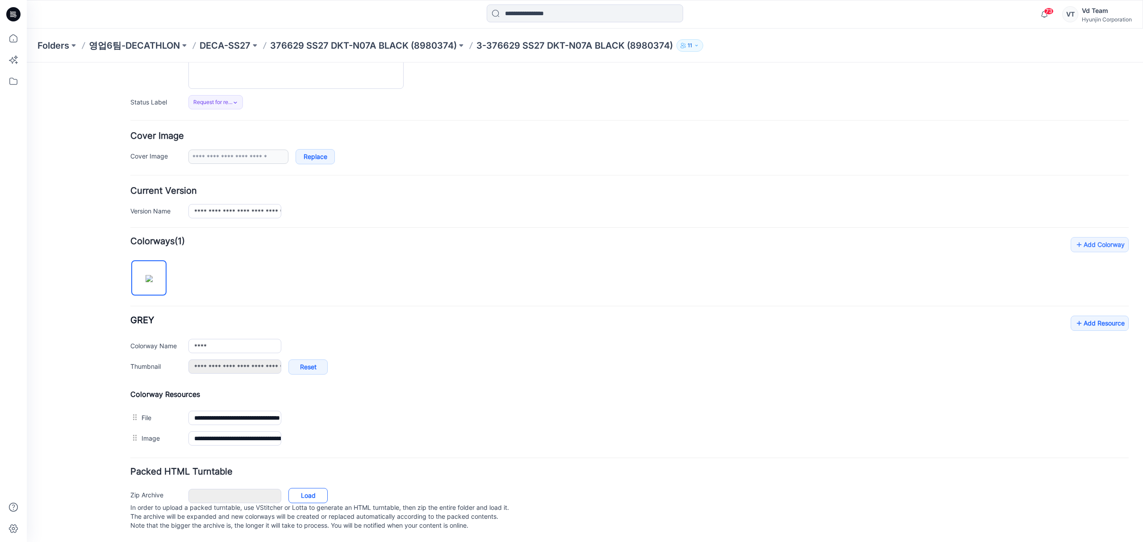
click at [303, 488] on link "Load" at bounding box center [307, 495] width 39 height 15
type input "**********"
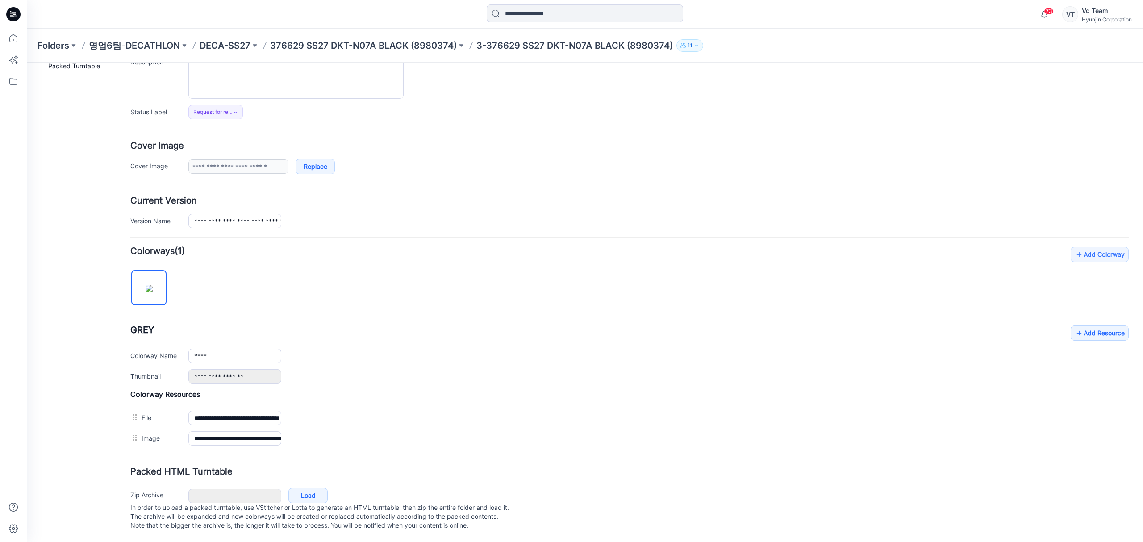
scroll to position [107, 0]
click at [62, 343] on div "General Cover Image Current Version Colorways Packed Turntable" at bounding box center [80, 260] width 71 height 563
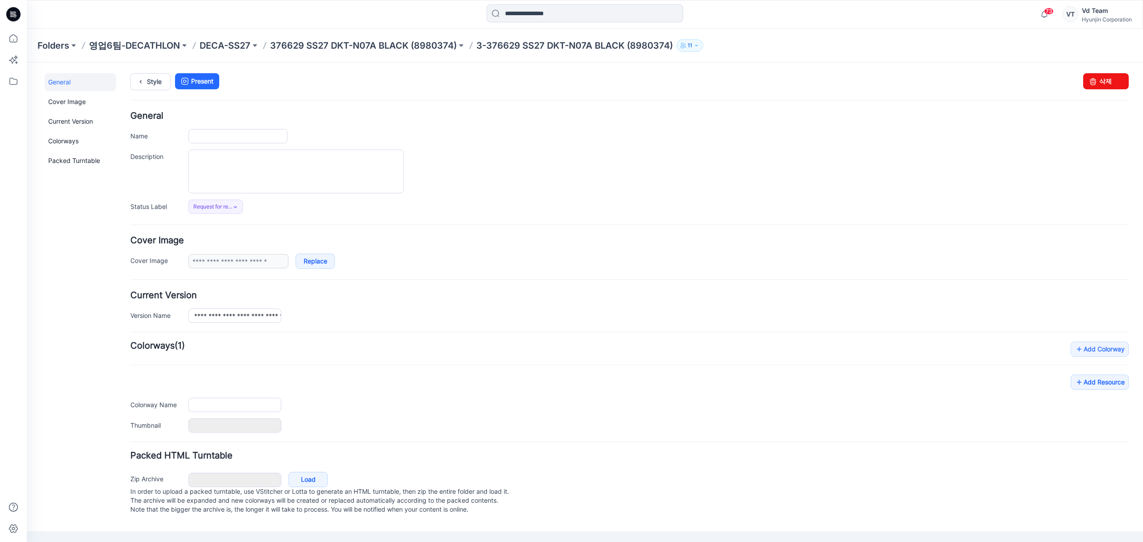
type input "**********"
type input "****"
type input "**********"
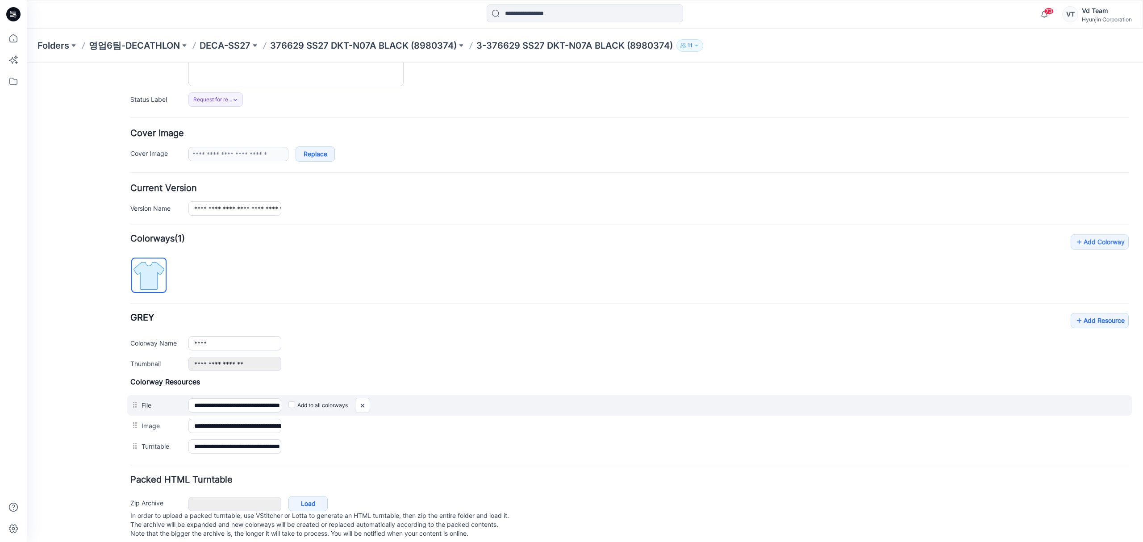
scroll to position [119, 0]
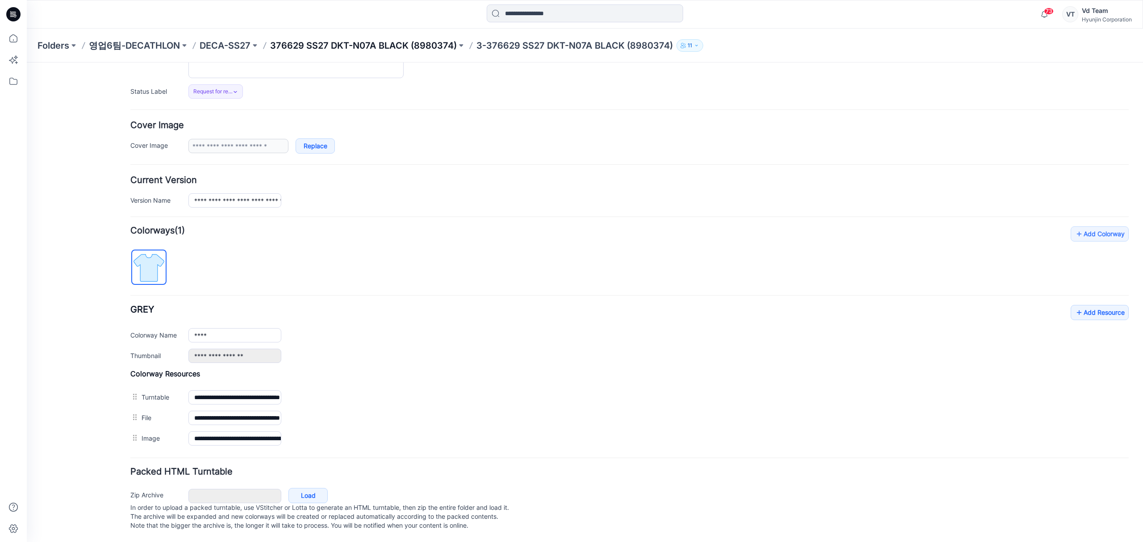
click at [393, 39] on p "376629 SS27 DKT-N07A BLACK (8980374)" at bounding box center [363, 45] width 187 height 13
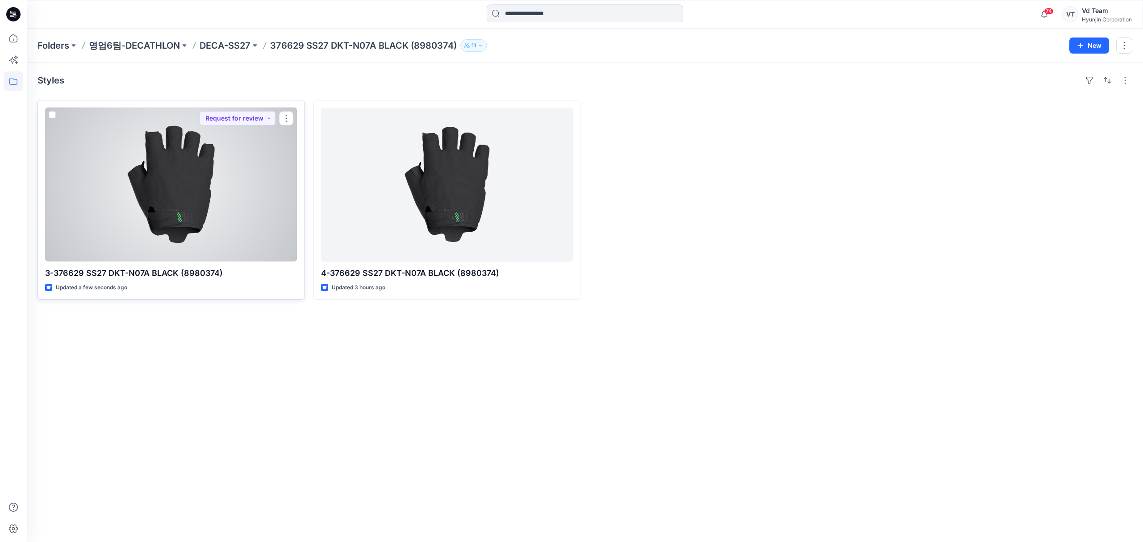
click at [190, 224] on div at bounding box center [171, 185] width 252 height 154
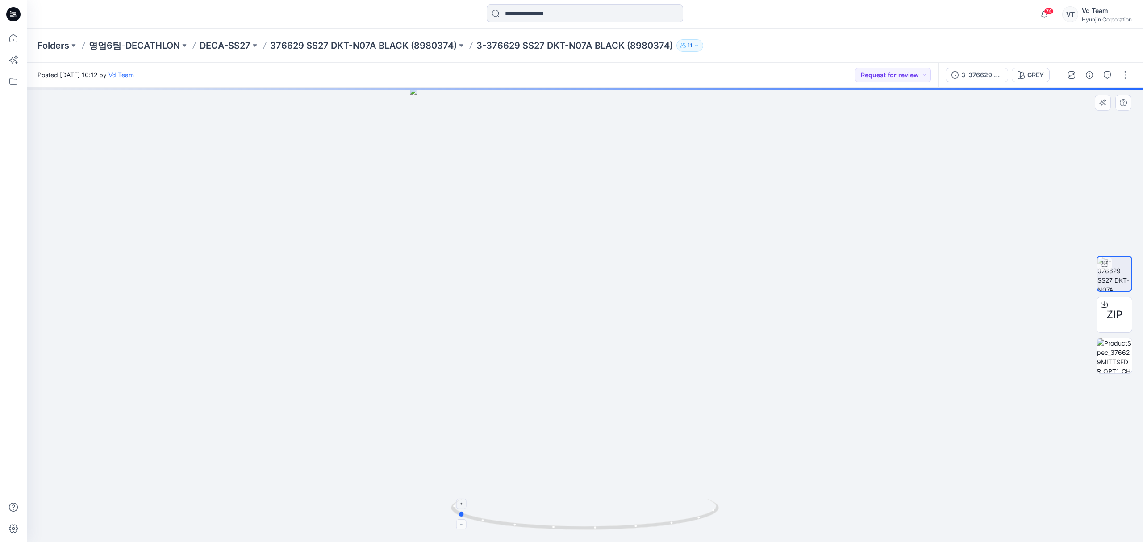
drag, startPoint x: 570, startPoint y: 528, endPoint x: 700, endPoint y: 505, distance: 132.3
click at [700, 505] on icon at bounding box center [586, 515] width 270 height 33
click at [317, 41] on p "376629 SS27 DKT-N07A BLACK (8980374)" at bounding box center [363, 45] width 187 height 13
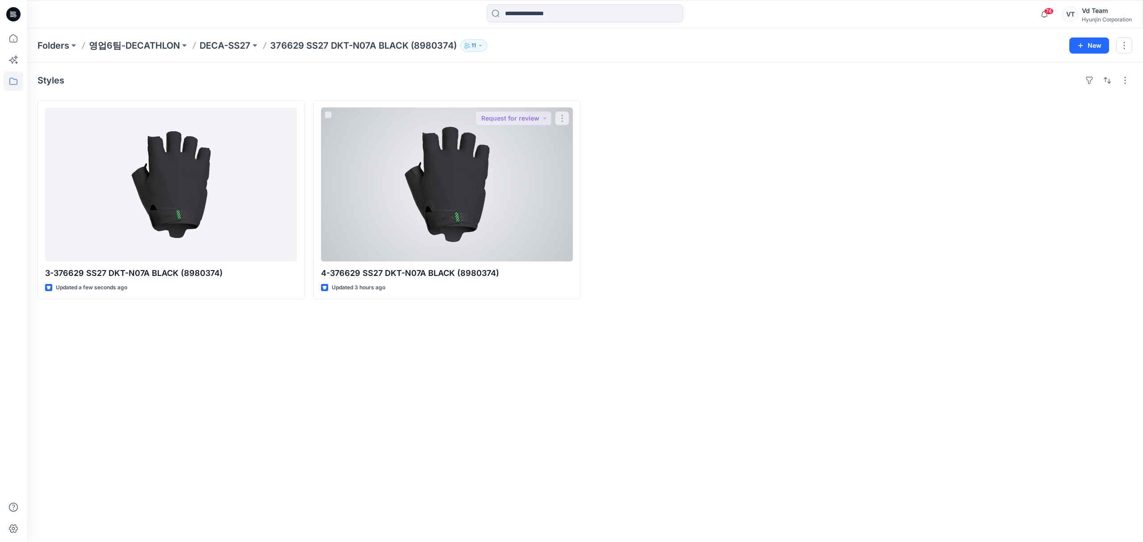
click at [748, 199] on div at bounding box center [722, 200] width 267 height 200
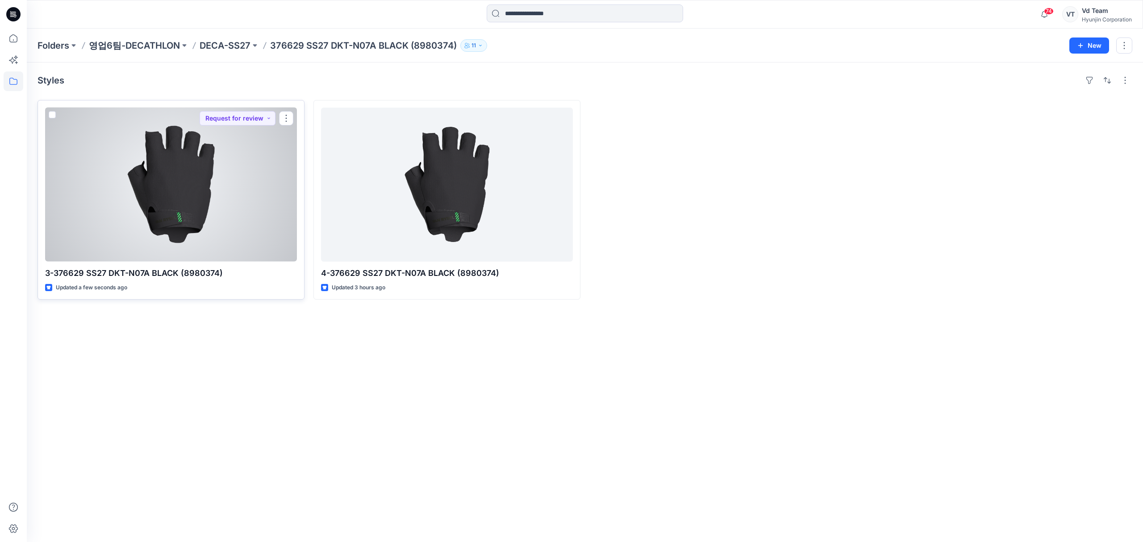
click at [208, 201] on div at bounding box center [171, 185] width 252 height 154
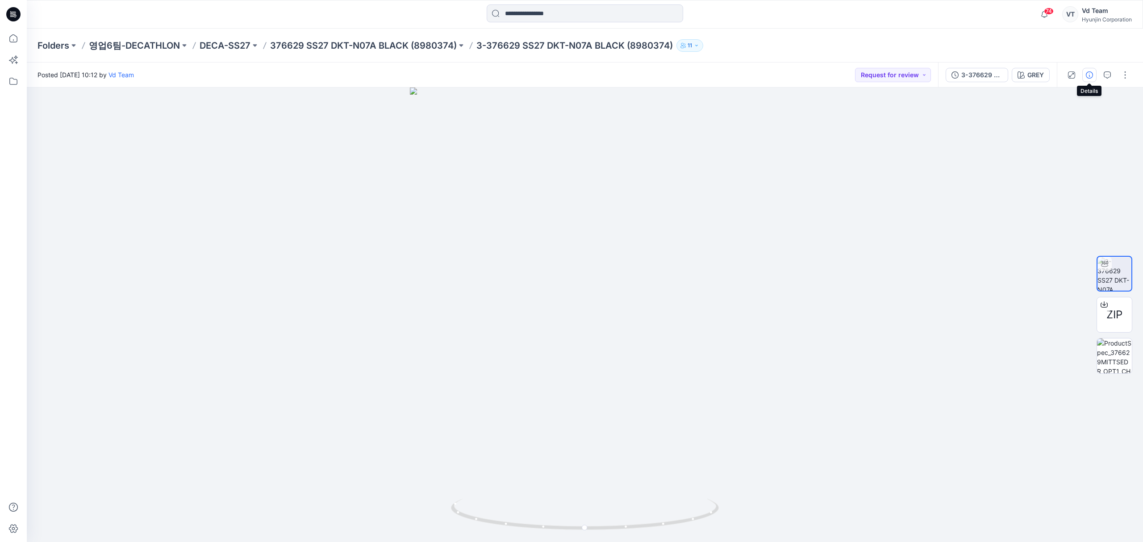
click at [1092, 74] on icon "button" at bounding box center [1089, 74] width 7 height 7
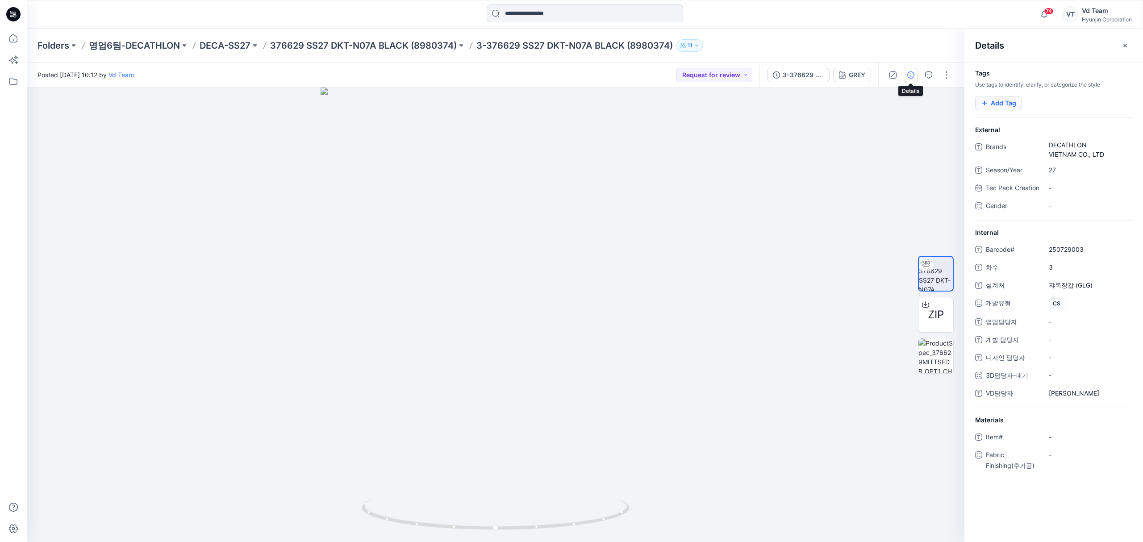
click at [1006, 103] on button "Add Tag" at bounding box center [998, 103] width 47 height 14
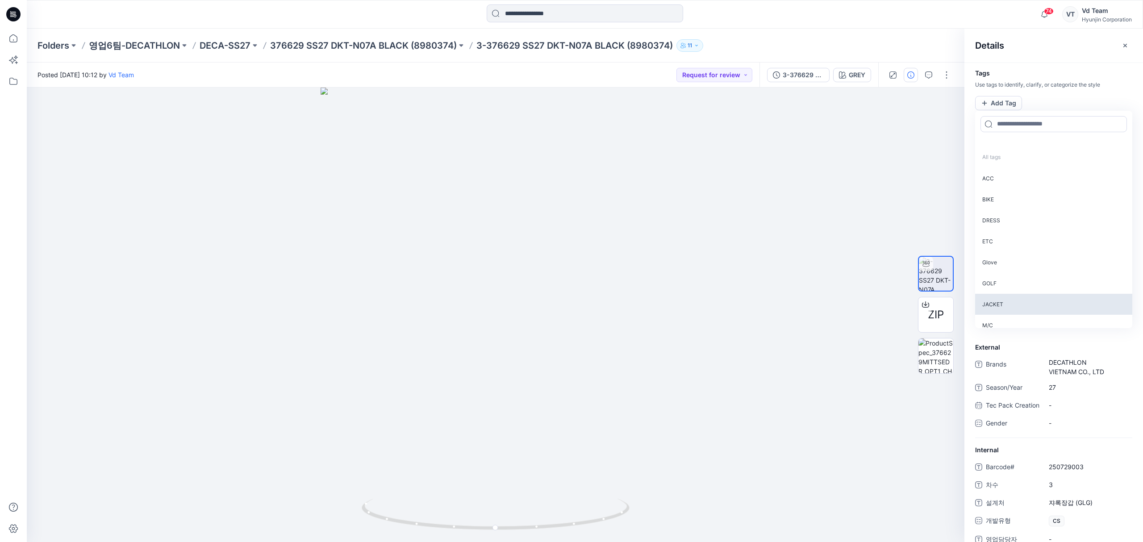
scroll to position [119, 0]
click at [1013, 263] on p "Glove" at bounding box center [1053, 261] width 157 height 21
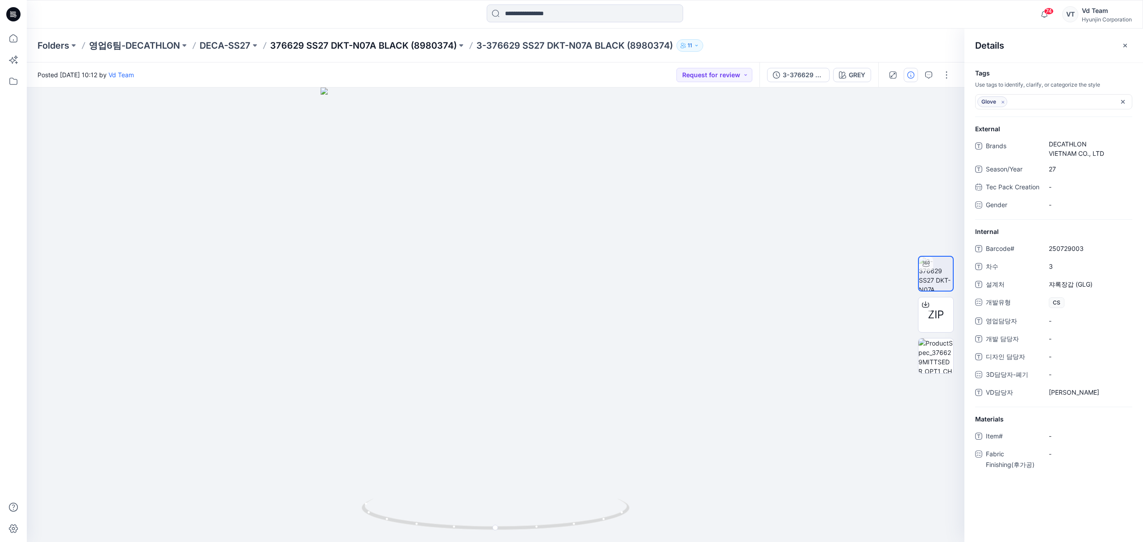
click at [394, 44] on p "376629 SS27 DKT-N07A BLACK (8980374)" at bounding box center [363, 45] width 187 height 13
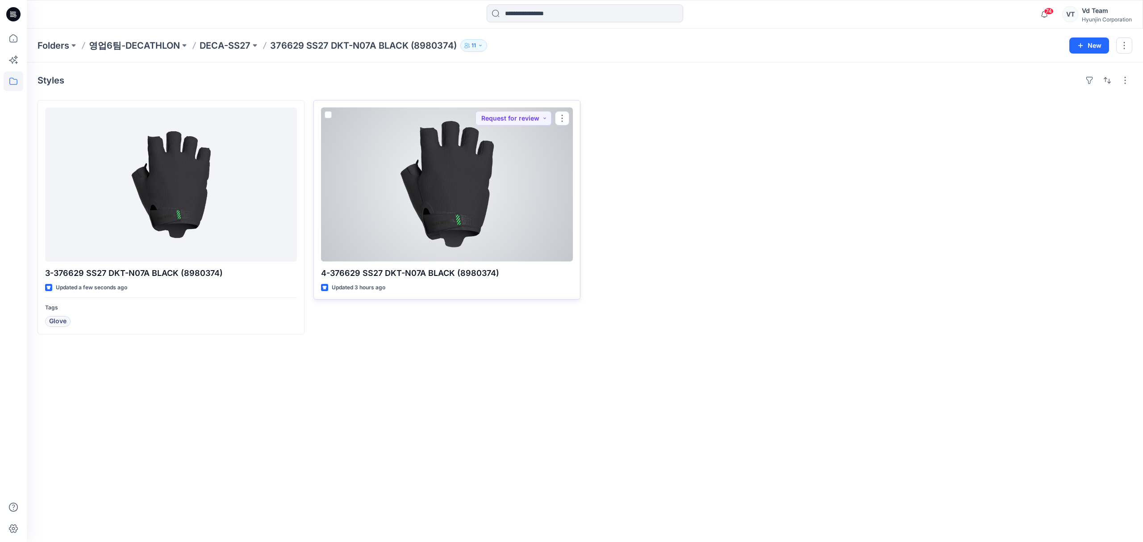
click at [477, 228] on div at bounding box center [447, 185] width 252 height 154
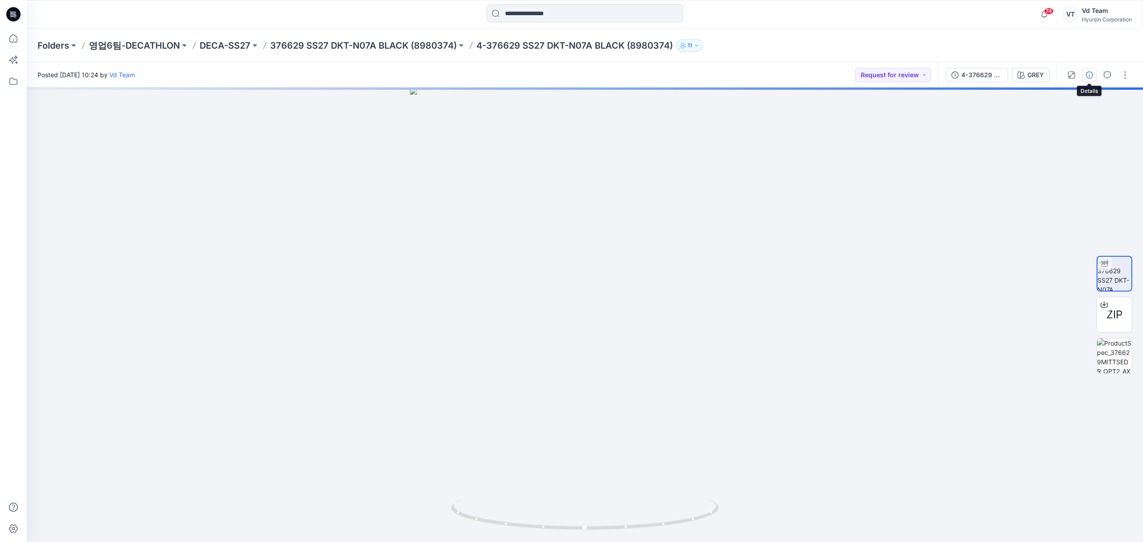
click at [1086, 76] on icon "button" at bounding box center [1089, 74] width 7 height 7
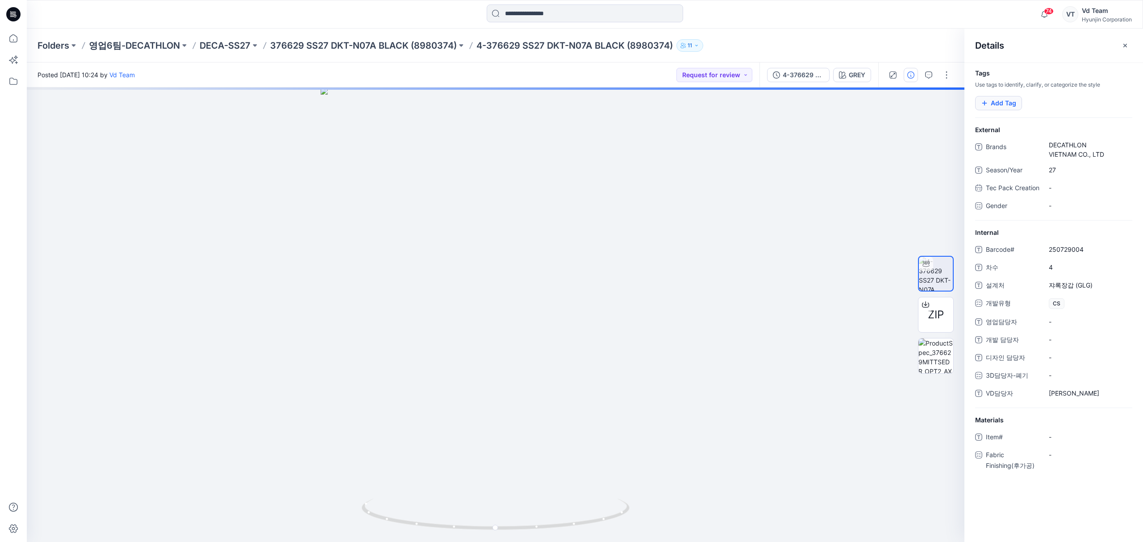
click at [993, 102] on button "Add Tag" at bounding box center [998, 103] width 47 height 14
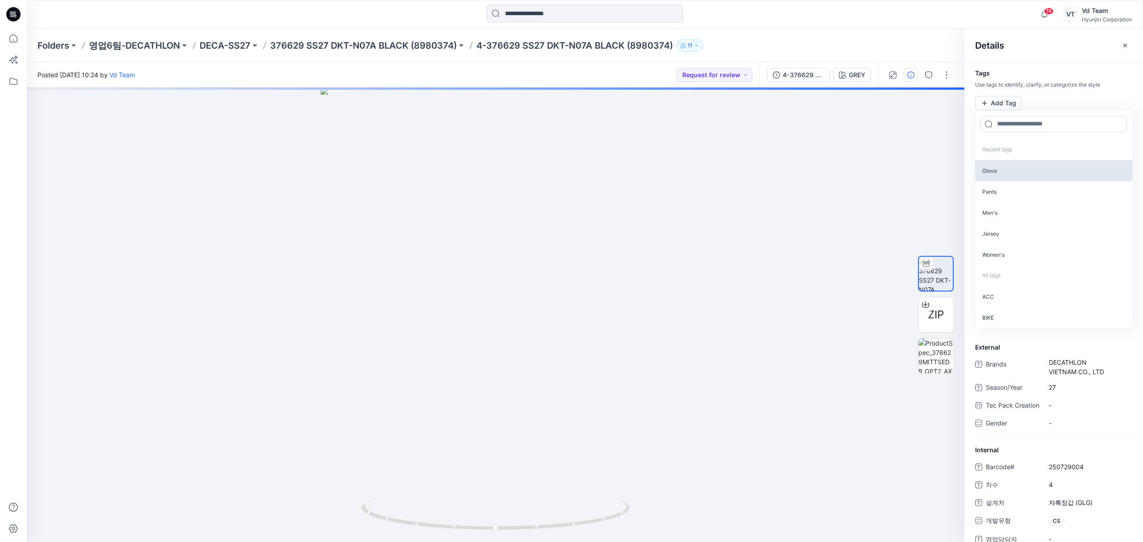
click at [1005, 172] on p "Glove" at bounding box center [1053, 170] width 157 height 21
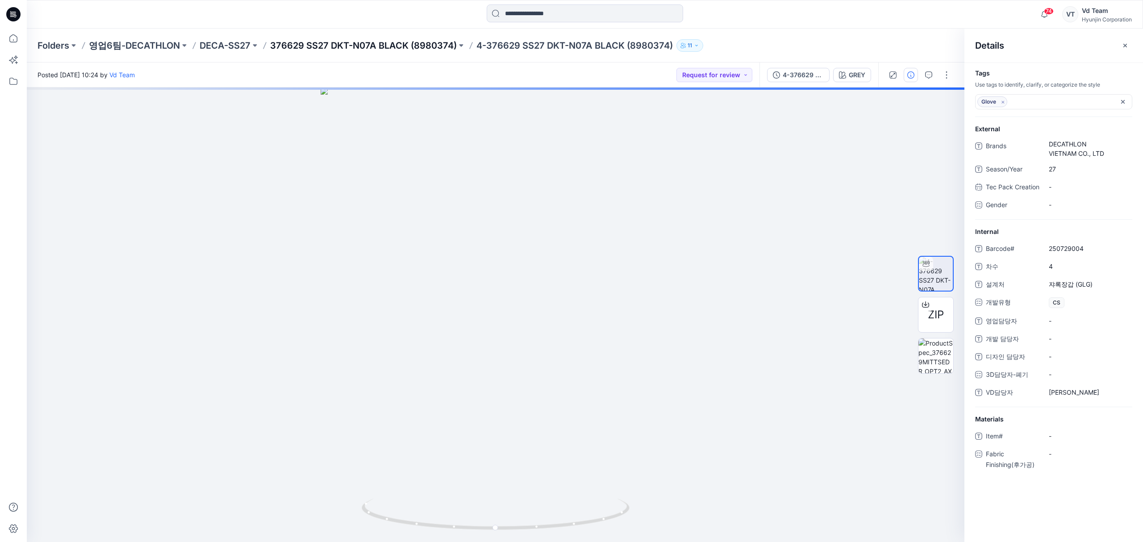
click at [332, 48] on p "376629 SS27 DKT-N07A BLACK (8980374)" at bounding box center [363, 45] width 187 height 13
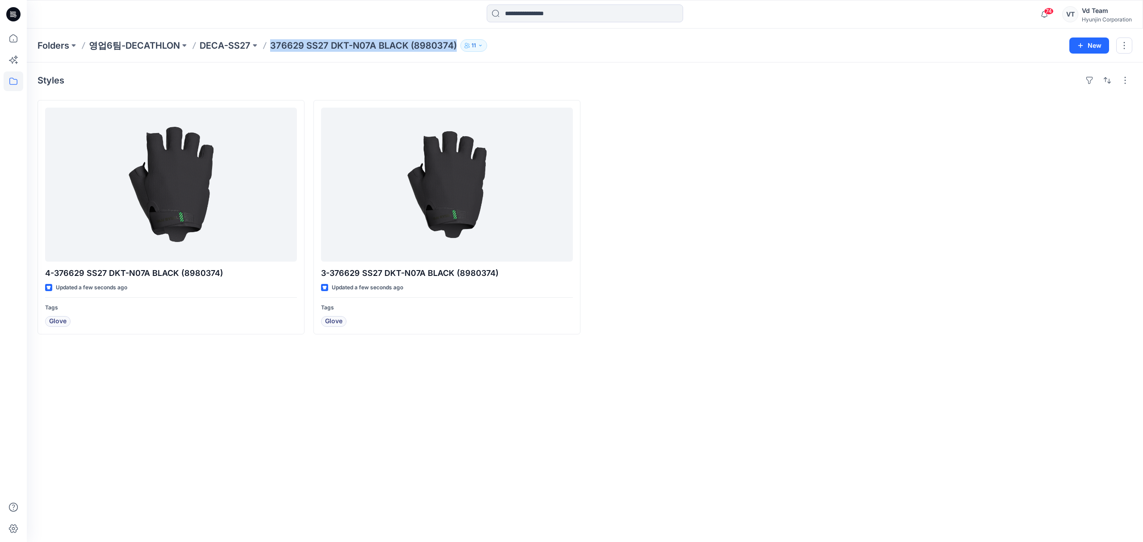
drag, startPoint x: 267, startPoint y: 43, endPoint x: 455, endPoint y: 41, distance: 188.0
click at [455, 41] on div "Folders 영업6팀-DECATHLON DECA-SS27 376629 SS27 DKT-N07A BLACK (8980374) 11" at bounding box center [550, 45] width 1025 height 13
click at [343, 455] on div "Styles 4-376629 SS27 DKT-N07A BLACK (8980374) Updated a minute ago Tags Glove 3…" at bounding box center [585, 303] width 1116 height 480
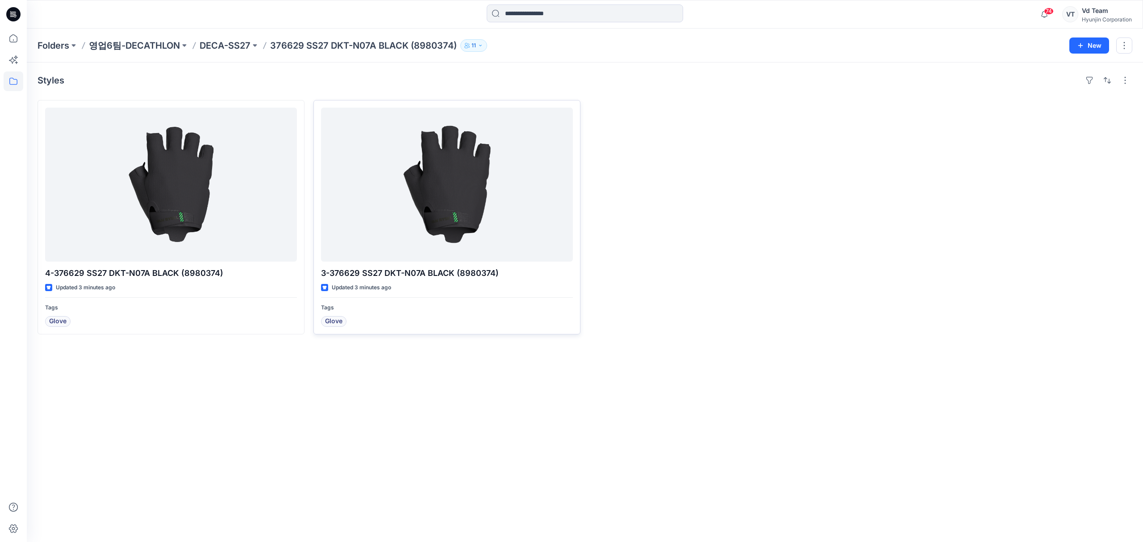
drag, startPoint x: 521, startPoint y: 424, endPoint x: 505, endPoint y: 214, distance: 210.5
click at [524, 413] on div "Styles 4-376629 SS27 DKT-N07A BLACK (8980374) Updated 3 minutes ago Tags Glove …" at bounding box center [585, 303] width 1116 height 480
click at [211, 381] on div "Styles 4-376629 SS27 DKT-N07A BLACK (8980374) Updated 12 minutes ago Tags Glove…" at bounding box center [585, 303] width 1116 height 480
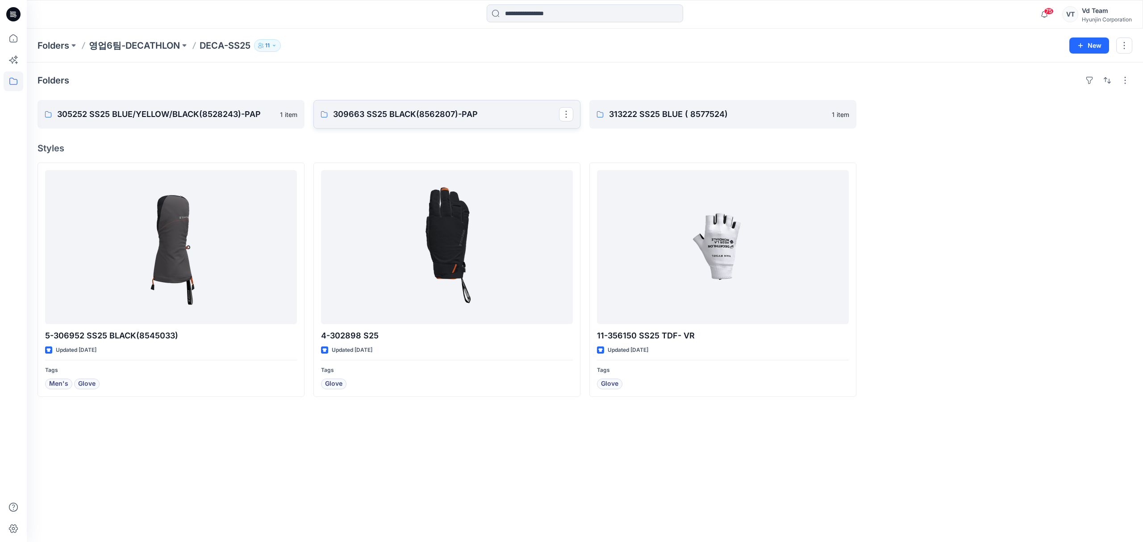
click at [426, 118] on p "309663 SS25 BLACK(8562807)-PAP" at bounding box center [446, 114] width 226 height 13
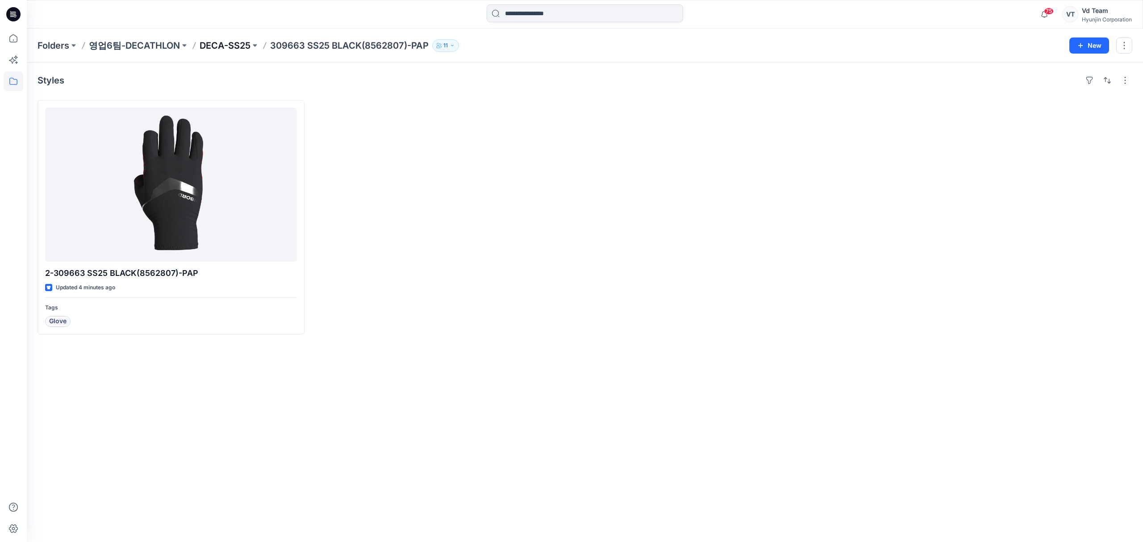
click at [224, 49] on p "DECA-SS25" at bounding box center [225, 45] width 51 height 13
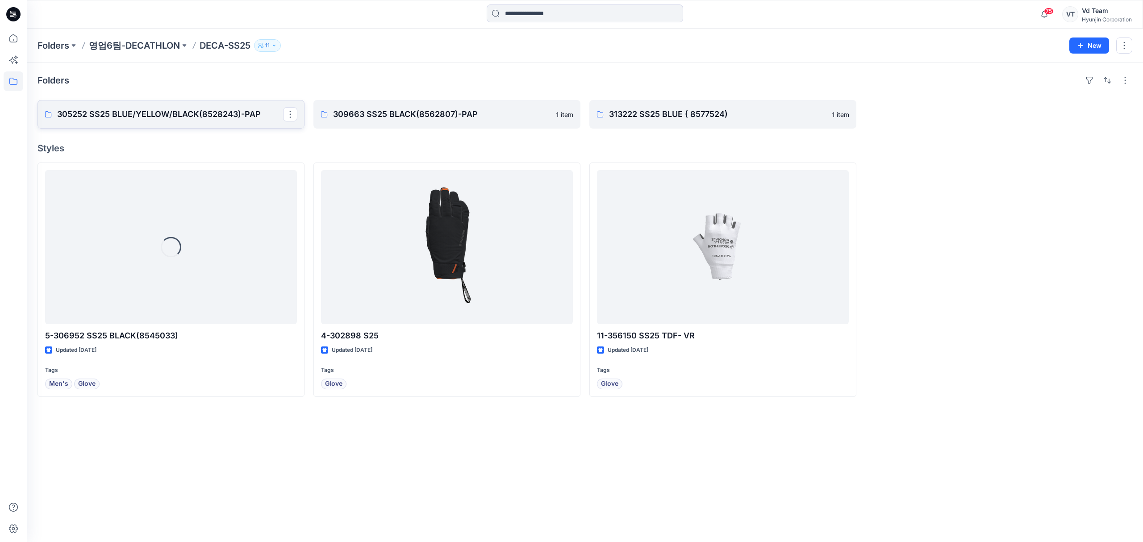
click at [213, 122] on link "305252 SS25 BLUE/YELLOW/BLACK(8528243)-PAP" at bounding box center [171, 114] width 267 height 29
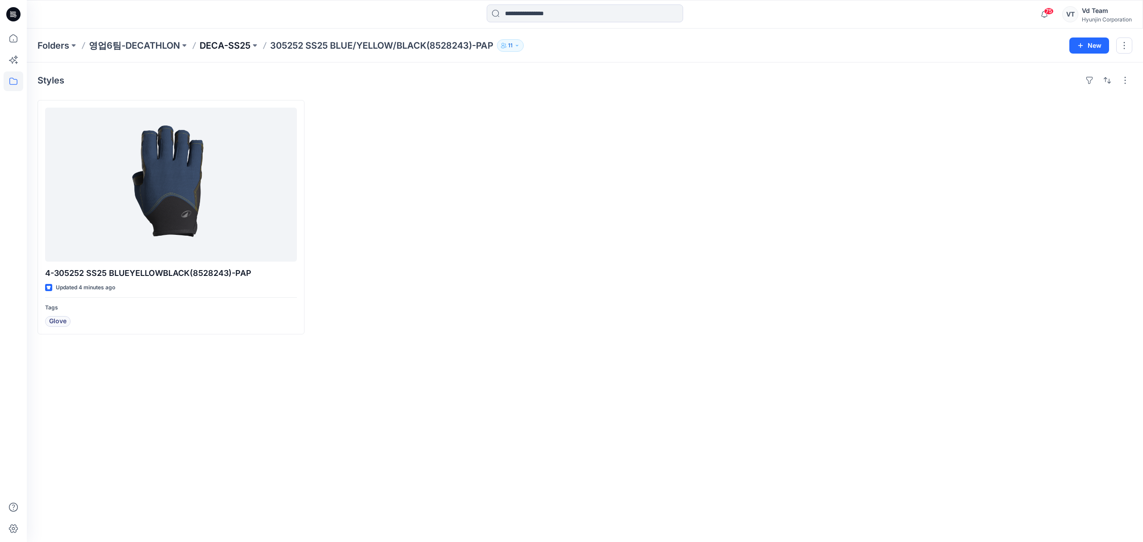
click at [240, 46] on p "DECA-SS25" at bounding box center [225, 45] width 51 height 13
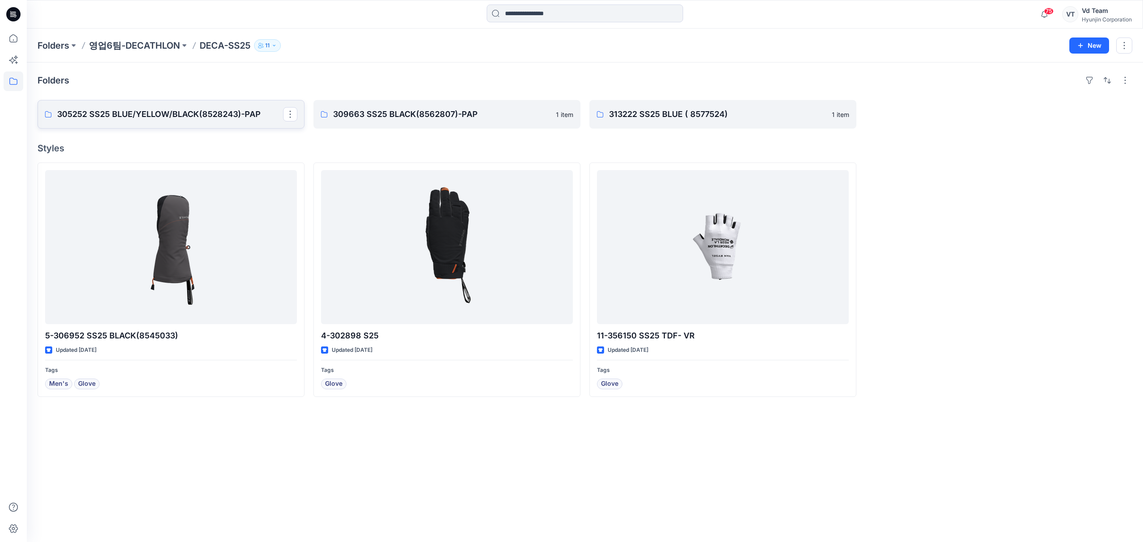
click at [219, 122] on link "305252 SS25 BLUE/YELLOW/BLACK(8528243)-PAP" at bounding box center [171, 114] width 267 height 29
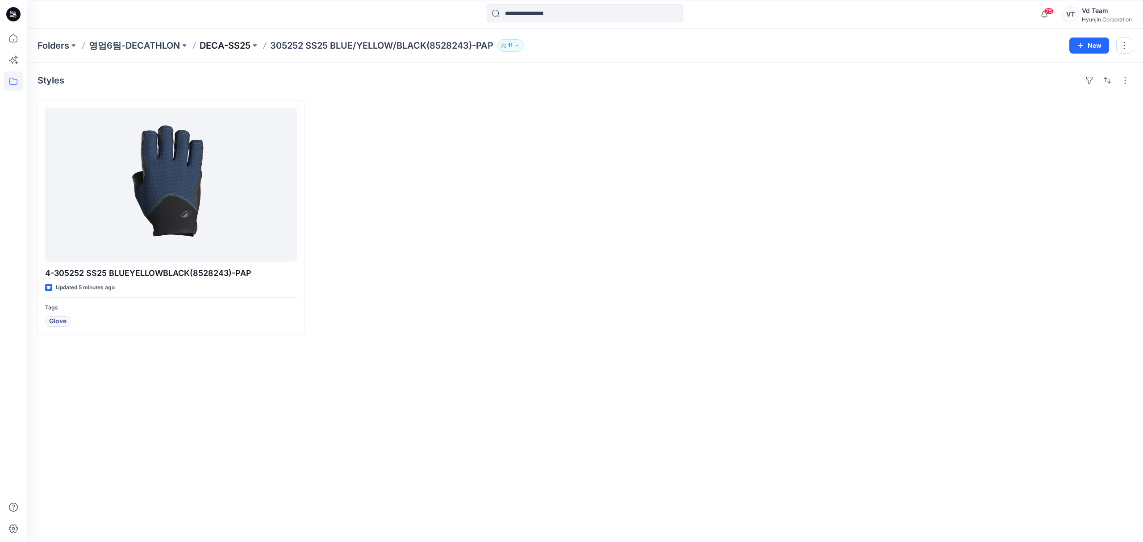
click at [227, 45] on p "DECA-SS25" at bounding box center [225, 45] width 51 height 13
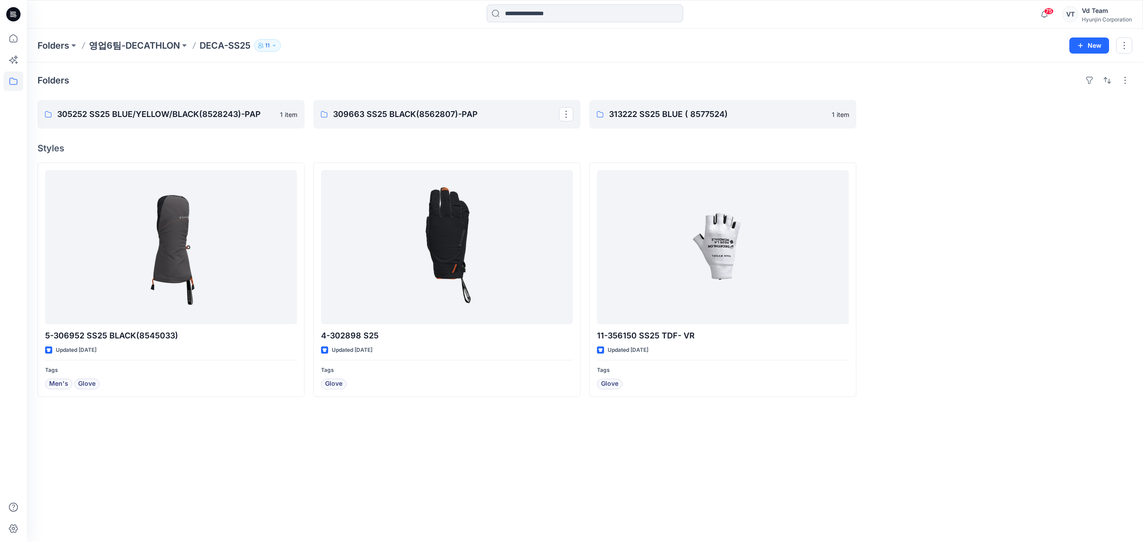
click at [401, 132] on div "Folders 305252 SS25 BLUE/YELLOW/BLACK(8528243)-PAP 1 item 309663 SS25 BLACK(856…" at bounding box center [585, 303] width 1116 height 480
click at [413, 119] on p "309663 SS25 BLACK(8562807)-PAP" at bounding box center [441, 114] width 217 height 13
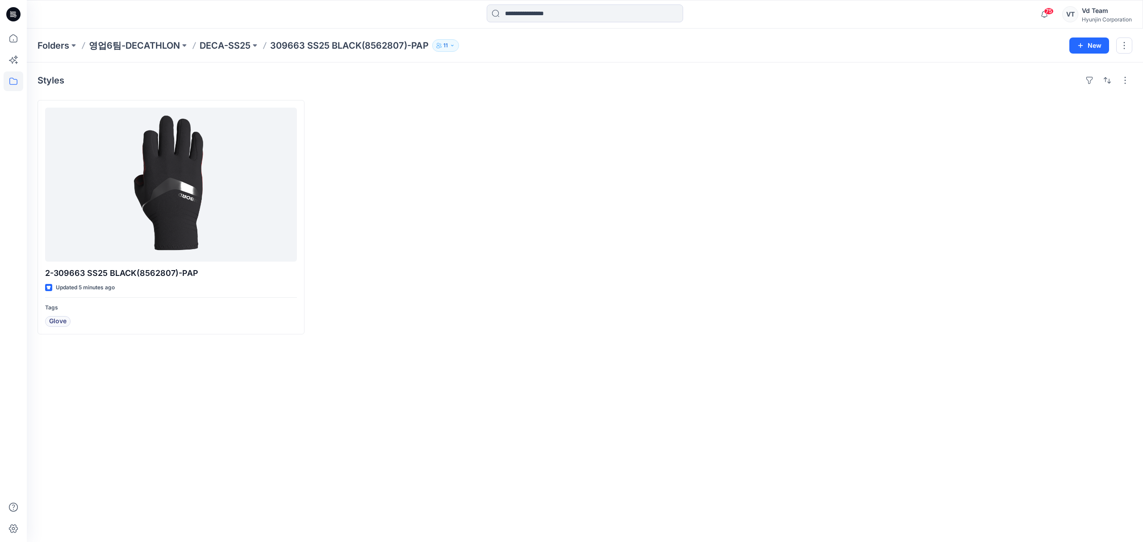
click at [387, 295] on div at bounding box center [446, 217] width 267 height 234
click at [227, 42] on p "DECA-SS25" at bounding box center [225, 45] width 51 height 13
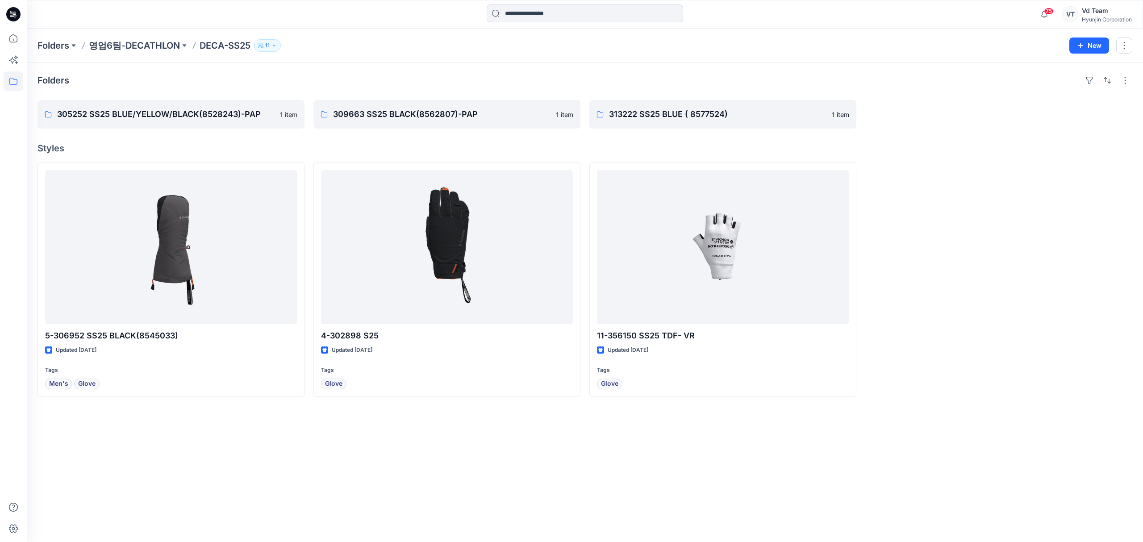
click at [965, 157] on div "Folders 305252 SS25 BLUE/YELLOW/BLACK(8528243)-PAP 1 item 309663 SS25 BLACK(856…" at bounding box center [585, 303] width 1116 height 480
click at [195, 118] on p "305252 SS25 BLUE/YELLOW/BLACK(8528243)-PAP" at bounding box center [170, 114] width 226 height 13
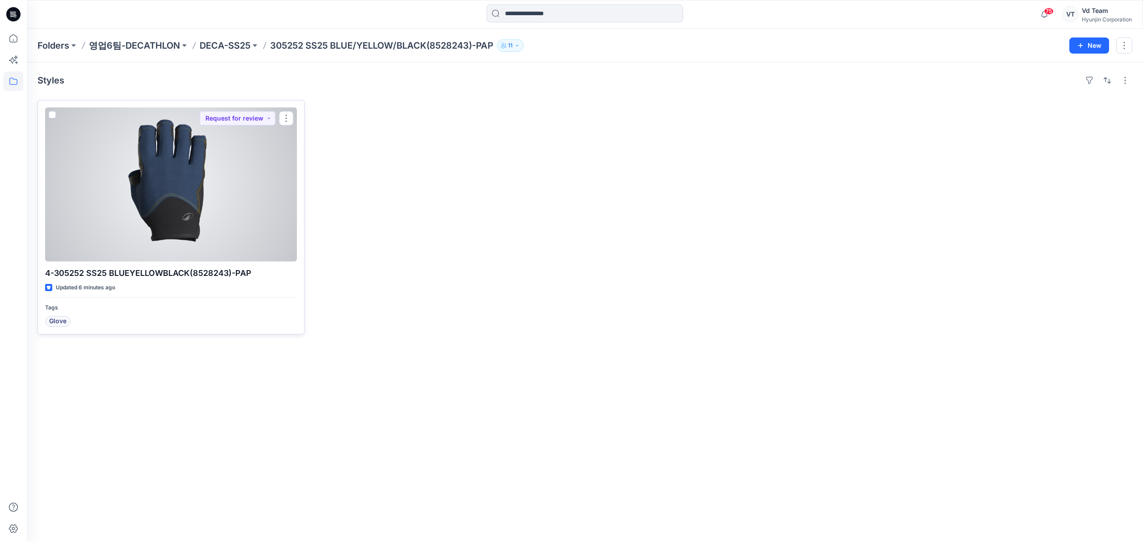
click at [185, 158] on div at bounding box center [171, 185] width 252 height 154
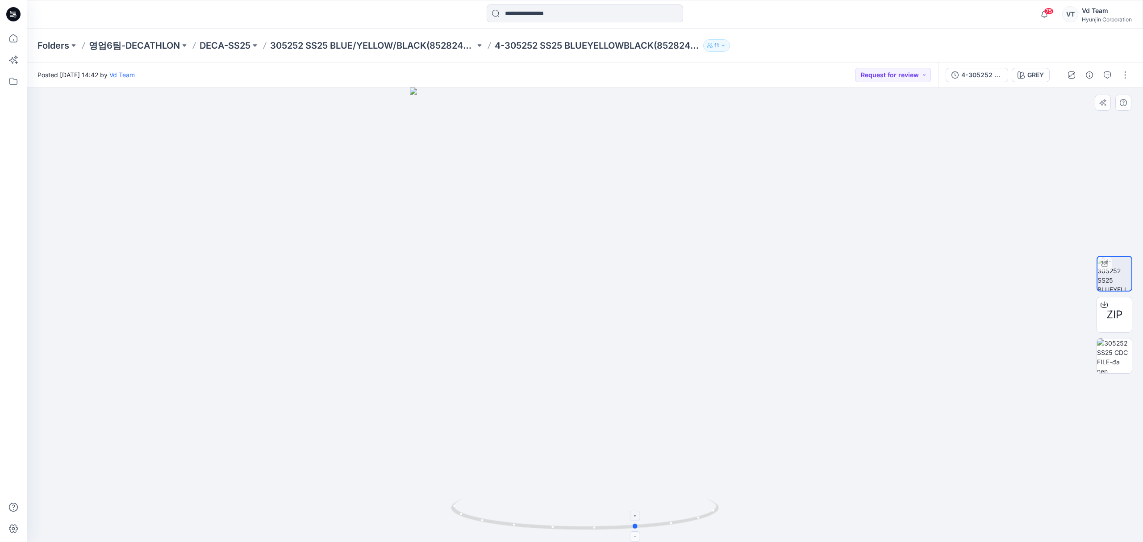
drag, startPoint x: 645, startPoint y: 517, endPoint x: 697, endPoint y: 513, distance: 52.4
click at [697, 513] on icon at bounding box center [586, 515] width 270 height 33
click at [422, 50] on p "305252 SS25 BLUE/YELLOW/BLACK(8528243)-PAP" at bounding box center [372, 45] width 205 height 13
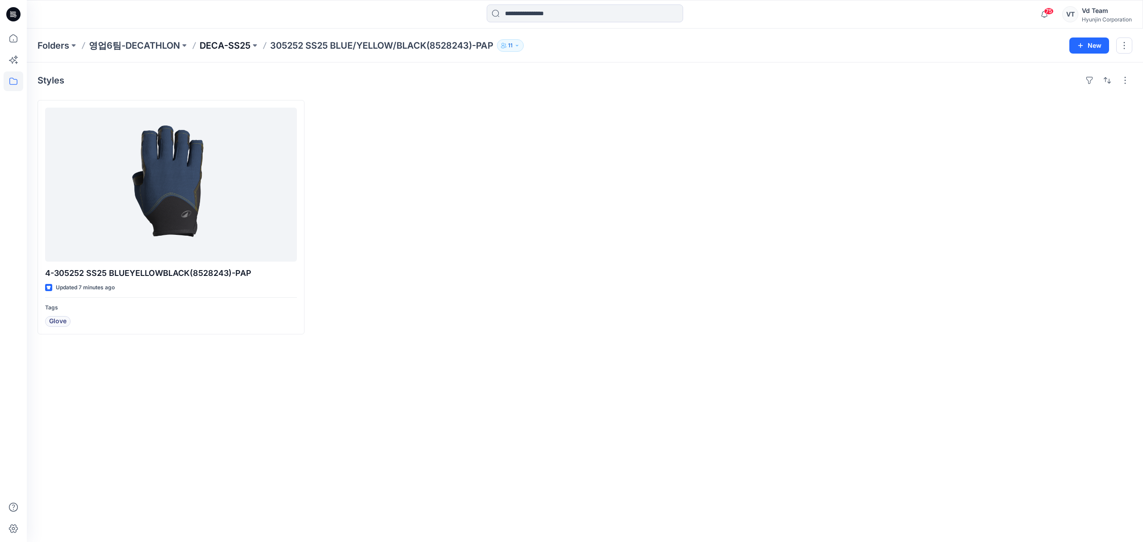
click at [229, 42] on p "DECA-SS25" at bounding box center [225, 45] width 51 height 13
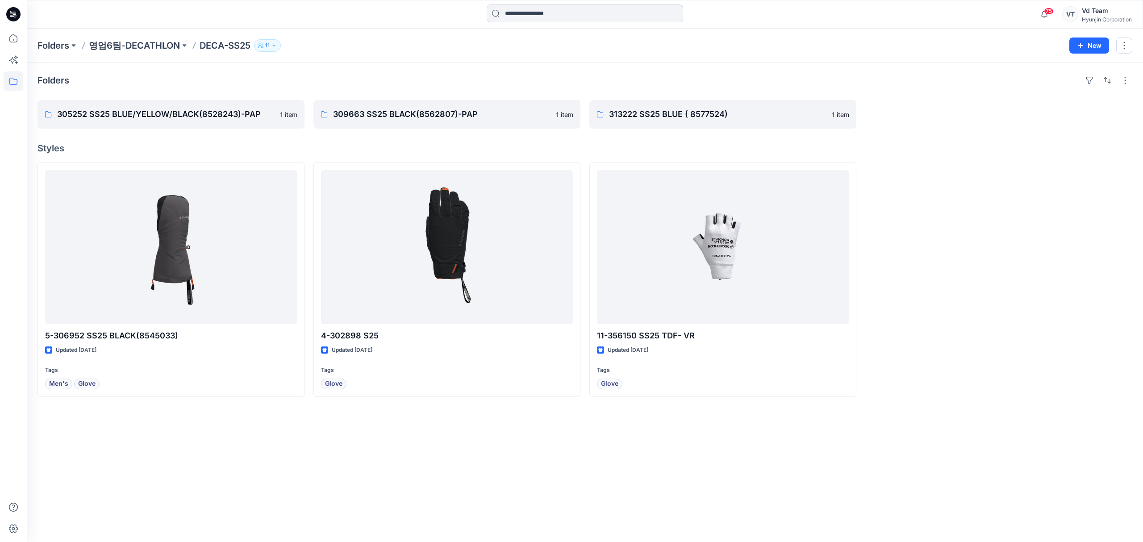
click at [906, 131] on div "Folders 305252 SS25 BLUE/YELLOW/BLACK(8528243)-PAP 1 item 309663 SS25 BLACK(856…" at bounding box center [585, 303] width 1116 height 480
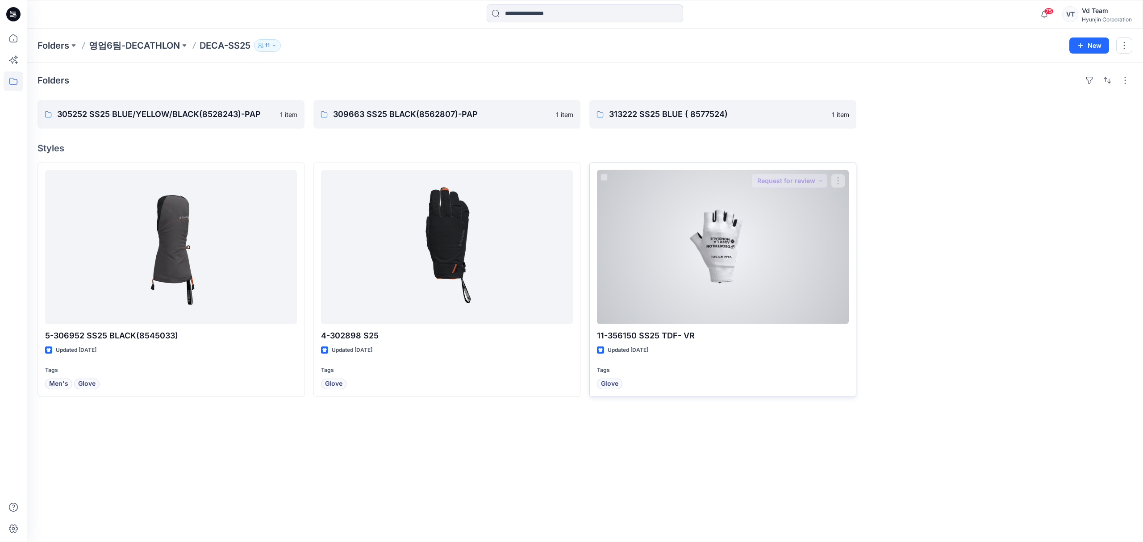
click at [667, 351] on div "Updated [DATE]" at bounding box center [723, 350] width 252 height 9
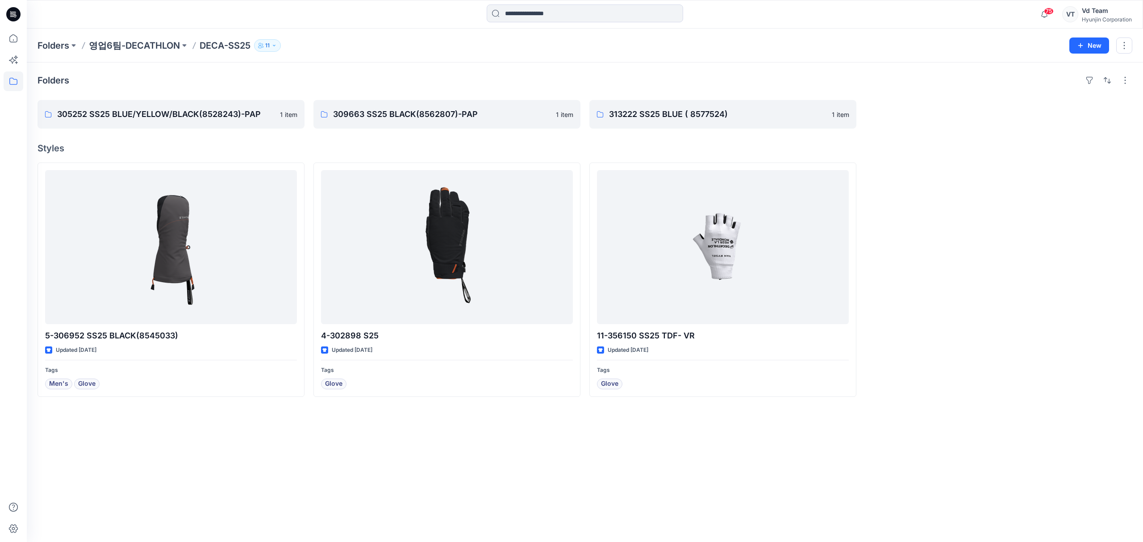
click at [931, 130] on div "Folders 305252 SS25 BLUE/YELLOW/BLACK(8528243)-PAP 1 item 309663 SS25 BLACK(856…" at bounding box center [585, 303] width 1116 height 480
click at [138, 104] on link "305252 SS25 BLUE/YELLOW/BLACK(8528243)-PAP" at bounding box center [171, 114] width 267 height 29
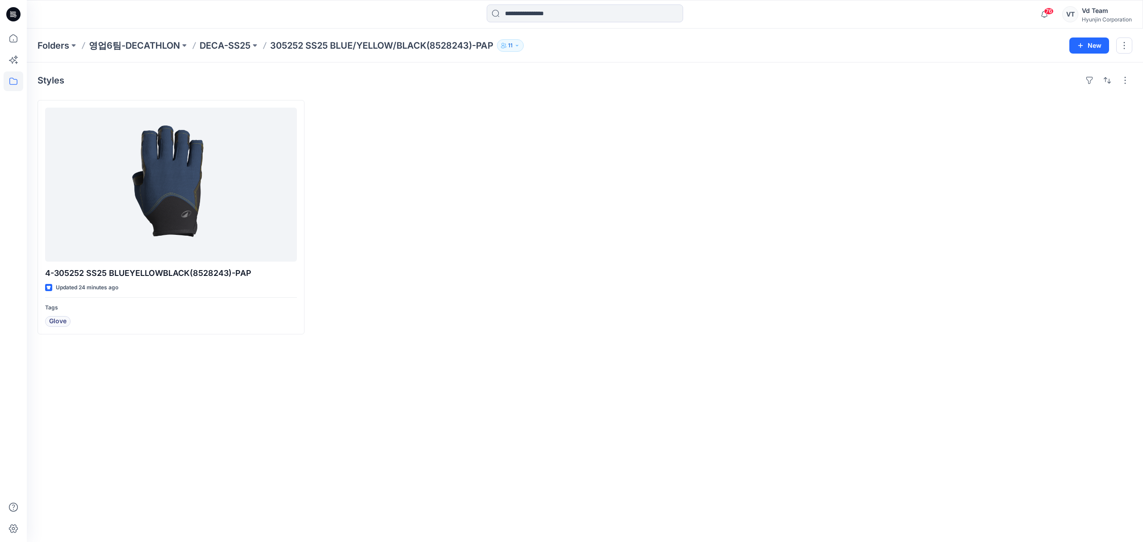
click at [214, 52] on div "Folders 영업6팀-DECATHLON DECA-SS25 305252 SS25 BLUE/YELLOW/BLACK(8528243)-PAP 11 …" at bounding box center [585, 46] width 1116 height 34
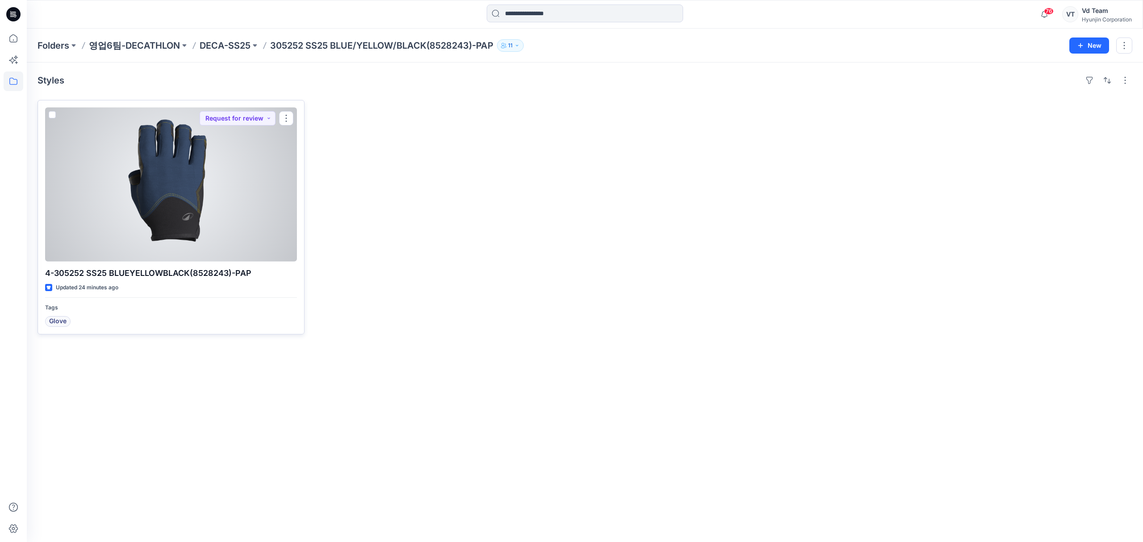
click at [236, 236] on div at bounding box center [171, 185] width 252 height 154
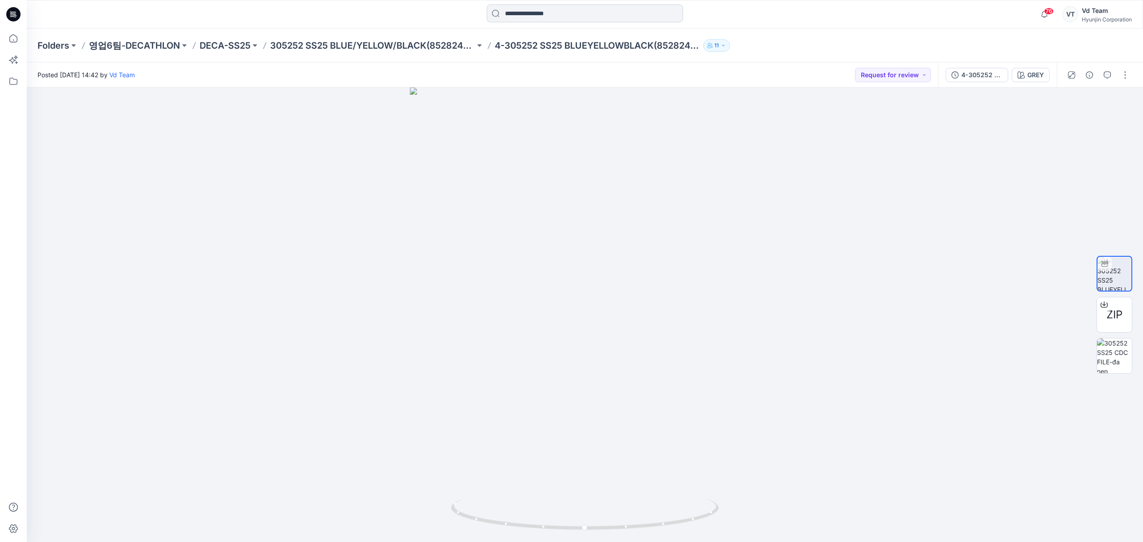
click at [560, 18] on input at bounding box center [585, 13] width 196 height 18
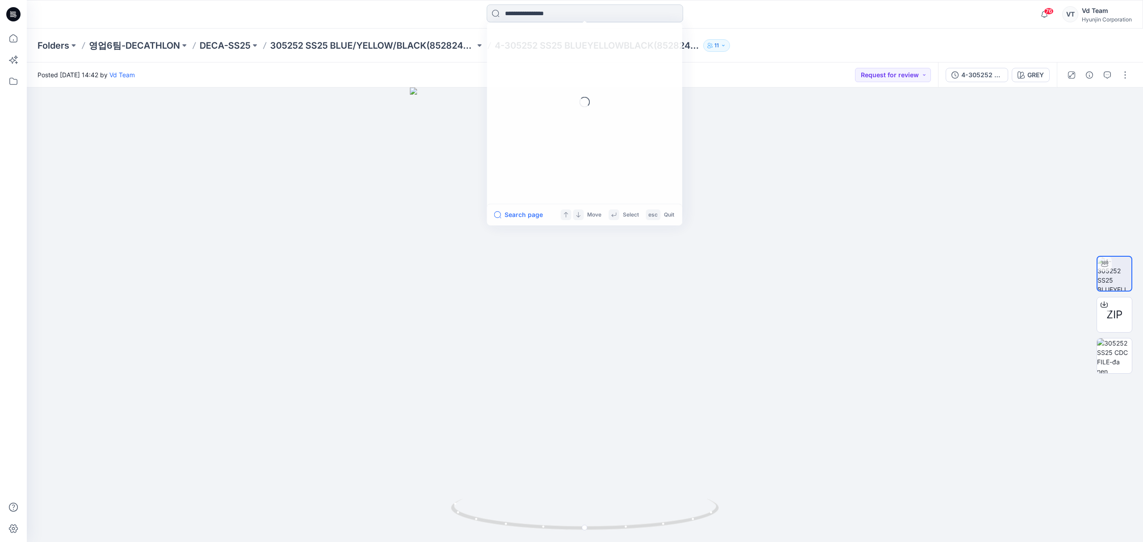
paste input "**********"
type input "**********"
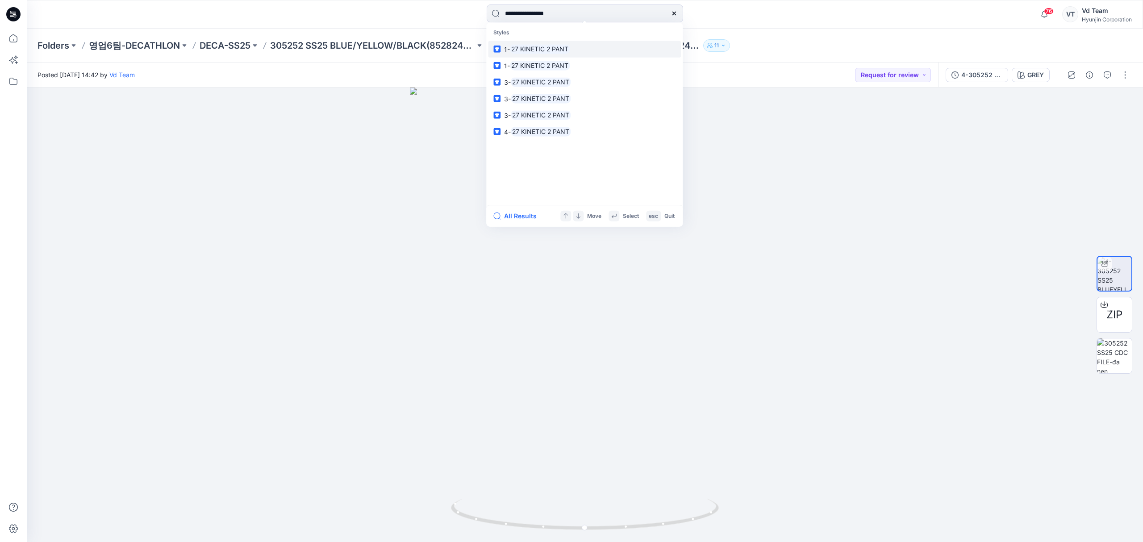
drag, startPoint x: 549, startPoint y: 52, endPoint x: 552, endPoint y: 47, distance: 6.2
click at [552, 47] on mark "27 KINETIC 2 PANT" at bounding box center [540, 49] width 60 height 10
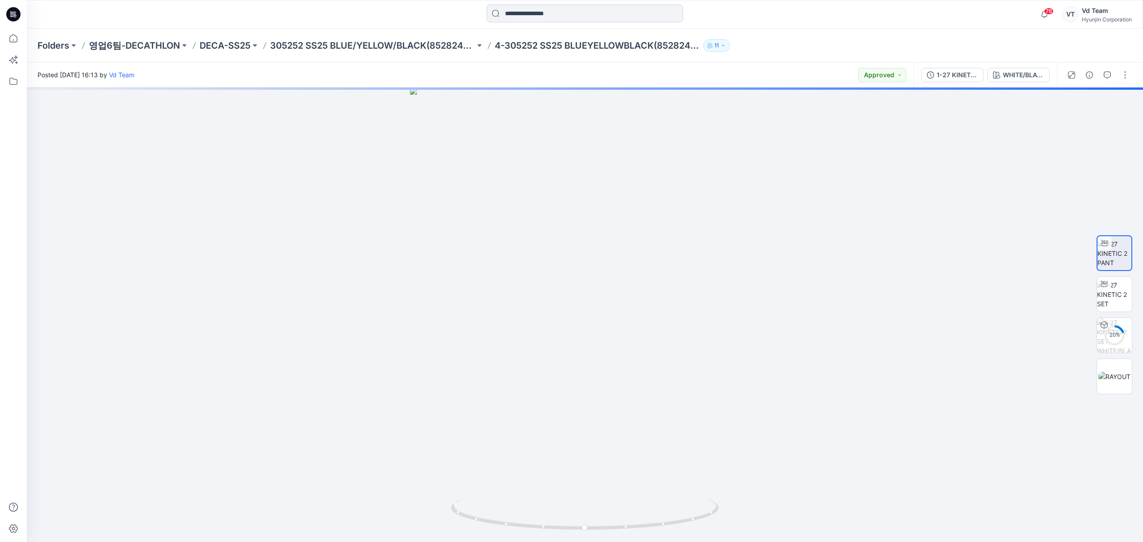
click at [549, 17] on input at bounding box center [585, 13] width 196 height 18
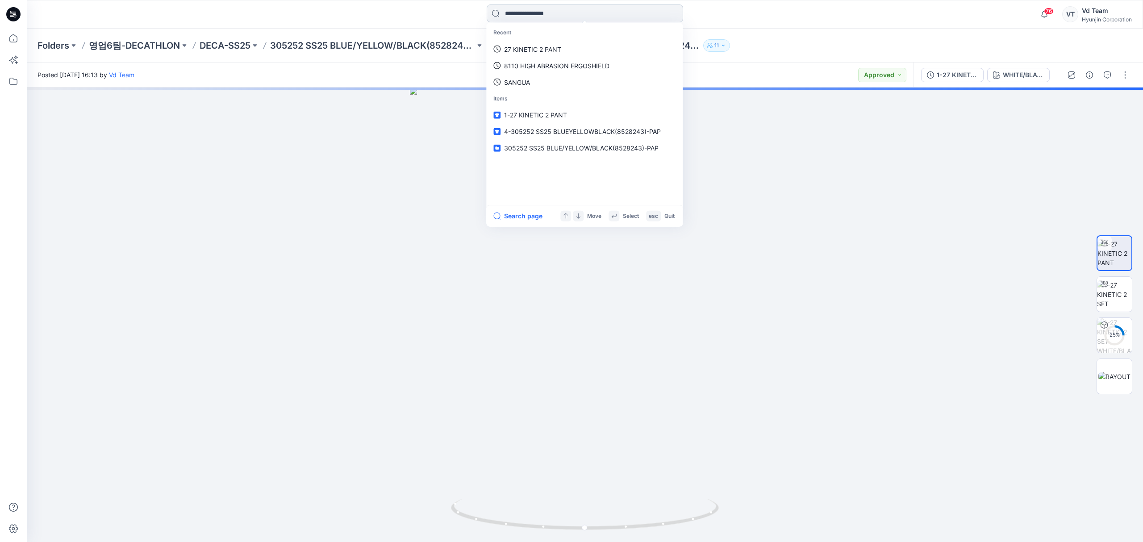
paste input "**********"
type input "**********"
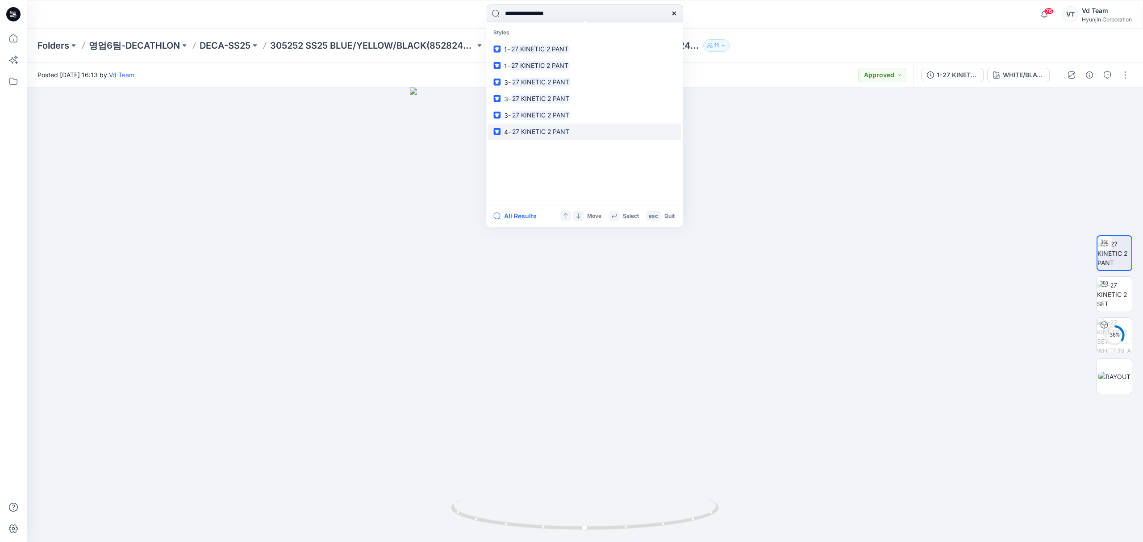
click at [549, 127] on mark "27 KINETIC 2 PANT" at bounding box center [541, 131] width 60 height 10
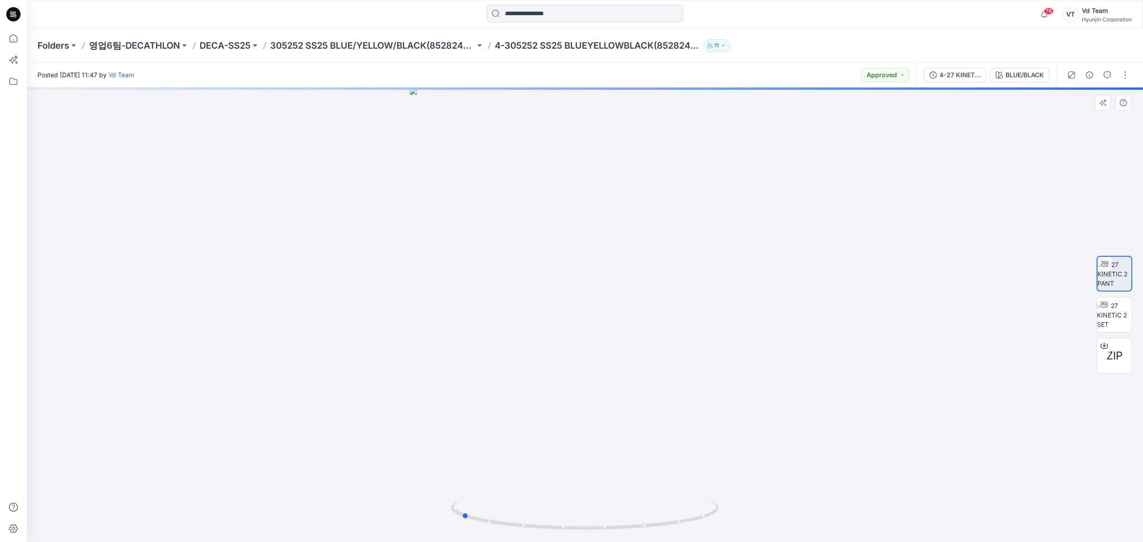
drag, startPoint x: 622, startPoint y: 531, endPoint x: 477, endPoint y: 470, distance: 156.9
click at [498, 526] on icon at bounding box center [586, 515] width 270 height 33
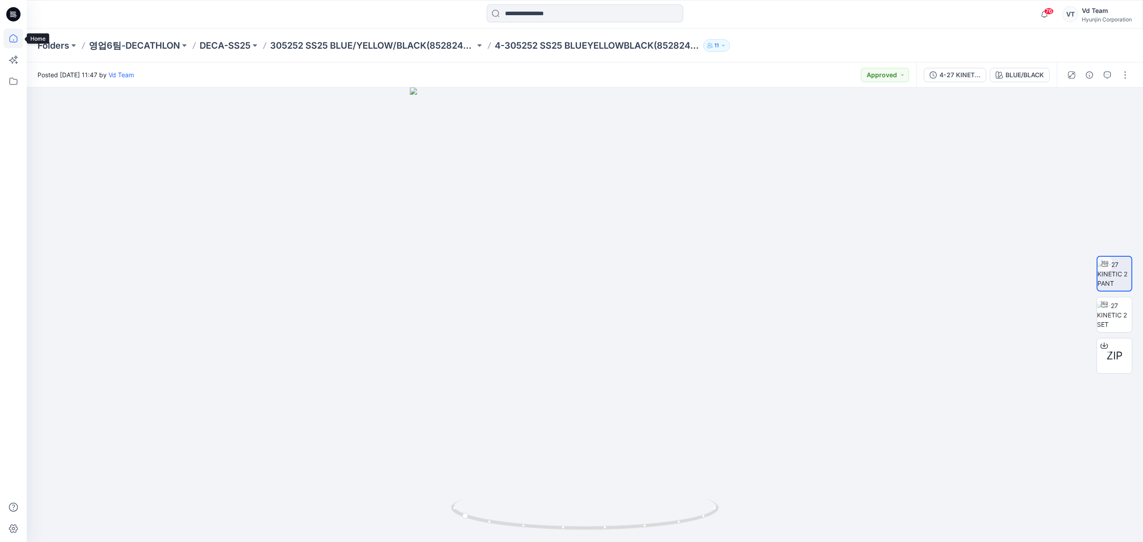
click at [13, 41] on icon at bounding box center [14, 39] width 20 height 20
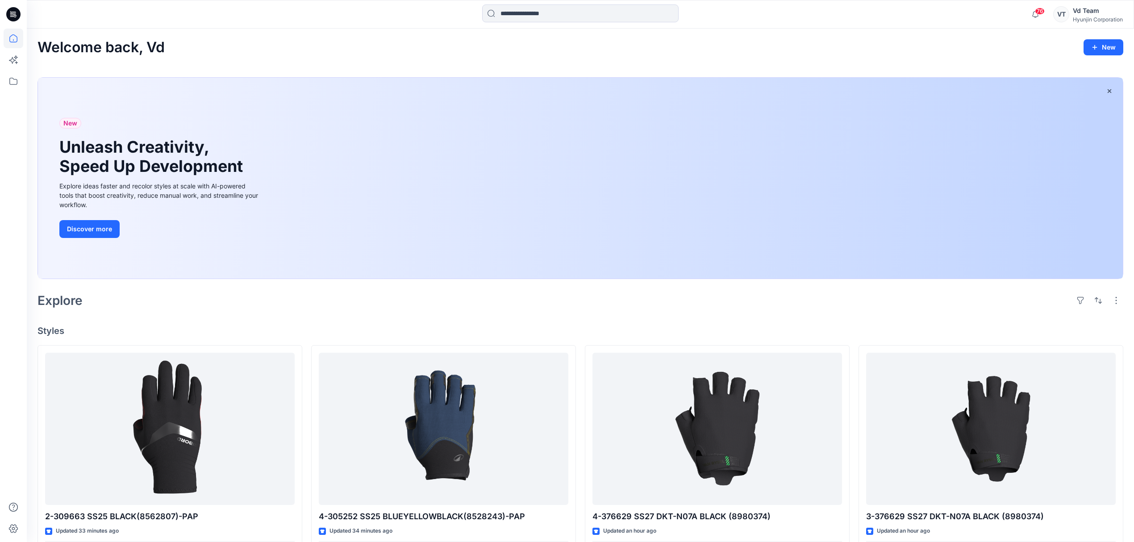
click at [517, 2] on div "76 Notifications [PERSON_NAME] has moved your 306 styles to Fabric . 14 minutes…" at bounding box center [580, 14] width 1107 height 29
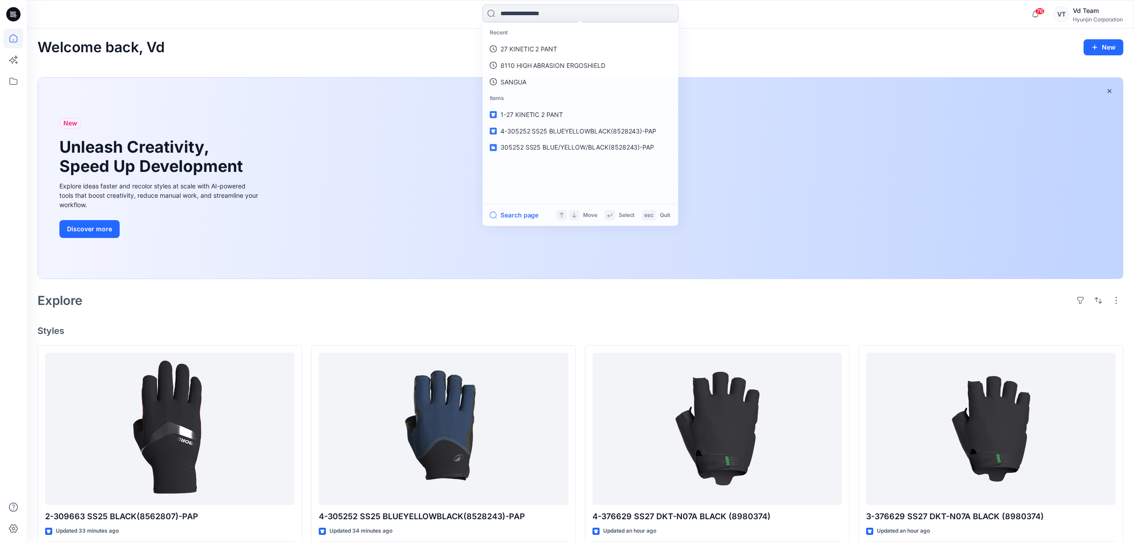
click at [517, 8] on input at bounding box center [580, 13] width 196 height 18
paste input "**********"
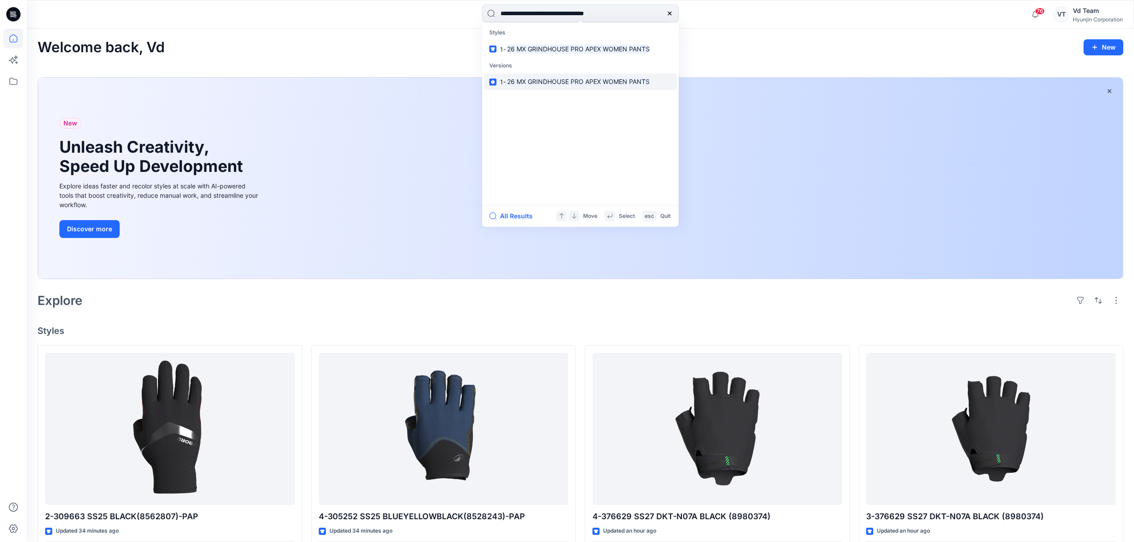
type input "**********"
click at [540, 79] on mark "26 MX GRINDHOUSE PRO APEX WOMEN PANTS" at bounding box center [578, 82] width 145 height 10
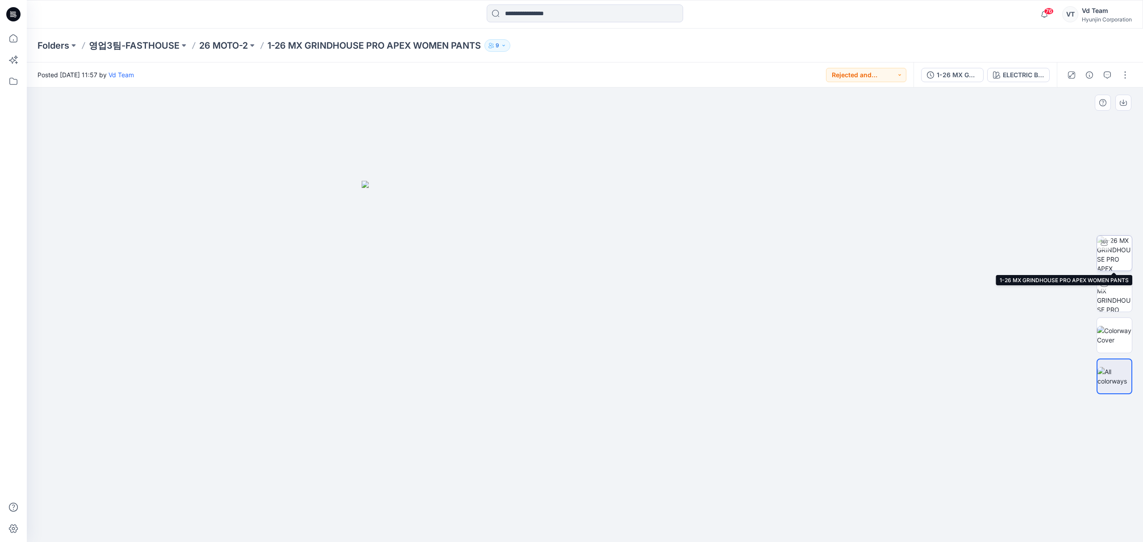
click at [1102, 263] on img at bounding box center [1114, 253] width 35 height 35
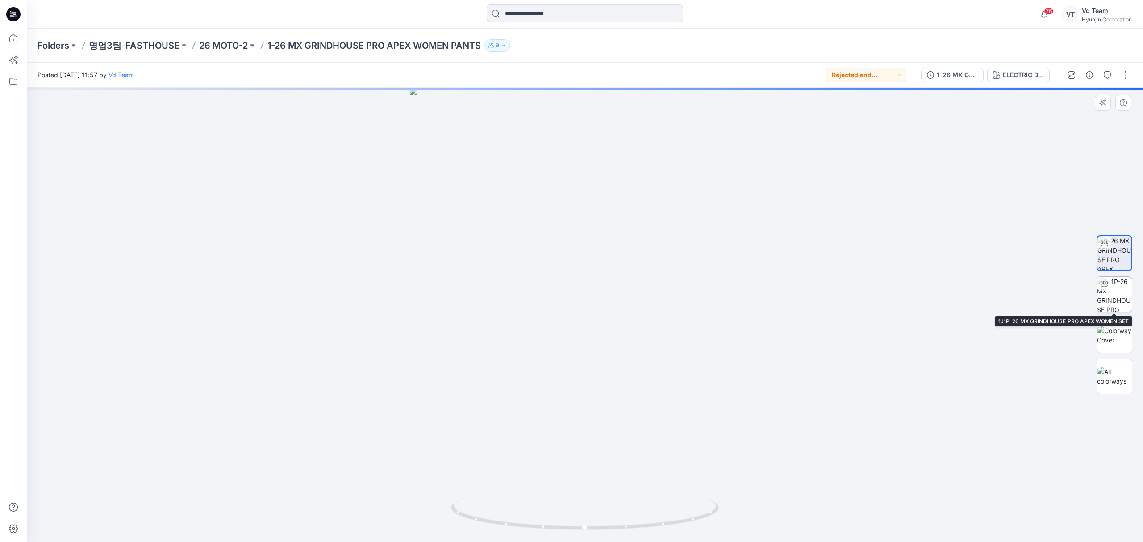
click at [1108, 286] on div at bounding box center [1104, 284] width 14 height 14
click at [1116, 340] on img at bounding box center [1114, 335] width 35 height 19
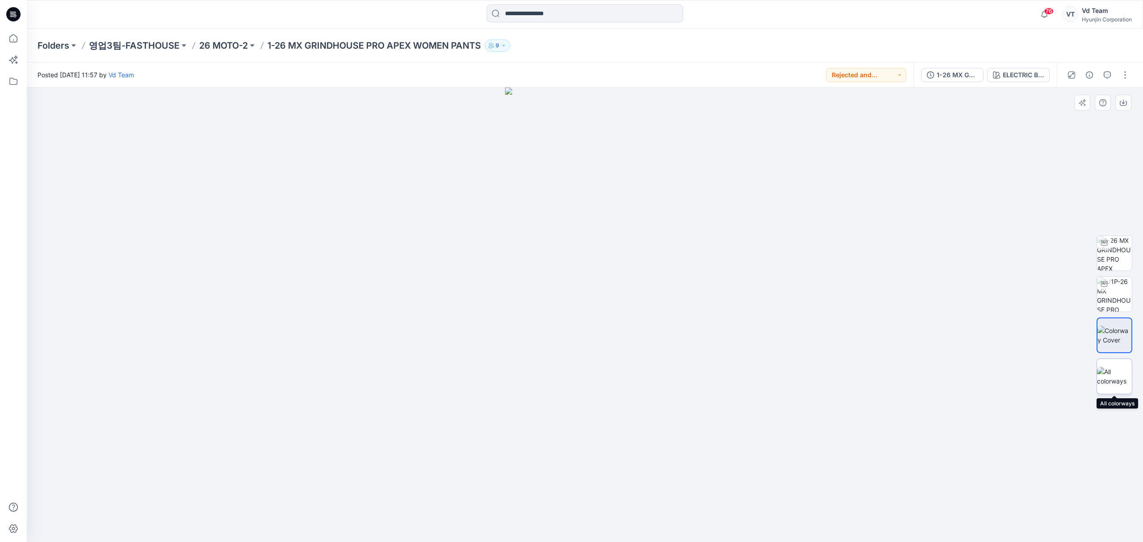
click at [1114, 368] on img at bounding box center [1114, 376] width 35 height 19
click at [226, 46] on p "26 MOTO-2" at bounding box center [223, 45] width 49 height 13
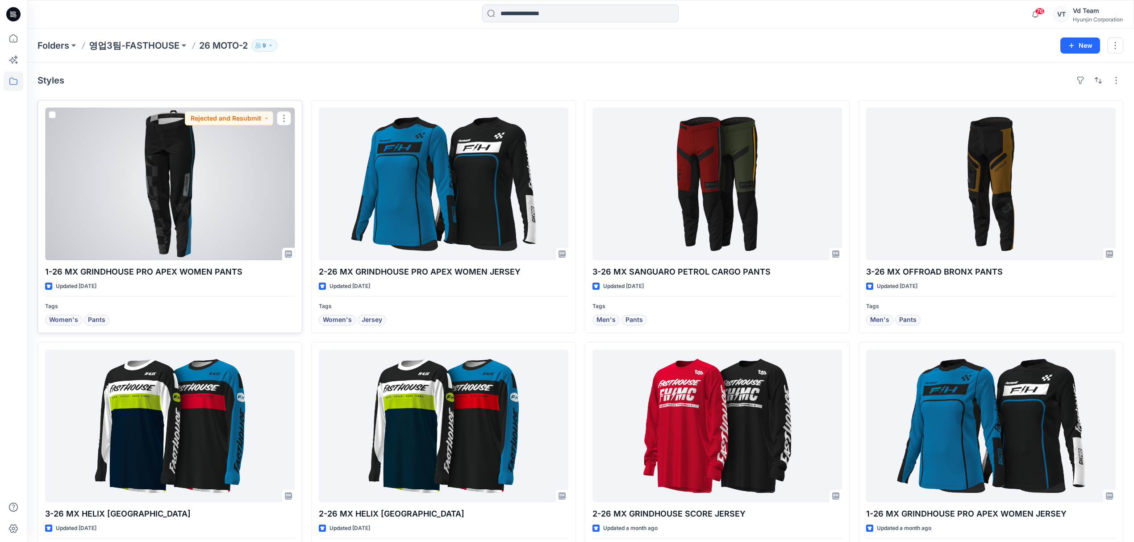
click at [249, 193] on div at bounding box center [170, 184] width 250 height 153
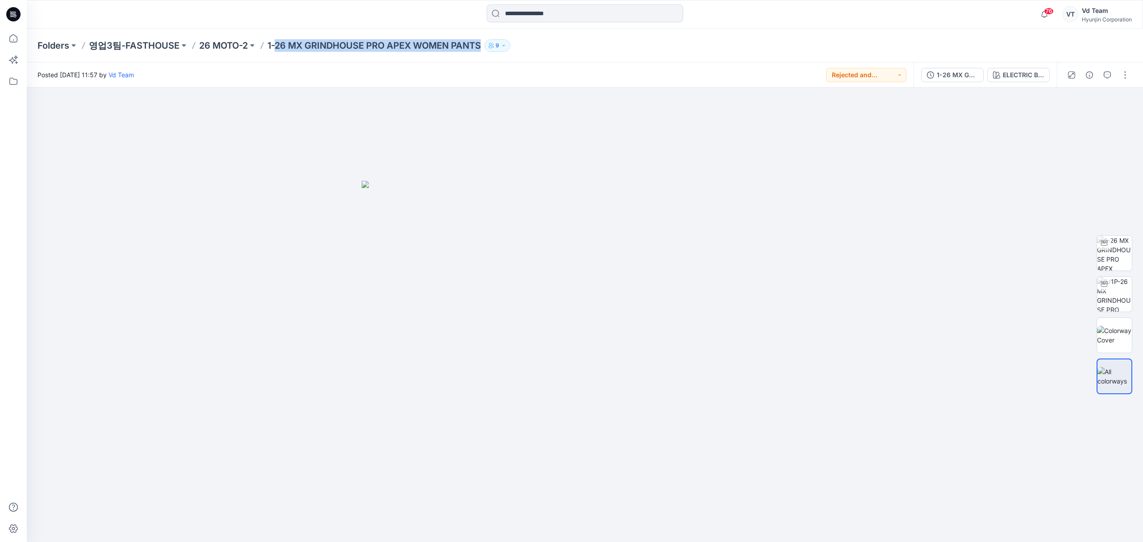
drag, startPoint x: 274, startPoint y: 49, endPoint x: 484, endPoint y: 50, distance: 209.9
click at [484, 50] on div "Folders 영업3팀-FASTHOUSE 26 MOTO-2 1-26 MX GRINDHOUSE PRO APEX WOMEN PANTS 9" at bounding box center [550, 45] width 1025 height 13
copy p "26 MX GRINDHOUSE PRO APEX WOMEN PANTS"
click at [238, 46] on p "26 MOTO-2" at bounding box center [223, 45] width 49 height 13
